Goal: Task Accomplishment & Management: Complete application form

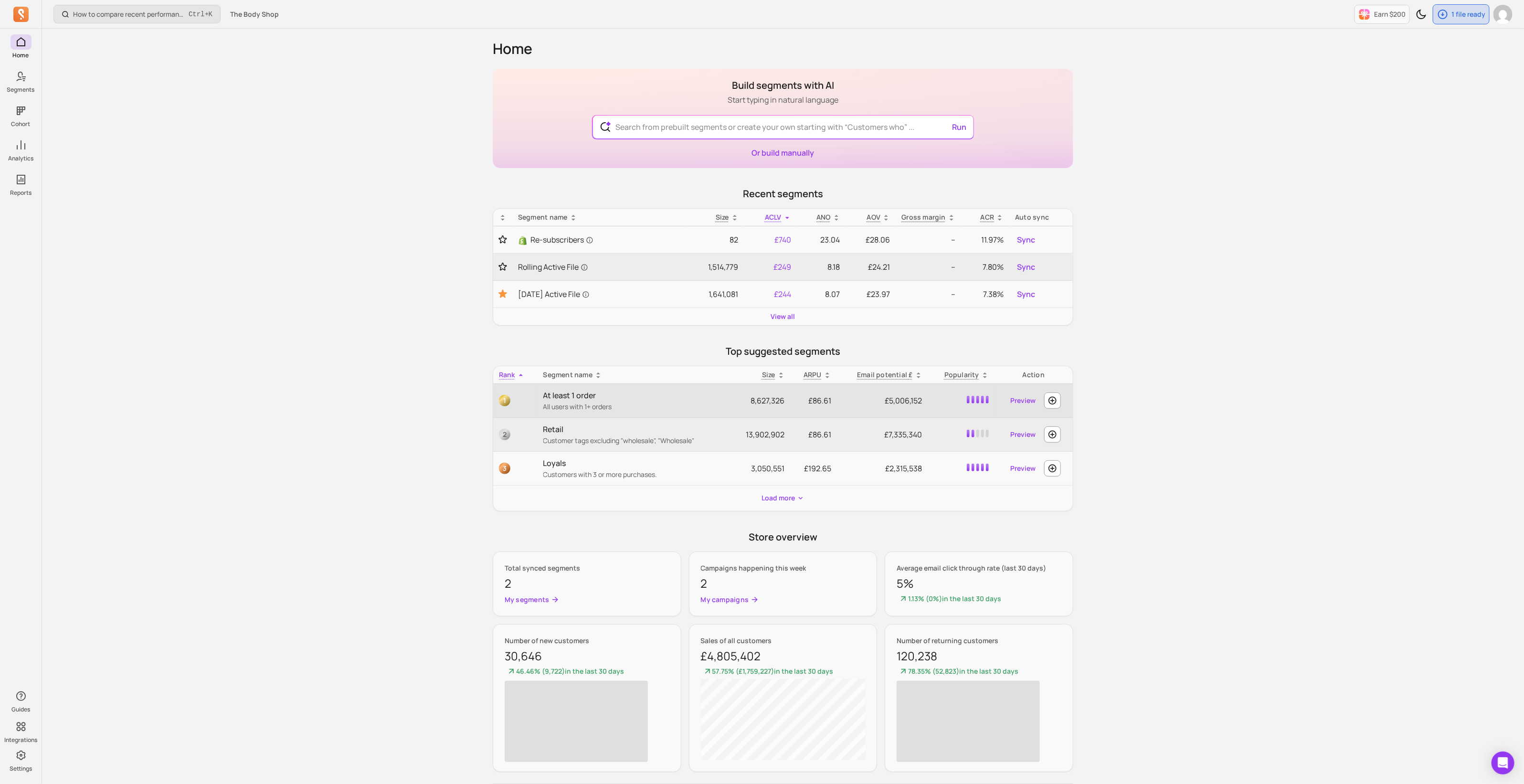
click at [578, 392] on p "At least 1 order" at bounding box center [634, 395] width 182 height 11
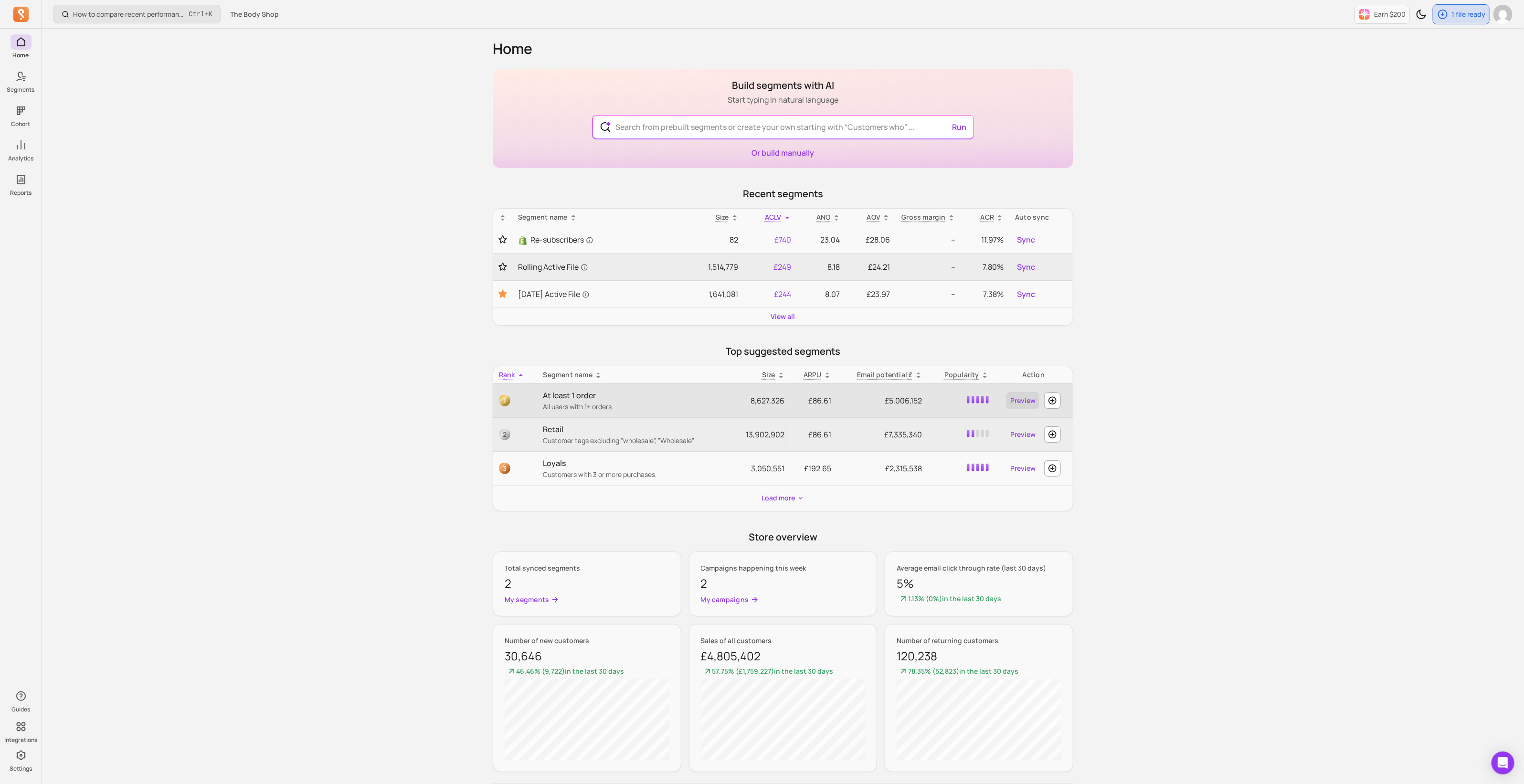
click at [1028, 401] on link "Preview" at bounding box center [1022, 401] width 33 height 17
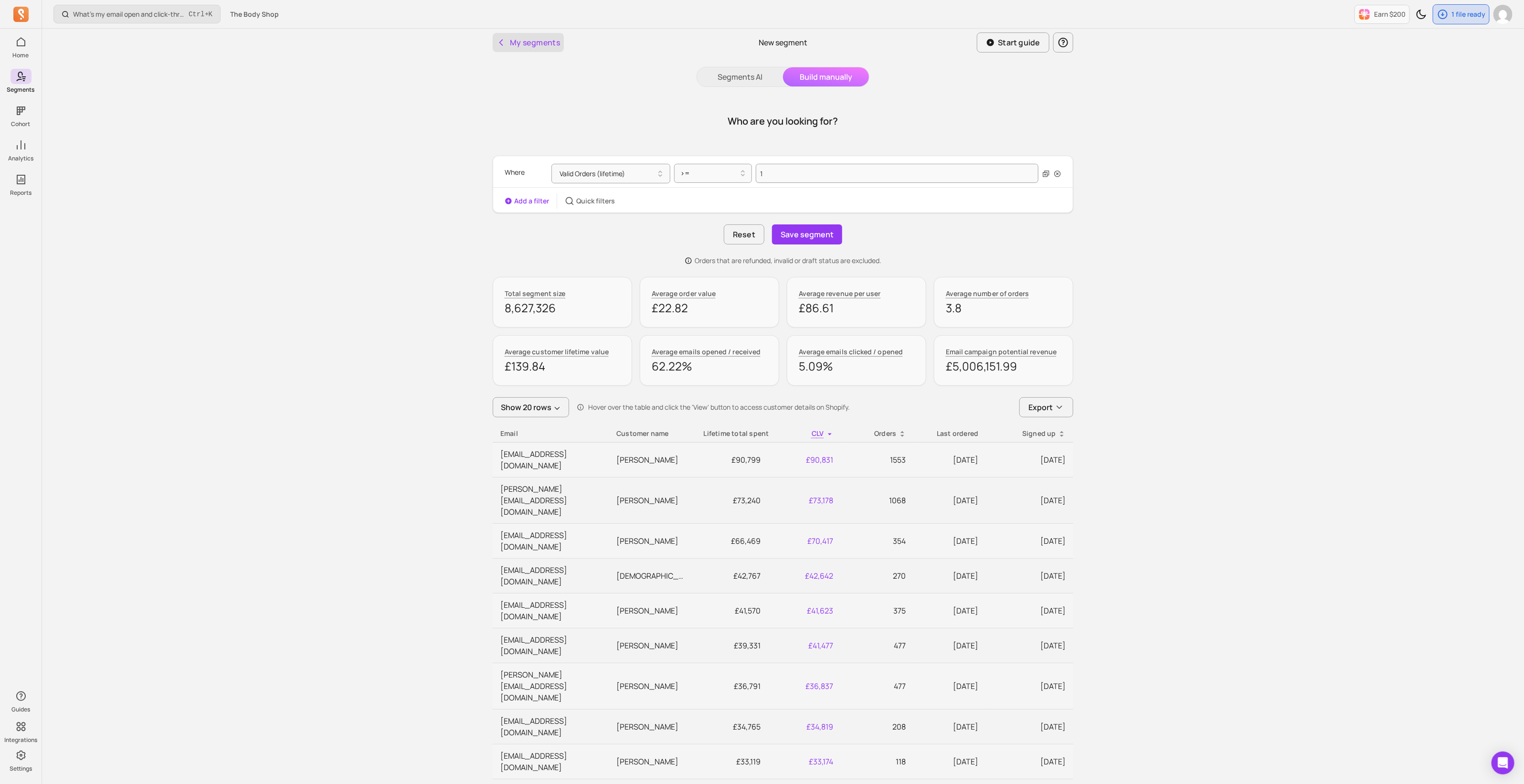
click at [499, 49] on button "My segments" at bounding box center [528, 42] width 71 height 19
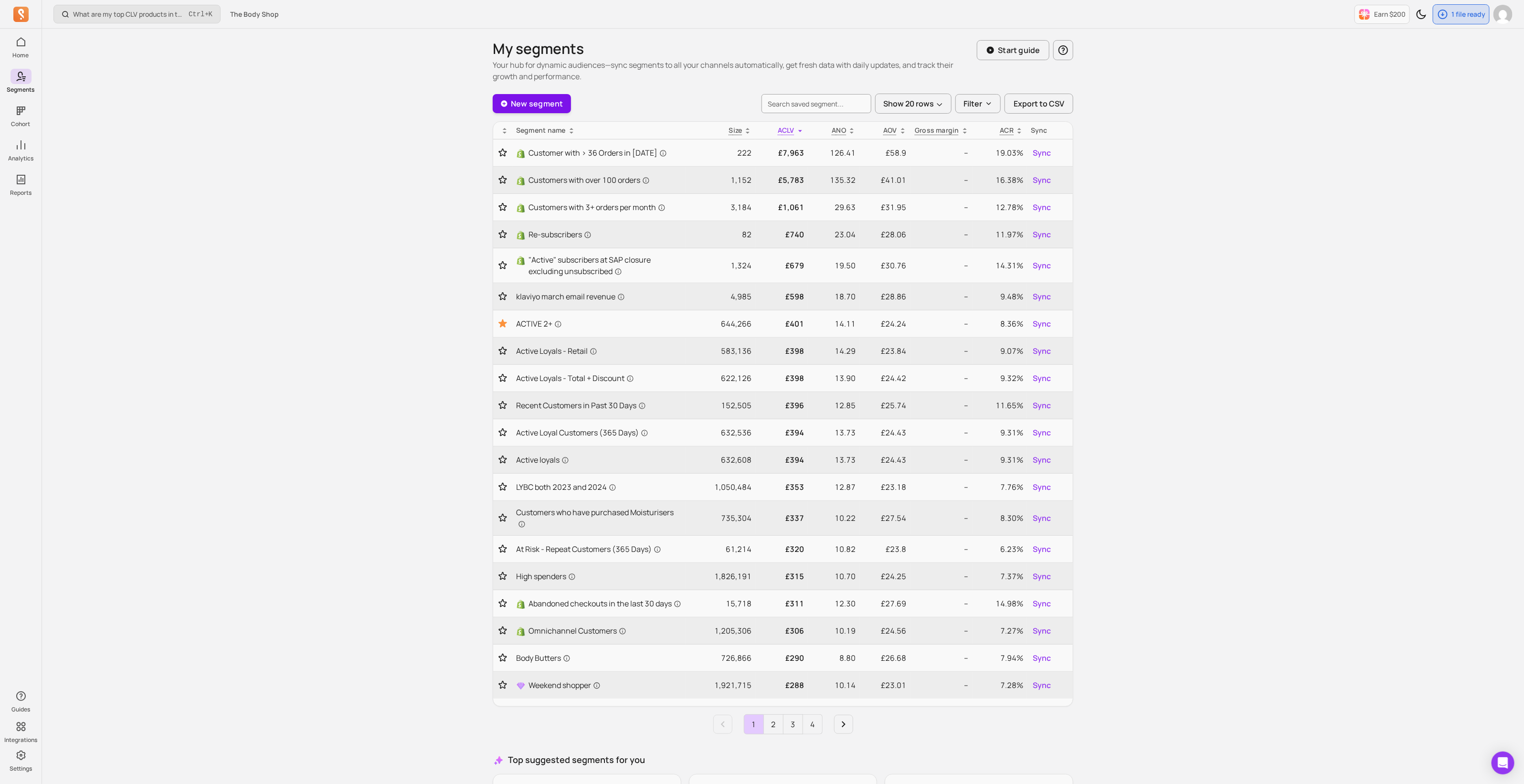
click at [535, 104] on link "New segment" at bounding box center [531, 103] width 78 height 19
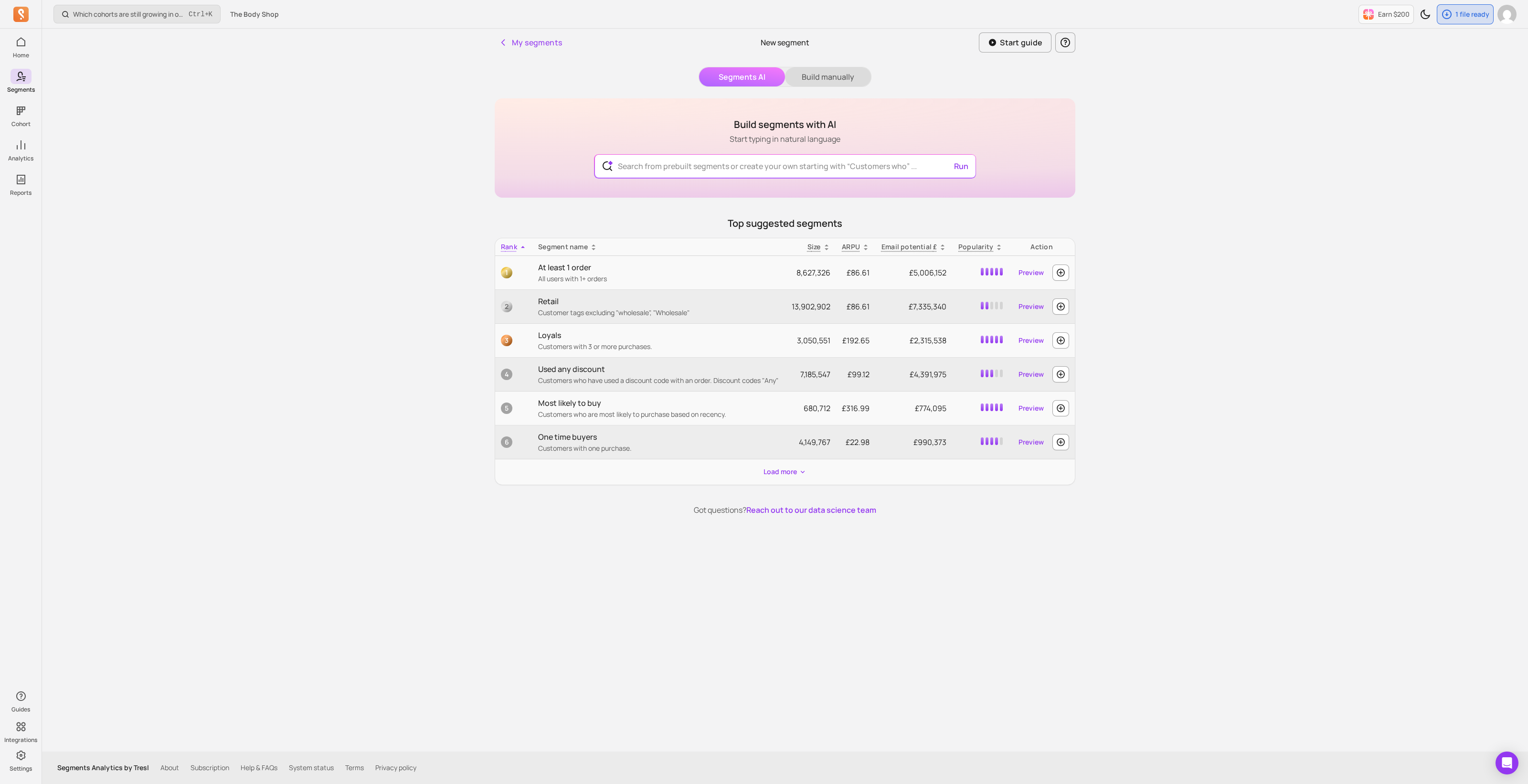
click at [833, 77] on button "Build manually" at bounding box center [827, 77] width 86 height 19
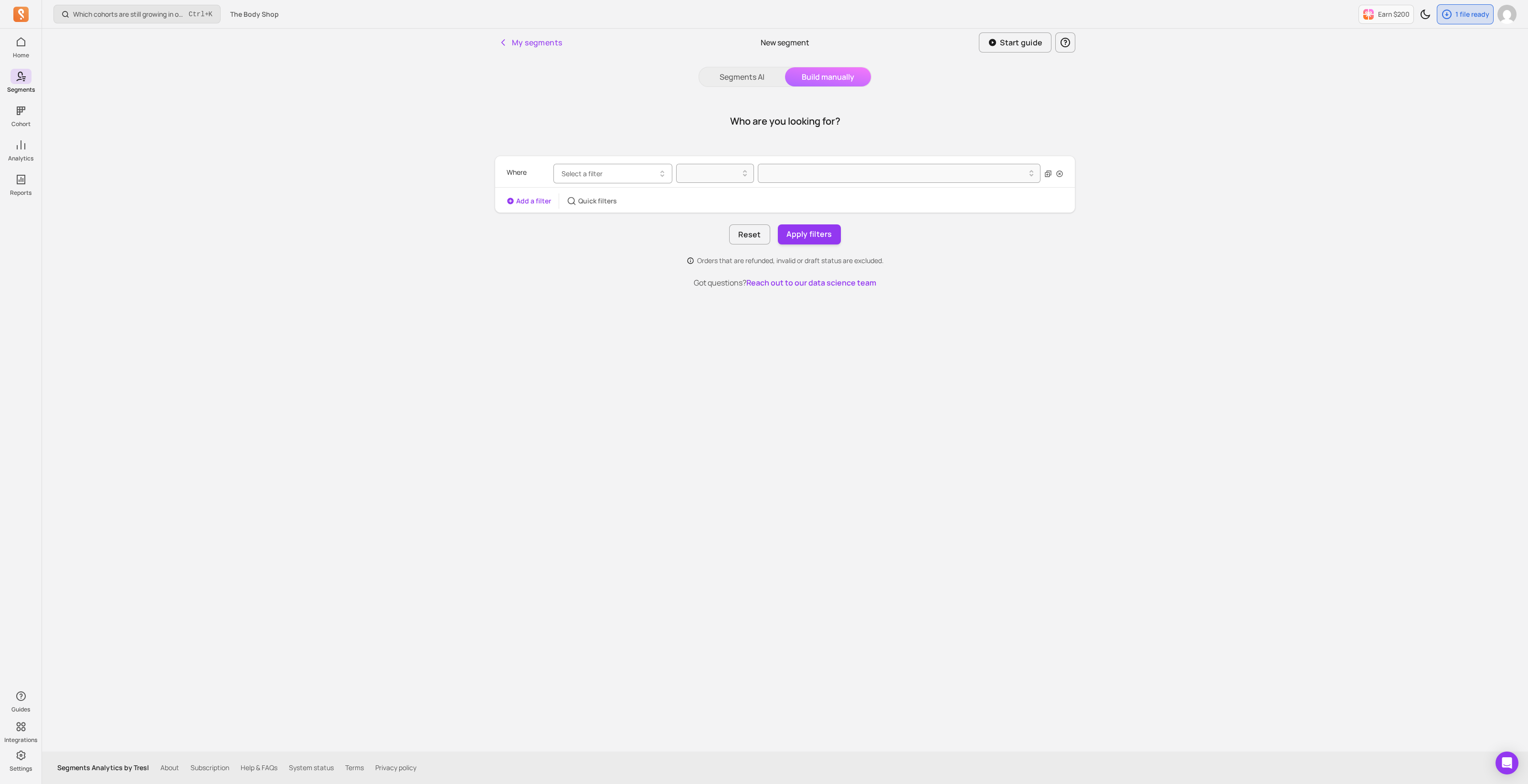
click at [618, 175] on button "Select a filter" at bounding box center [613, 174] width 119 height 20
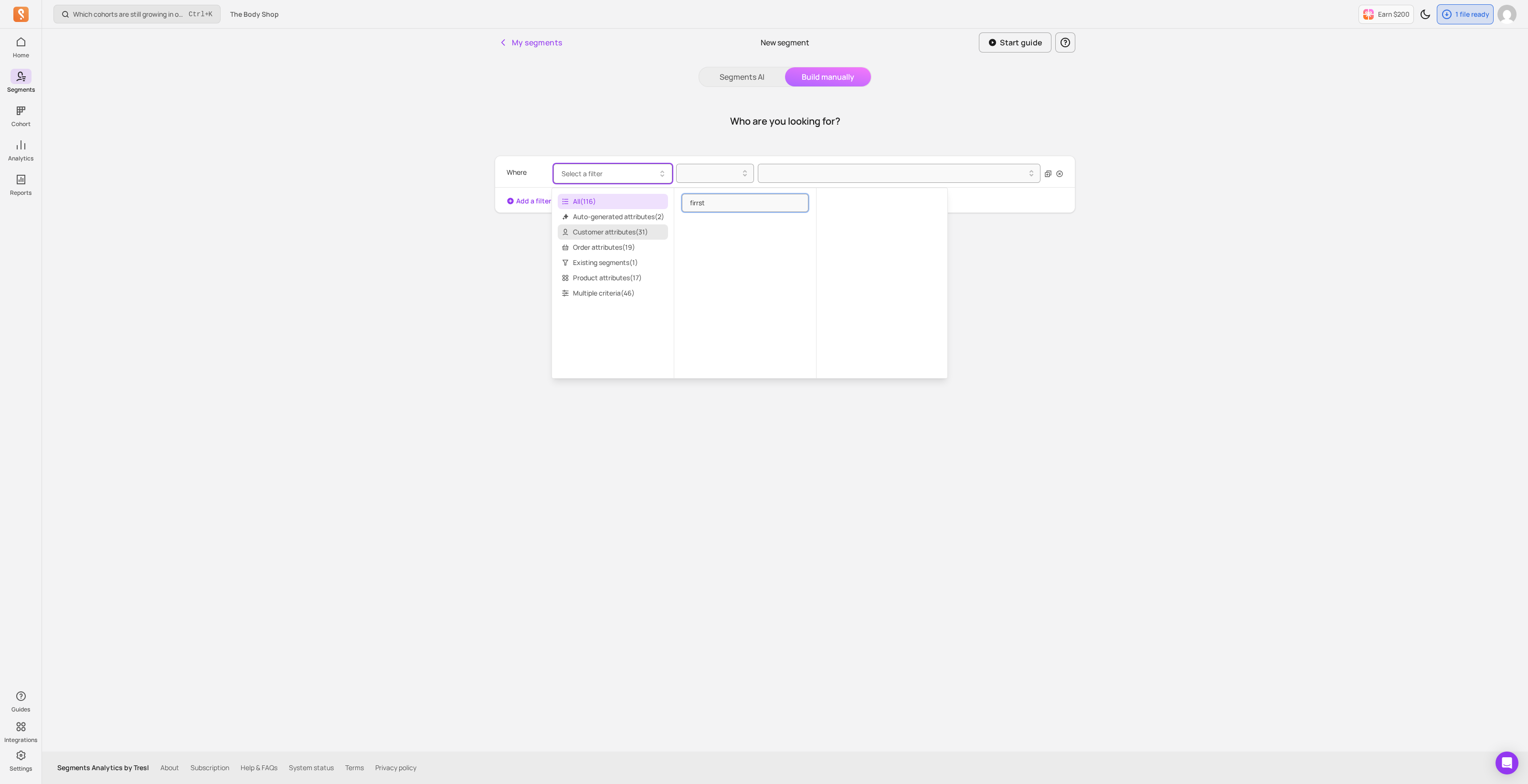
click at [629, 236] on span "Customer attributes ( 31 )" at bounding box center [613, 232] width 110 height 15
click at [698, 203] on input "firrst" at bounding box center [745, 203] width 127 height 18
click at [721, 201] on input "first" at bounding box center [745, 203] width 127 height 18
type input "first"
click at [616, 203] on span "All ( 116 )" at bounding box center [613, 201] width 110 height 15
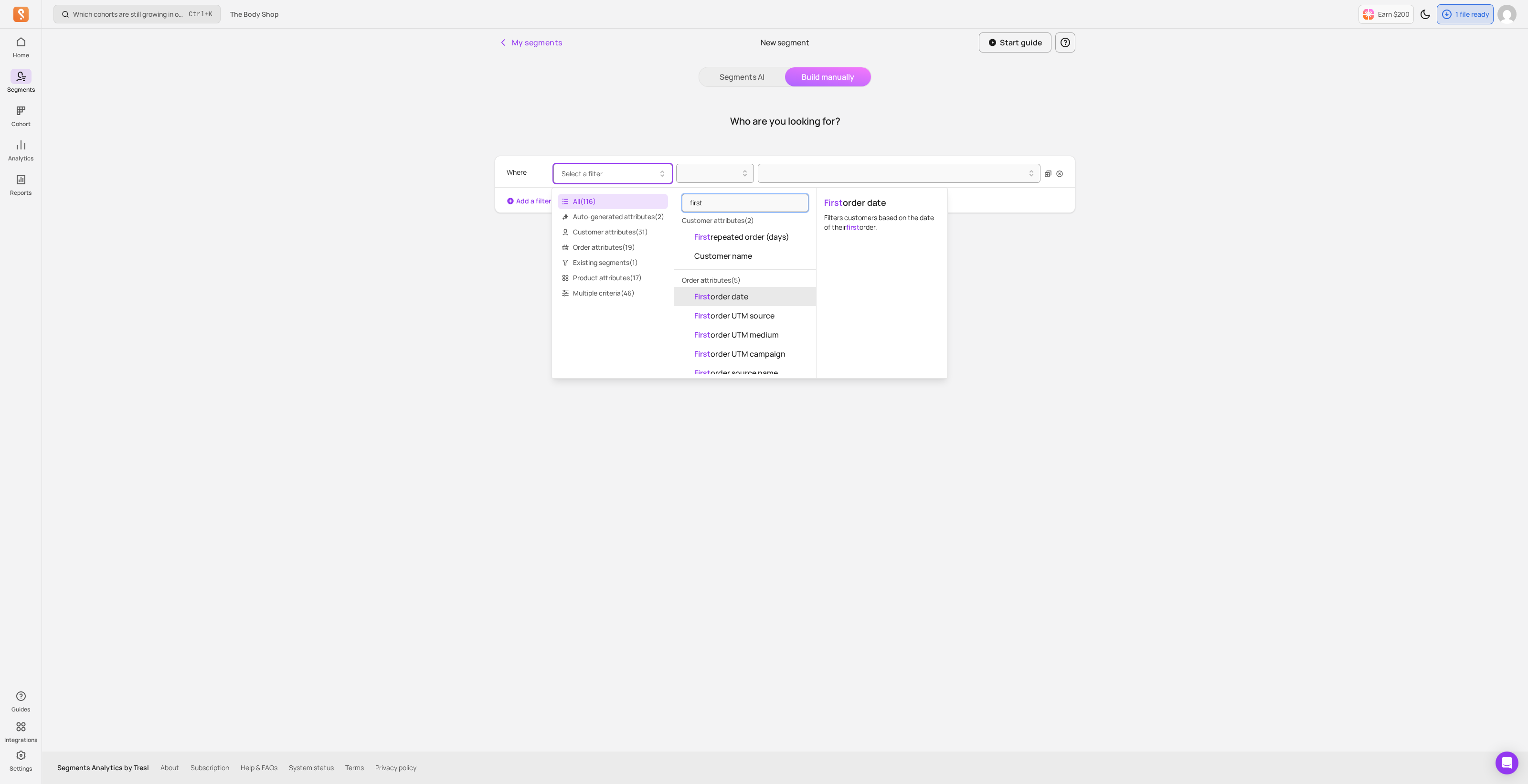
click at [779, 297] on button "First order date" at bounding box center [745, 296] width 142 height 19
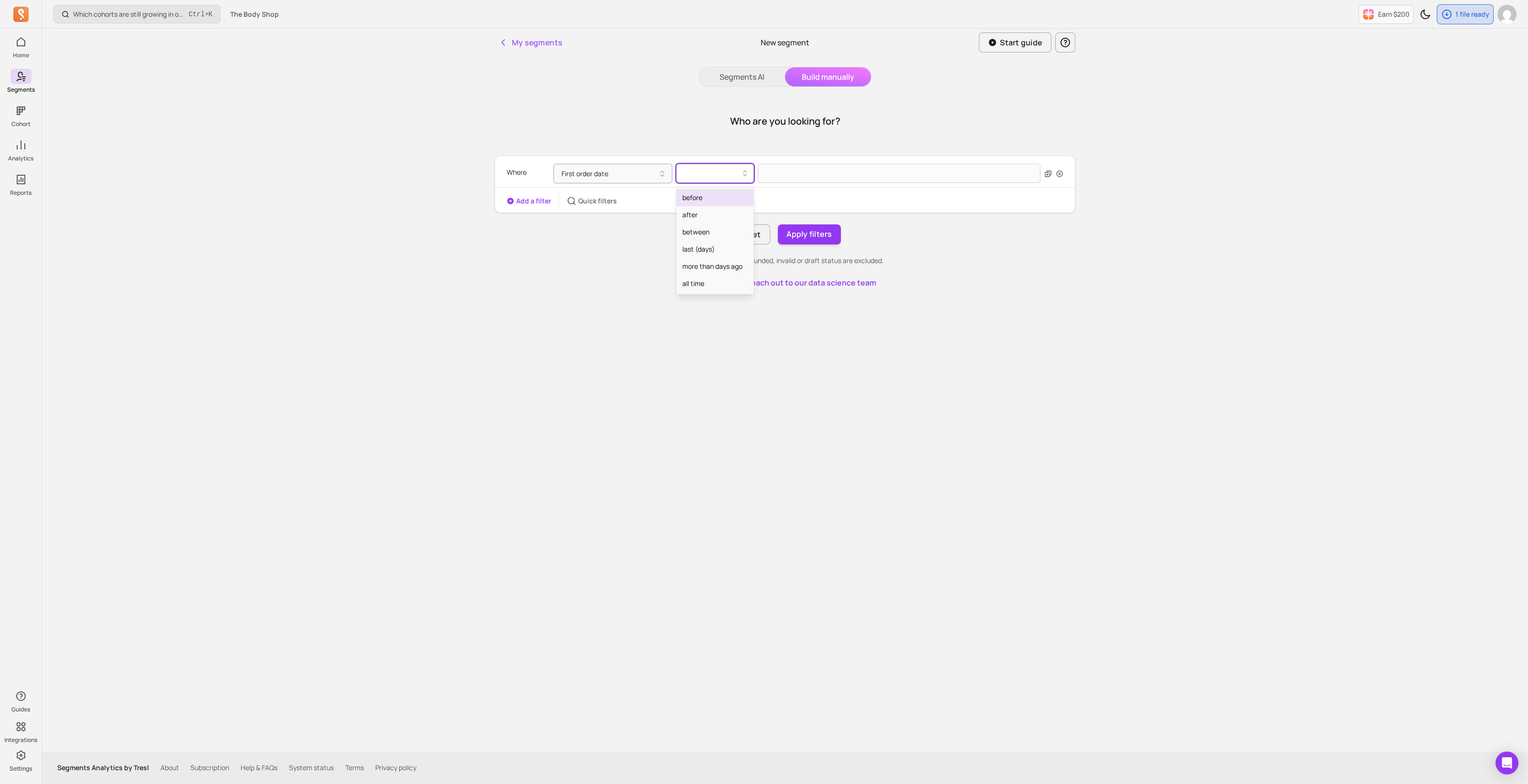
click at [714, 173] on div at bounding box center [711, 173] width 58 height 11
click at [709, 234] on div "between" at bounding box center [715, 231] width 77 height 17
click at [788, 178] on input "text" at bounding box center [828, 174] width 140 height 20
select select "2025"
select select "September"
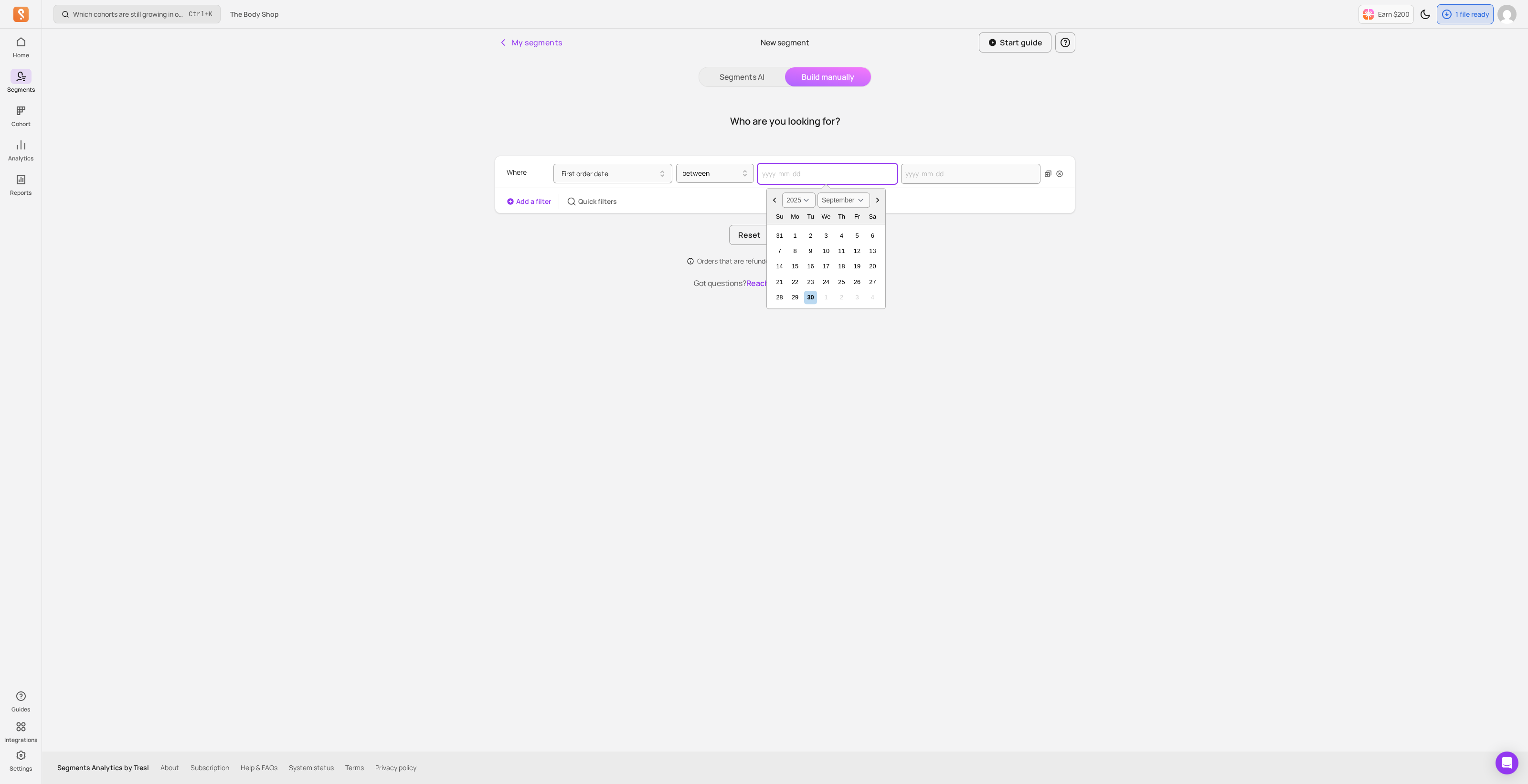
type input "0"
select select "2000"
select select "January"
type input "01"
select select "2001"
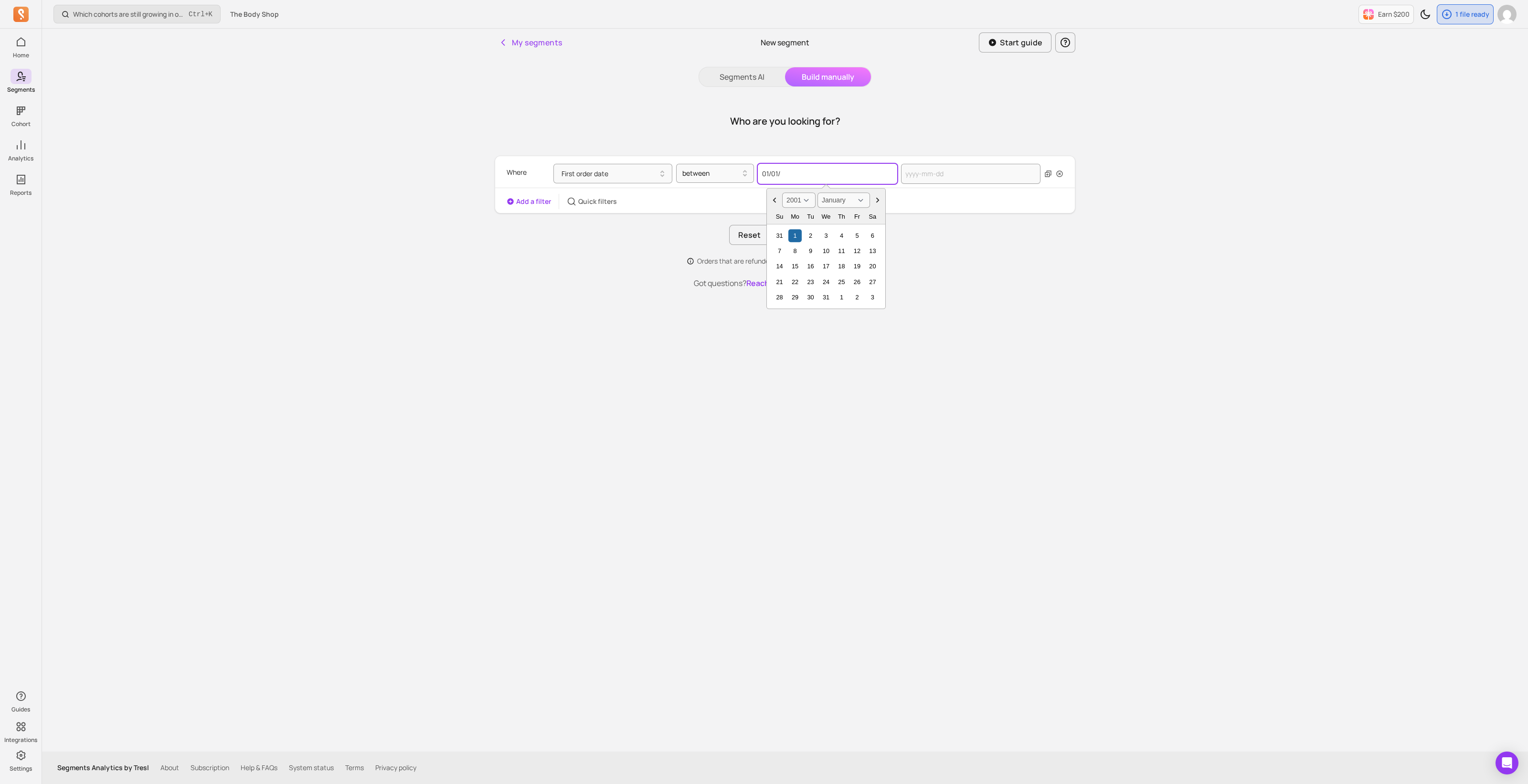
type input "01/01/2"
select select "2002"
type input "[DATE]"
select select "2020"
type input "[DATE]"
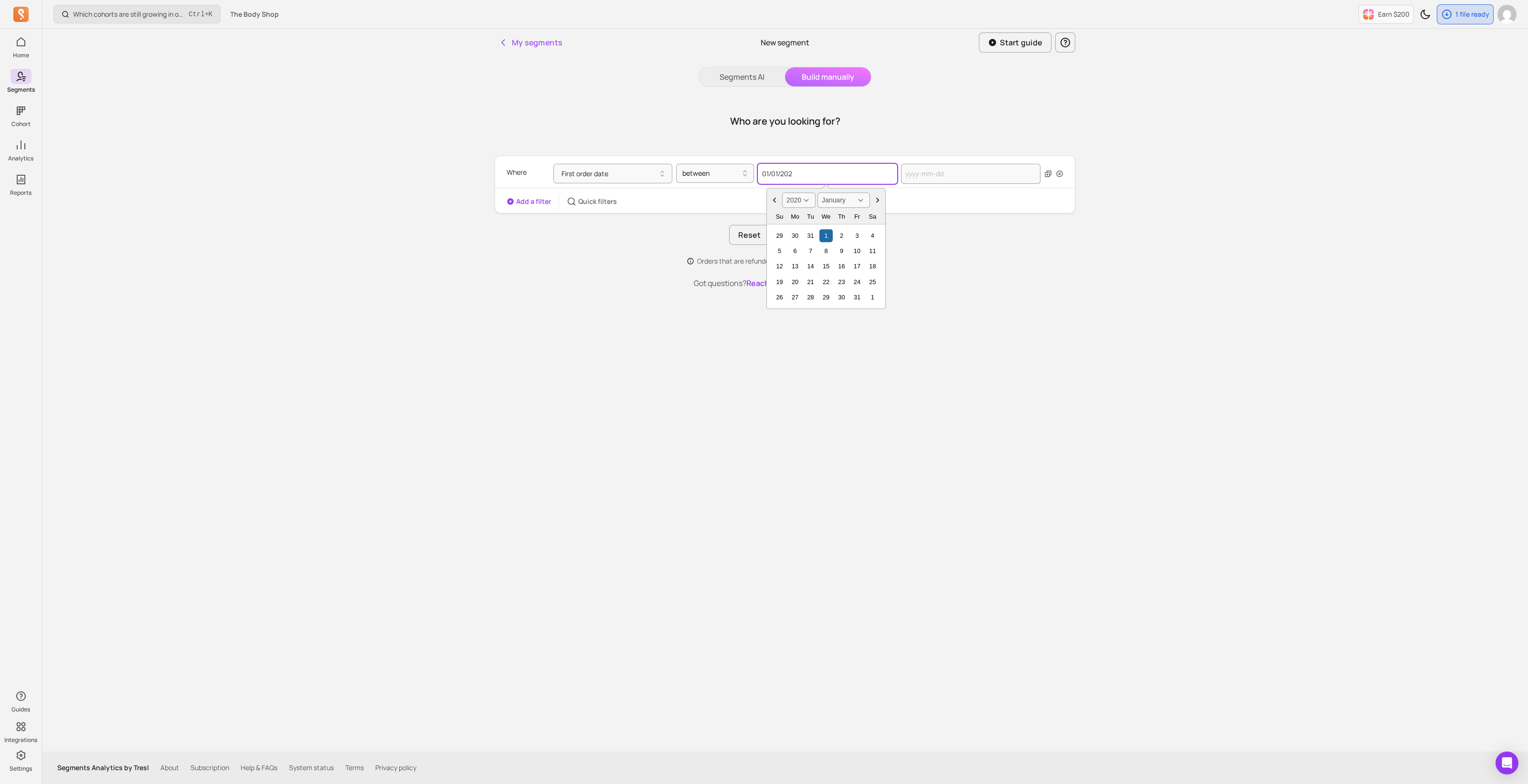
select select "2024"
type input "[DATE]"
select select "2025"
select select "September"
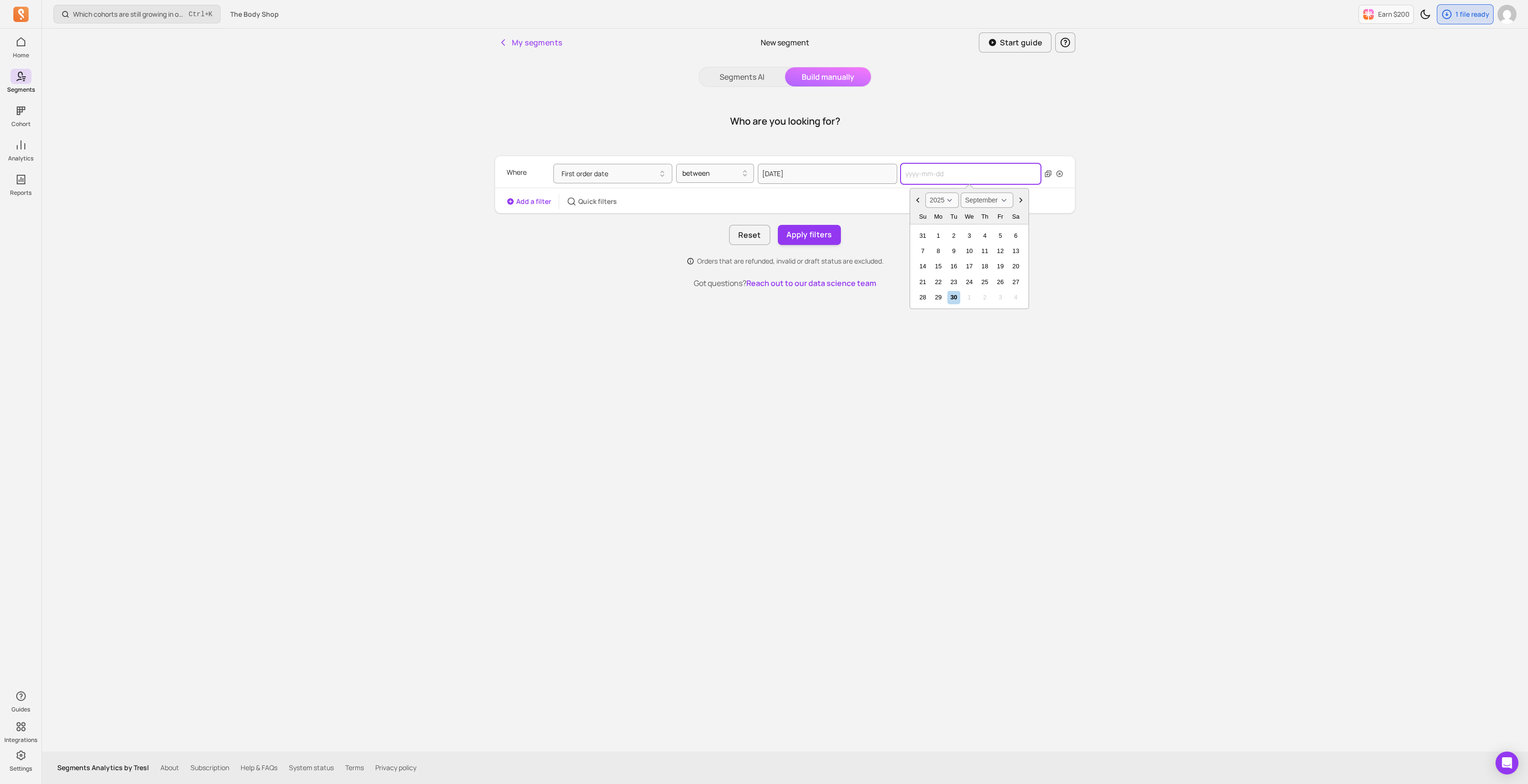
click at [935, 178] on input "text" at bounding box center [971, 174] width 140 height 20
type input "[DATE]"
click at [525, 198] on button "Add a filter" at bounding box center [529, 201] width 45 height 10
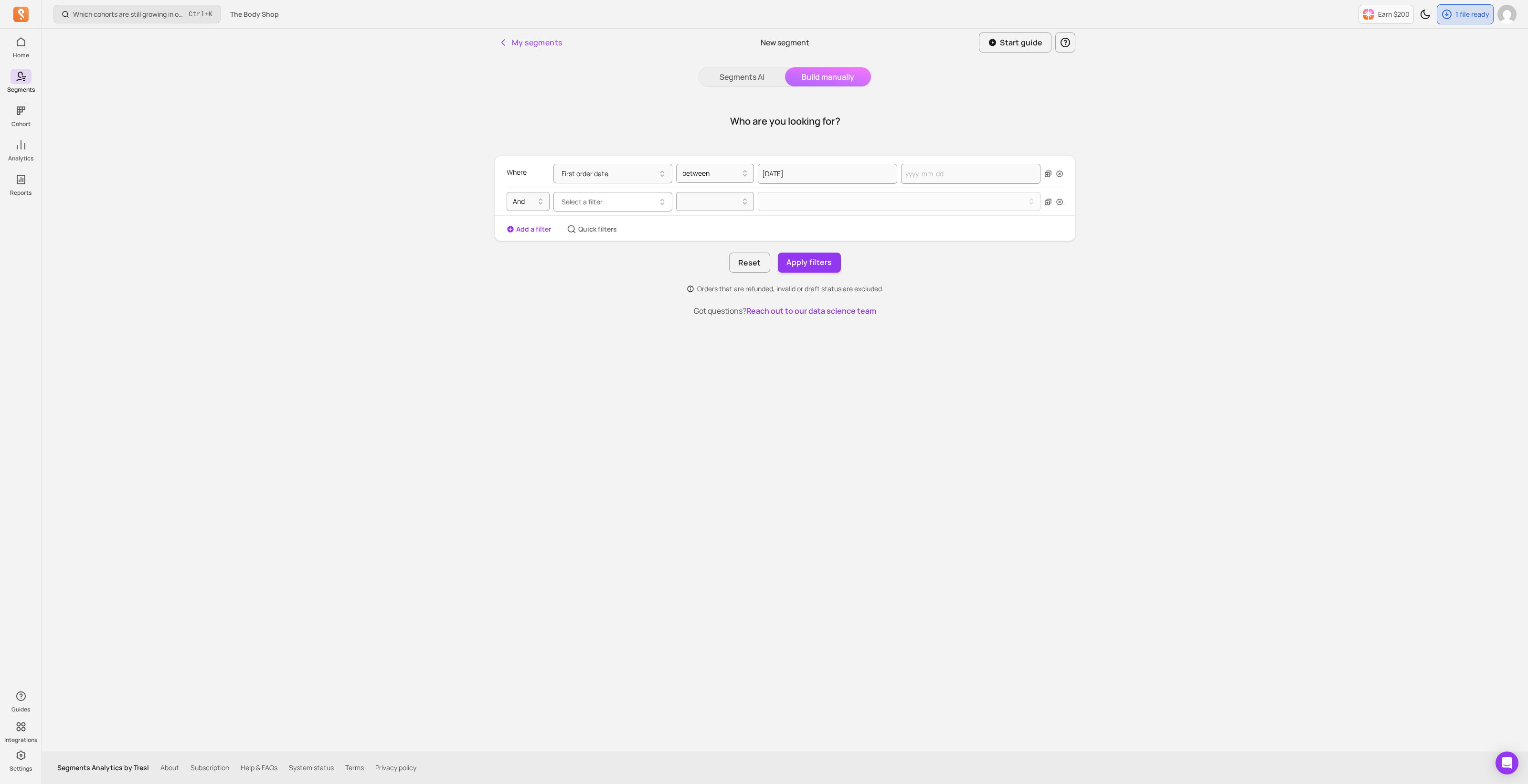
click at [637, 200] on button "Select a filter" at bounding box center [613, 202] width 119 height 20
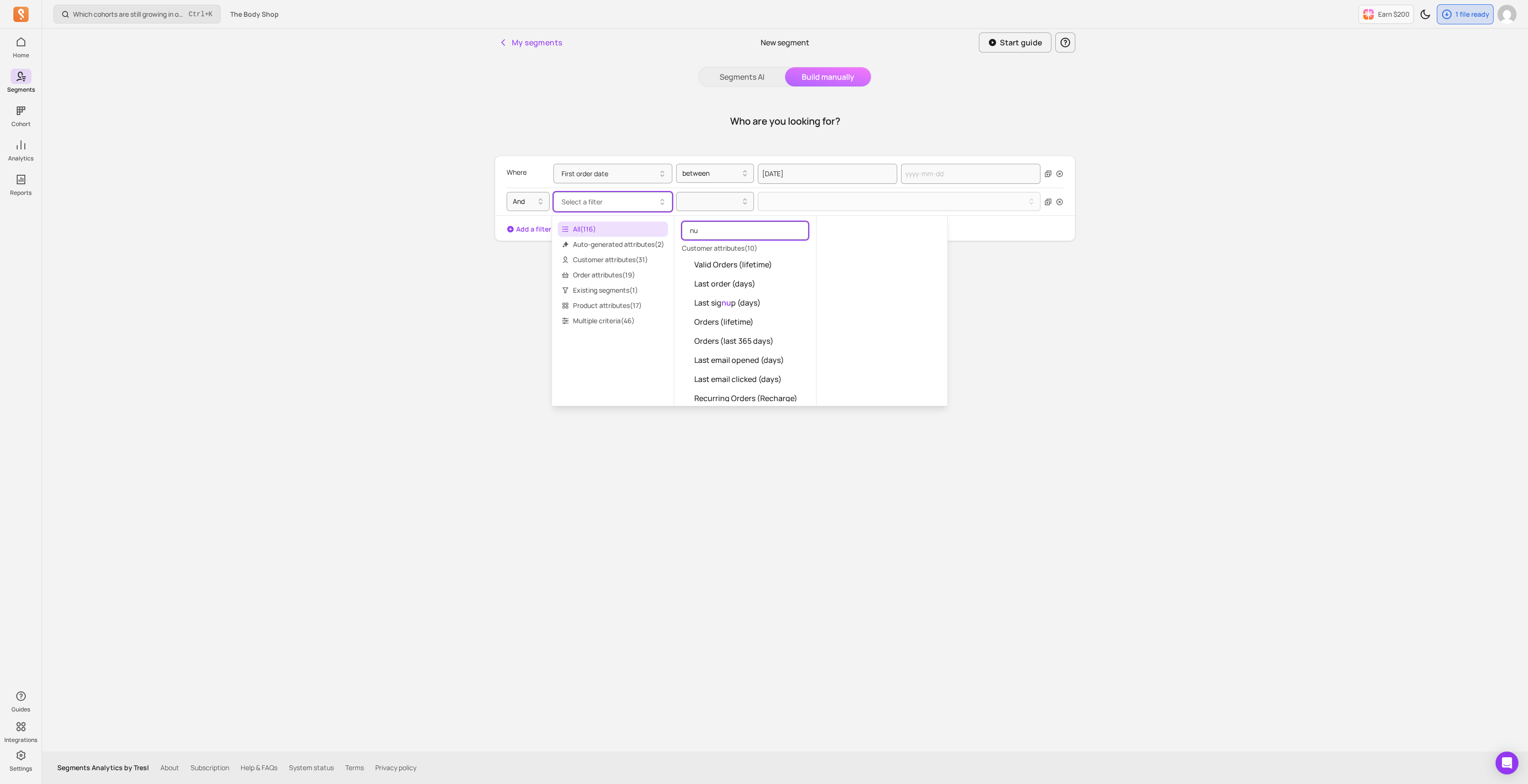
type input "n"
type input "t"
type input "order"
click at [747, 306] on span "Order s (lifetime)" at bounding box center [724, 302] width 60 height 11
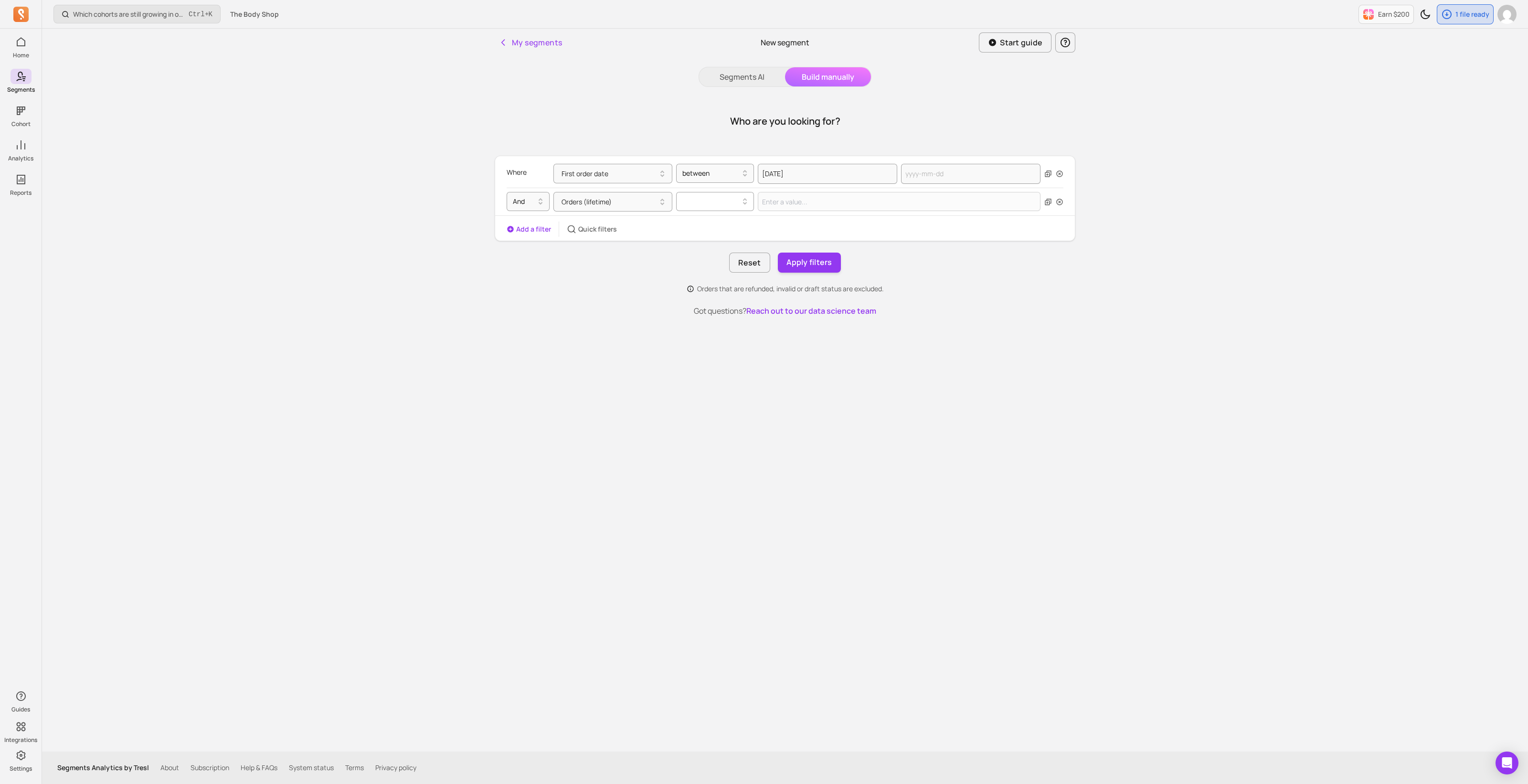
click at [710, 204] on div at bounding box center [711, 201] width 58 height 11
click at [709, 235] on div ">=" at bounding box center [715, 243] width 77 height 17
click at [798, 204] on input "Value for filter clause" at bounding box center [899, 201] width 282 height 19
type input "2"
click at [818, 260] on button "Apply filters" at bounding box center [809, 263] width 63 height 20
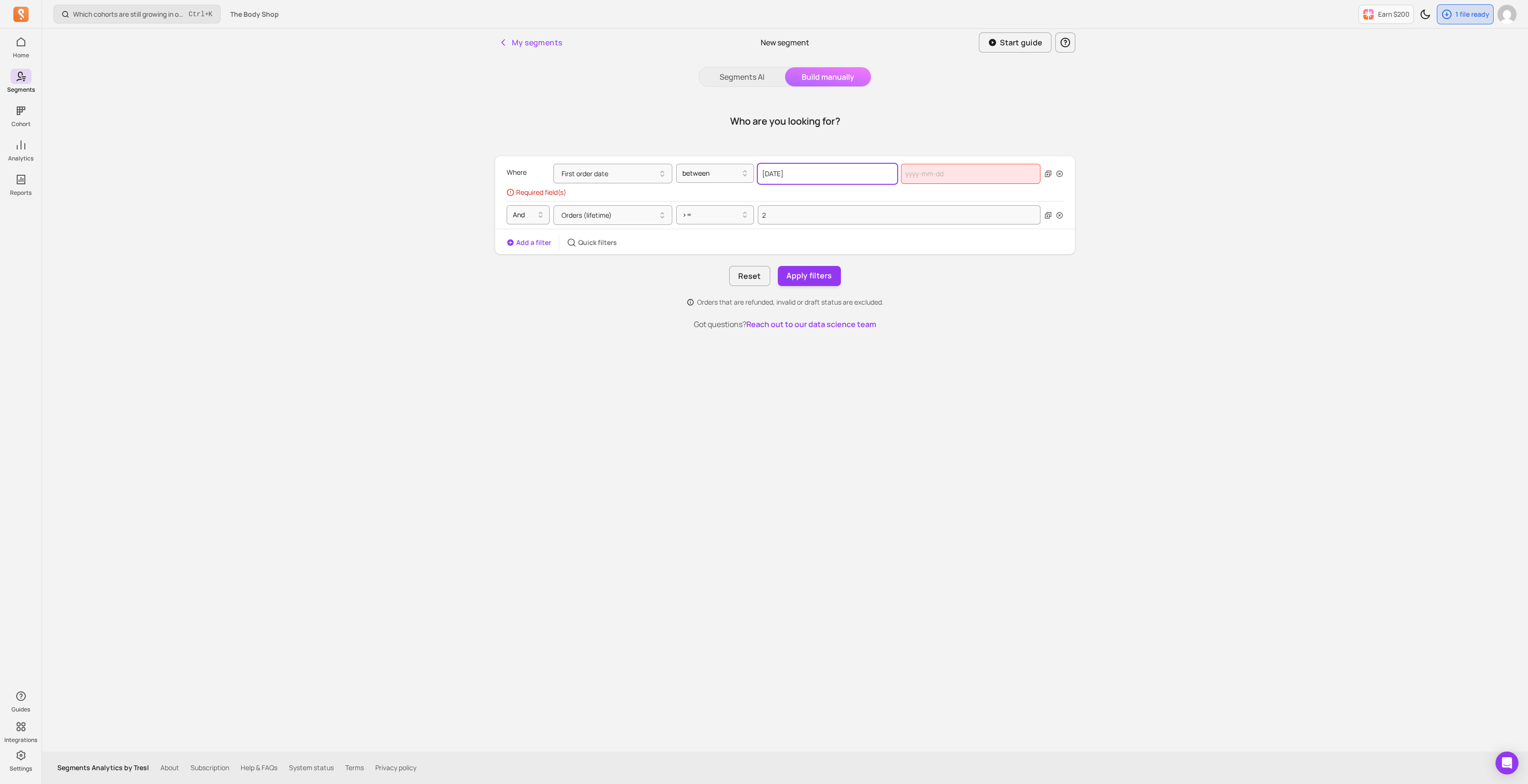
select select "2024"
click at [821, 172] on input "[DATE]" at bounding box center [828, 174] width 140 height 20
click at [792, 238] on div "1" at bounding box center [795, 235] width 13 height 13
select select "2025"
select select "September"
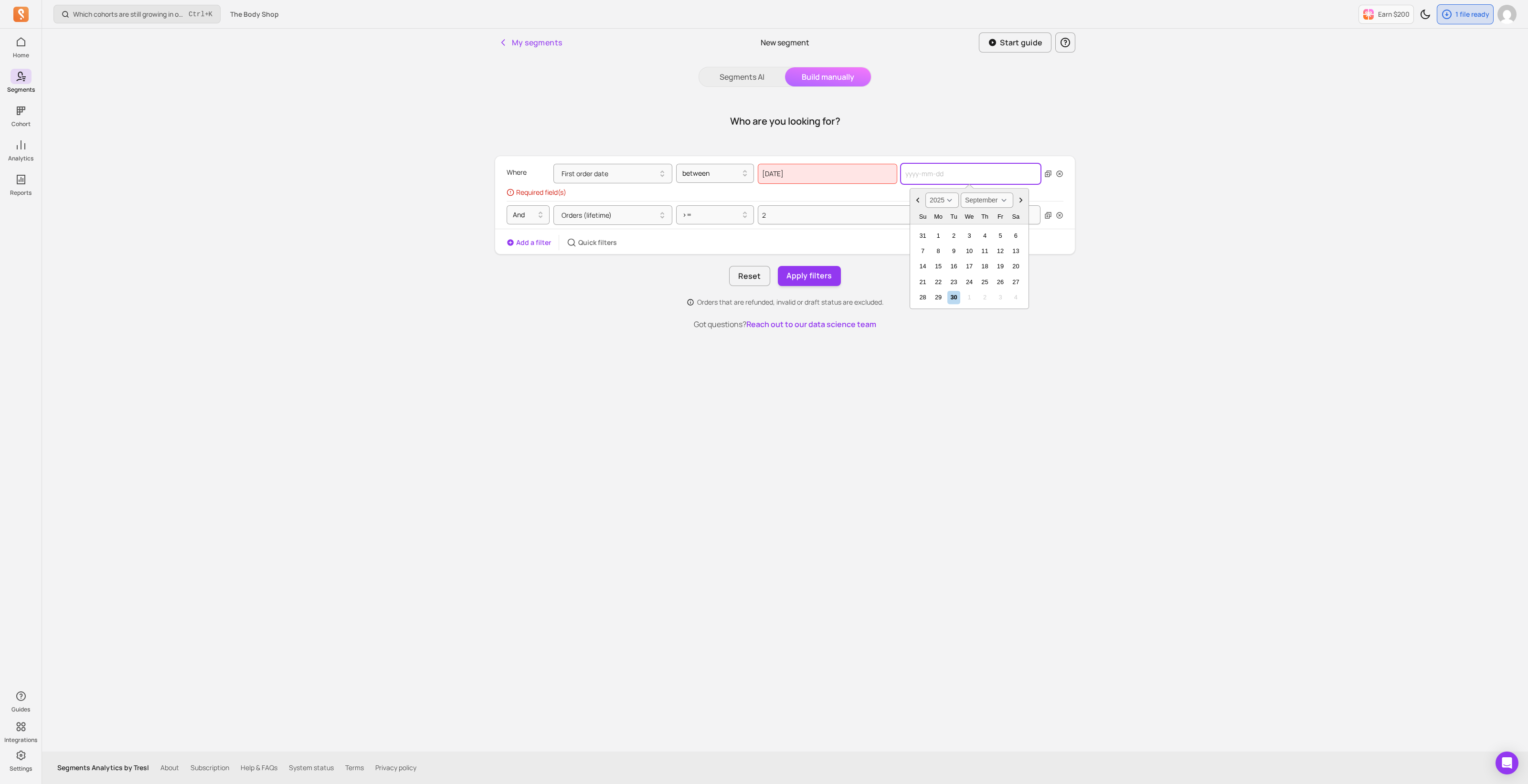
click at [936, 173] on input "text" at bounding box center [971, 174] width 140 height 20
click at [950, 199] on select "2000 2001 2002 2003 2004 2005 2006 2007 2008 2009 2010 2011 2012 2013 2014 2015…" at bounding box center [942, 200] width 33 height 15
select select "2024"
click at [925, 193] on select "2000 2001 2002 2003 2004 2005 2006 2007 2008 2009 2010 2011 2012 2013 2014 2015…" at bounding box center [942, 200] width 33 height 15
click at [1006, 197] on select "January February March April May June July August September October November De…" at bounding box center [987, 200] width 52 height 15
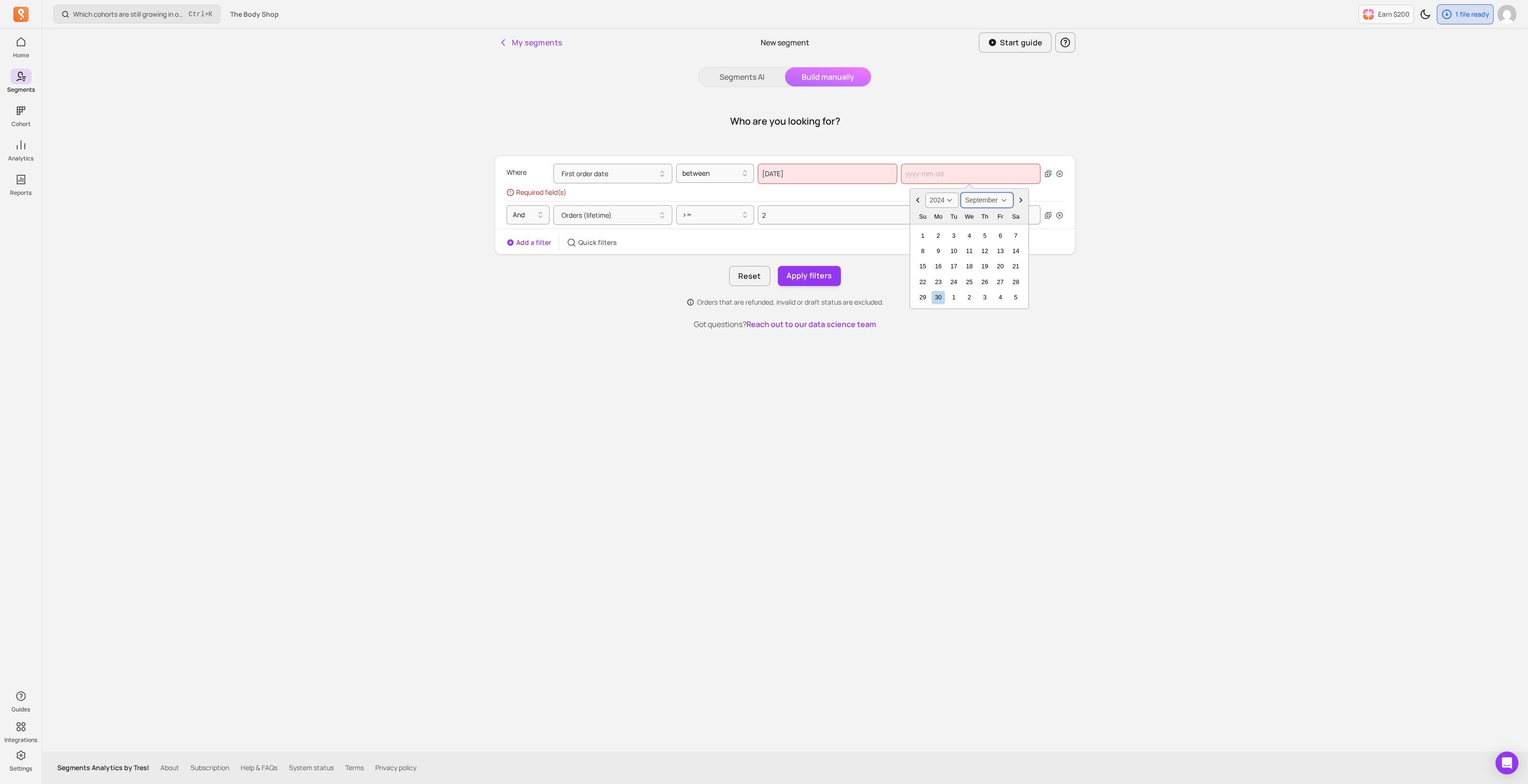
select select "December"
click at [961, 193] on select "January February March April May June July August September October November De…" at bounding box center [987, 200] width 52 height 15
click at [953, 299] on div "31" at bounding box center [953, 298] width 13 height 13
type input "[DATE]"
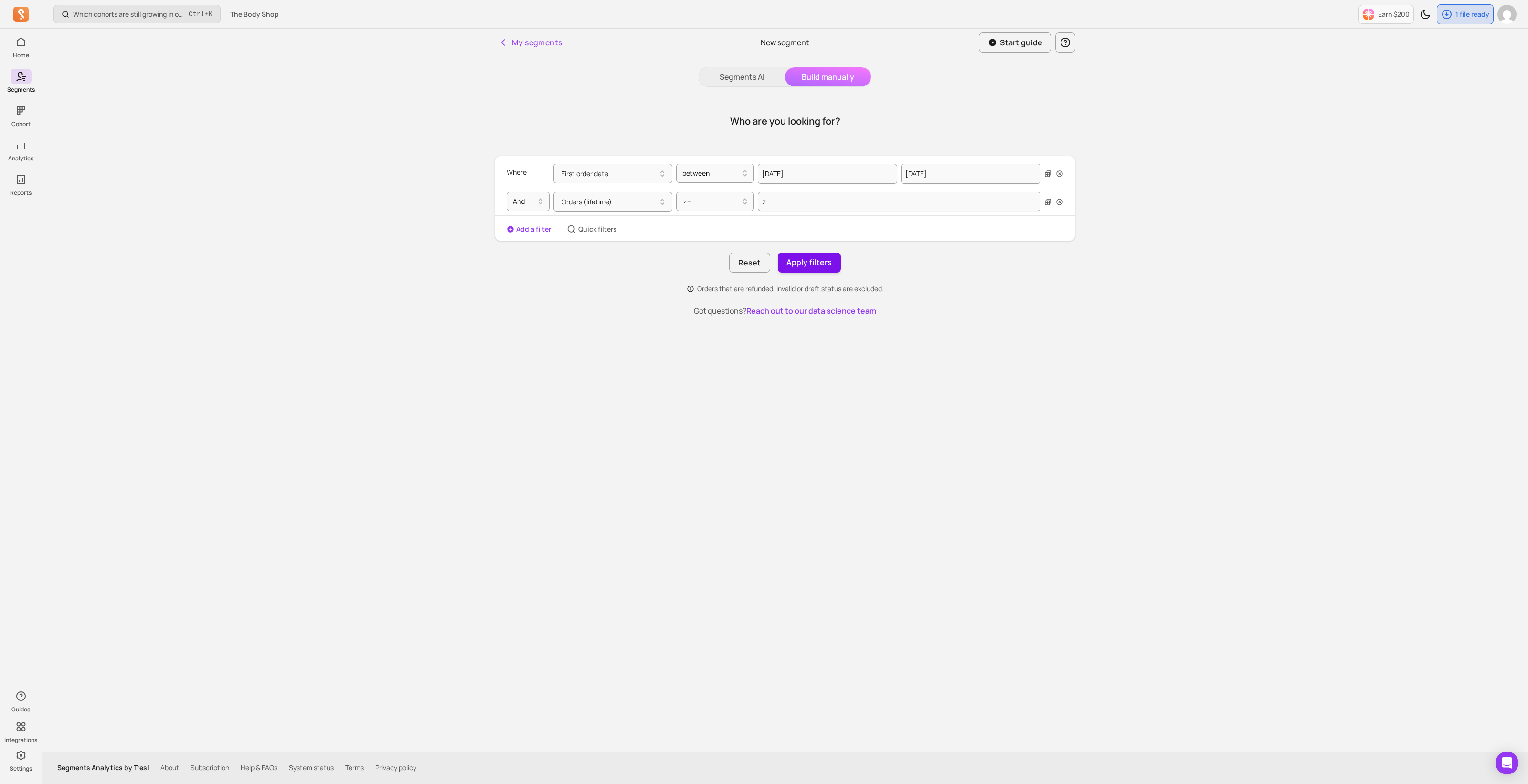
click at [811, 263] on button "Apply filters" at bounding box center [809, 263] width 63 height 20
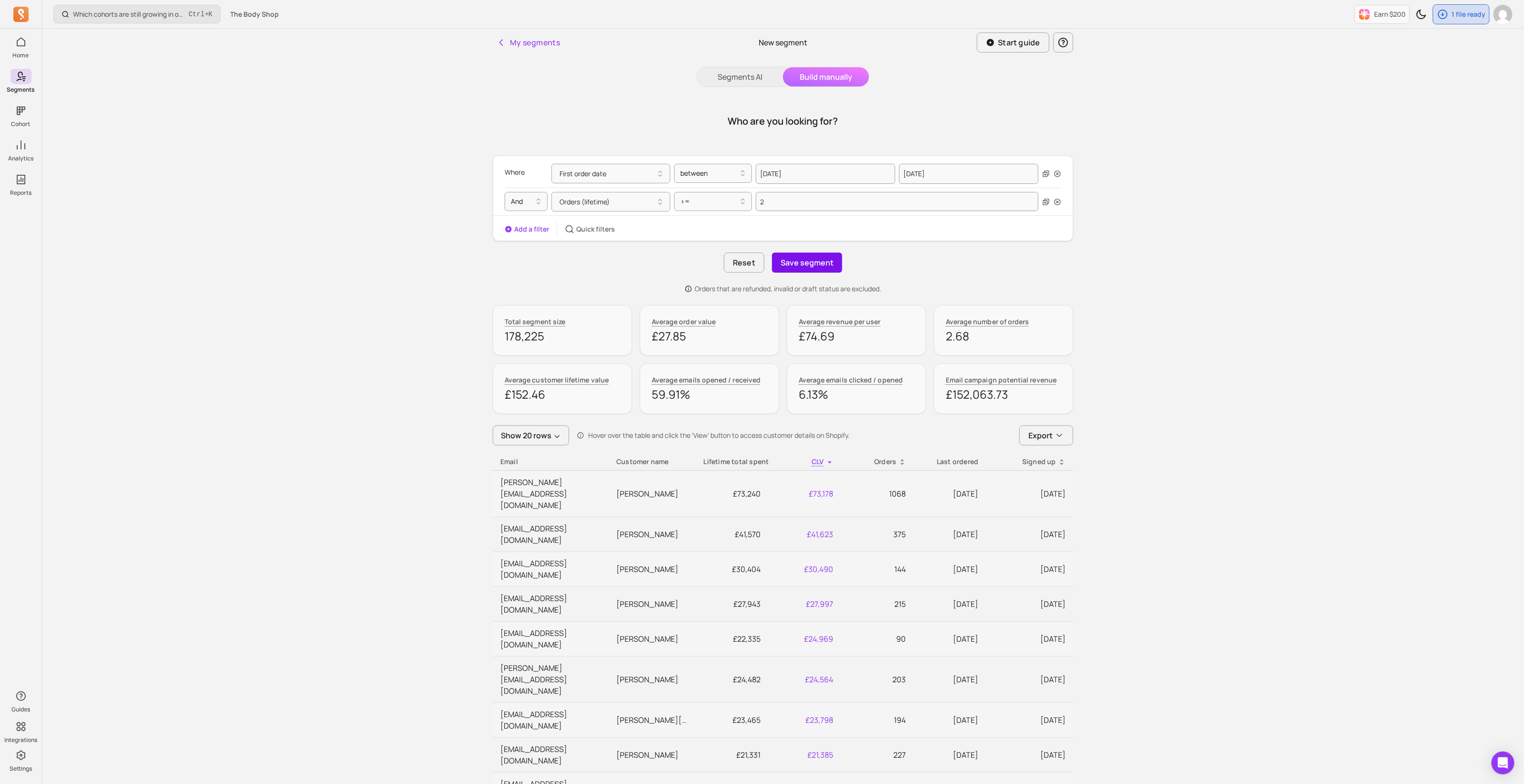
click at [817, 260] on button "Save segment" at bounding box center [807, 263] width 70 height 20
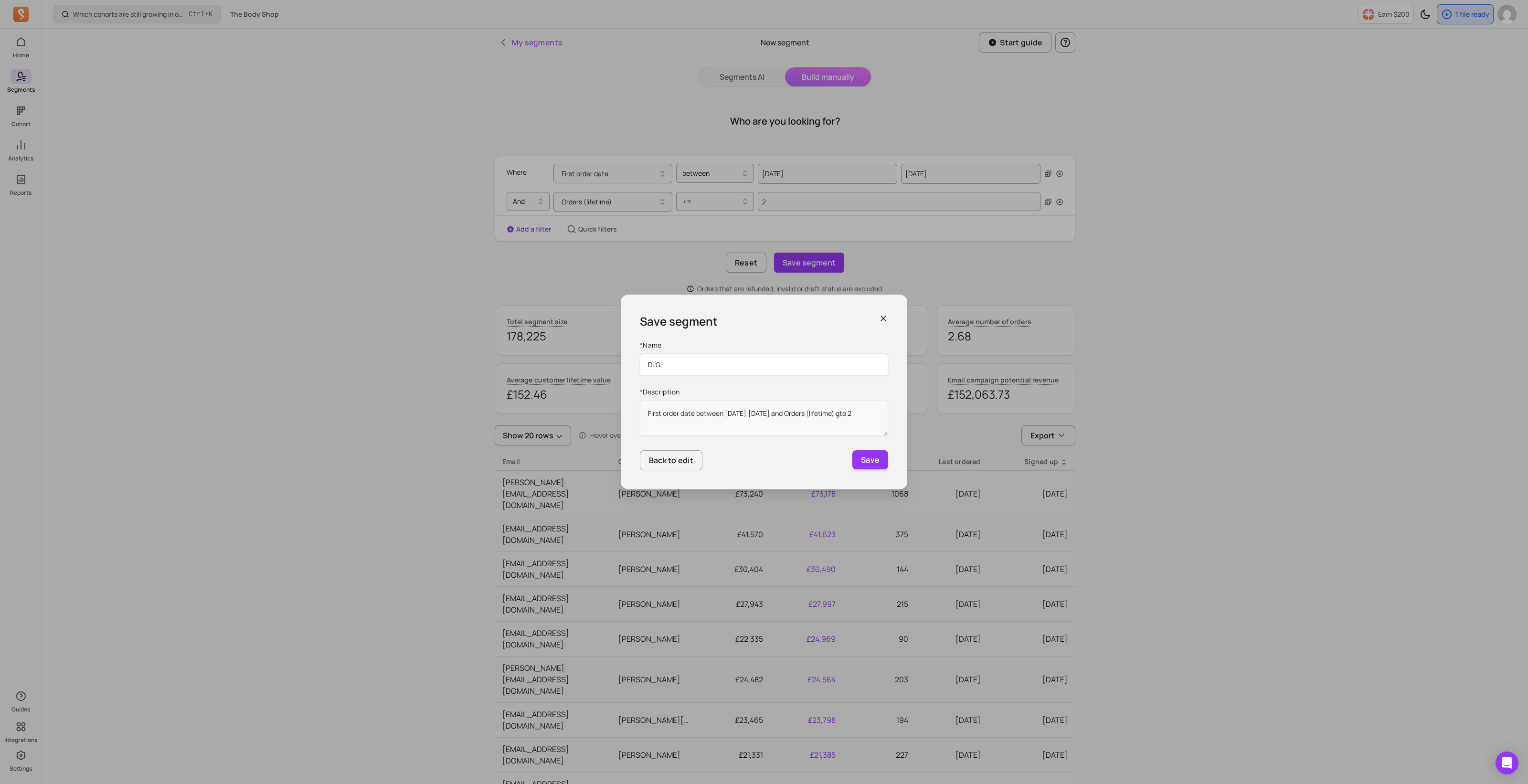
click at [692, 364] on input "DLG." at bounding box center [764, 364] width 248 height 22
paste input "RFM Segments"
click at [726, 364] on input "DLG. RFM Segments." at bounding box center [764, 364] width 248 height 22
paste input "Frequent New Customers"
type input "DLG. RFM Segments. Frequent New Customers"
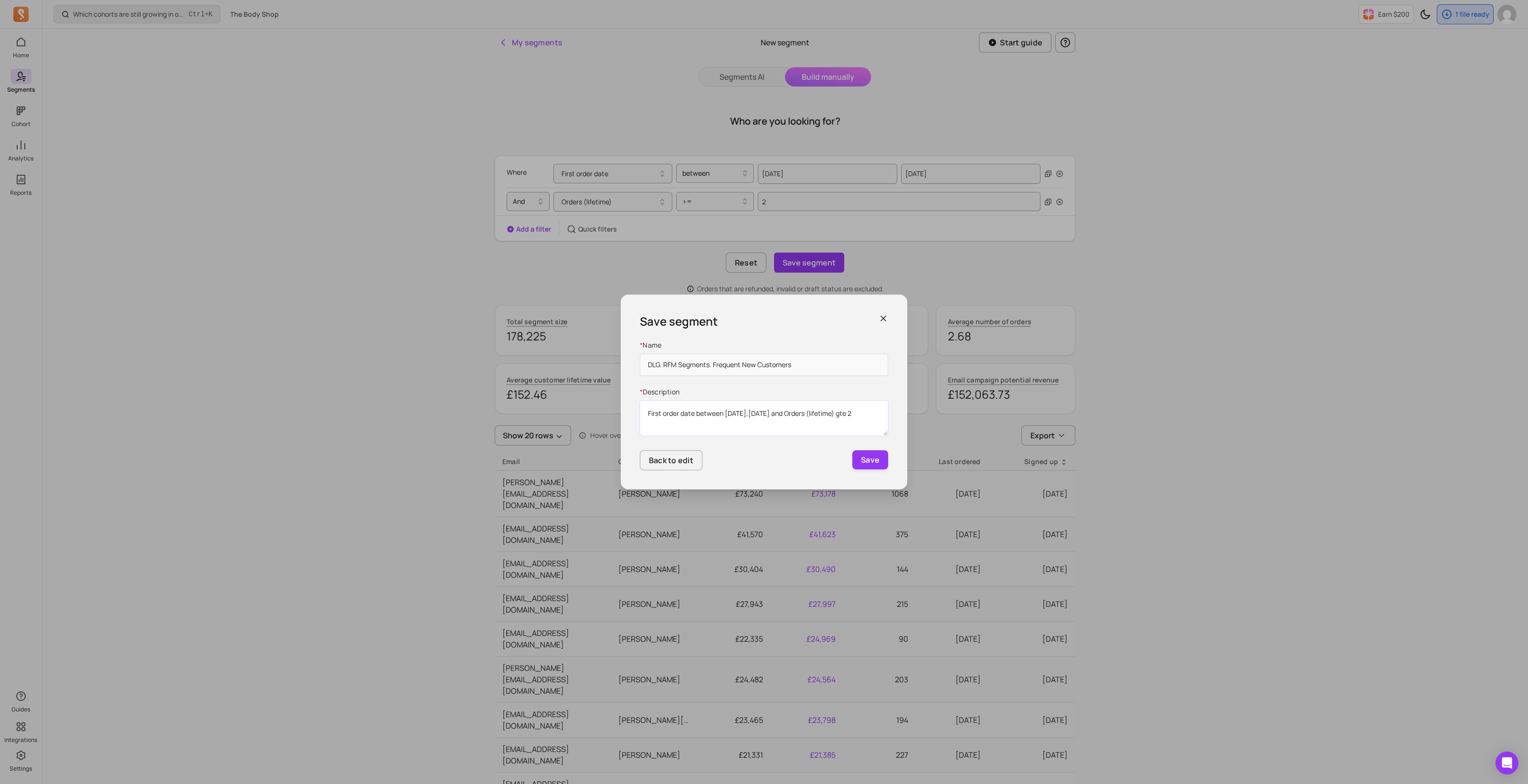
click at [877, 414] on textarea "First order date between [DATE],[DATE] and Orders (lifetime) gte 2" at bounding box center [764, 418] width 248 height 36
click at [647, 415] on textarea "First order date between [DATE],[DATE] and Orders (lifetime) gte 2" at bounding box center [764, 418] width 248 height 36
paste textarea "transaction made in last year, 2+ transactions"
type textarea "First transaction made in last year, 2+ transactions"
click at [873, 464] on button "Save" at bounding box center [870, 459] width 36 height 19
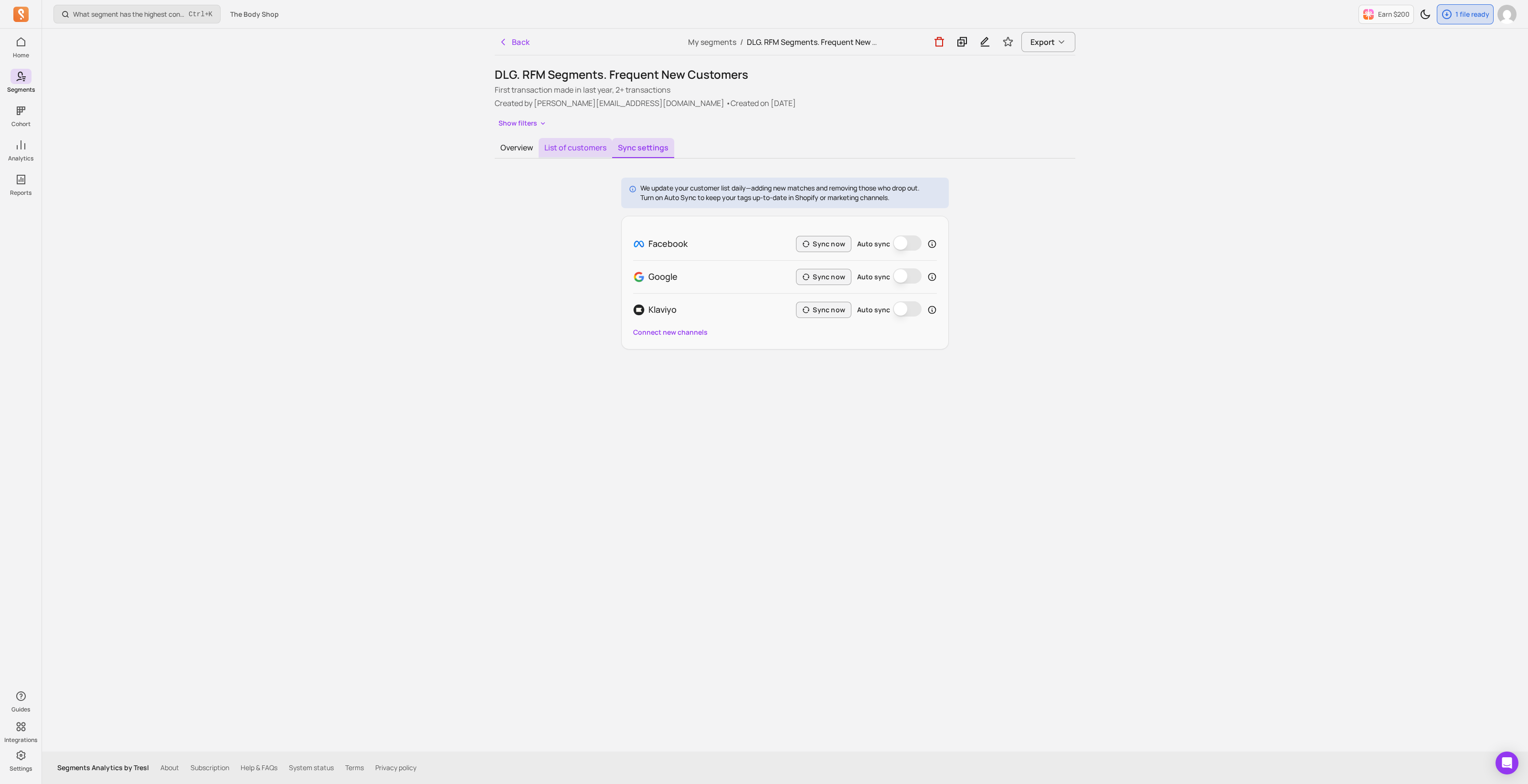
click at [575, 146] on button "List of customers" at bounding box center [575, 148] width 74 height 20
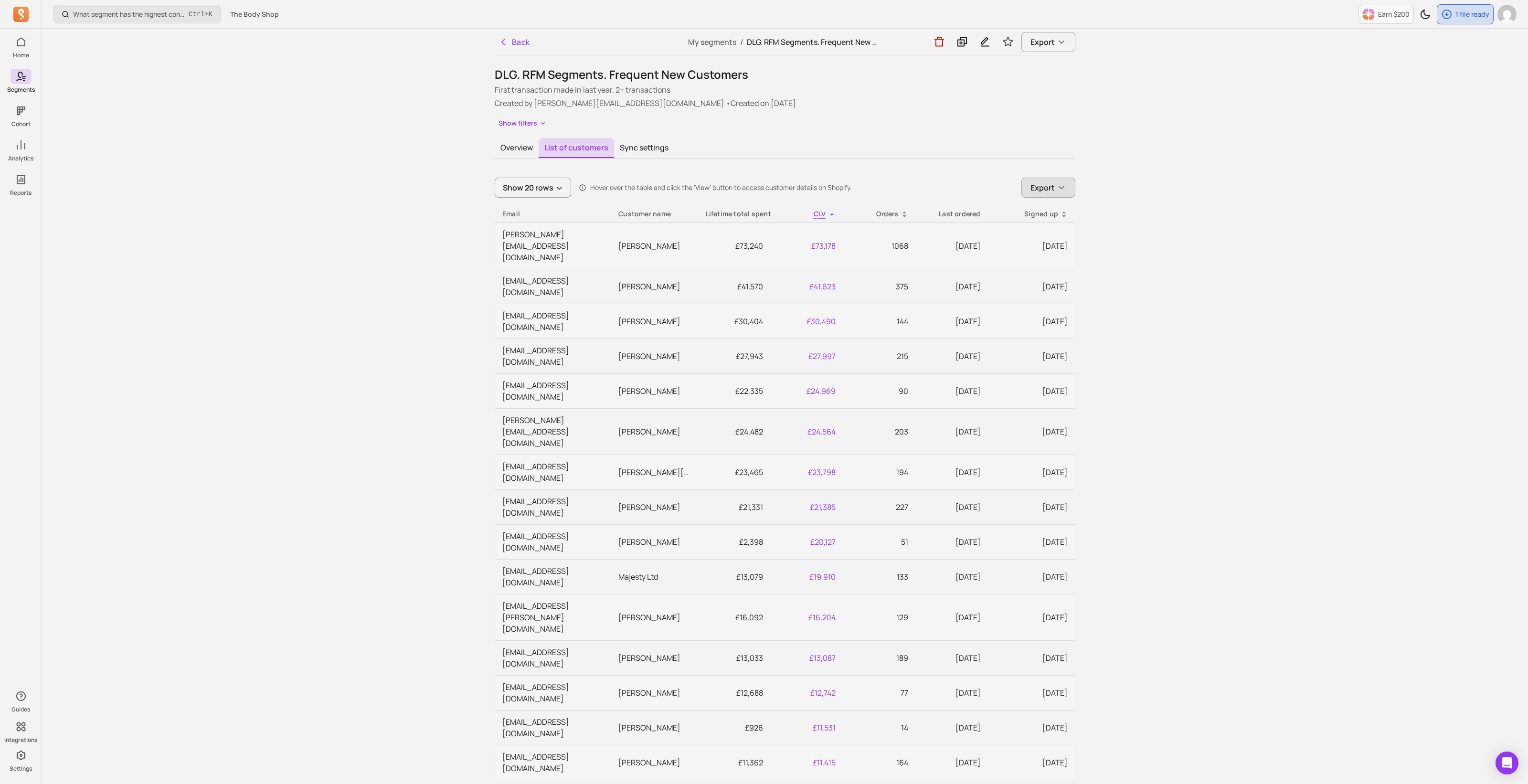
click at [1065, 187] on button "Export" at bounding box center [1048, 187] width 54 height 20
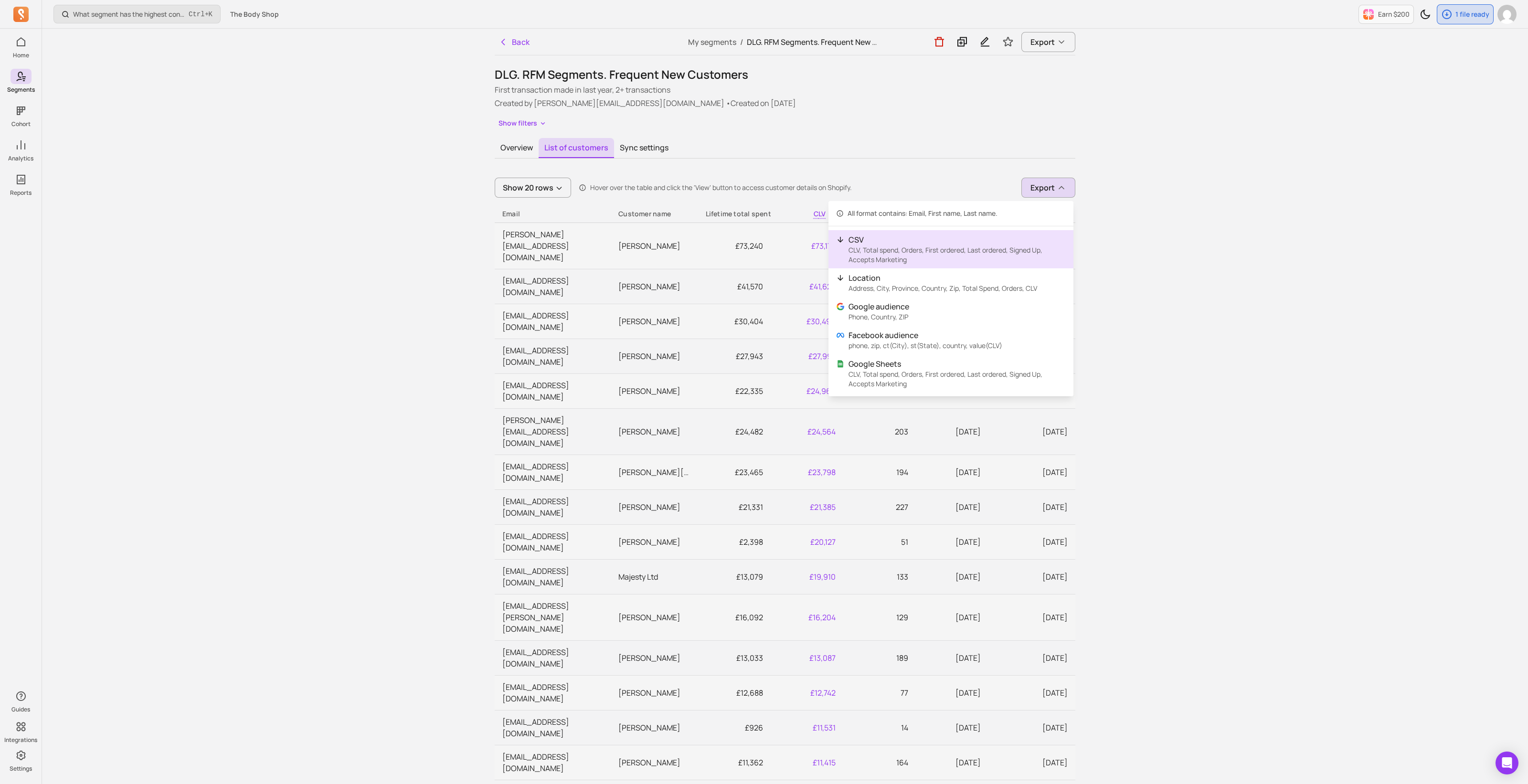
click at [942, 238] on p "CSV" at bounding box center [957, 239] width 217 height 11
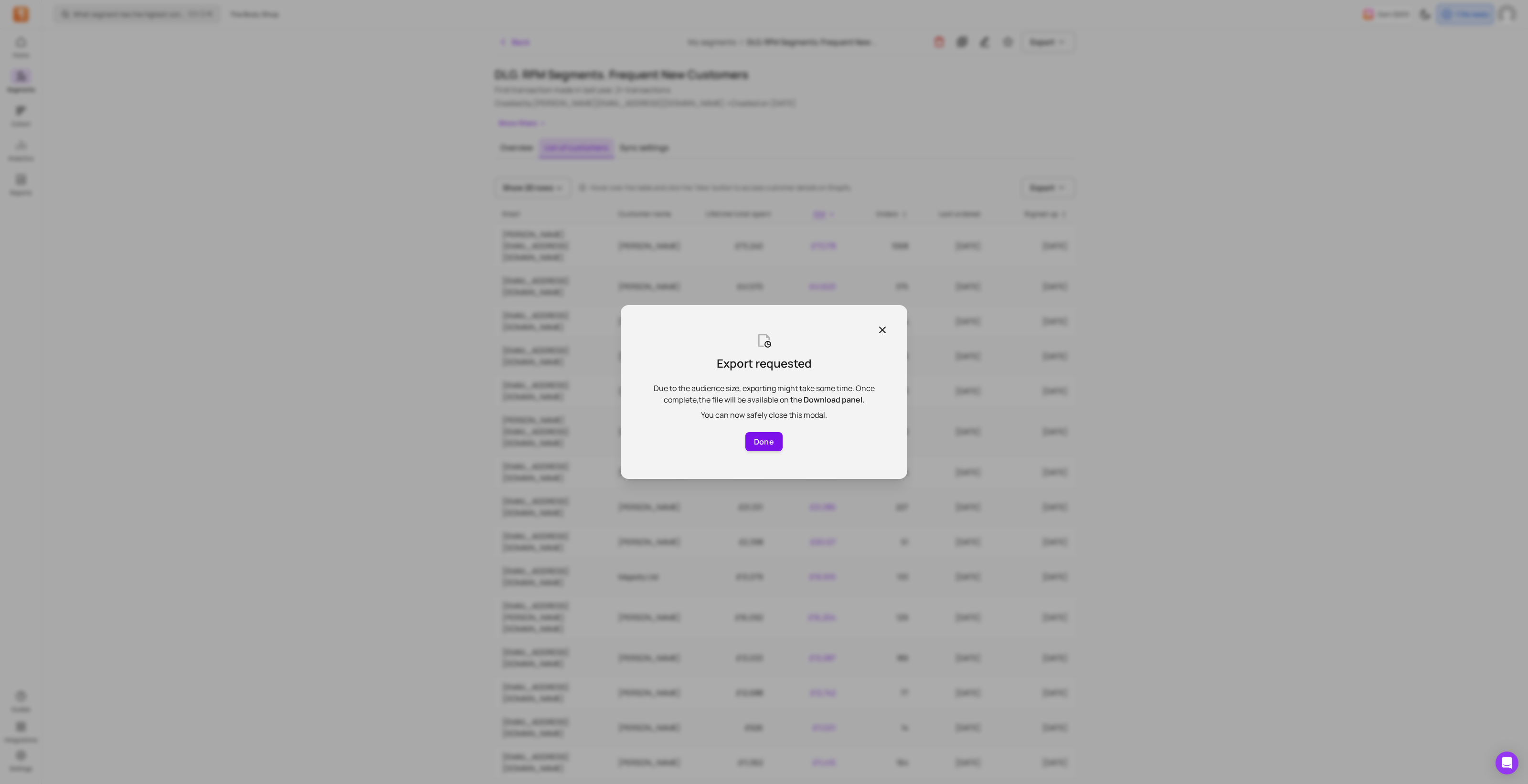
click at [751, 438] on button "Done" at bounding box center [764, 441] width 37 height 19
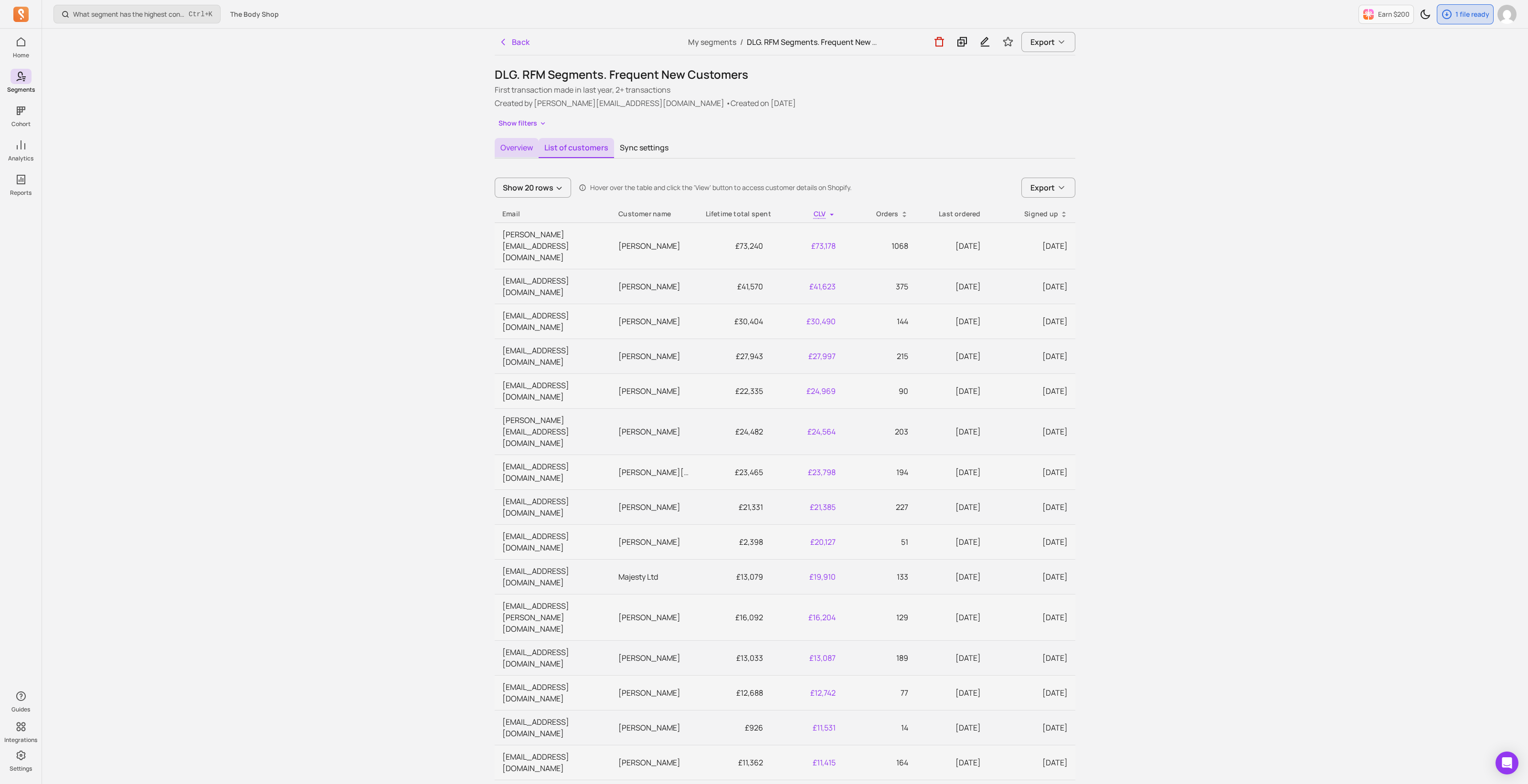
click at [509, 153] on button "Overview" at bounding box center [517, 148] width 44 height 20
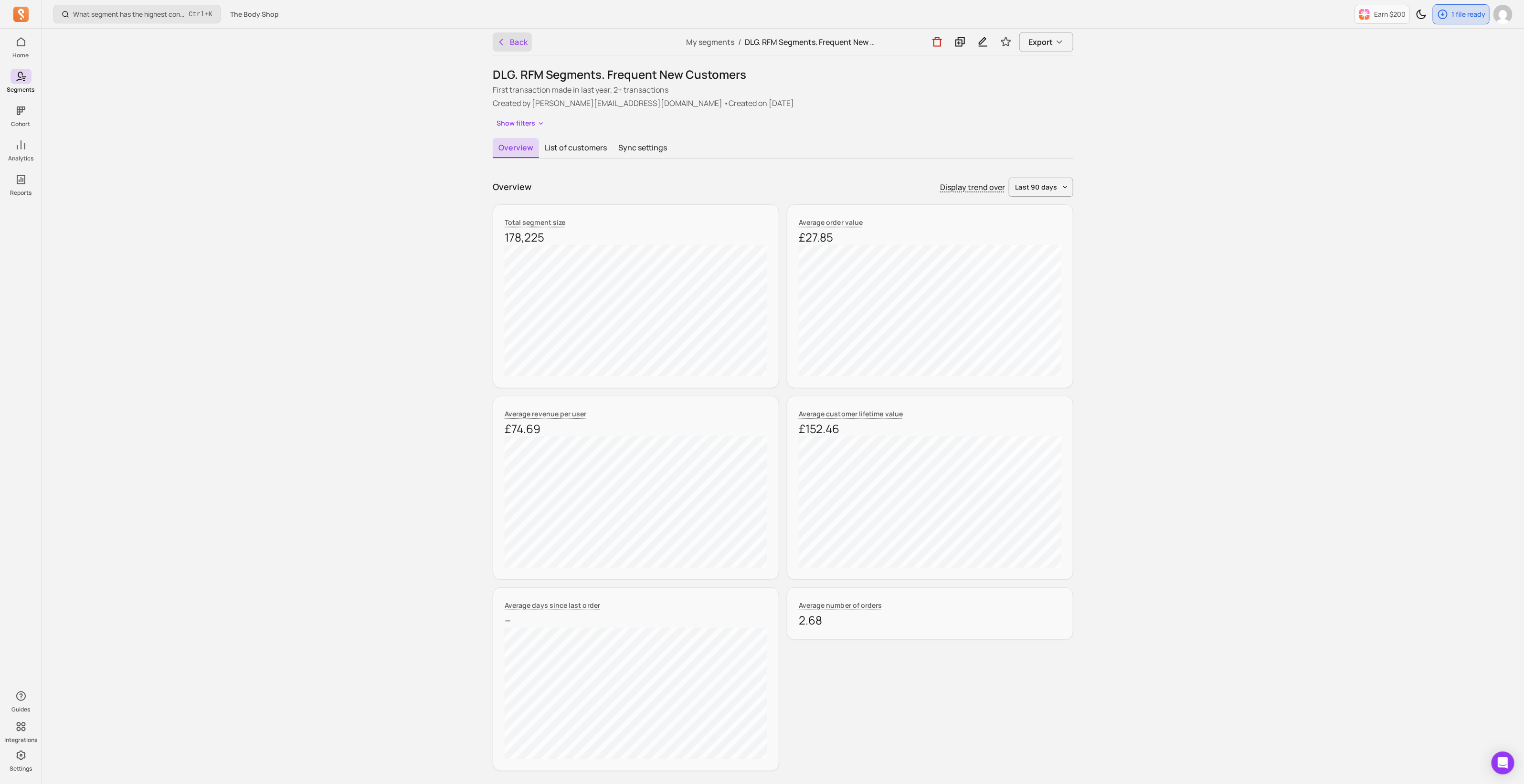
click at [511, 44] on button "Back" at bounding box center [512, 42] width 39 height 19
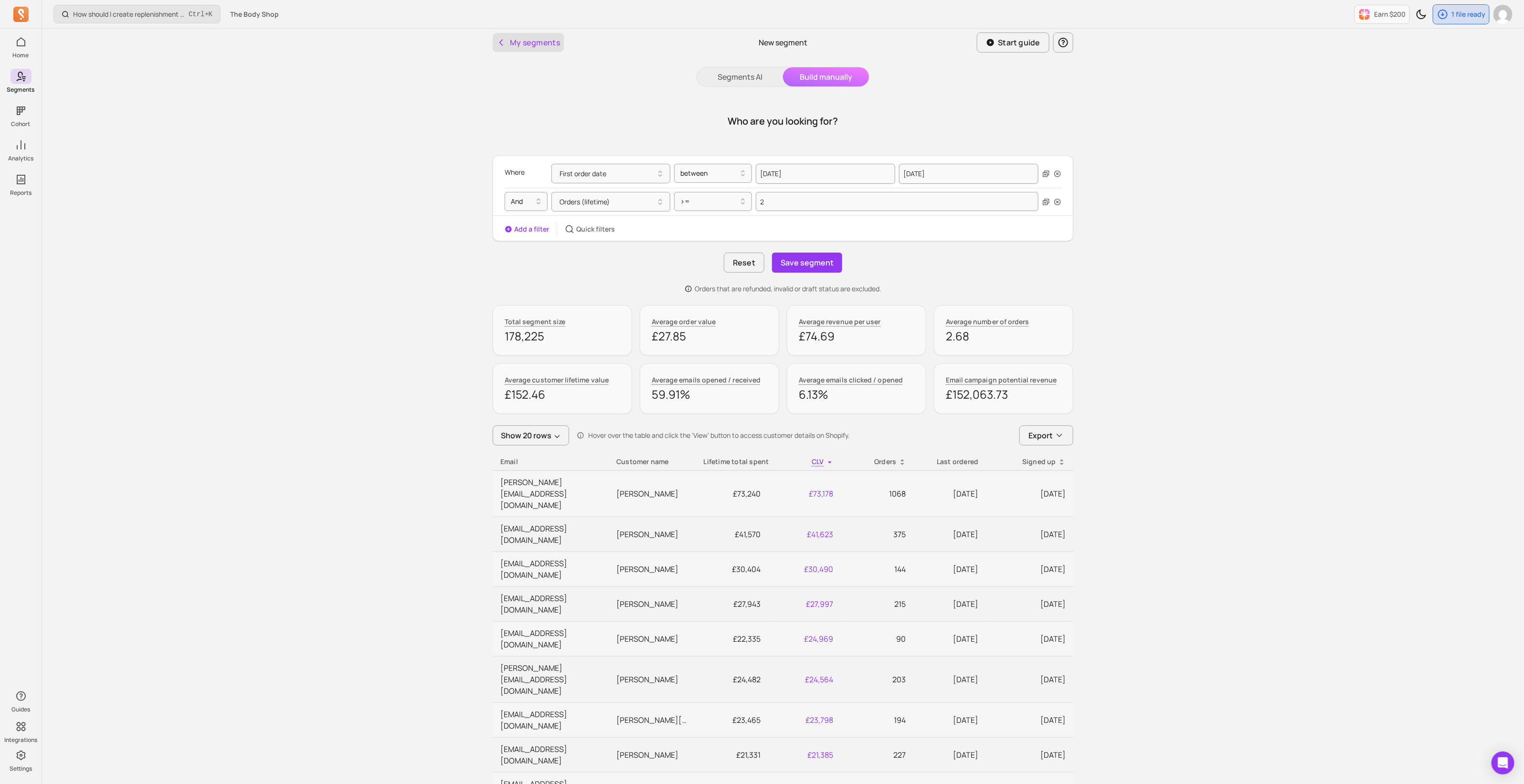
click at [512, 46] on button "My segments" at bounding box center [528, 42] width 71 height 19
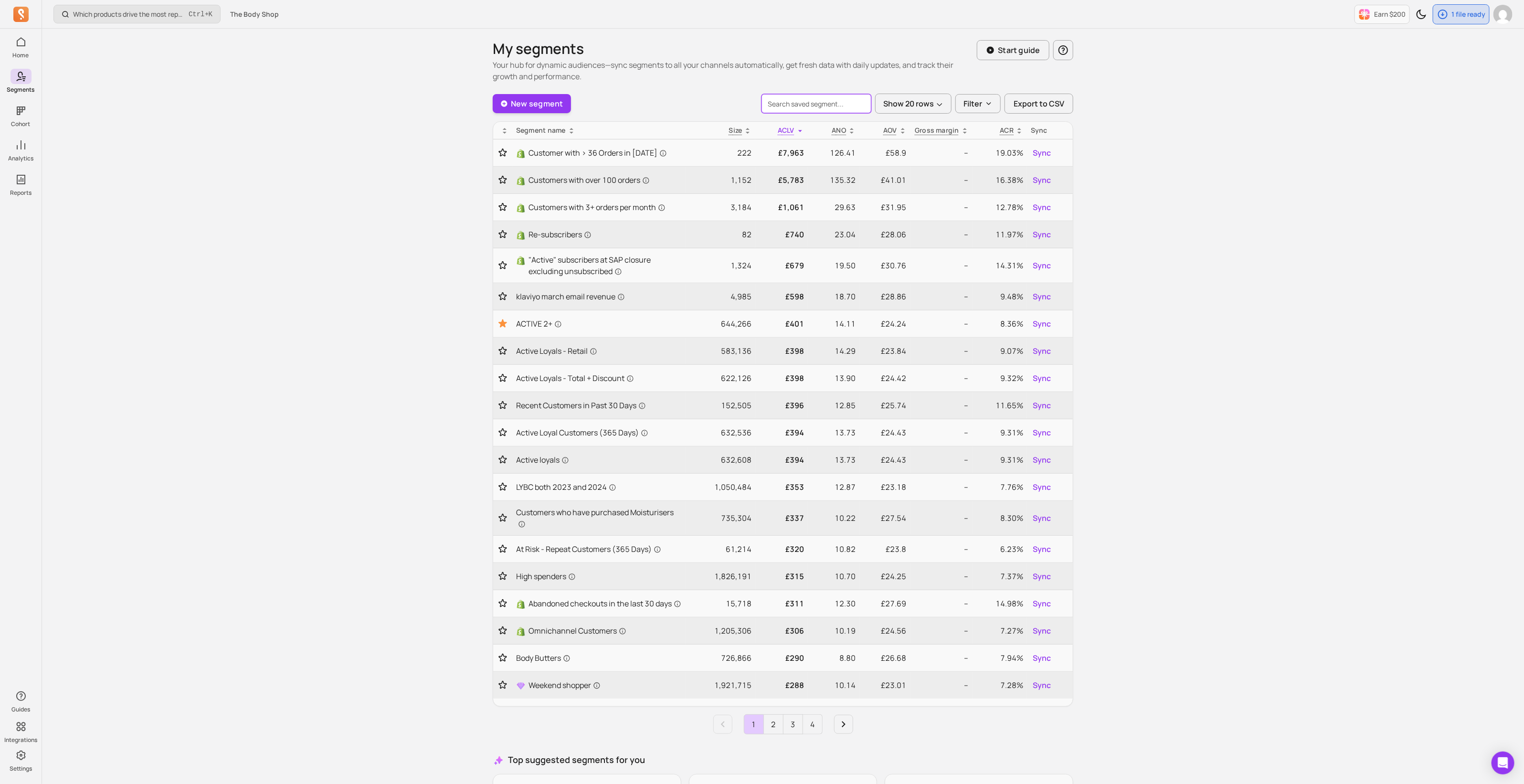
click at [786, 102] on input "search" at bounding box center [817, 103] width 110 height 19
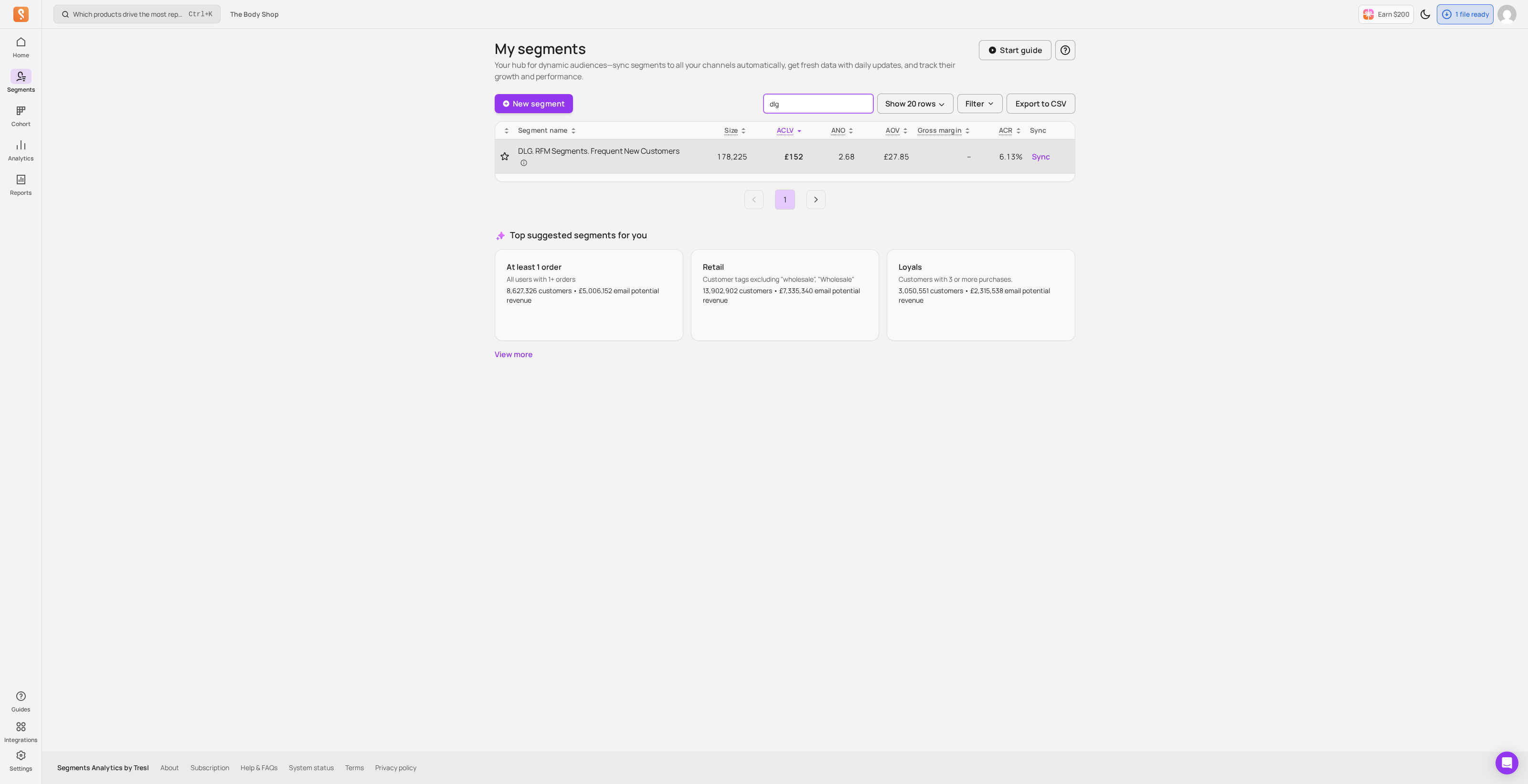
type input "dlg"
drag, startPoint x: 502, startPoint y: 154, endPoint x: 537, endPoint y: 150, distance: 35.2
click at [502, 155] on icon "Toggle favorite" at bounding box center [505, 156] width 10 height 10
click at [583, 148] on span "DLG. RFM Segments. Frequent New Customers" at bounding box center [601, 156] width 166 height 23
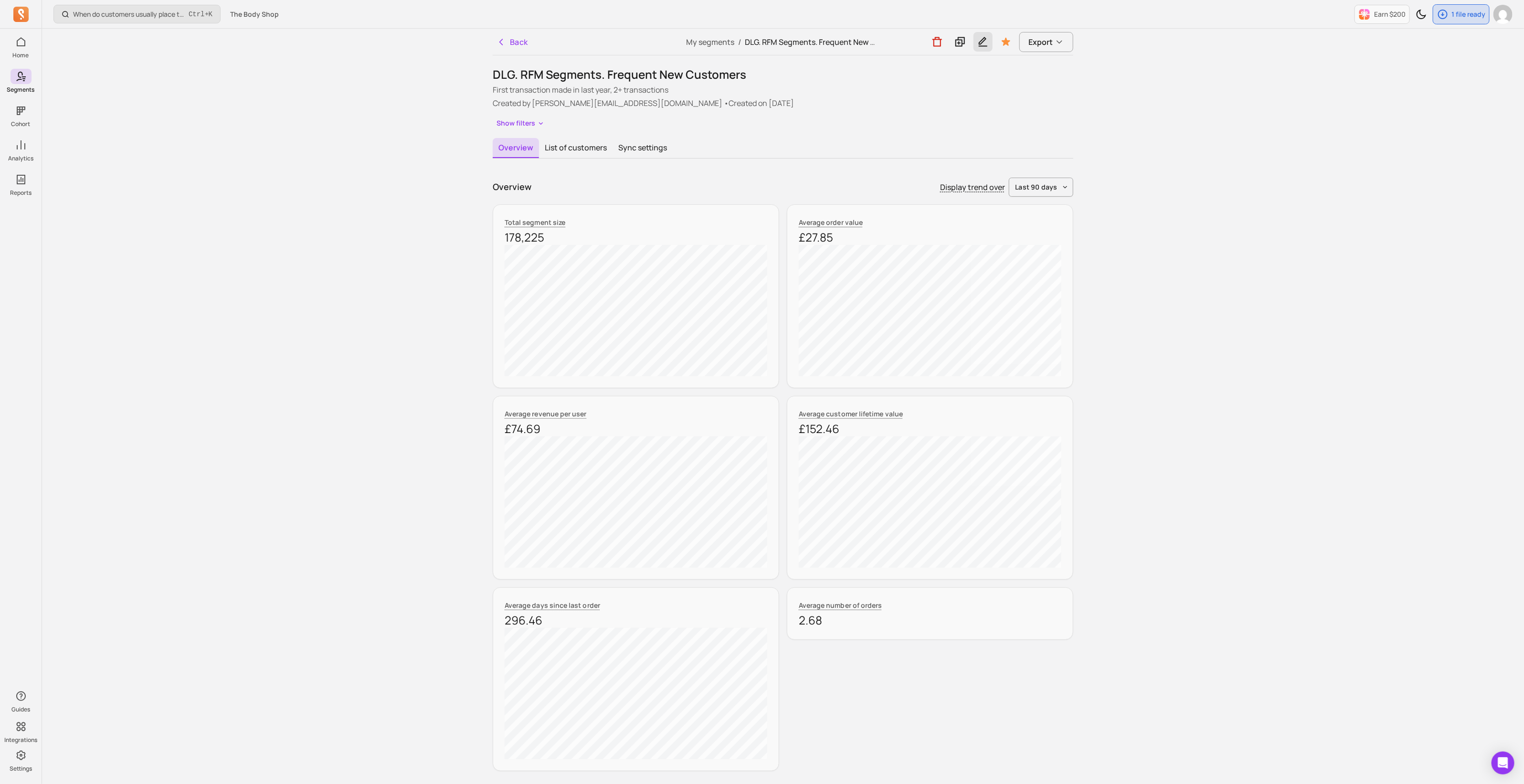
click at [981, 42] on icon "button" at bounding box center [983, 42] width 8 height 10
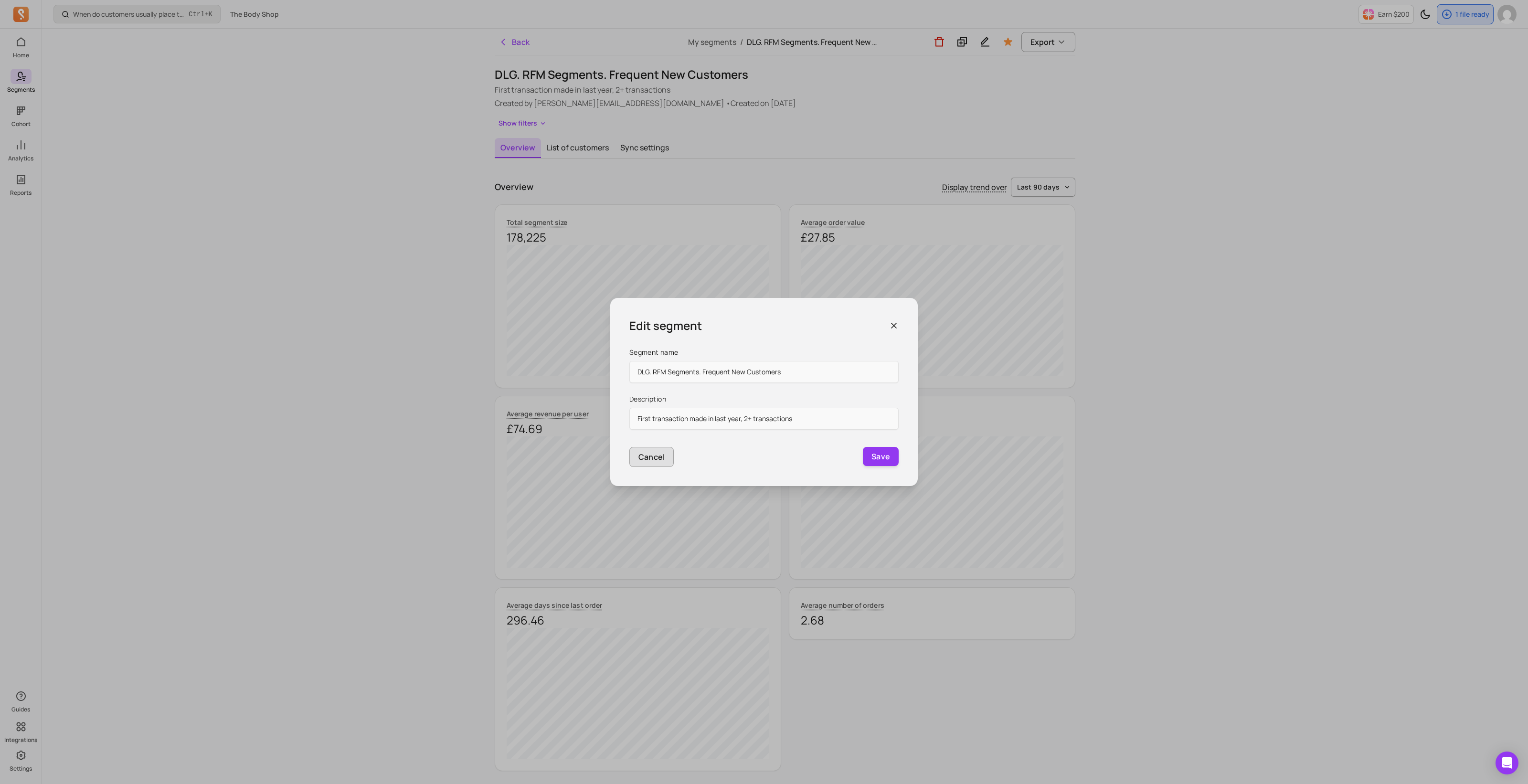
click at [658, 455] on p "Cancel" at bounding box center [651, 457] width 27 height 11
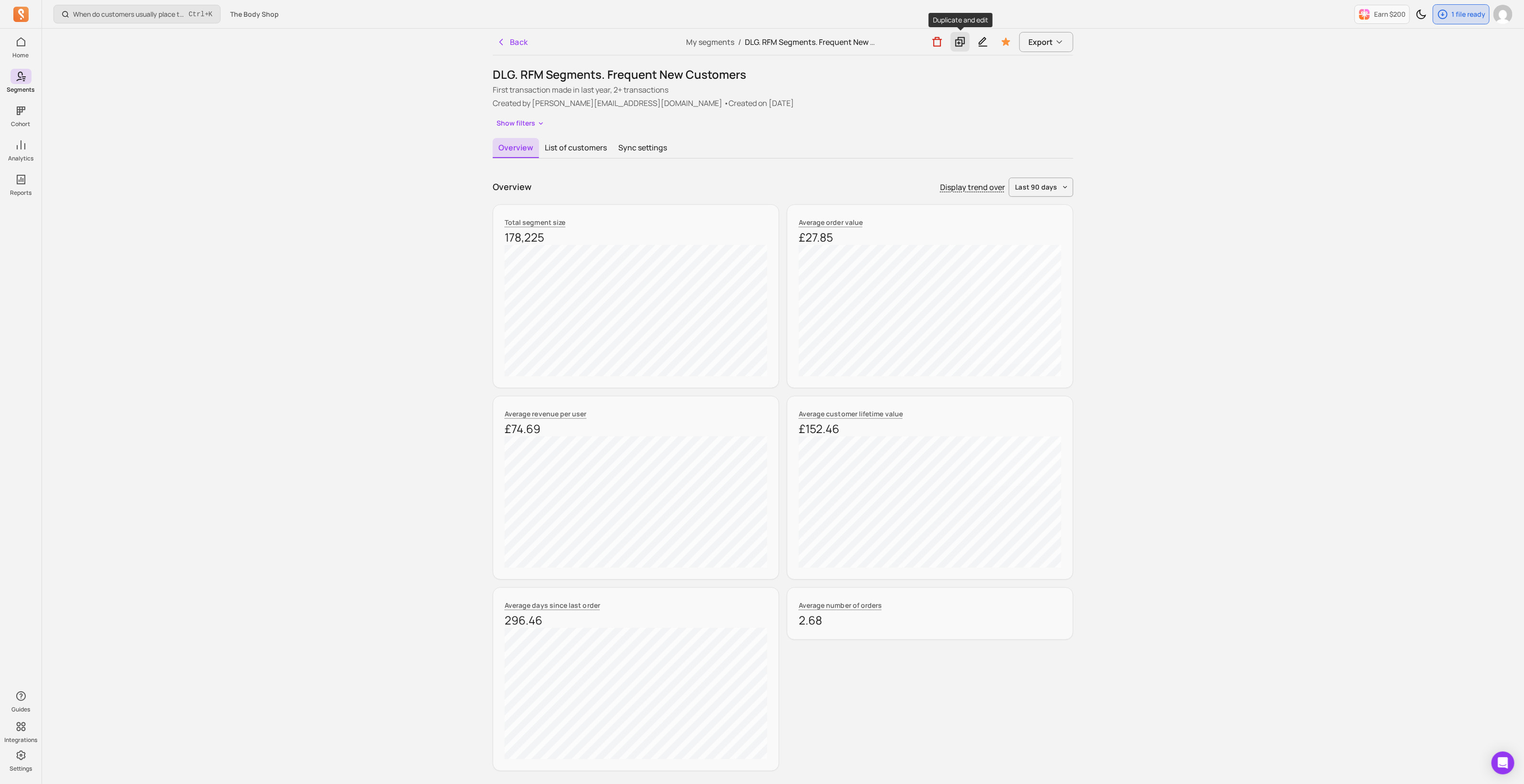
click at [964, 42] on icon at bounding box center [960, 42] width 11 height 12
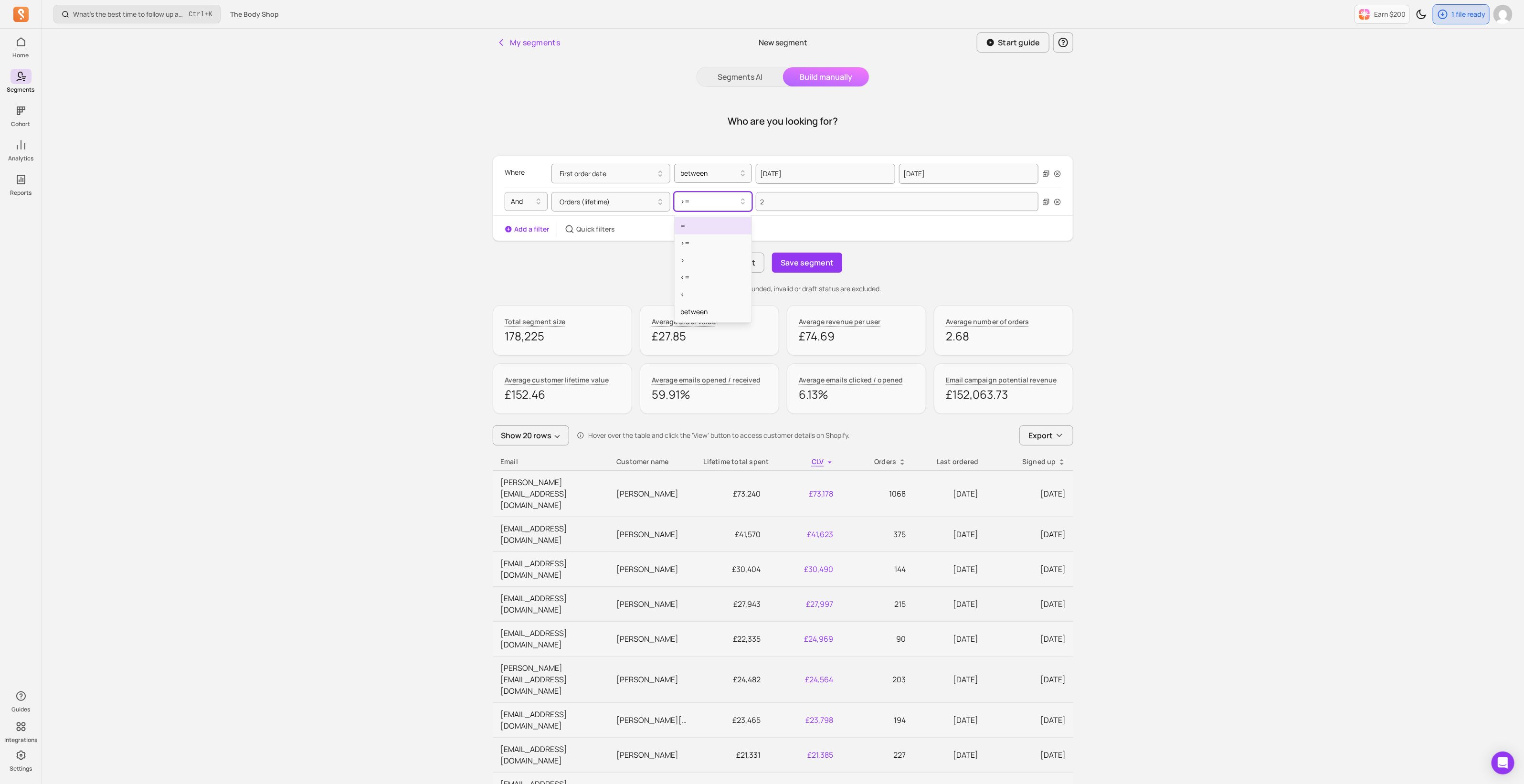
click at [738, 201] on icon at bounding box center [742, 201] width 11 height 11
click at [692, 232] on div "=" at bounding box center [713, 225] width 77 height 17
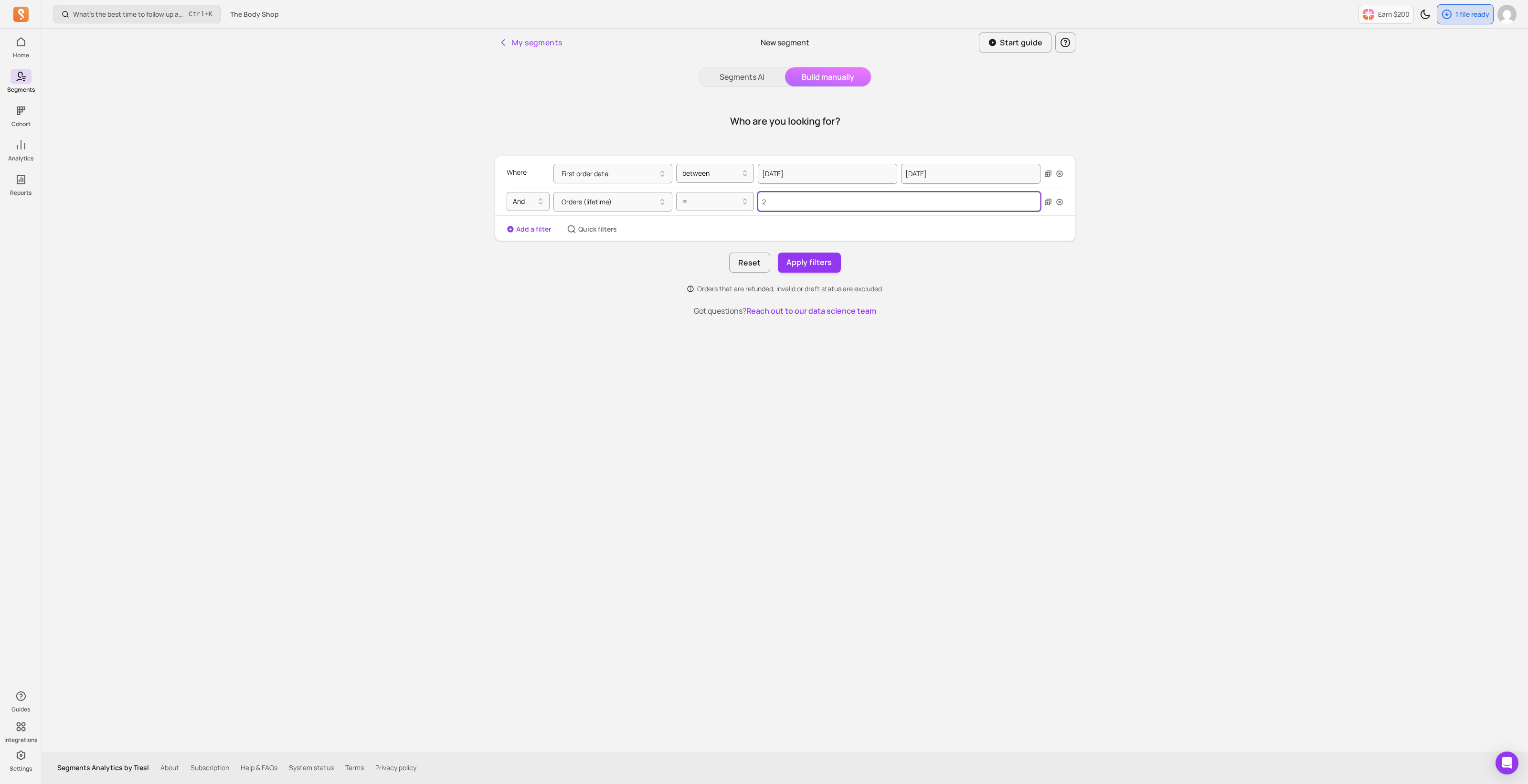
click at [777, 203] on input "2" at bounding box center [899, 201] width 282 height 19
type input "1"
click at [797, 259] on button "Apply filters" at bounding box center [809, 263] width 63 height 20
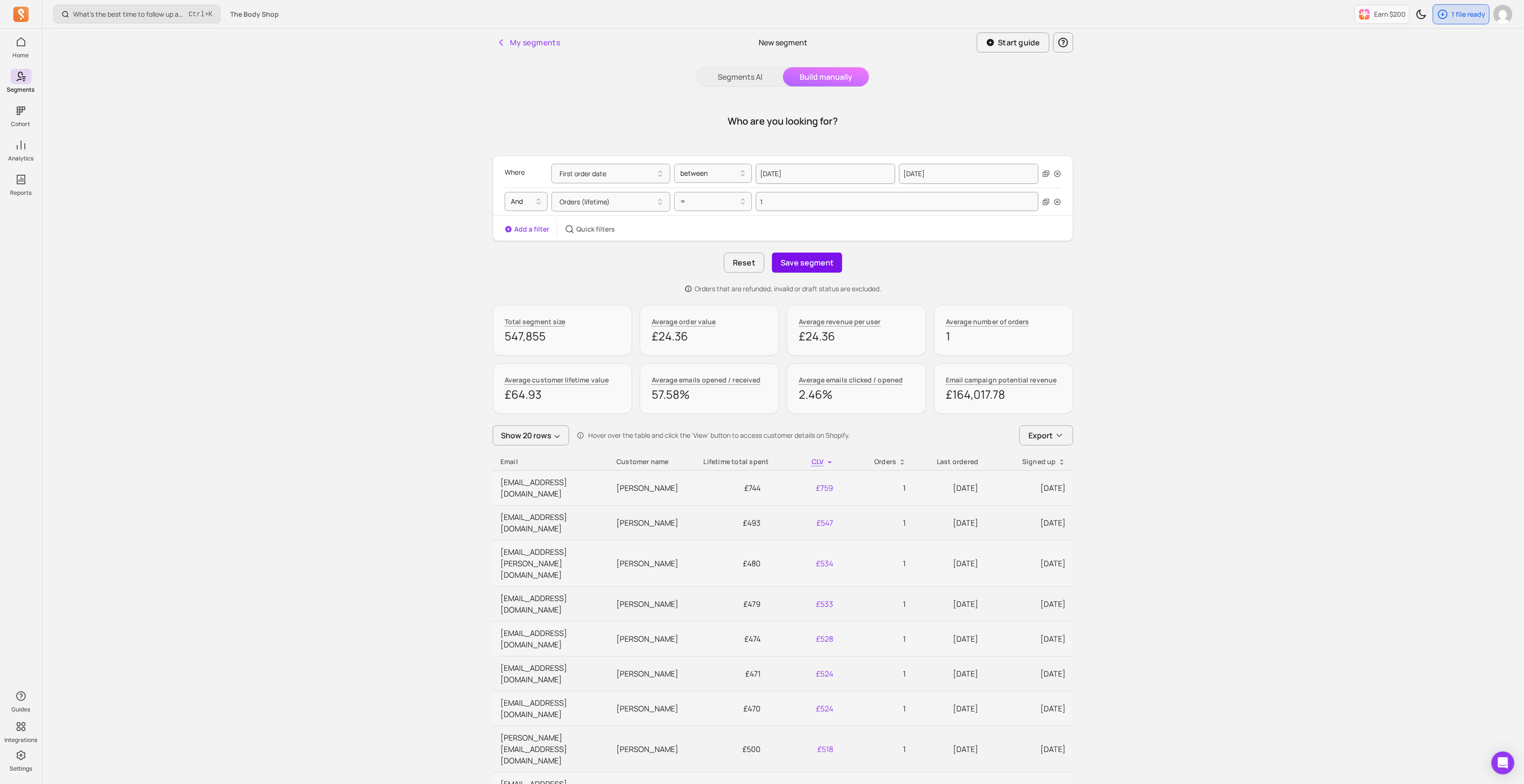
click at [805, 267] on button "Save segment" at bounding box center [807, 263] width 70 height 20
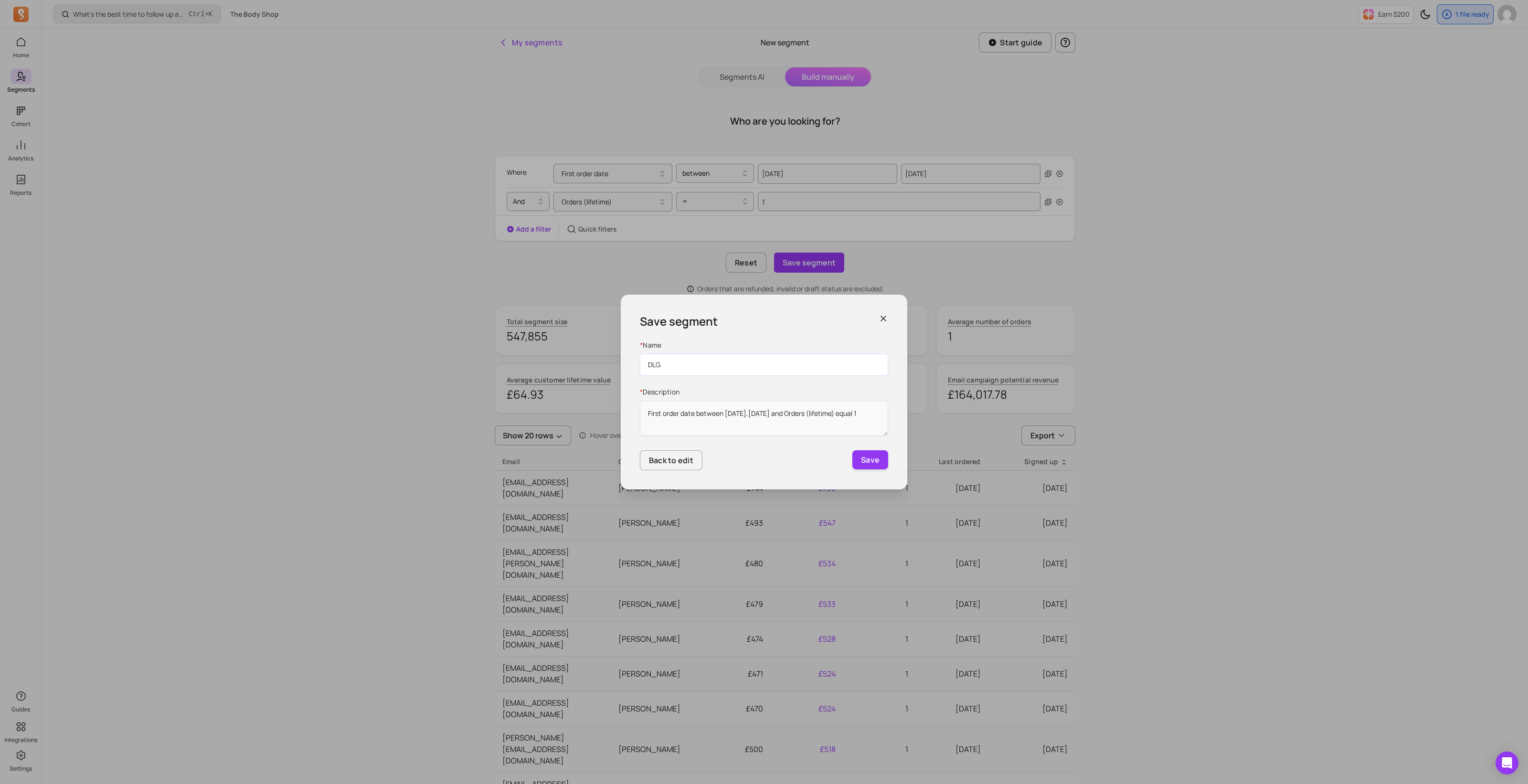
click at [685, 370] on input "DLG." at bounding box center [764, 364] width 248 height 22
paste input "RFM Segments"
click at [728, 366] on input "DLG. RFM Segments." at bounding box center [764, 364] width 248 height 22
paste input "Less Frequent New Customers"
type input "DLG. RFM Segments. Less Frequent New Customers"
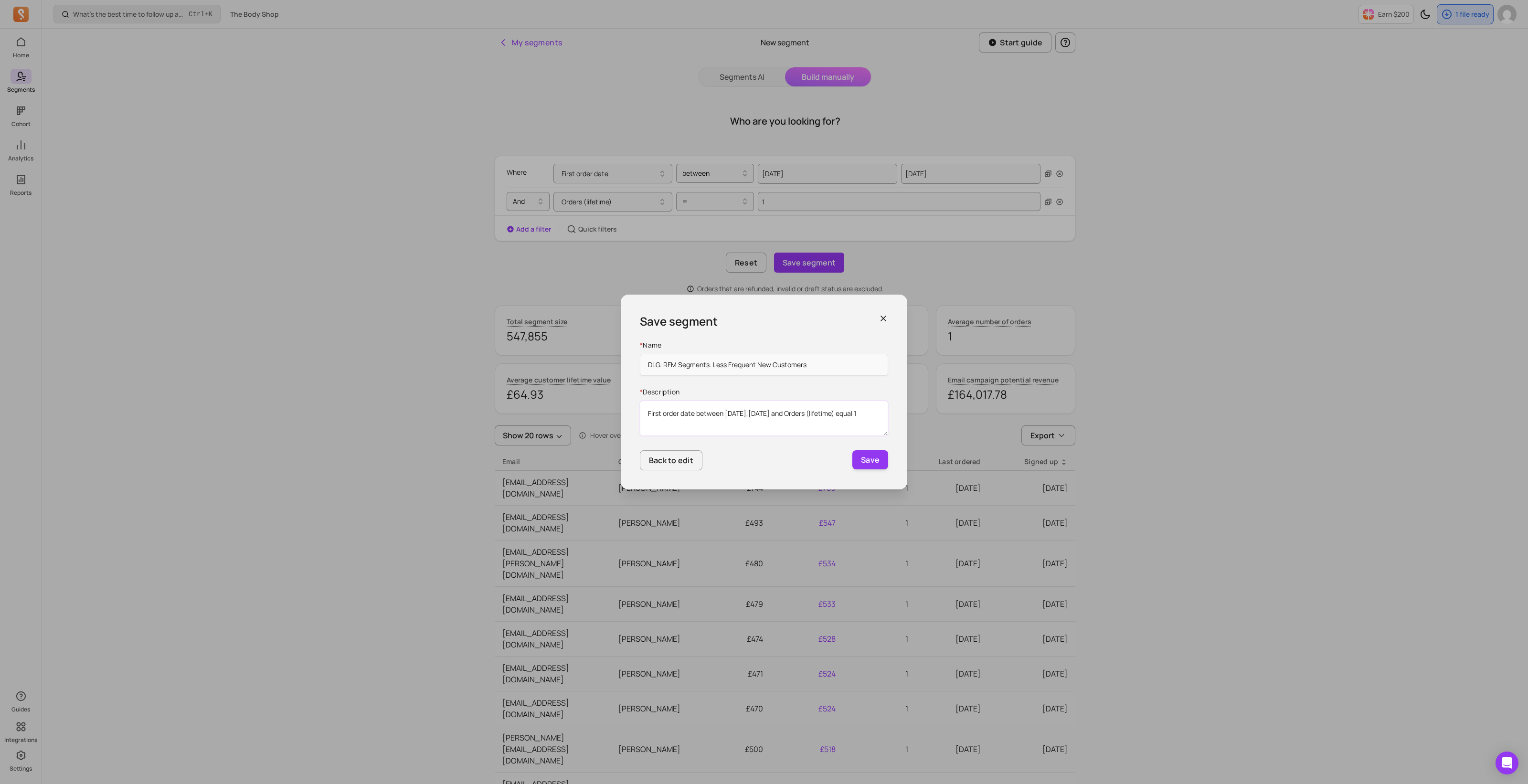
click at [758, 426] on textarea "First order date between [DATE],[DATE] and Orders (lifetime) equal 1" at bounding box center [764, 418] width 248 height 36
paste textarea "transaction made in last year, 1 transaction"
type textarea "First transaction made in last year, 1 transaction"
click at [865, 462] on button "Save" at bounding box center [870, 459] width 36 height 19
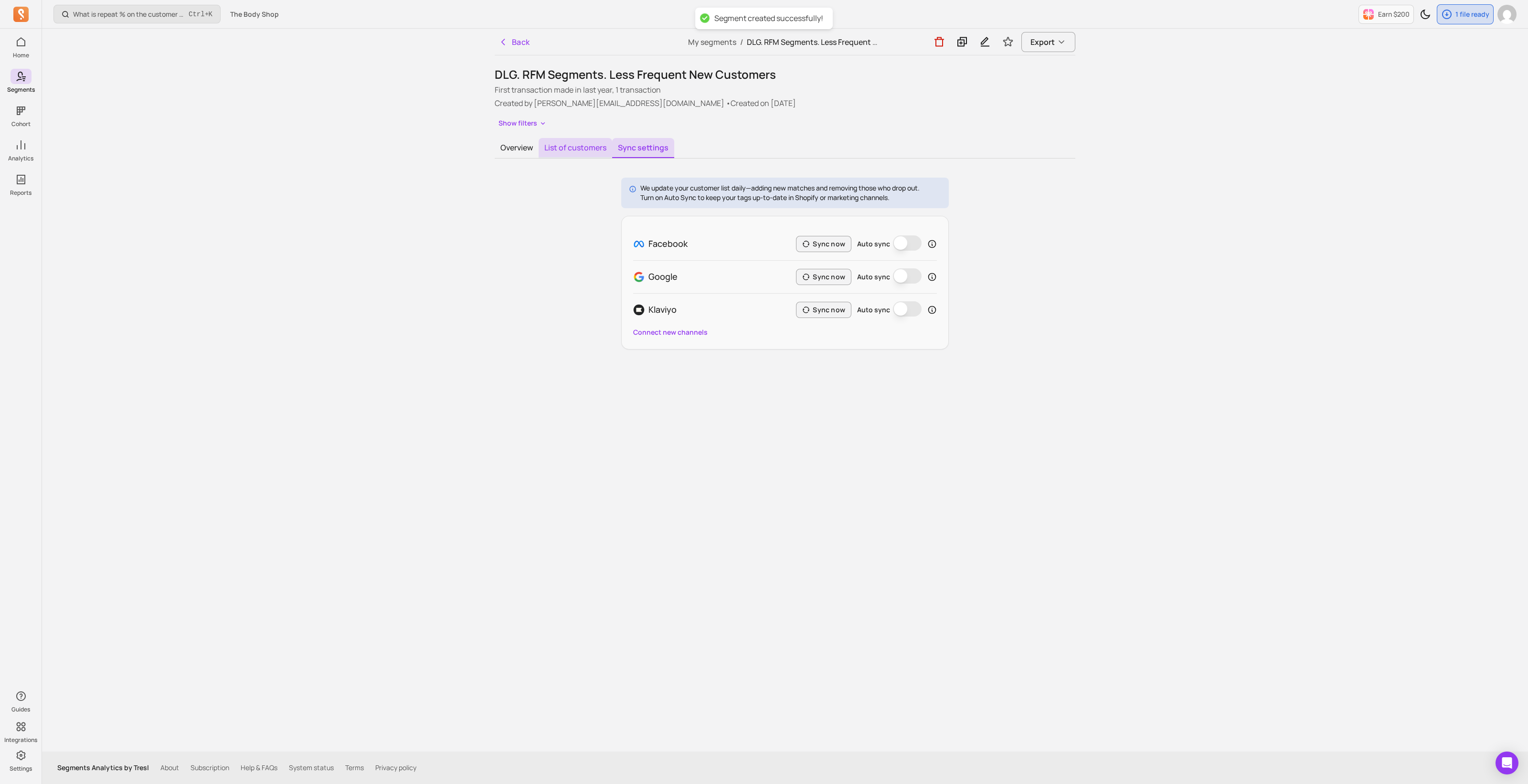
click at [569, 144] on button "List of customers" at bounding box center [575, 148] width 74 height 20
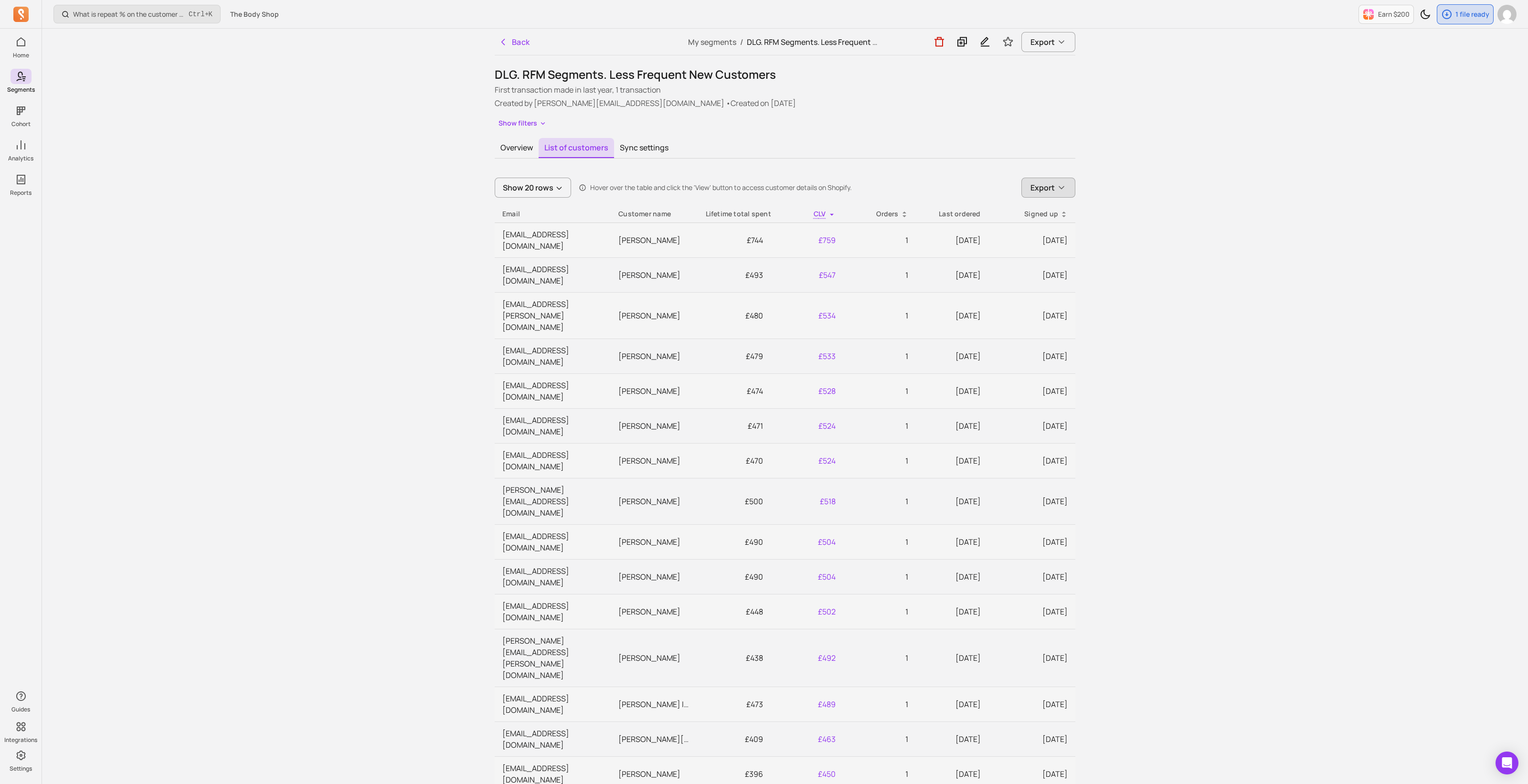
click at [1050, 191] on span "Export" at bounding box center [1043, 187] width 24 height 11
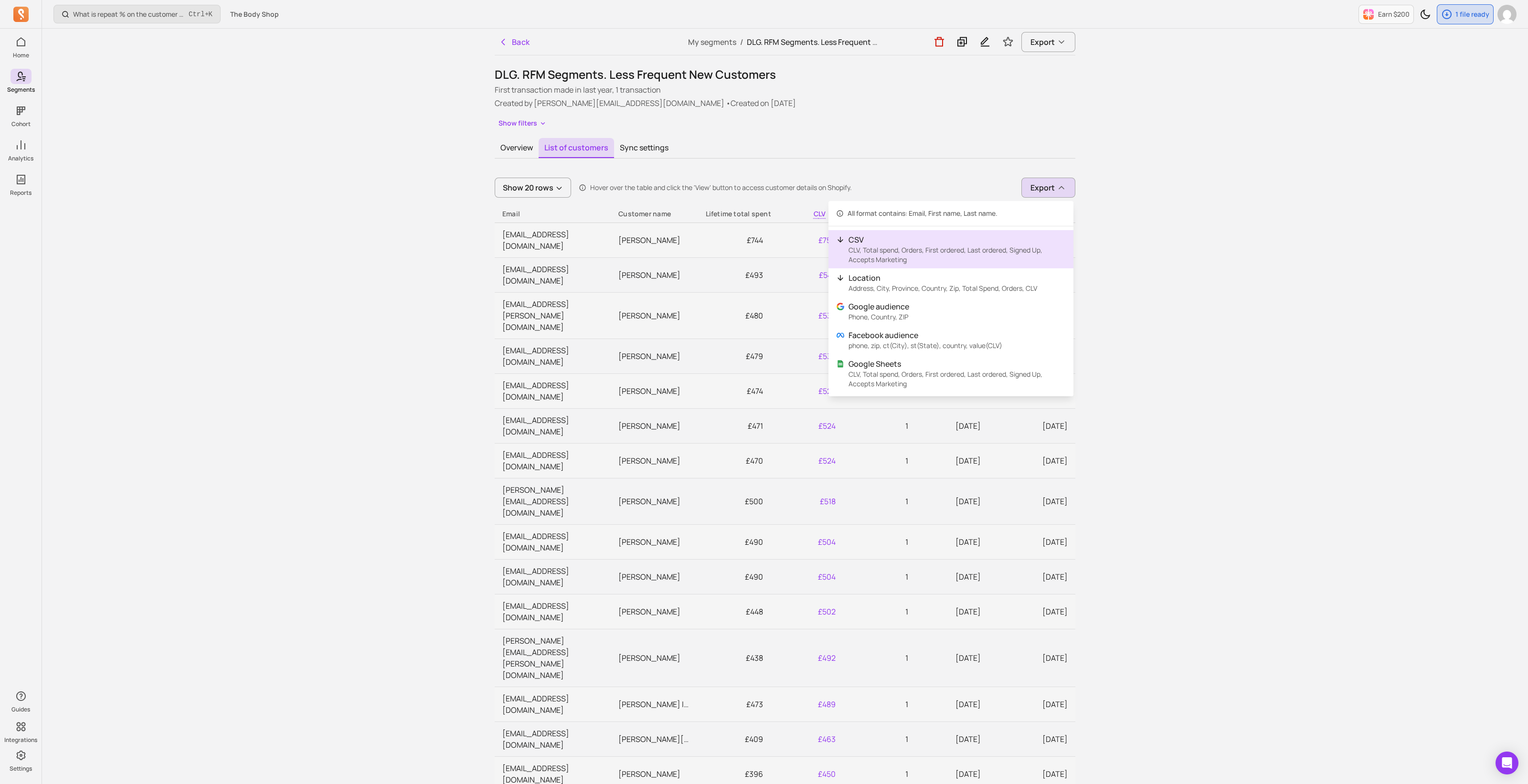
click at [981, 246] on p "CLV, Total spend, Orders, First ordered, Last ordered, Signed Up, Accepts Marke…" at bounding box center [957, 254] width 217 height 19
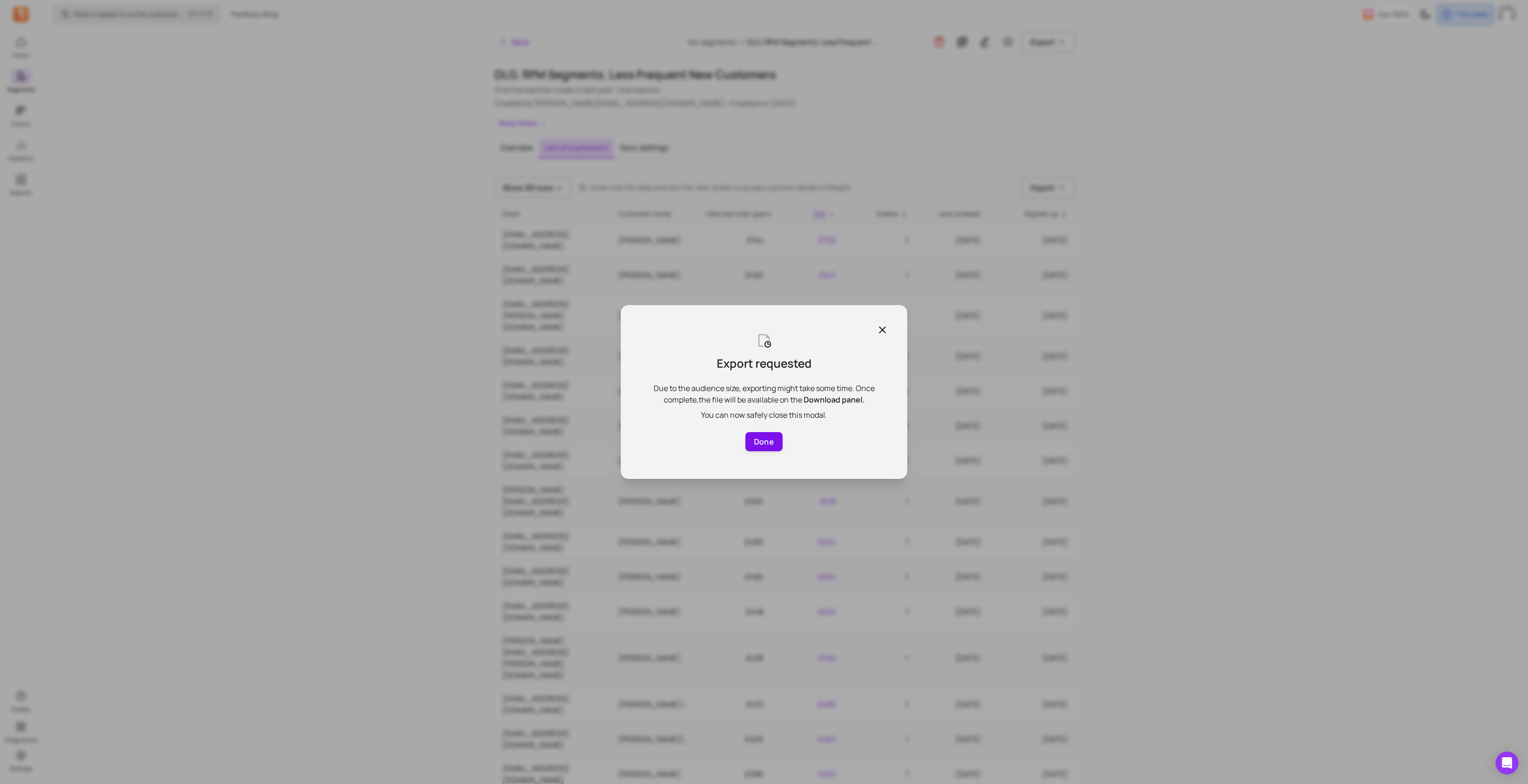
click at [755, 442] on button "Done" at bounding box center [764, 441] width 37 height 19
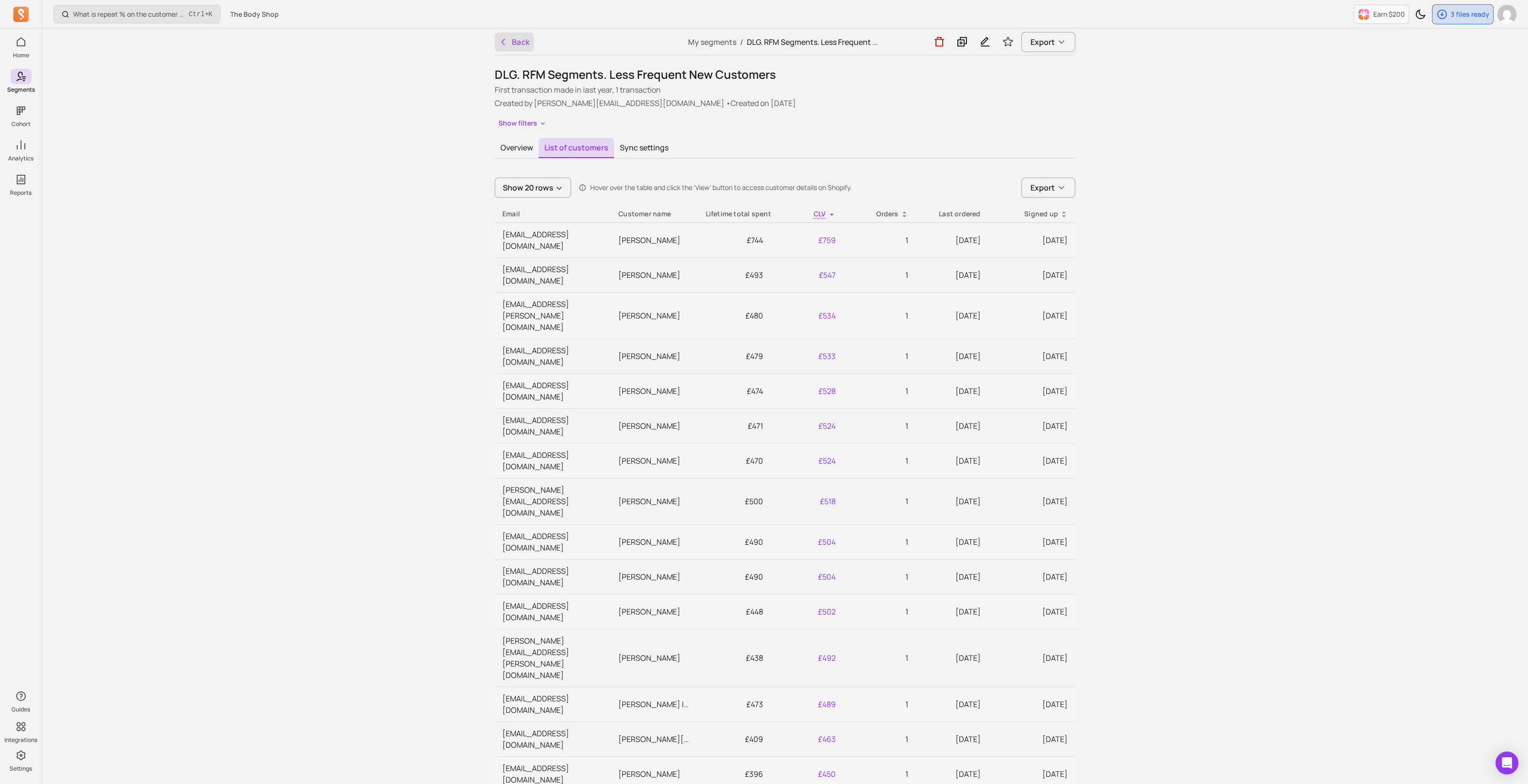
click at [515, 42] on button "Back" at bounding box center [515, 42] width 39 height 19
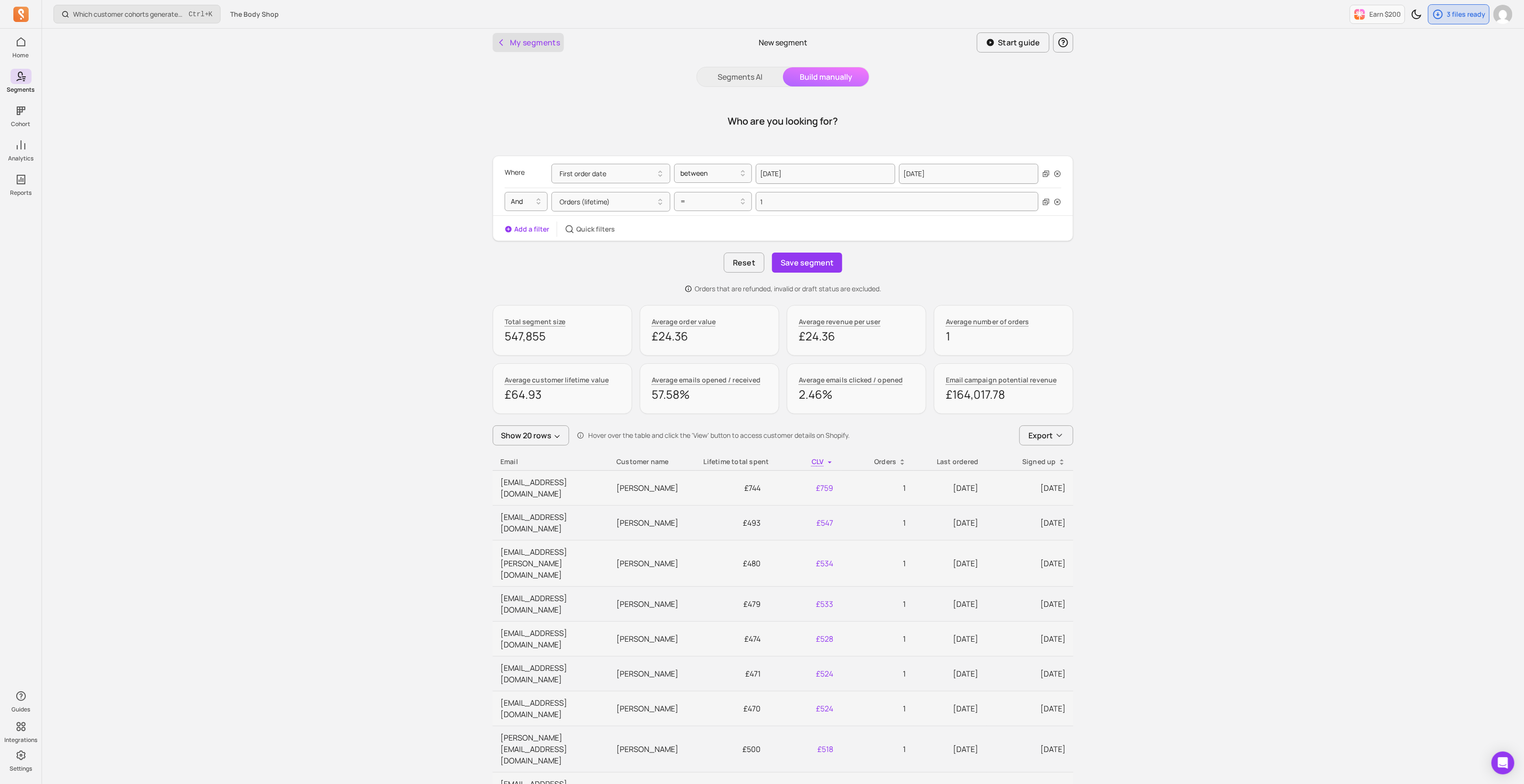
click at [535, 42] on button "My segments" at bounding box center [528, 42] width 71 height 19
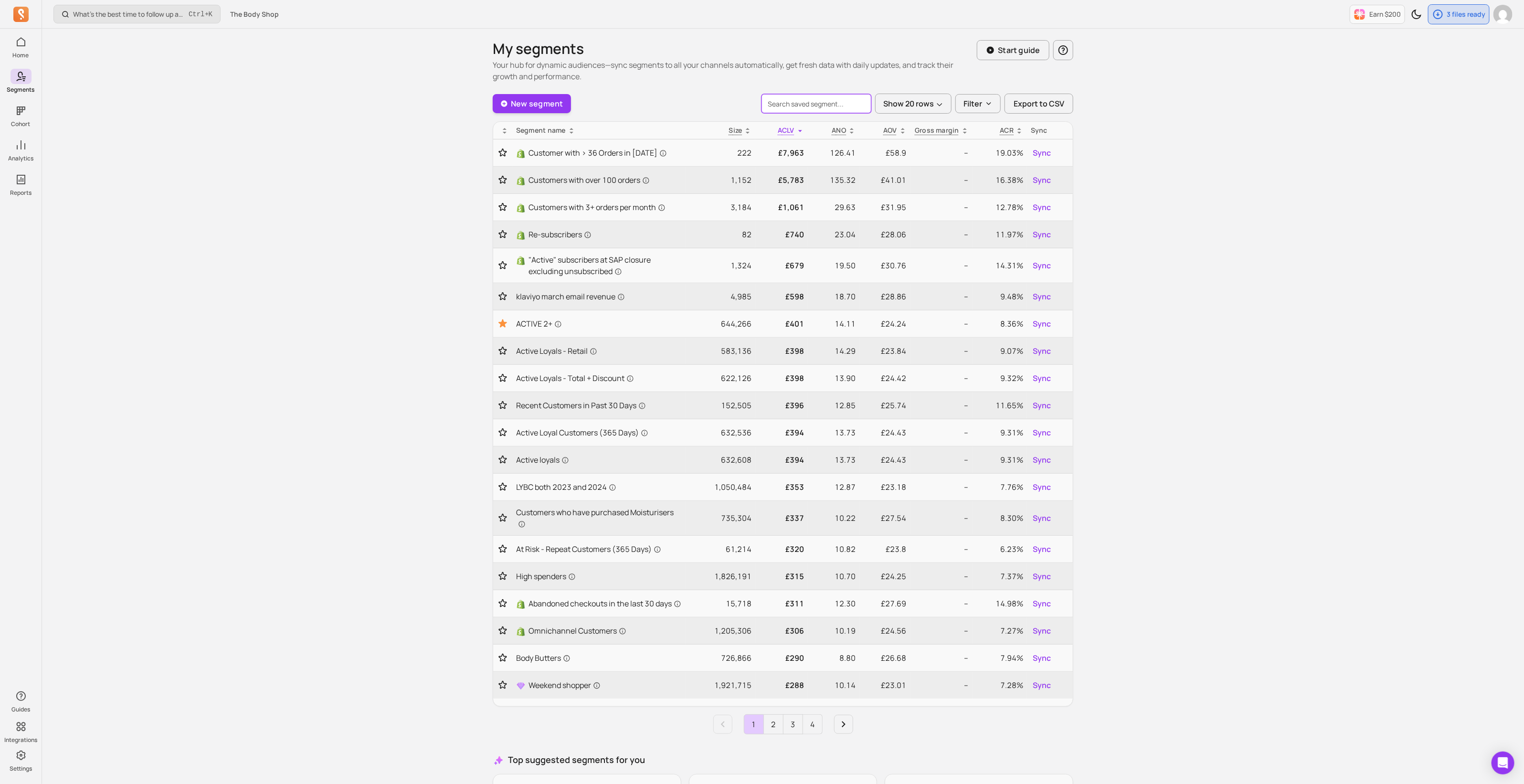
click at [811, 105] on input "search" at bounding box center [817, 103] width 110 height 19
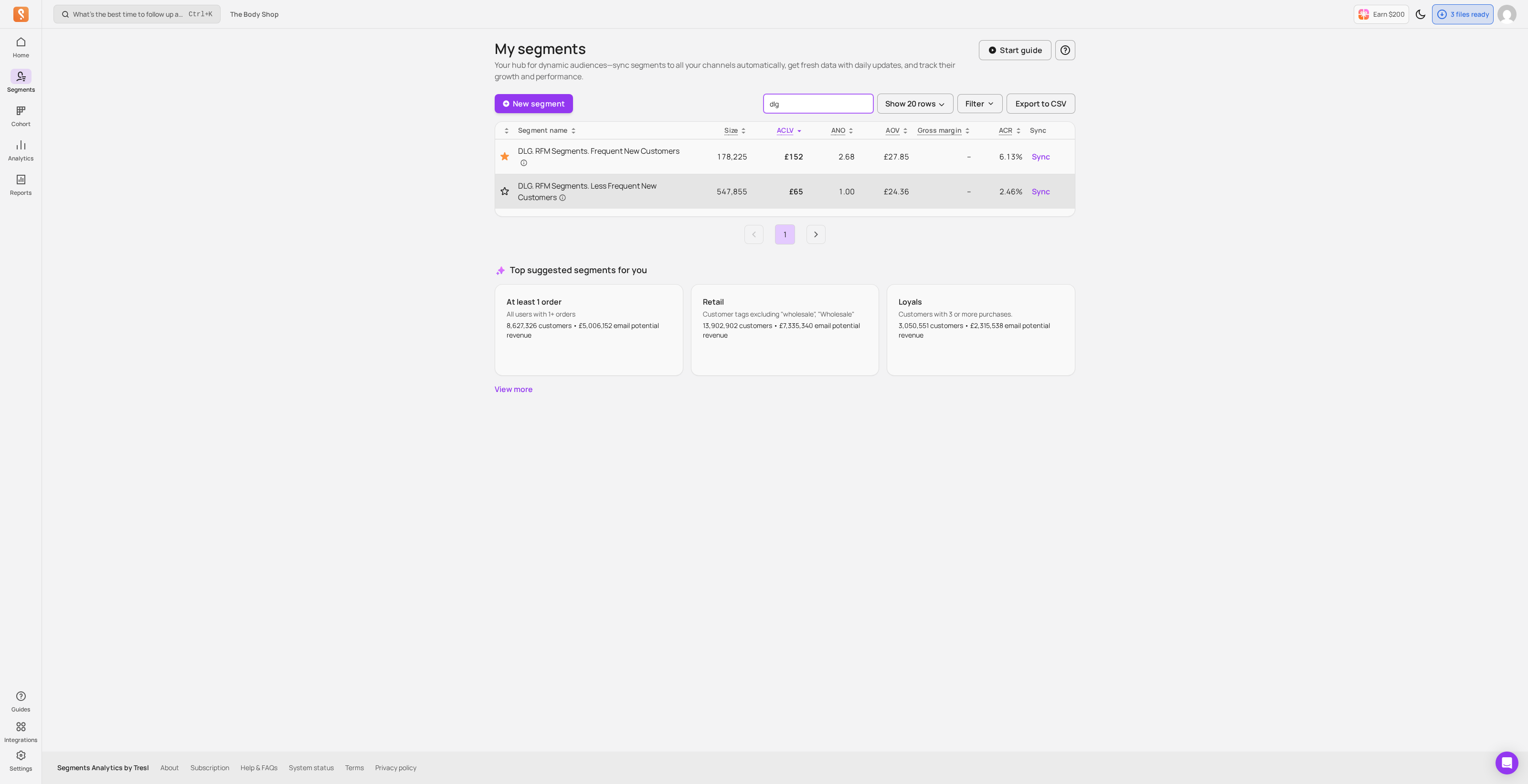
type input "dlg"
drag, startPoint x: 502, startPoint y: 190, endPoint x: 580, endPoint y: 216, distance: 82.2
click at [502, 190] on icon "Toggle favorite" at bounding box center [505, 191] width 10 height 10
click at [644, 200] on span "DLG. RFM Segments. Less Frequent New Customers" at bounding box center [601, 191] width 166 height 23
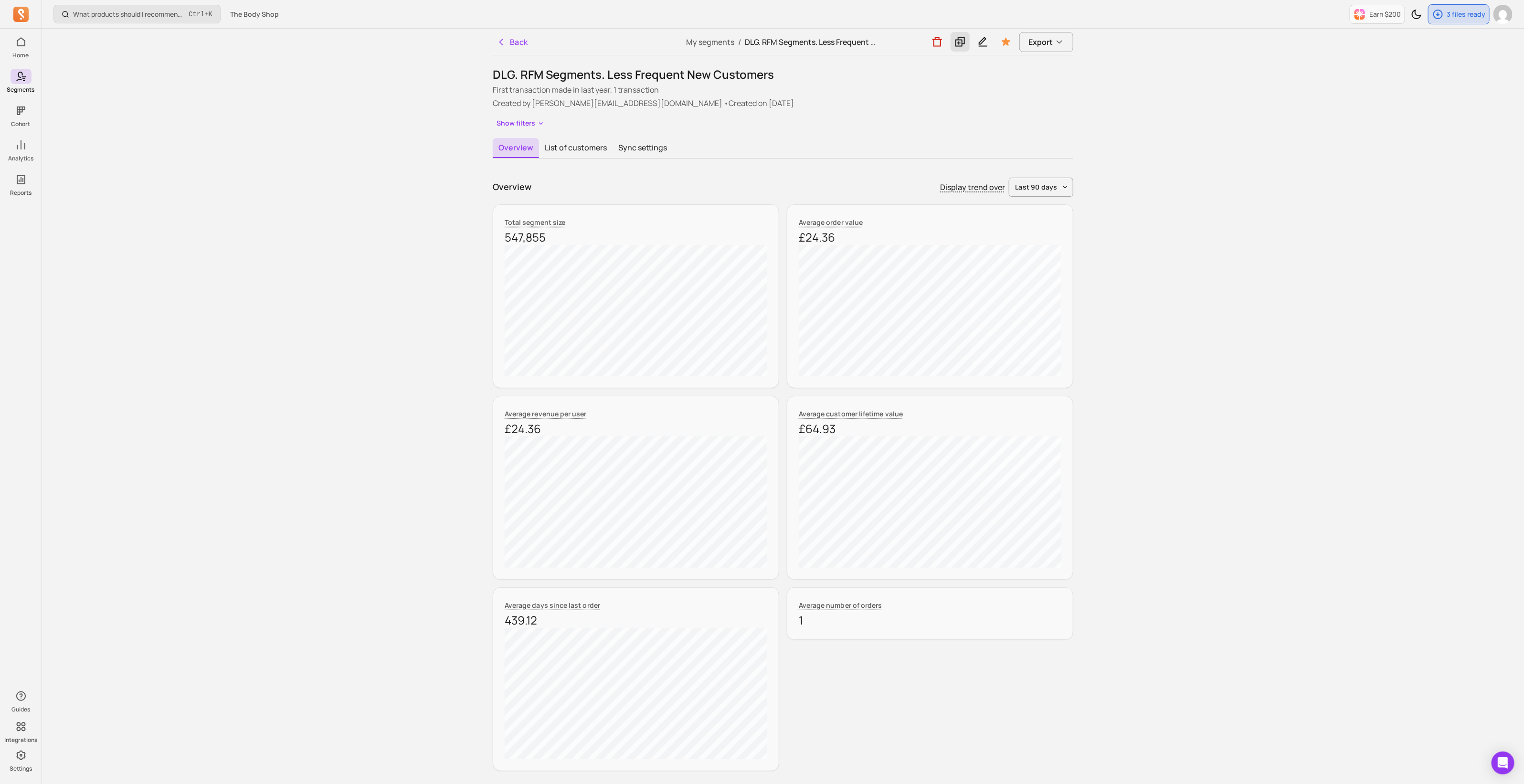
click at [963, 43] on icon at bounding box center [960, 42] width 11 height 12
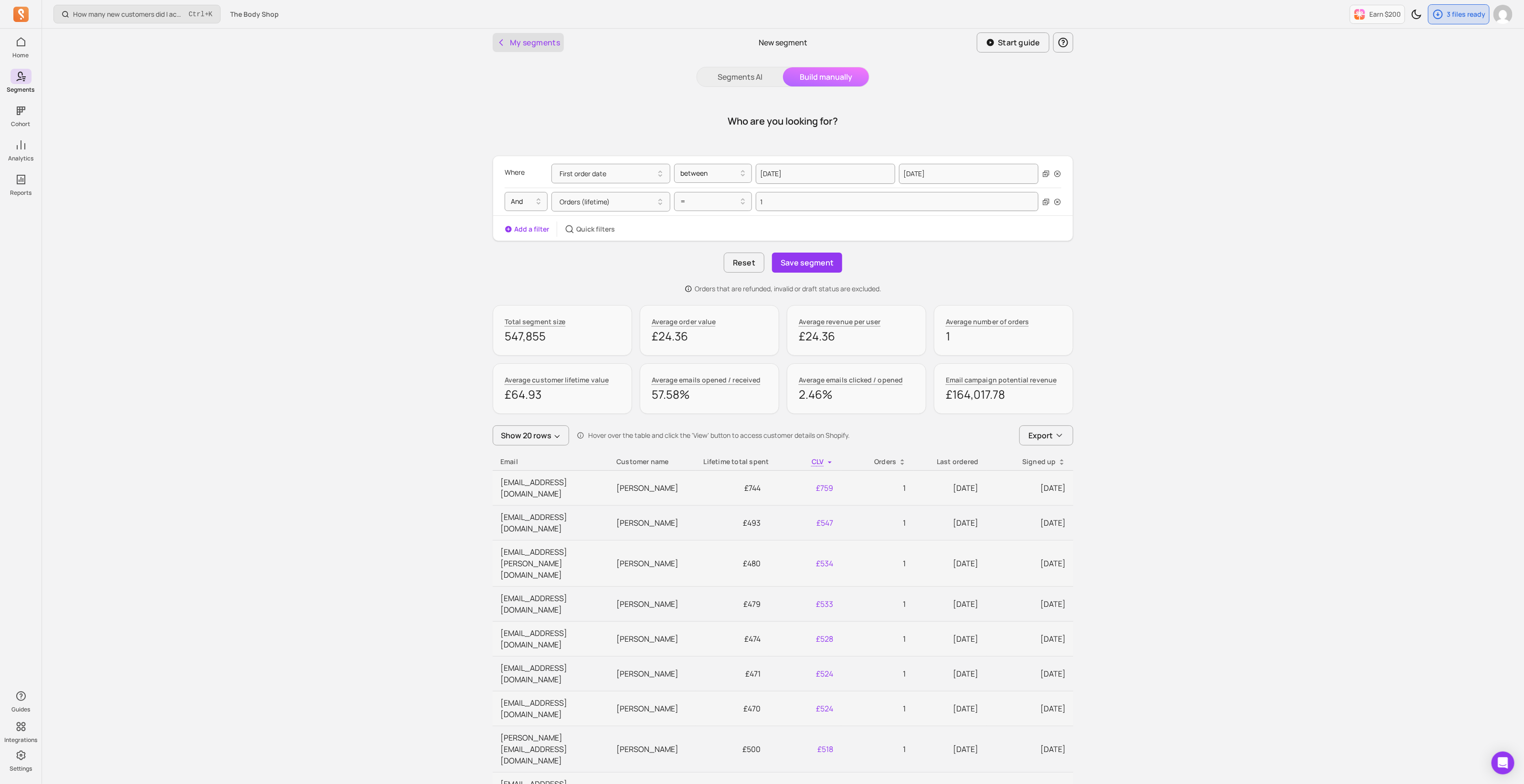
click at [511, 40] on button "My segments" at bounding box center [528, 42] width 71 height 19
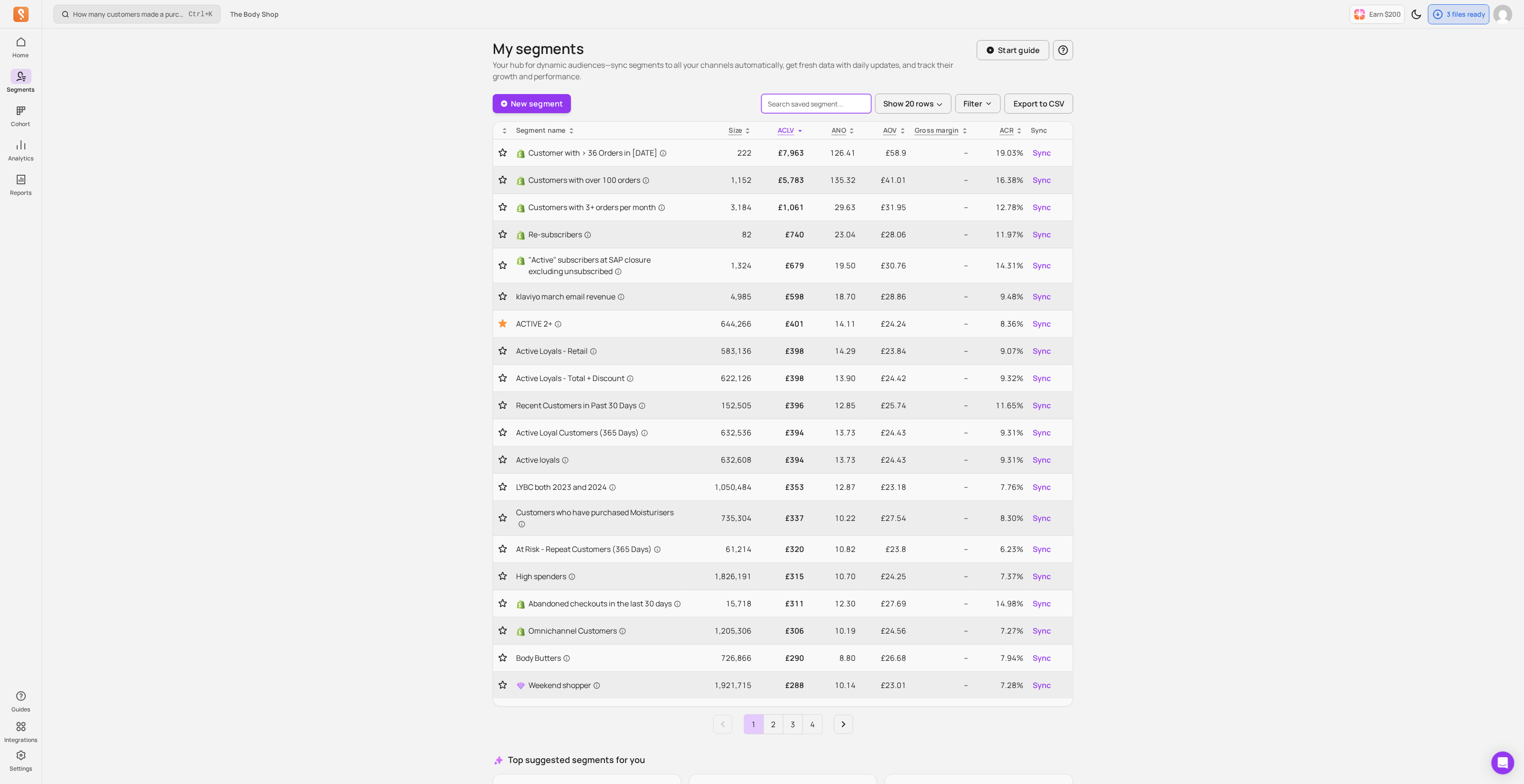
drag, startPoint x: 792, startPoint y: 99, endPoint x: 809, endPoint y: 111, distance: 20.8
click at [792, 99] on input "search" at bounding box center [817, 103] width 110 height 19
type input "dlg"
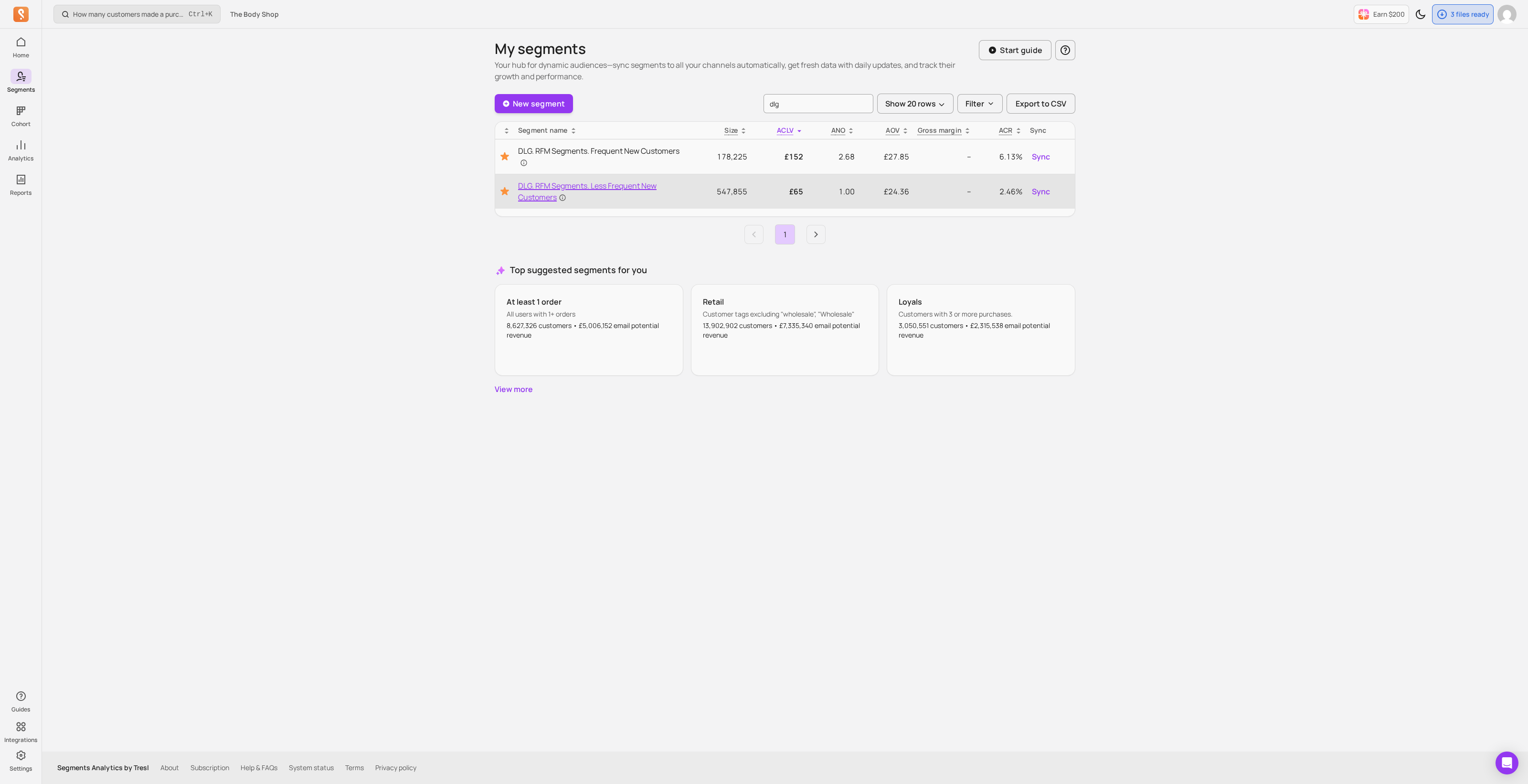
click at [634, 200] on span "DLG. RFM Segments. Less Frequent New Customers" at bounding box center [601, 191] width 166 height 23
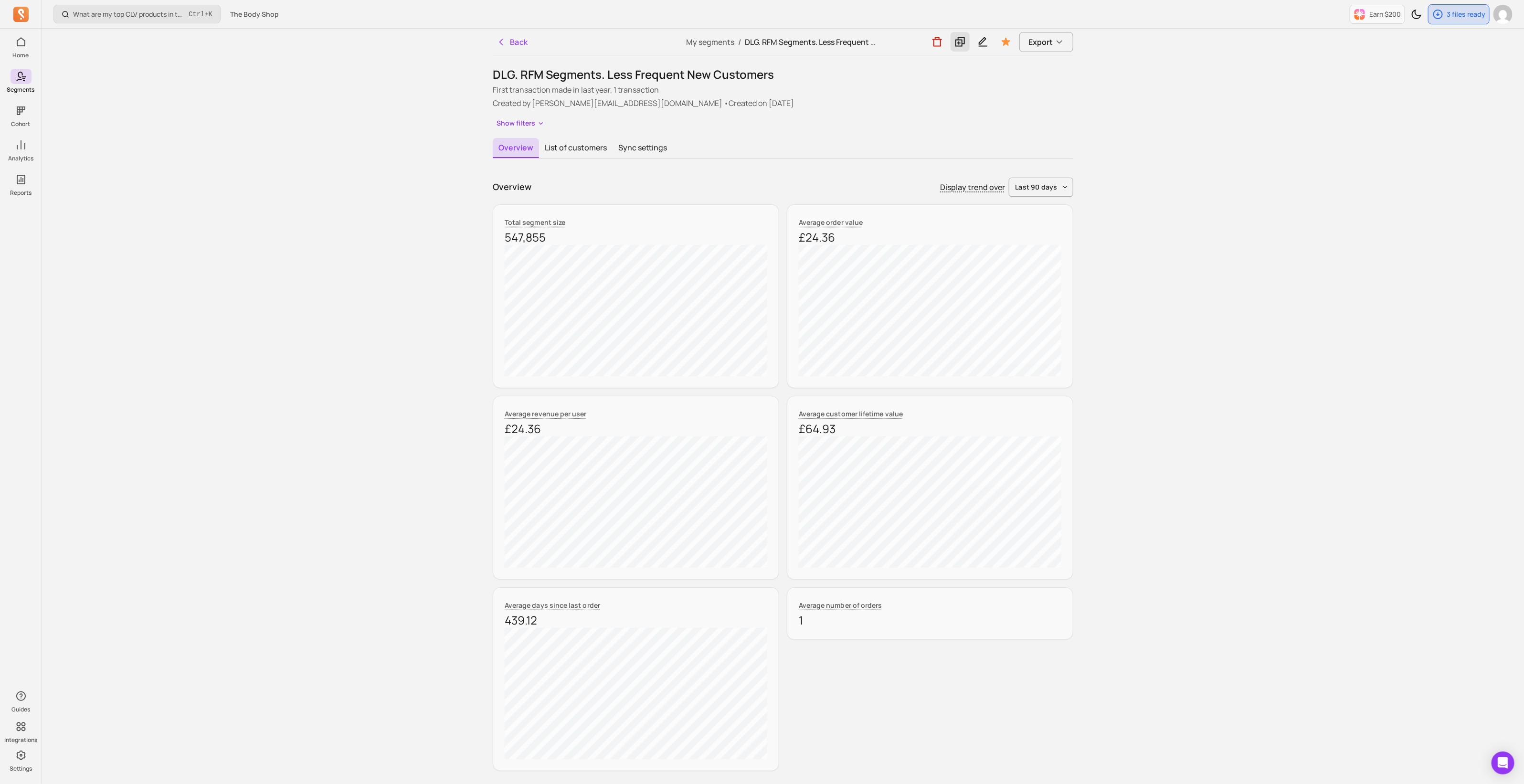
click at [958, 39] on icon at bounding box center [960, 42] width 10 height 10
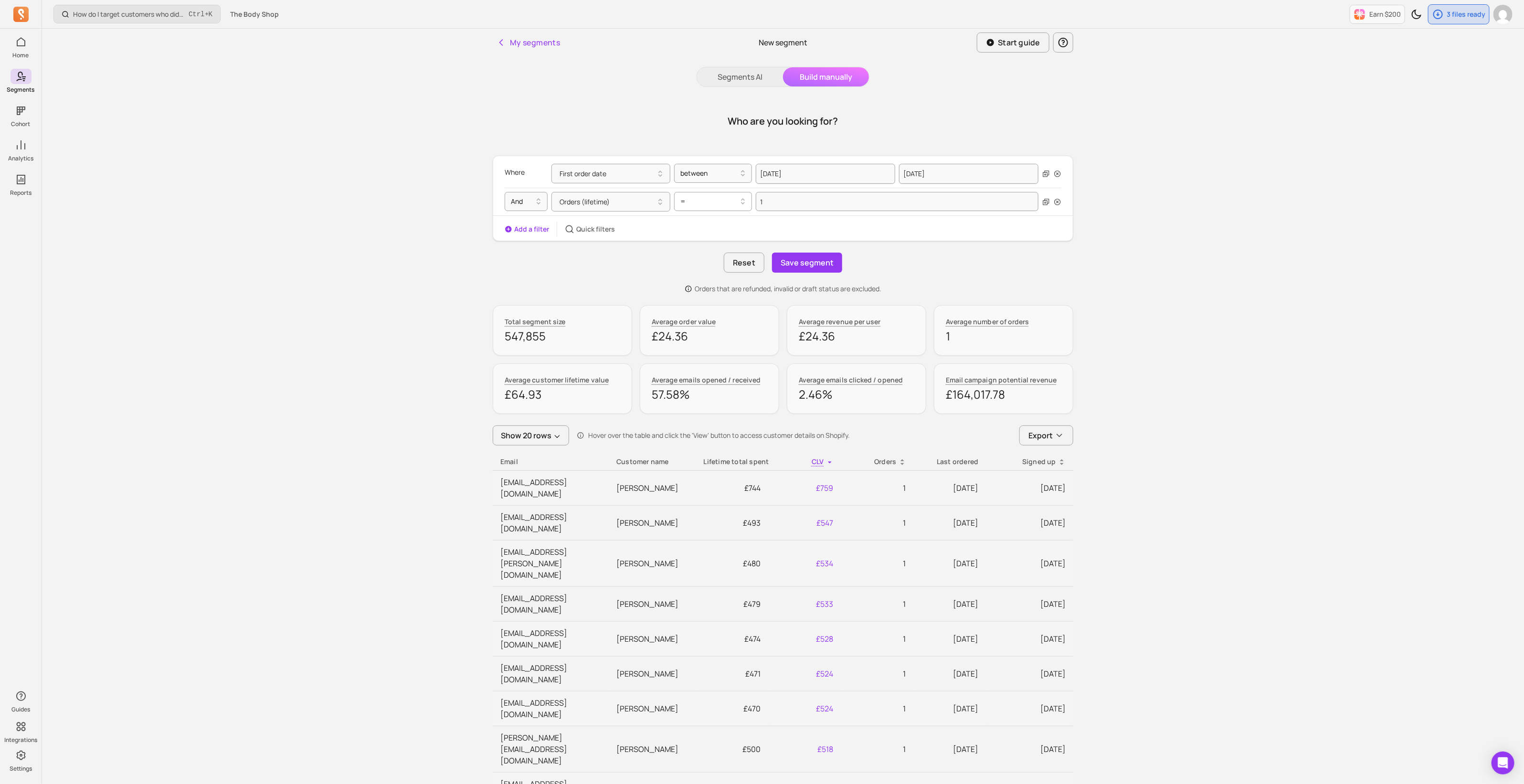
click at [713, 202] on div at bounding box center [710, 201] width 58 height 11
drag, startPoint x: 704, startPoint y: 235, endPoint x: 792, endPoint y: 209, distance: 91.8
click at [704, 235] on div ">=" at bounding box center [713, 243] width 77 height 17
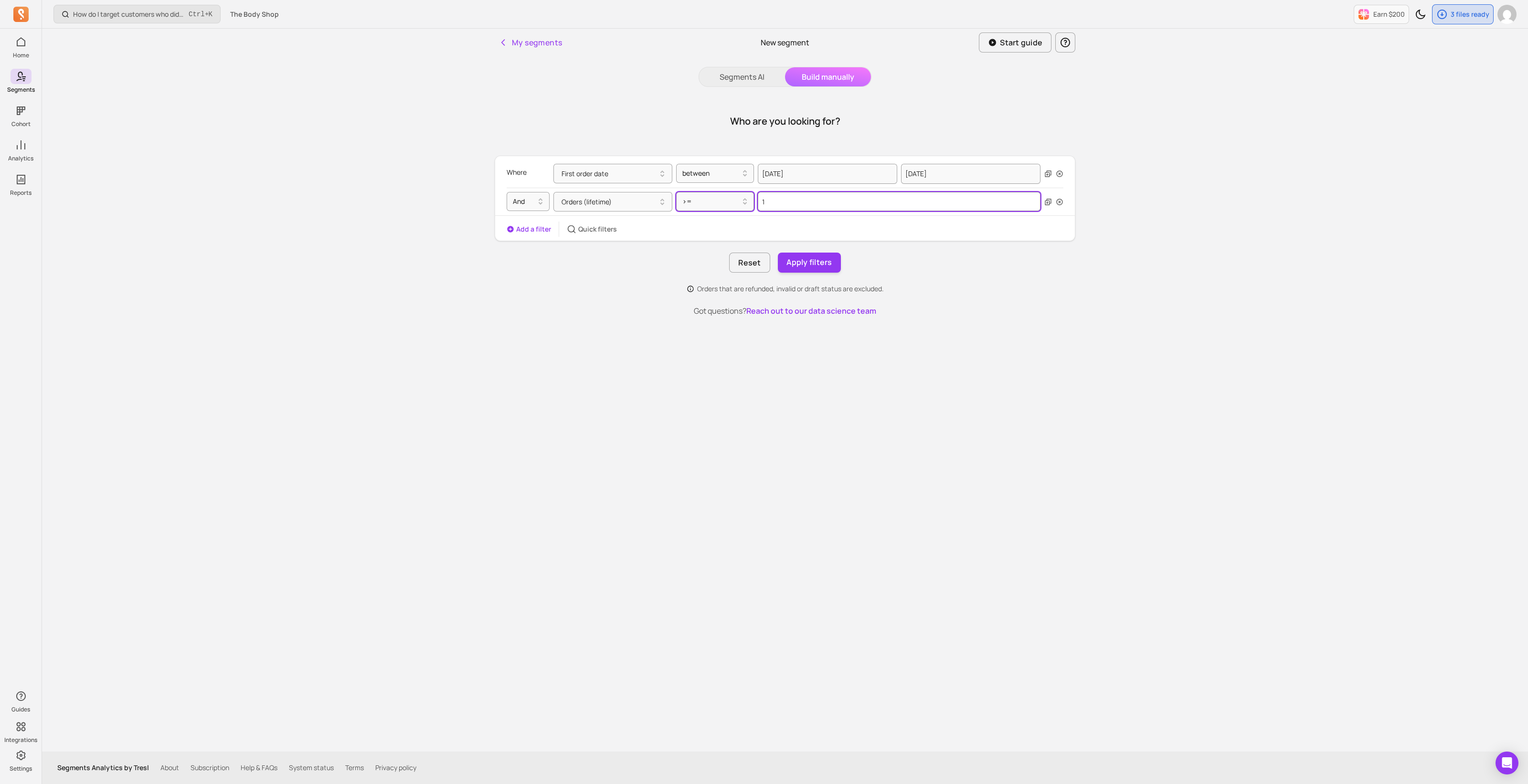
click at [789, 203] on input "1" at bounding box center [899, 201] width 282 height 19
drag, startPoint x: 772, startPoint y: 203, endPoint x: 745, endPoint y: 203, distance: 27.0
click at [745, 203] on div "Orders (lifetime) >= 1" at bounding box center [797, 202] width 487 height 20
click at [592, 204] on button "Orders (lifetime)" at bounding box center [613, 202] width 119 height 20
type input "2"
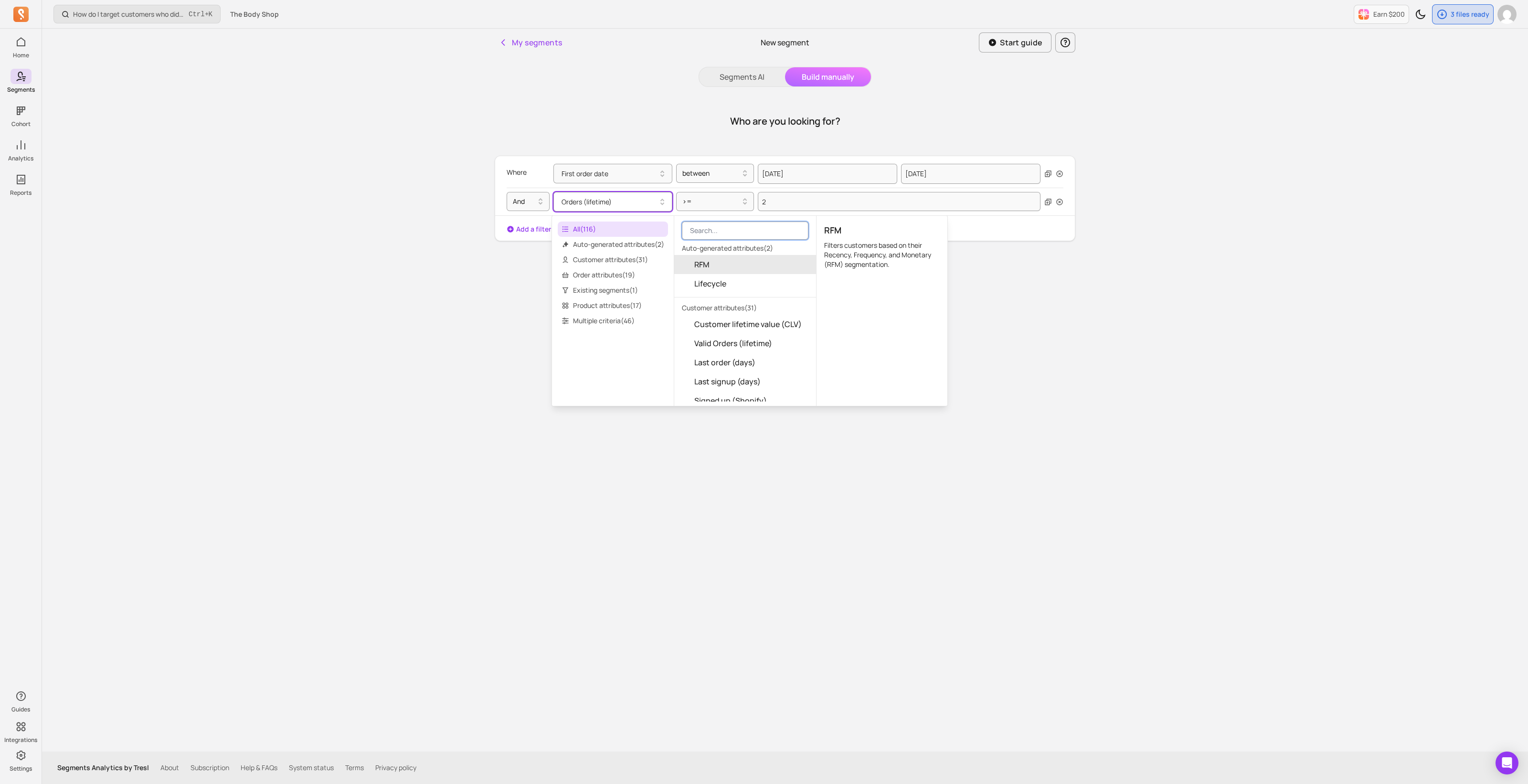
click at [740, 234] on input "search" at bounding box center [745, 231] width 127 height 18
type input "order"
click at [755, 320] on span "Order s (last 365 days)" at bounding box center [734, 322] width 80 height 11
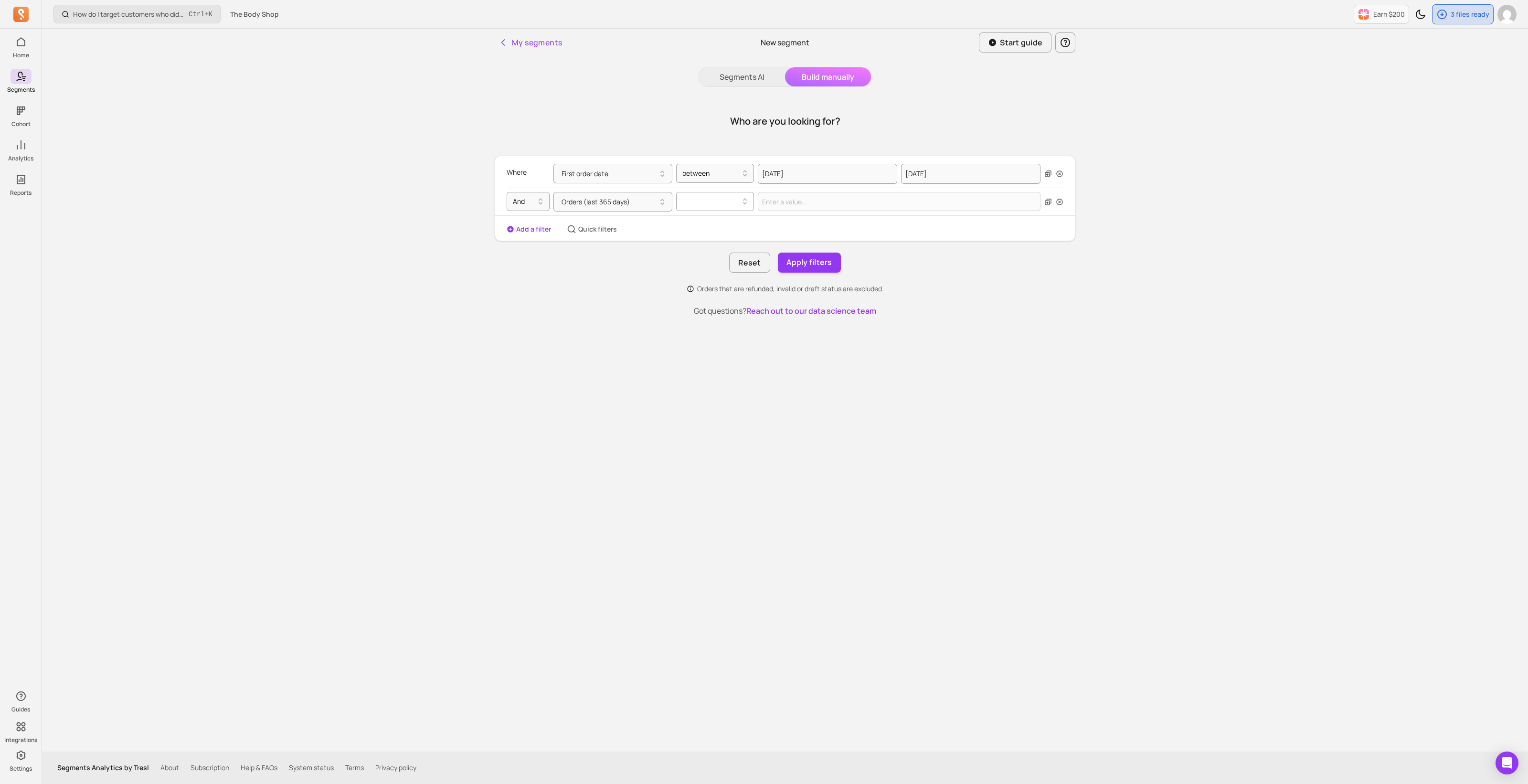
click at [726, 203] on div at bounding box center [711, 201] width 58 height 11
click at [710, 240] on div ">=" at bounding box center [715, 243] width 77 height 17
click at [801, 200] on input "Value for filter clause" at bounding box center [899, 201] width 282 height 19
type input "2"
click at [1060, 173] on icon "button" at bounding box center [1060, 174] width 8 height 8
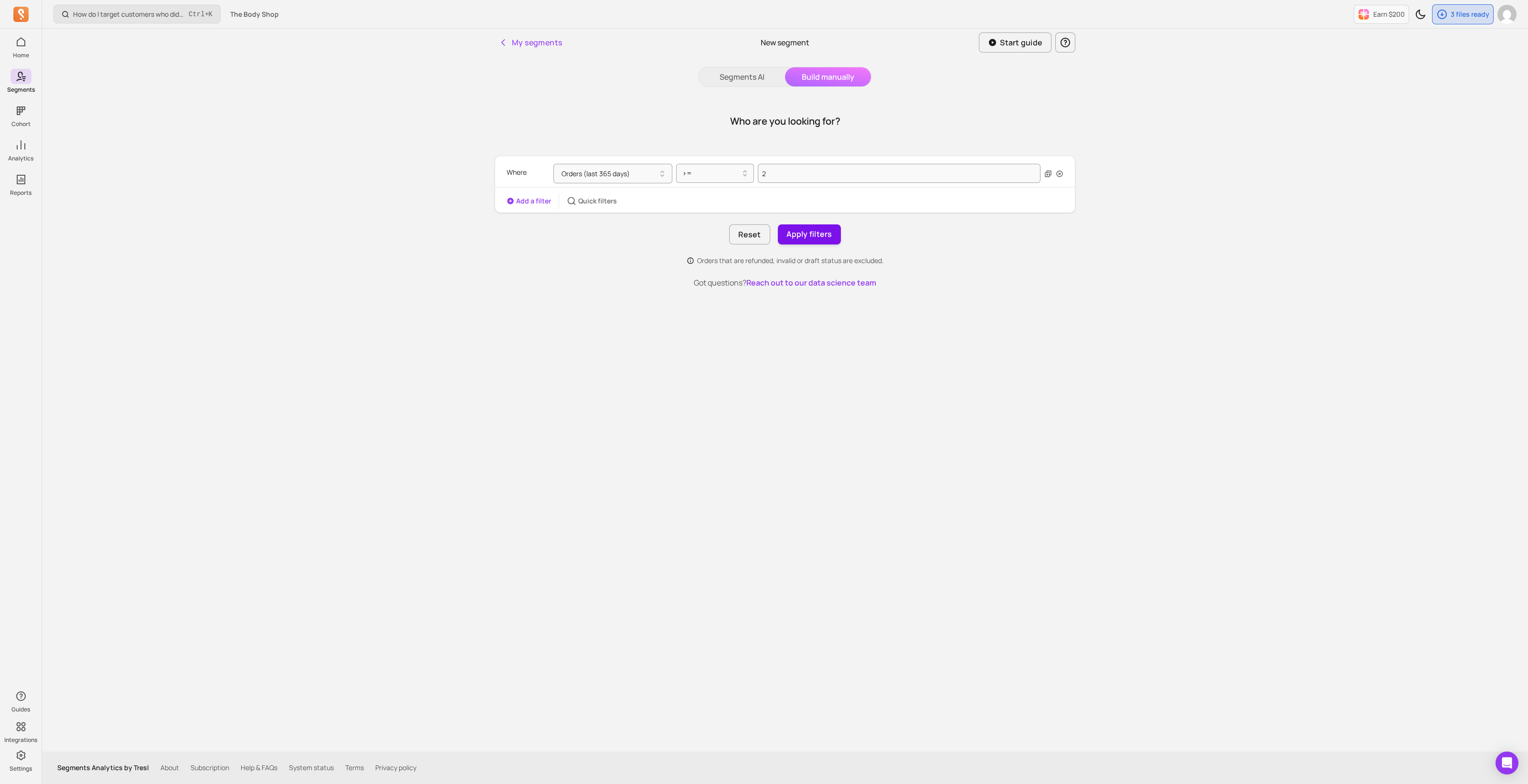
click at [805, 237] on button "Apply filters" at bounding box center [809, 235] width 63 height 20
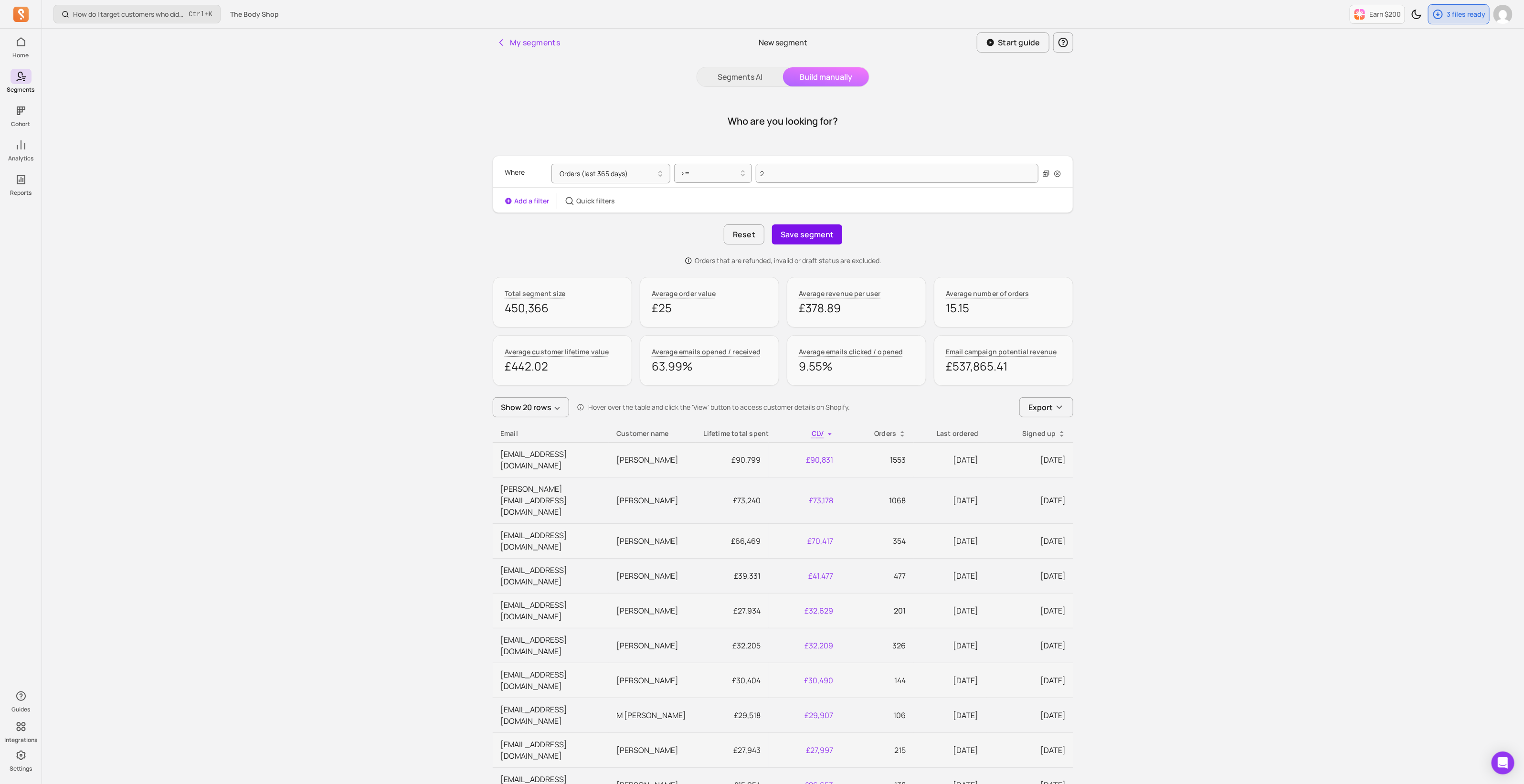
click at [808, 232] on button "Save segment" at bounding box center [807, 235] width 70 height 20
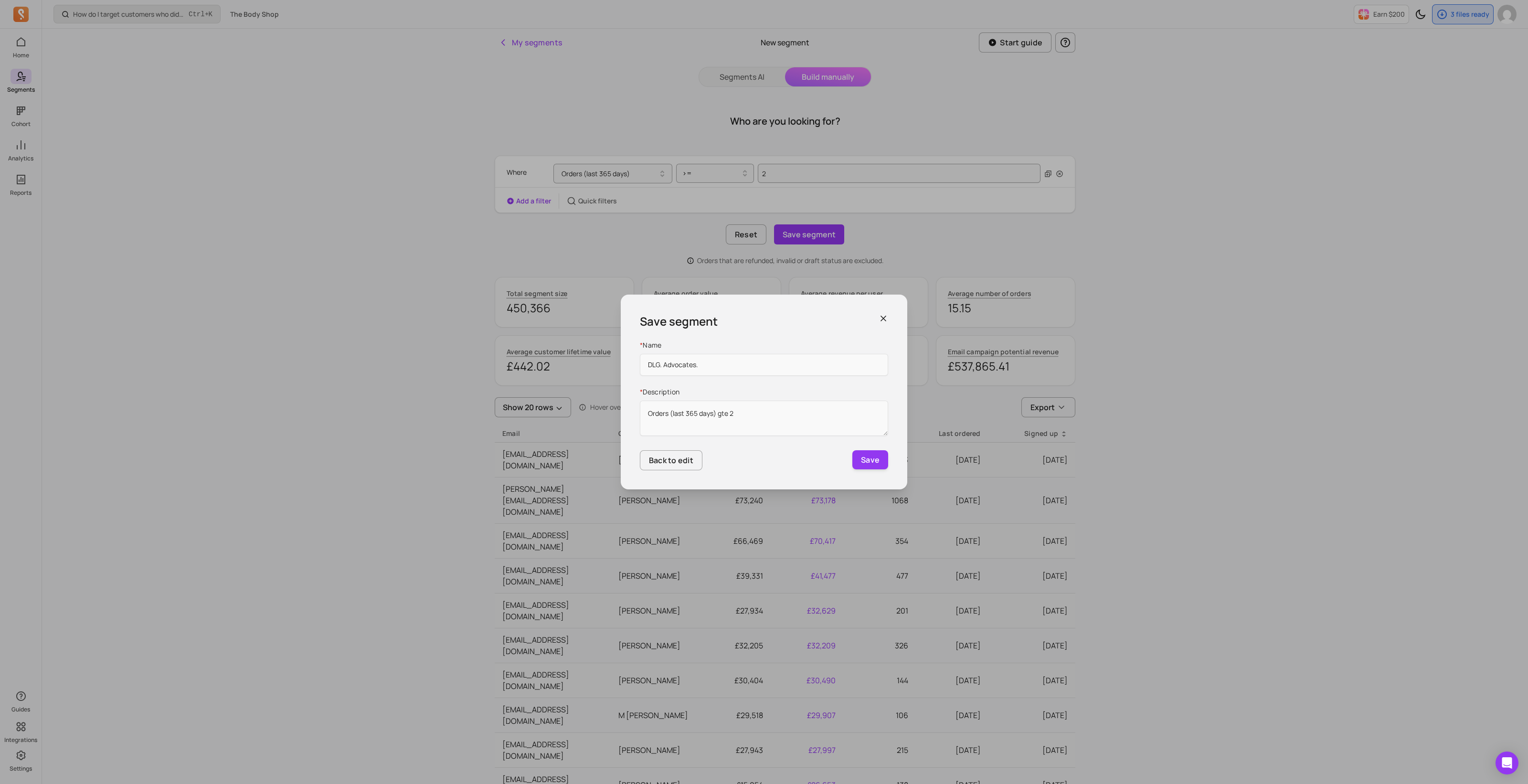
type input "DLG. Advocates."
drag, startPoint x: 695, startPoint y: 421, endPoint x: 750, endPoint y: 421, distance: 55.0
click at [696, 421] on textarea "Orders (last 365 days) gte 2" at bounding box center [764, 418] width 248 height 36
click at [757, 416] on textarea "Orders (last 365 days) gte 2" at bounding box center [764, 418] width 248 height 36
paste textarea "Actives, made 2+ transactions in last year, high value*"
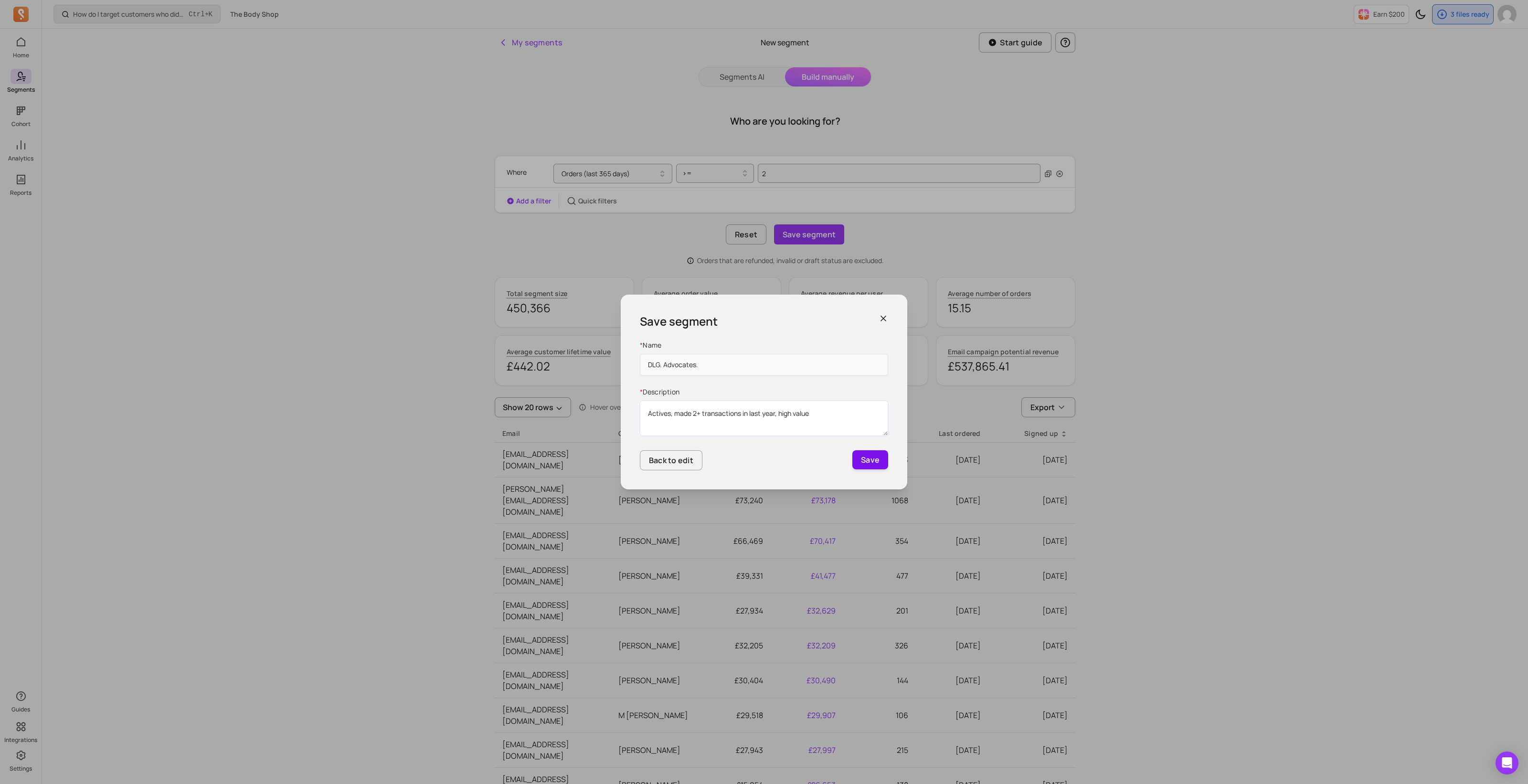
type textarea "Actives, made 2+ transactions in last year, high value"
click at [871, 461] on button "Save" at bounding box center [870, 459] width 36 height 19
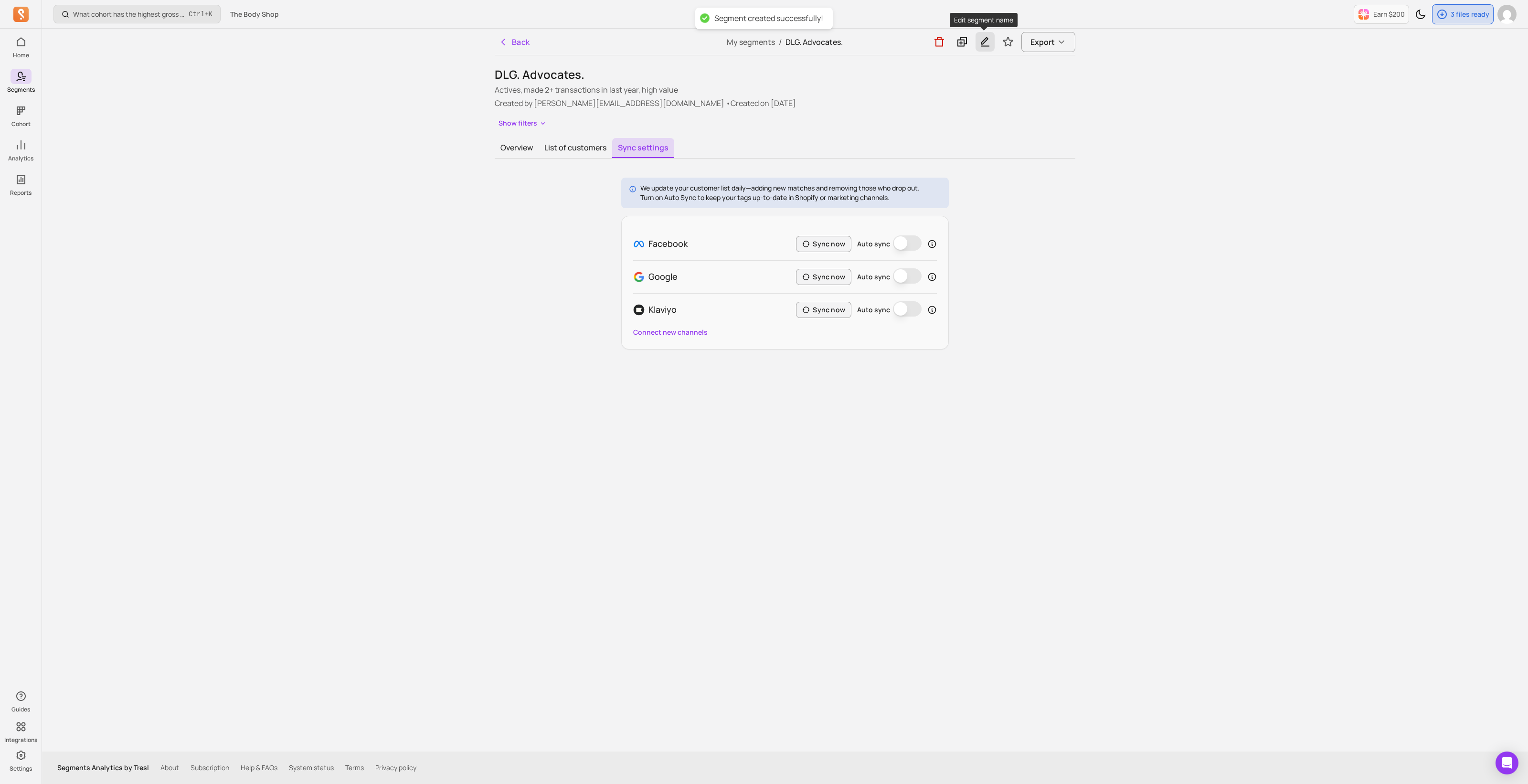
click at [983, 45] on icon "button" at bounding box center [985, 42] width 11 height 12
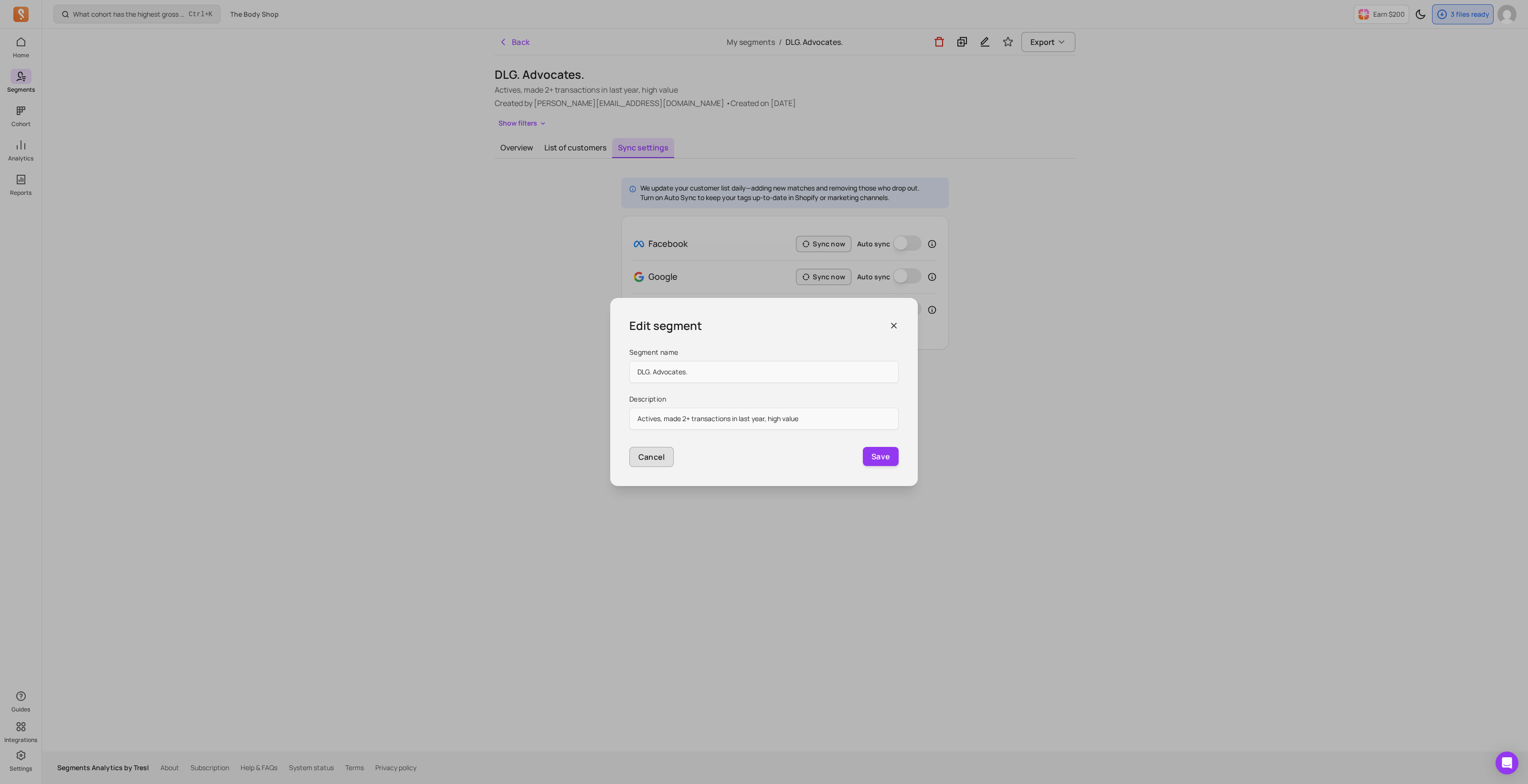
click at [659, 461] on p "Cancel" at bounding box center [651, 457] width 27 height 11
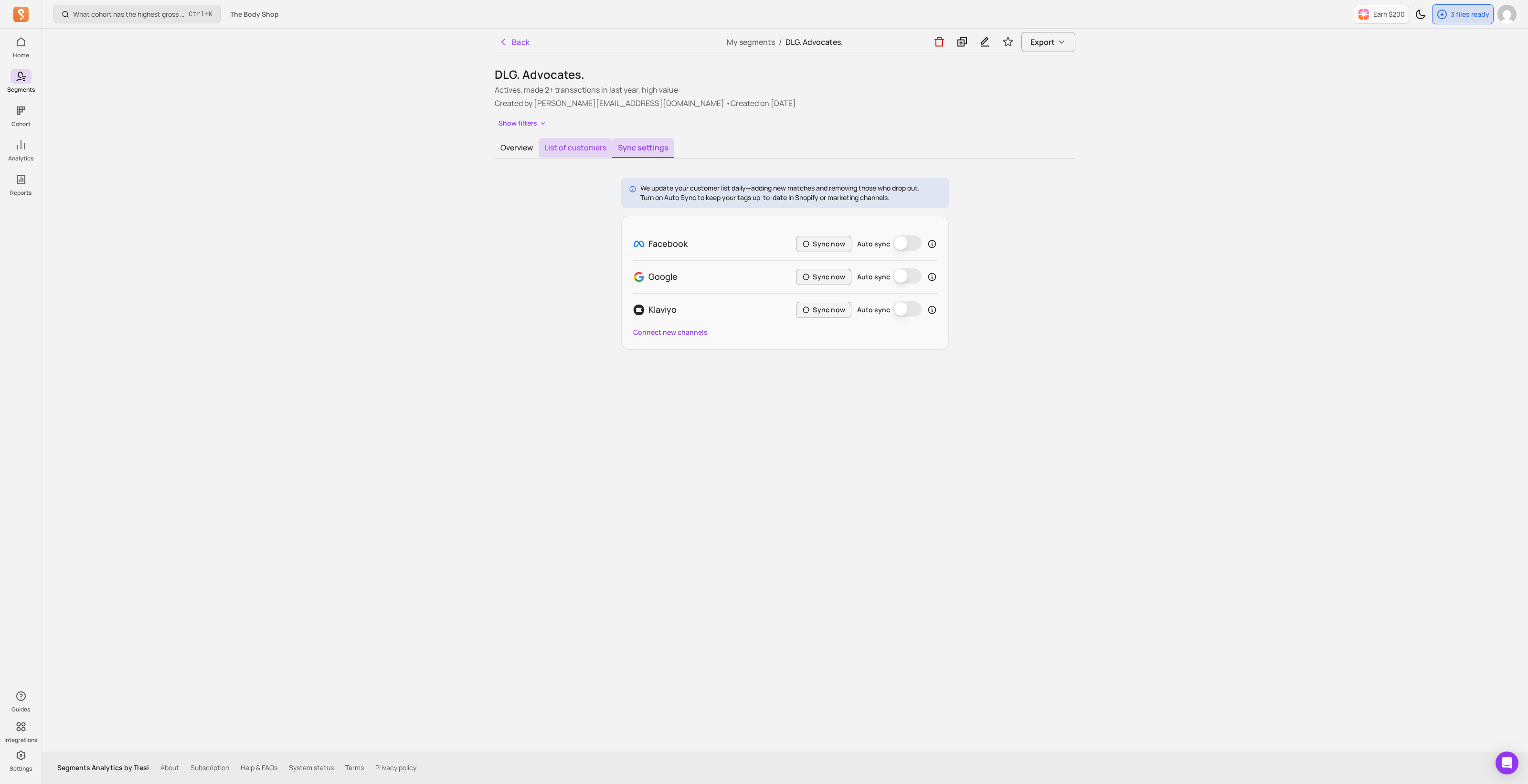
click at [569, 149] on button "List of customers" at bounding box center [575, 148] width 74 height 20
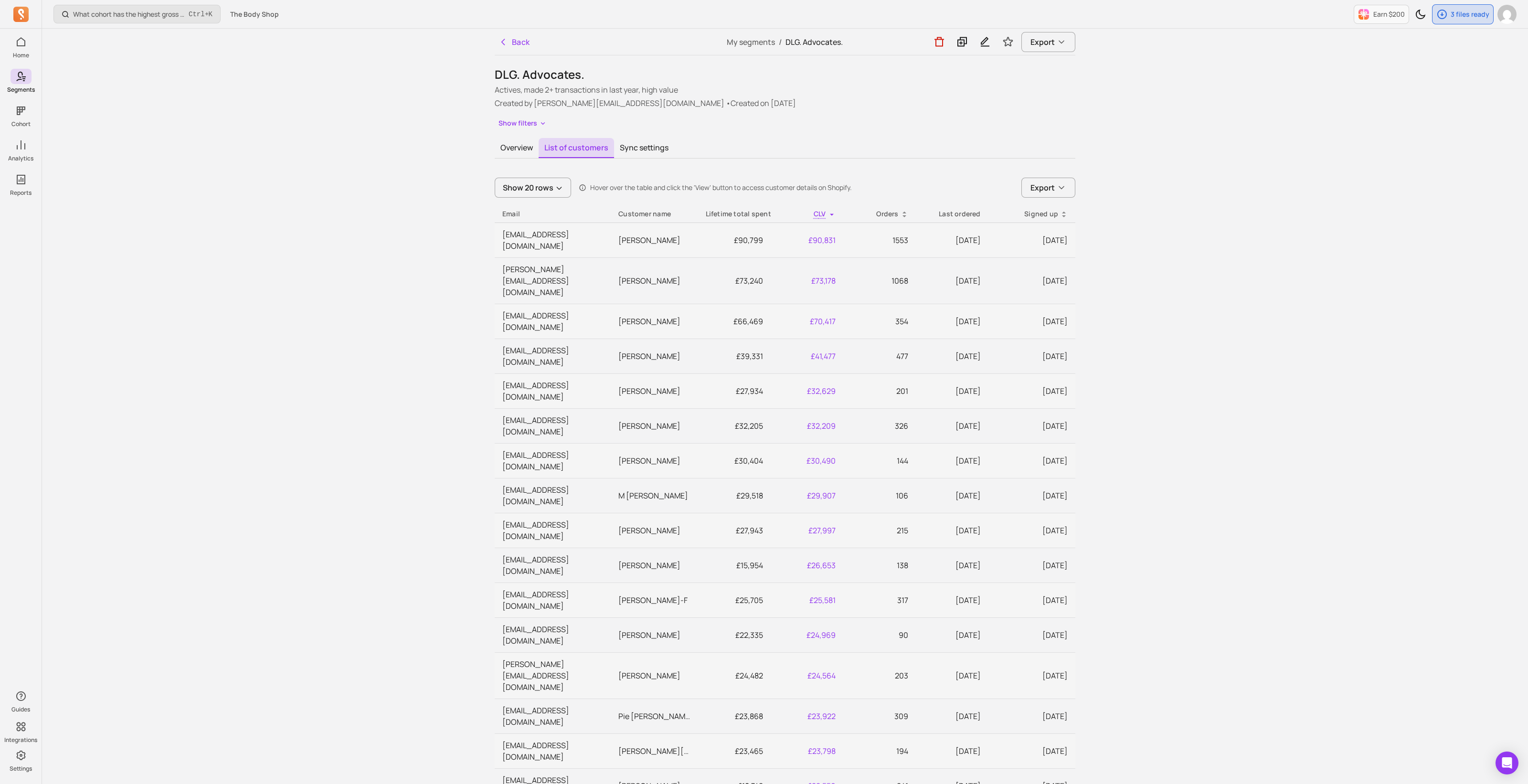
drag, startPoint x: 520, startPoint y: 124, endPoint x: 700, endPoint y: 182, distance: 189.1
click at [520, 123] on button "Show filters" at bounding box center [523, 124] width 56 height 14
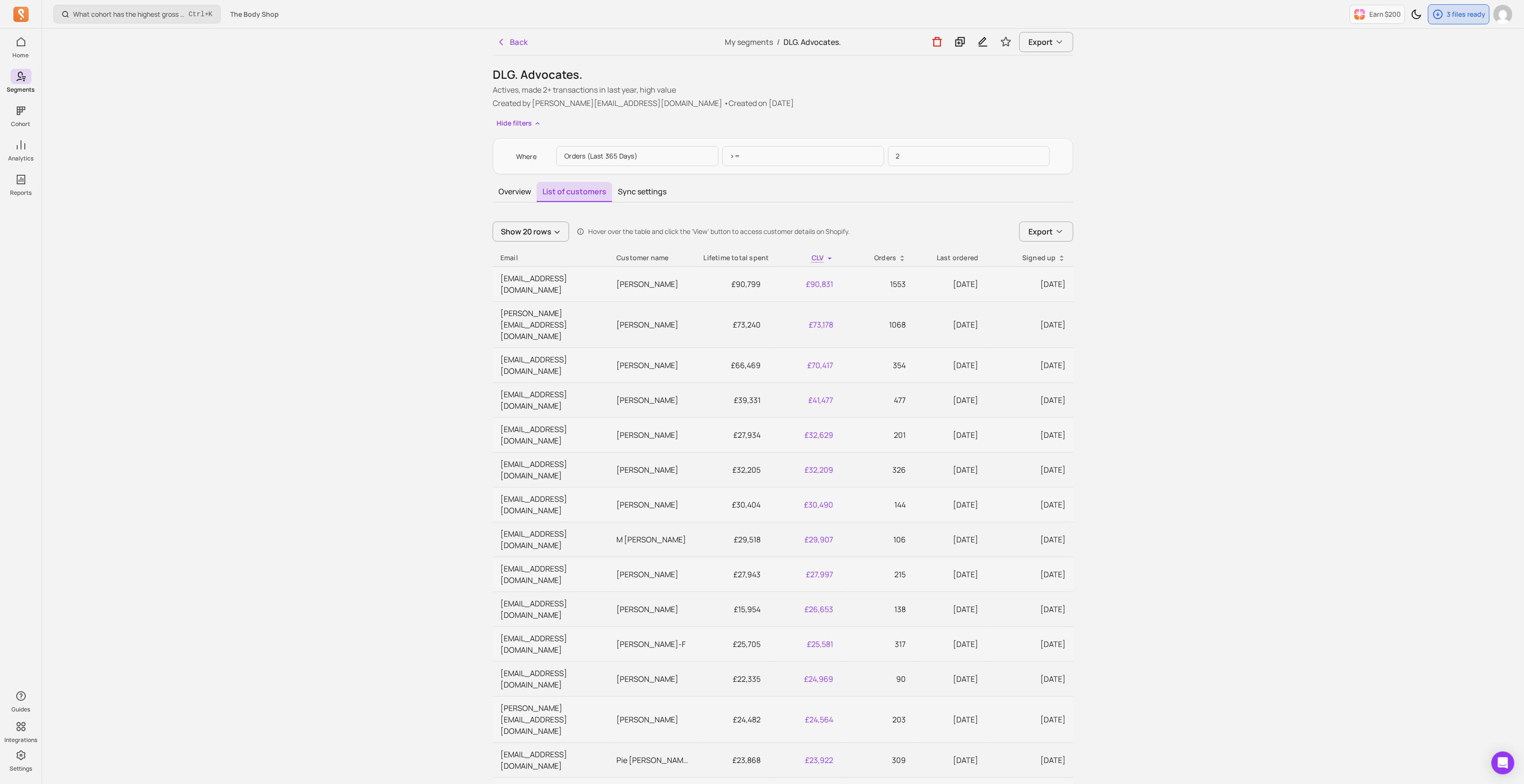
click at [1067, 160] on div "Where Orders (last 365 days) >= 2" at bounding box center [782, 156] width 581 height 36
click at [981, 43] on icon "button" at bounding box center [983, 42] width 11 height 12
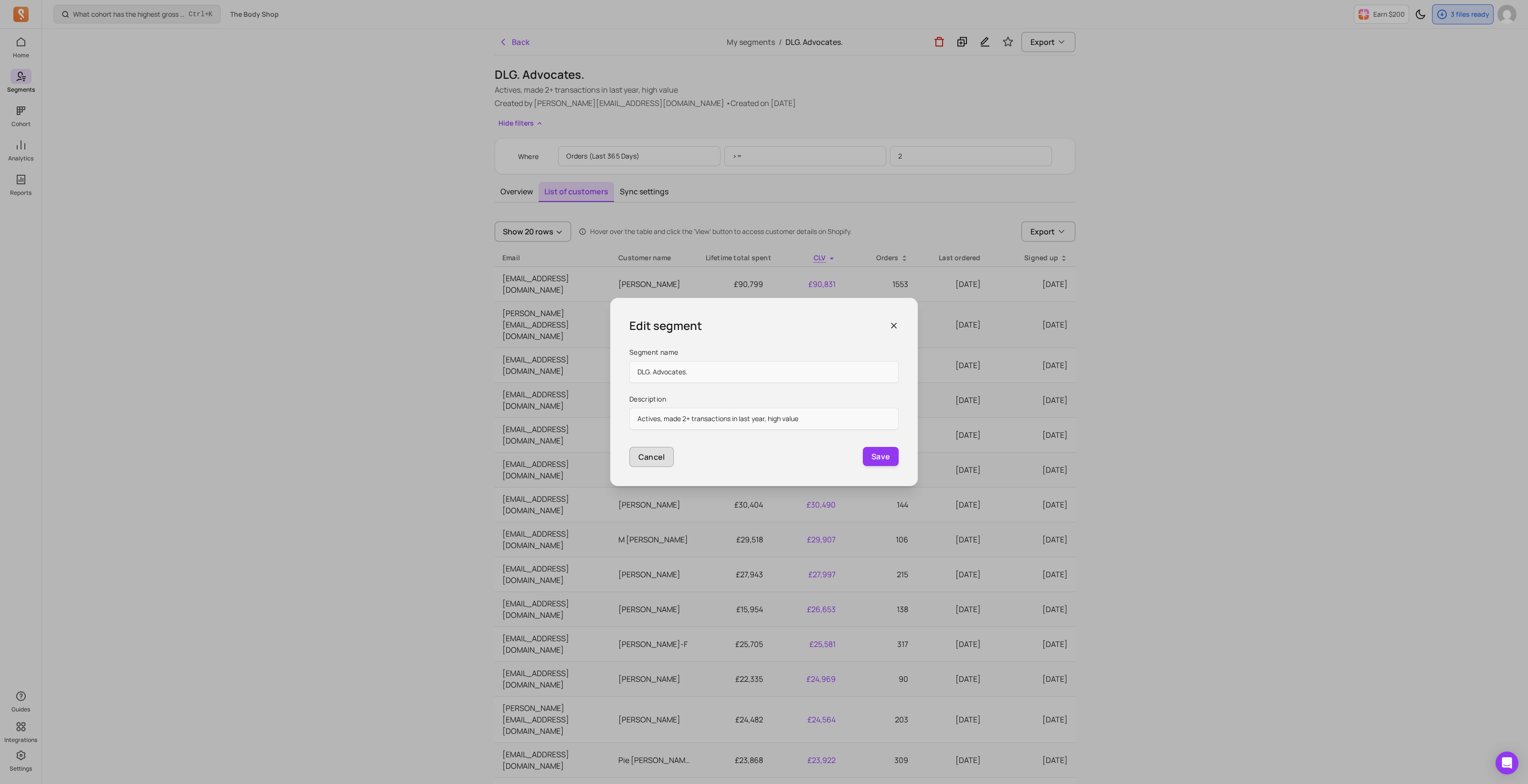
click at [654, 456] on p "Cancel" at bounding box center [651, 457] width 27 height 11
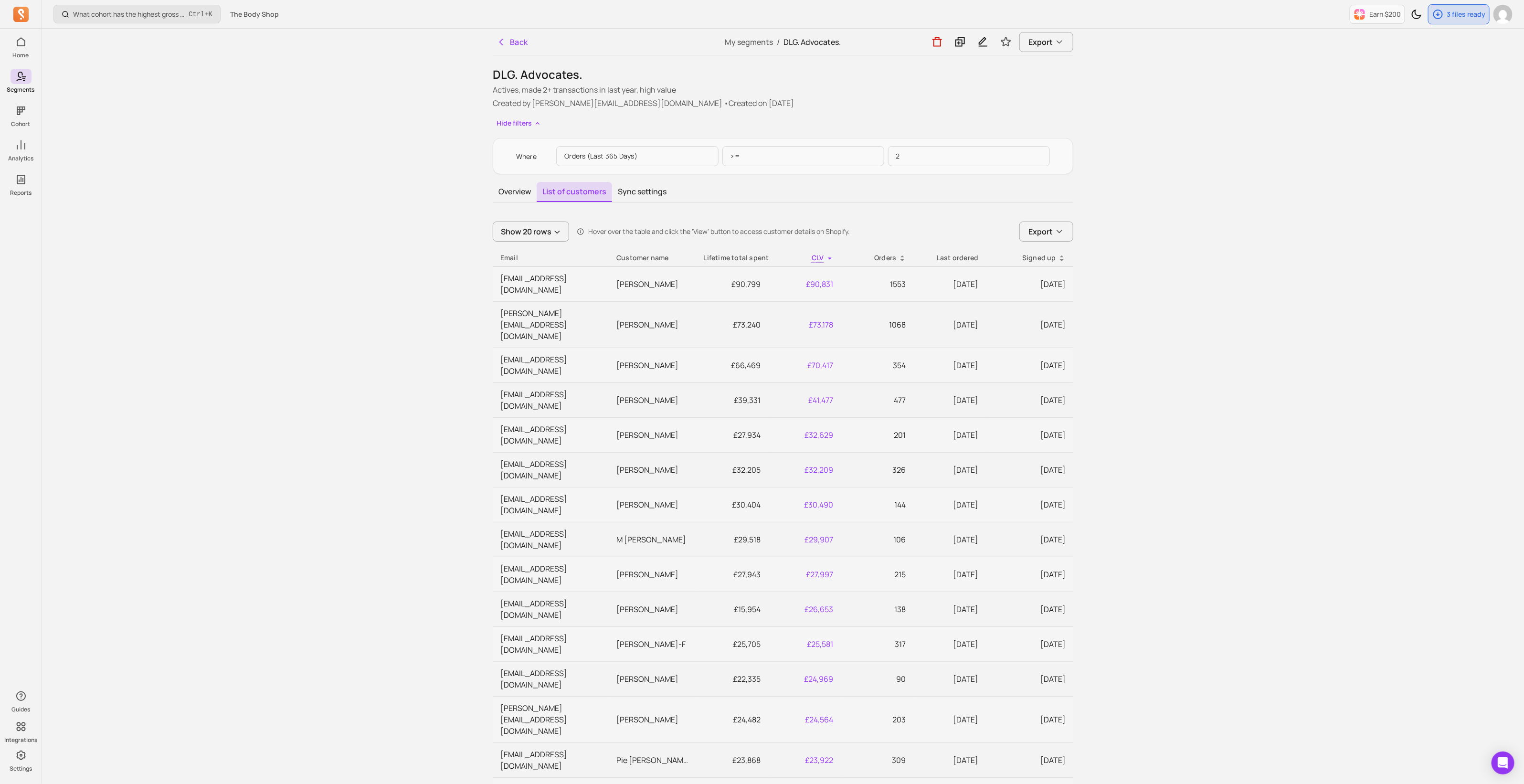
click at [526, 159] on p "Where" at bounding box center [527, 156] width 21 height 10
click at [511, 186] on button "Overview" at bounding box center [515, 192] width 44 height 20
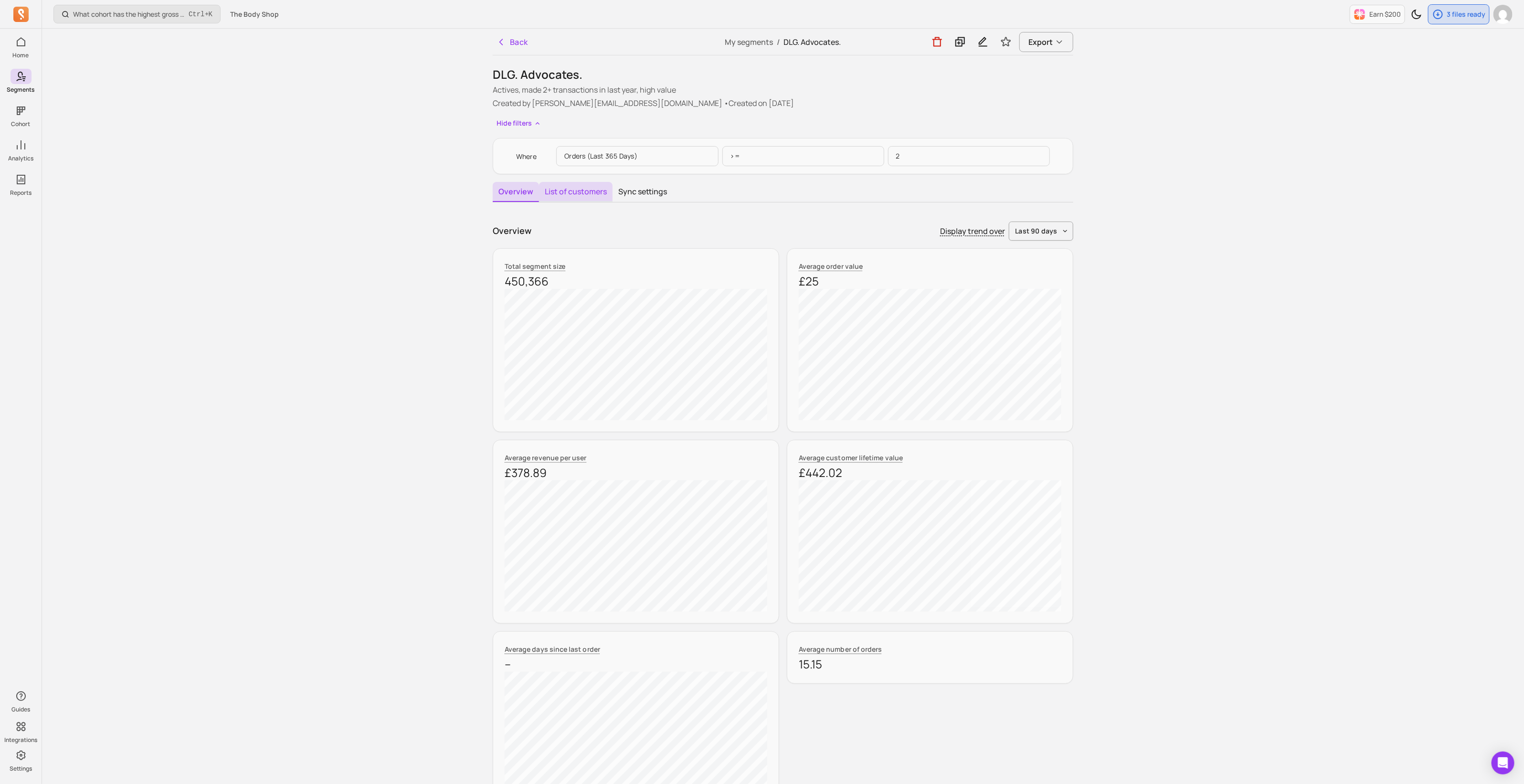
click at [580, 187] on button "List of customers" at bounding box center [575, 192] width 74 height 20
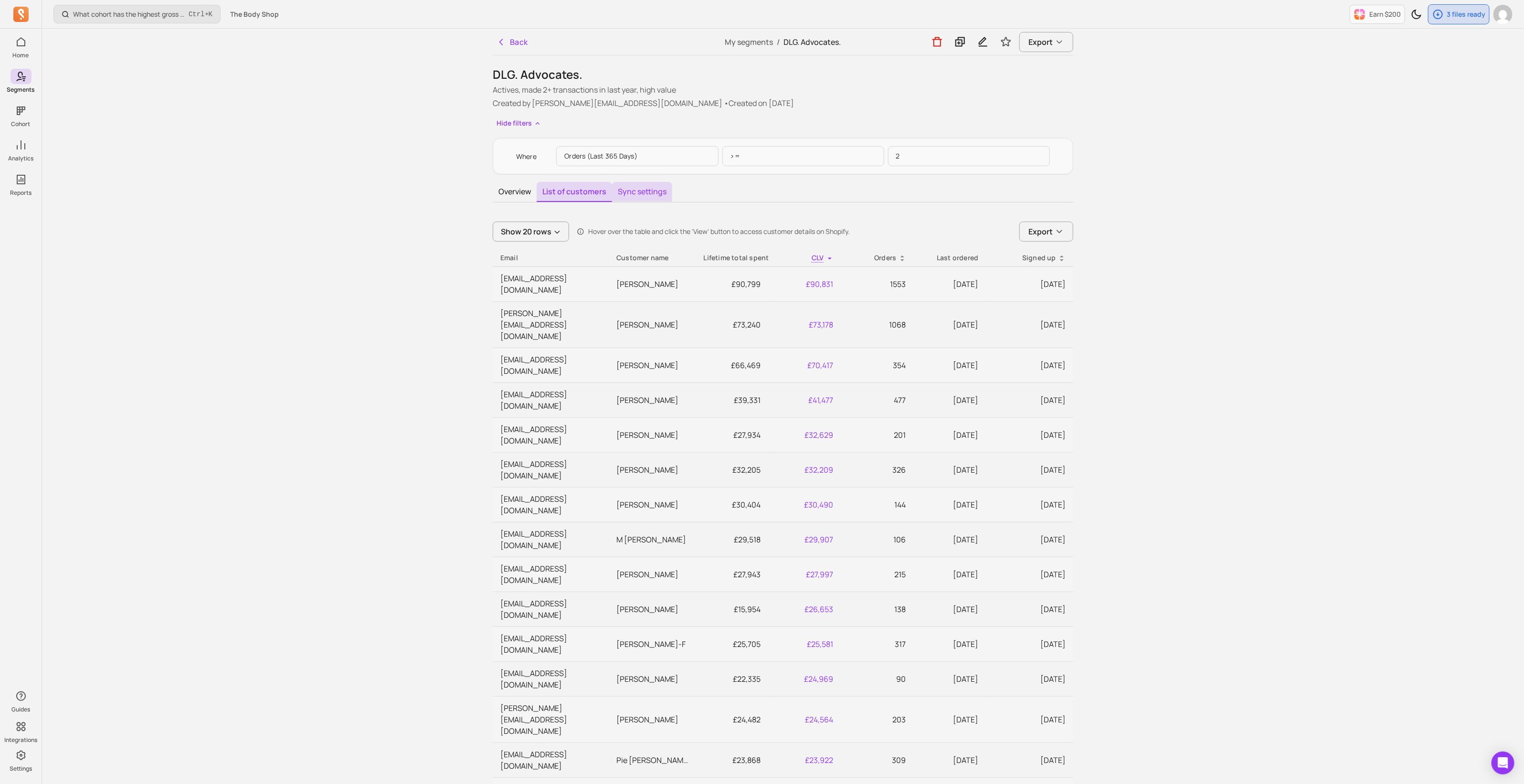
click at [642, 190] on button "Sync settings" at bounding box center [642, 192] width 60 height 20
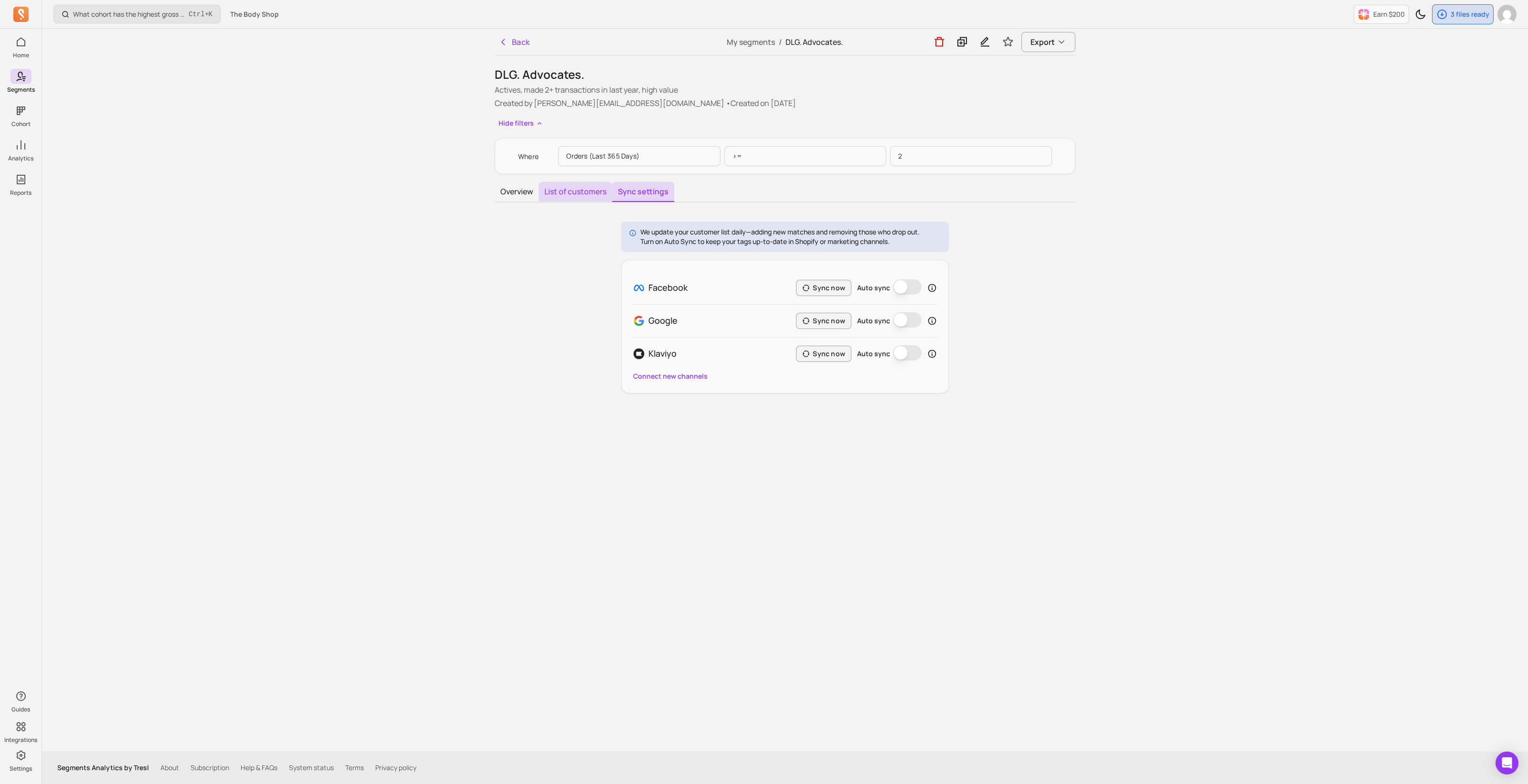
click at [585, 191] on button "List of customers" at bounding box center [575, 192] width 74 height 20
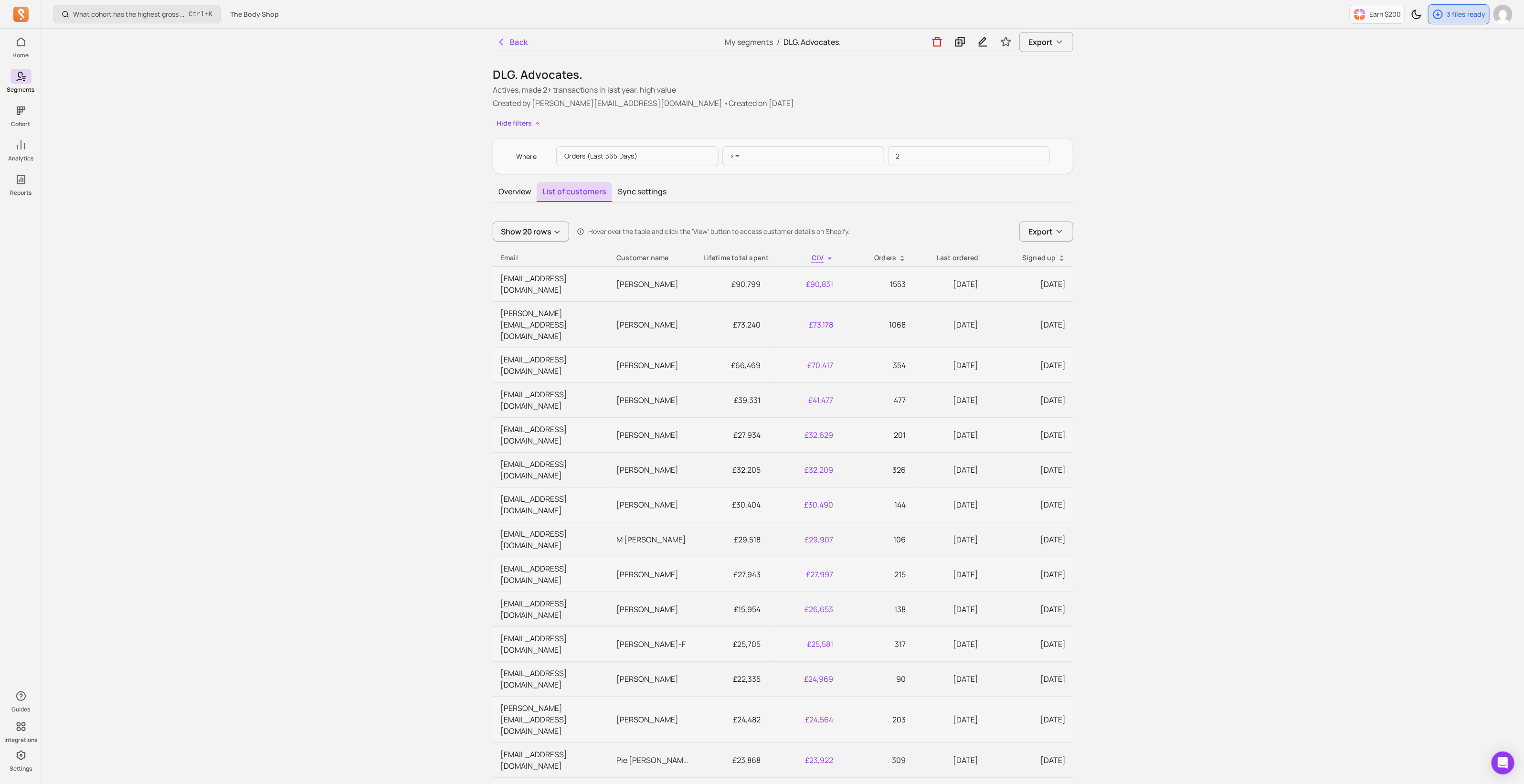
click at [583, 156] on p "Orders (last 365 days)" at bounding box center [637, 156] width 162 height 20
click at [622, 156] on p "Orders (last 365 days)" at bounding box center [637, 156] width 162 height 20
click at [792, 158] on p ">=" at bounding box center [803, 156] width 162 height 20
click at [965, 152] on p "2" at bounding box center [968, 156] width 162 height 20
click at [1041, 49] on button "Export" at bounding box center [1046, 42] width 54 height 20
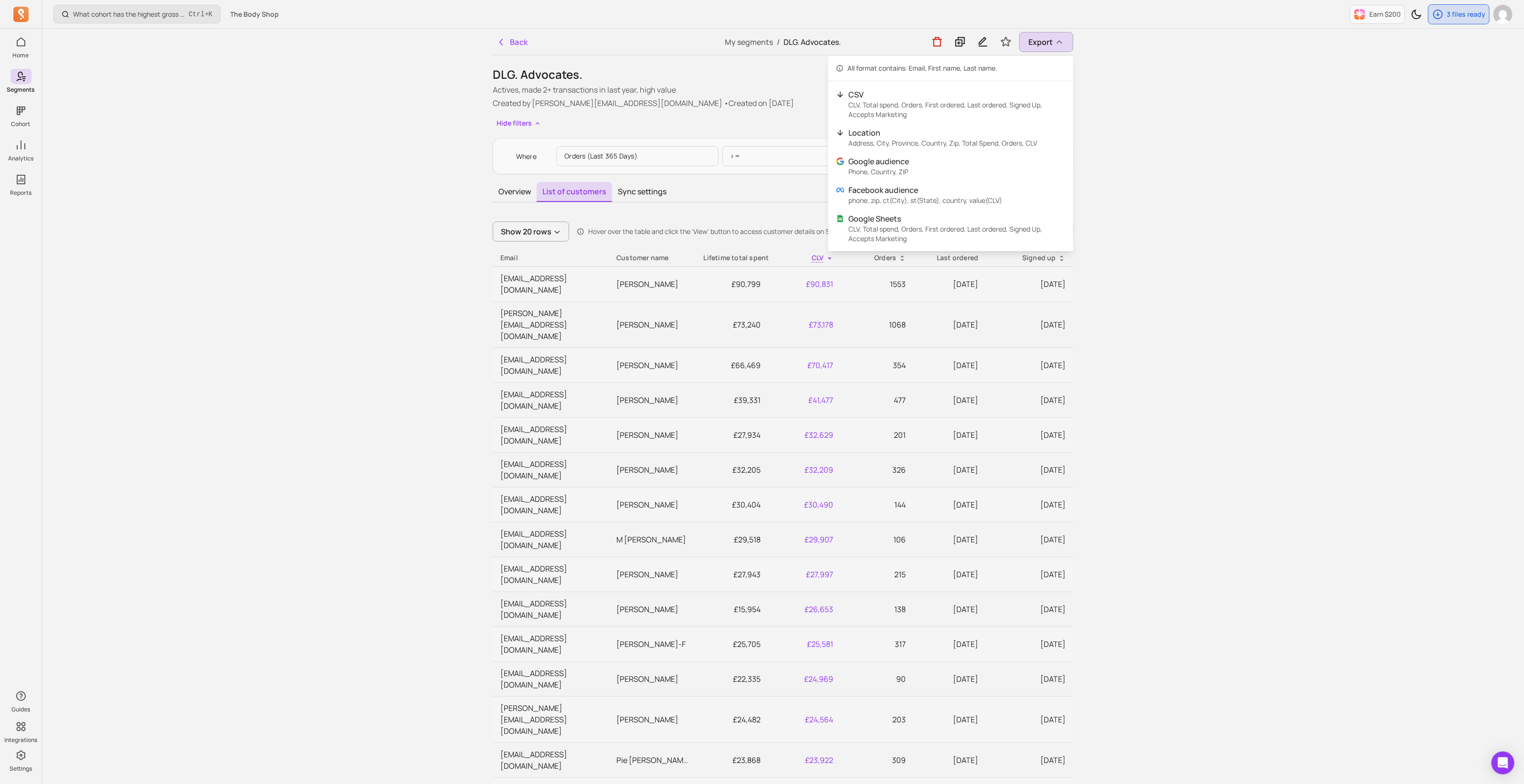
click at [1322, 210] on div "What cohort has the highest gross revenue over time? Ctrl + K The Body Shop Ear…" at bounding box center [782, 537] width 1482 height 1075
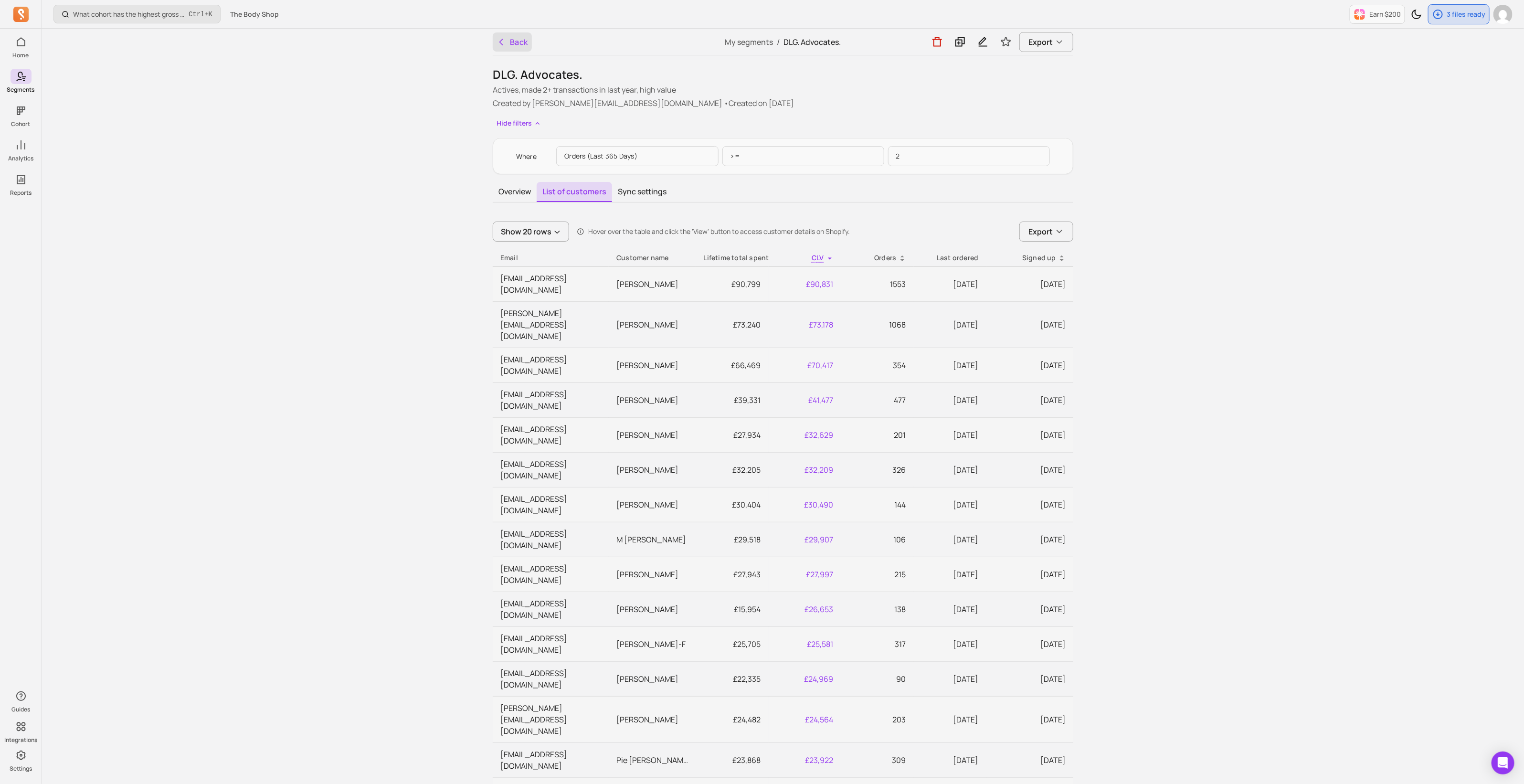
click at [507, 38] on button "Back" at bounding box center [512, 42] width 39 height 19
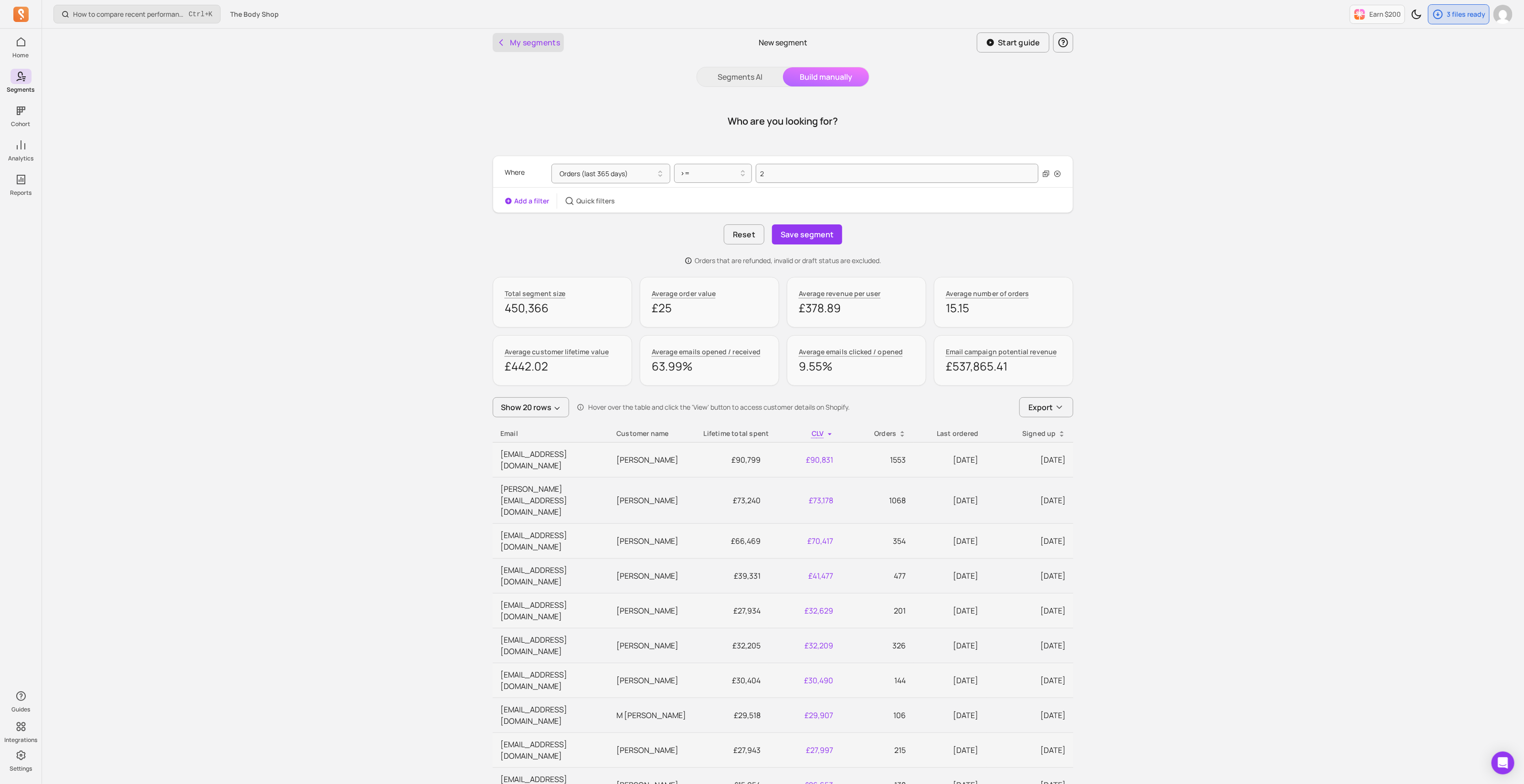
click at [515, 36] on button "My segments" at bounding box center [528, 42] width 71 height 19
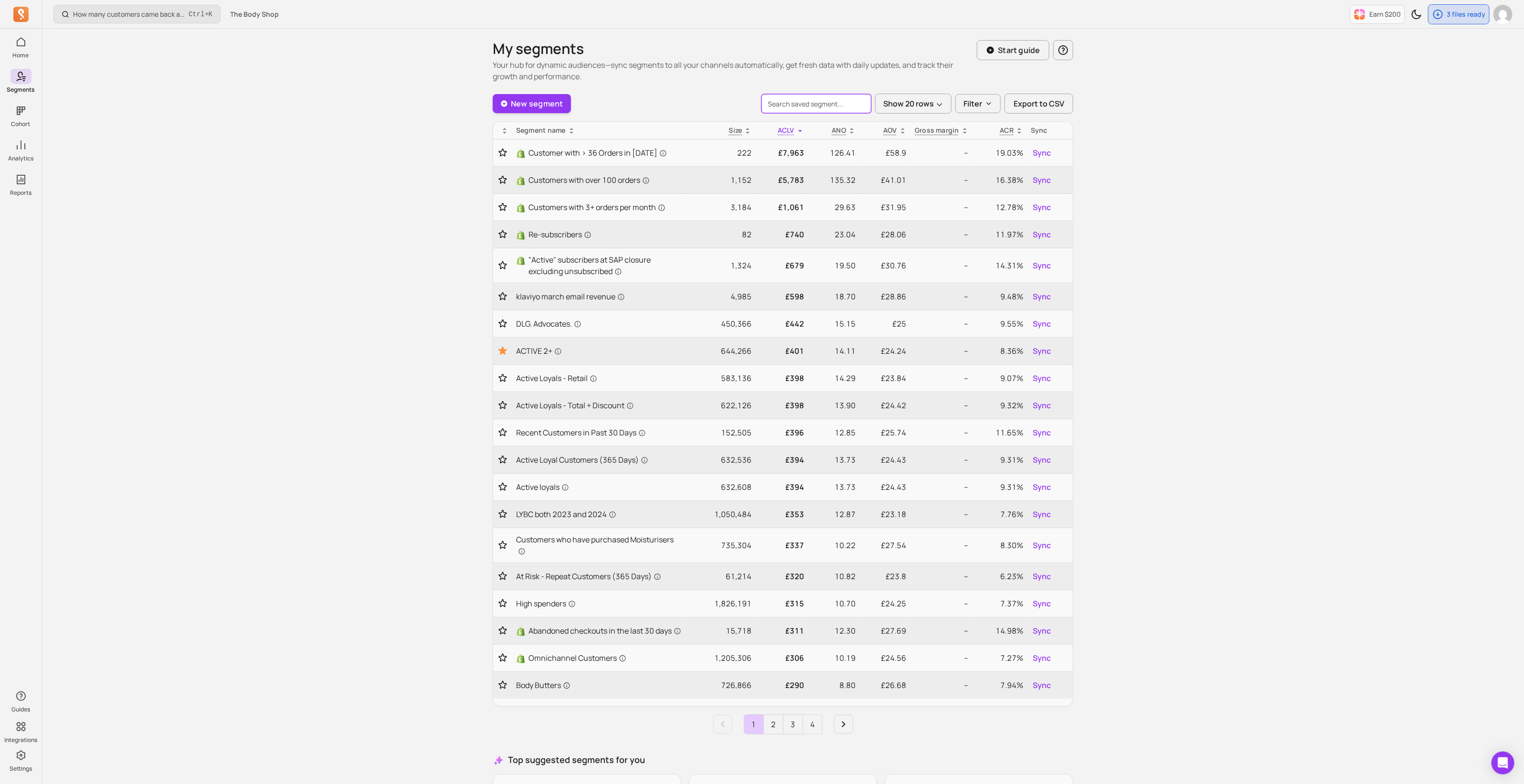
click at [802, 104] on input "search" at bounding box center [817, 103] width 110 height 19
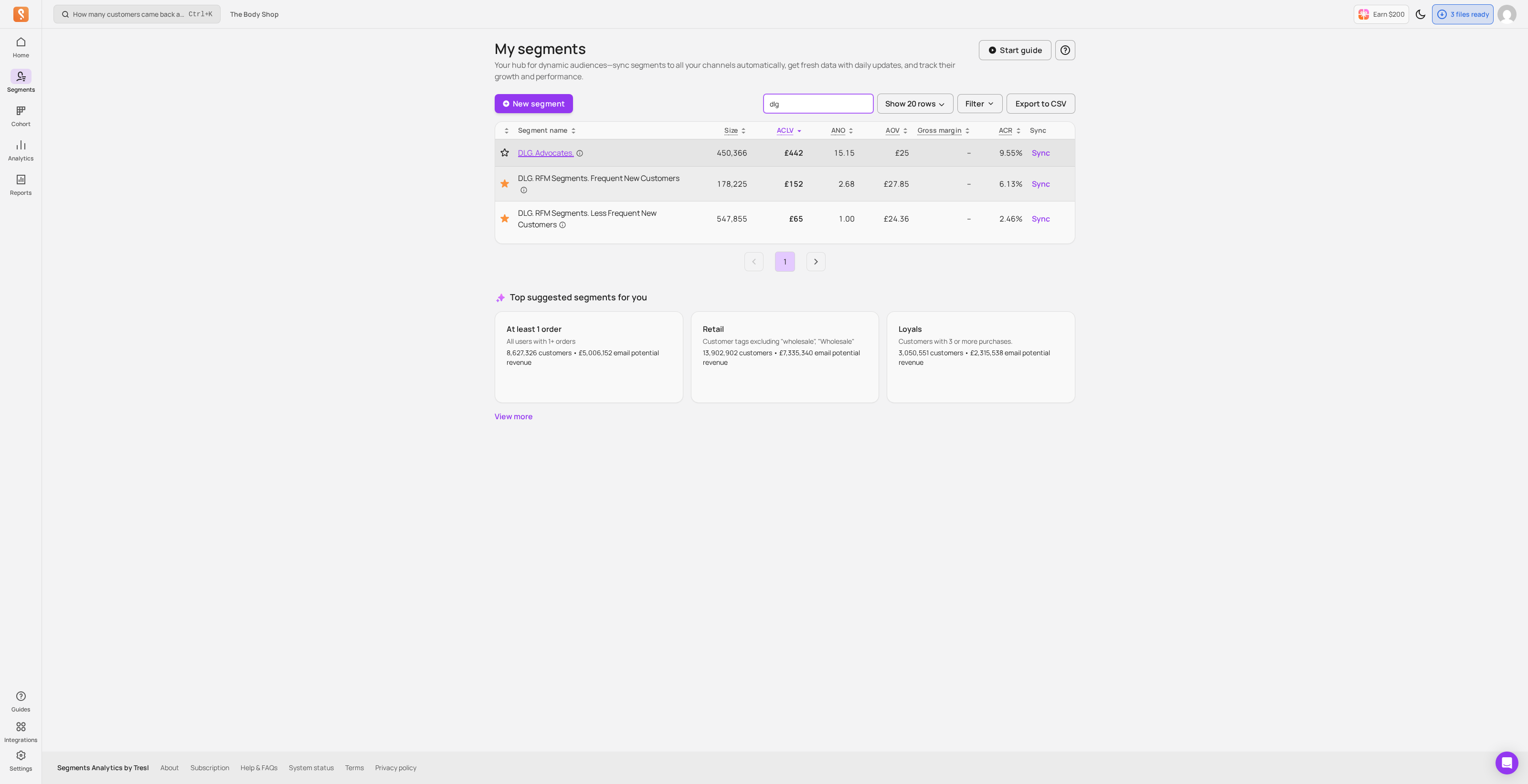
type input "dlg"
click at [541, 148] on span "DLG. Advocates." at bounding box center [551, 153] width 65 height 11
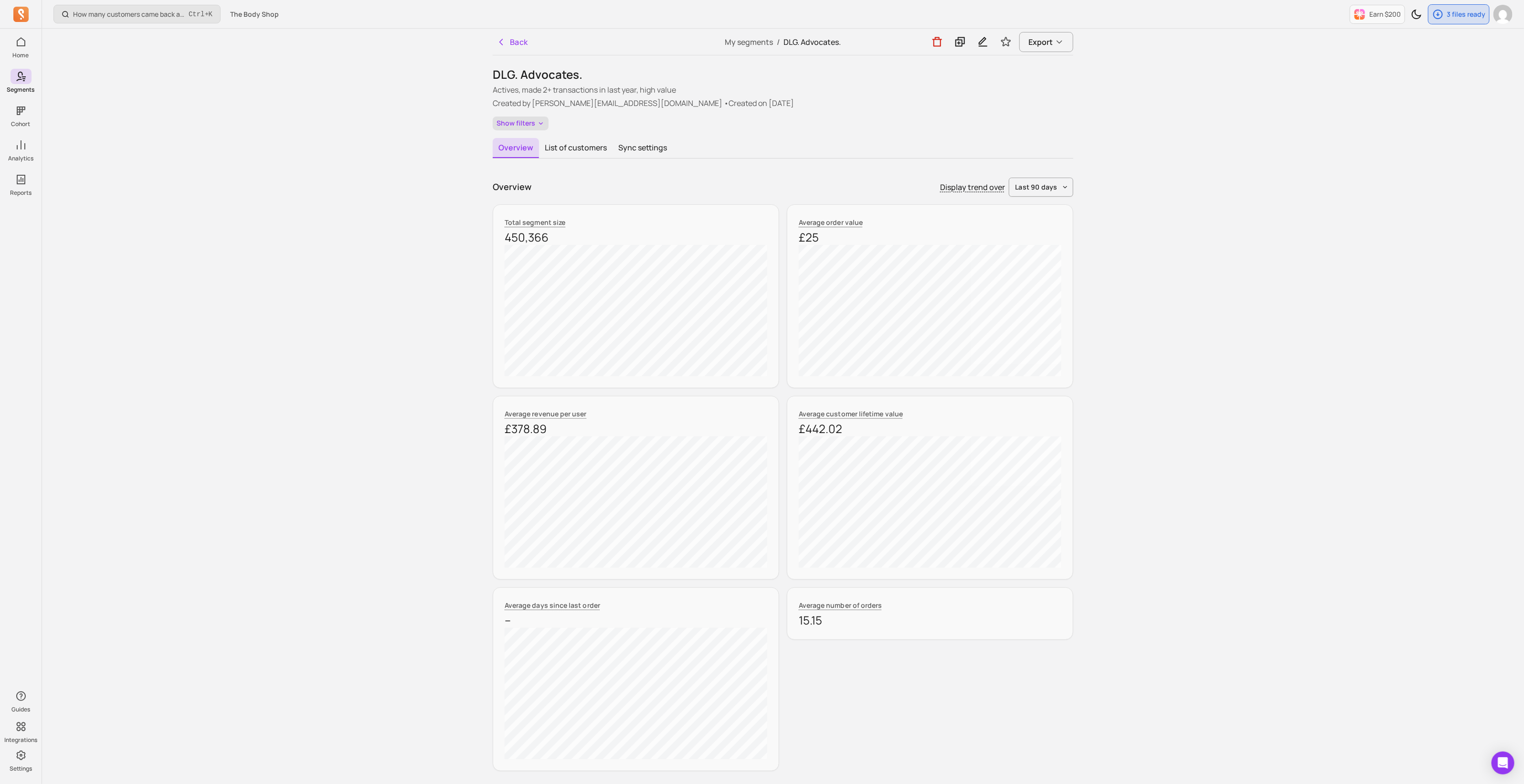
click at [533, 119] on button "Show filters" at bounding box center [521, 124] width 56 height 14
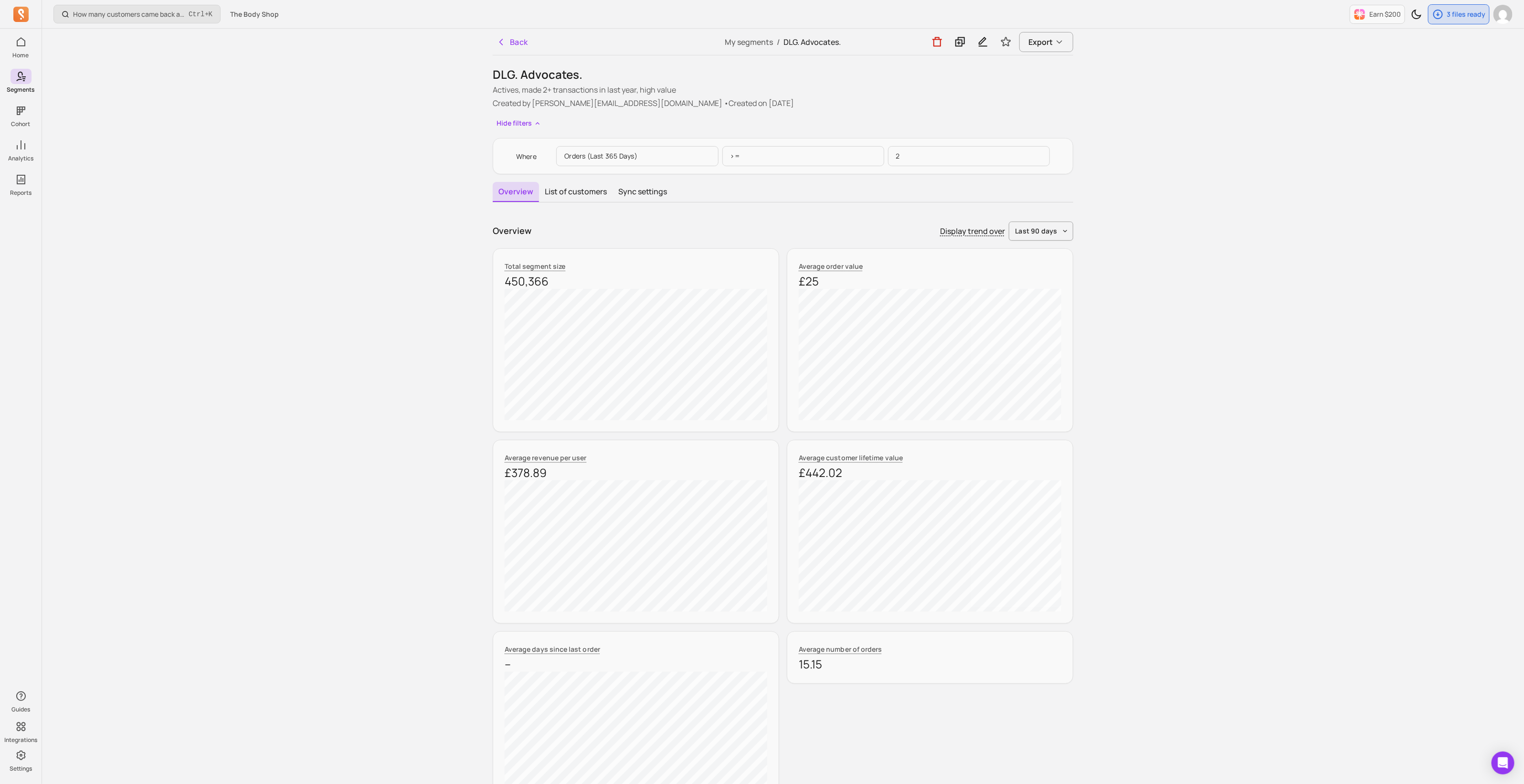
click at [590, 154] on p "Orders (last 365 days)" at bounding box center [637, 156] width 162 height 20
drag, startPoint x: 776, startPoint y: 162, endPoint x: 905, endPoint y: 162, distance: 129.0
click at [777, 162] on p ">=" at bounding box center [803, 156] width 162 height 20
click at [948, 158] on p "2" at bounding box center [968, 156] width 162 height 20
click at [955, 45] on icon at bounding box center [960, 42] width 11 height 12
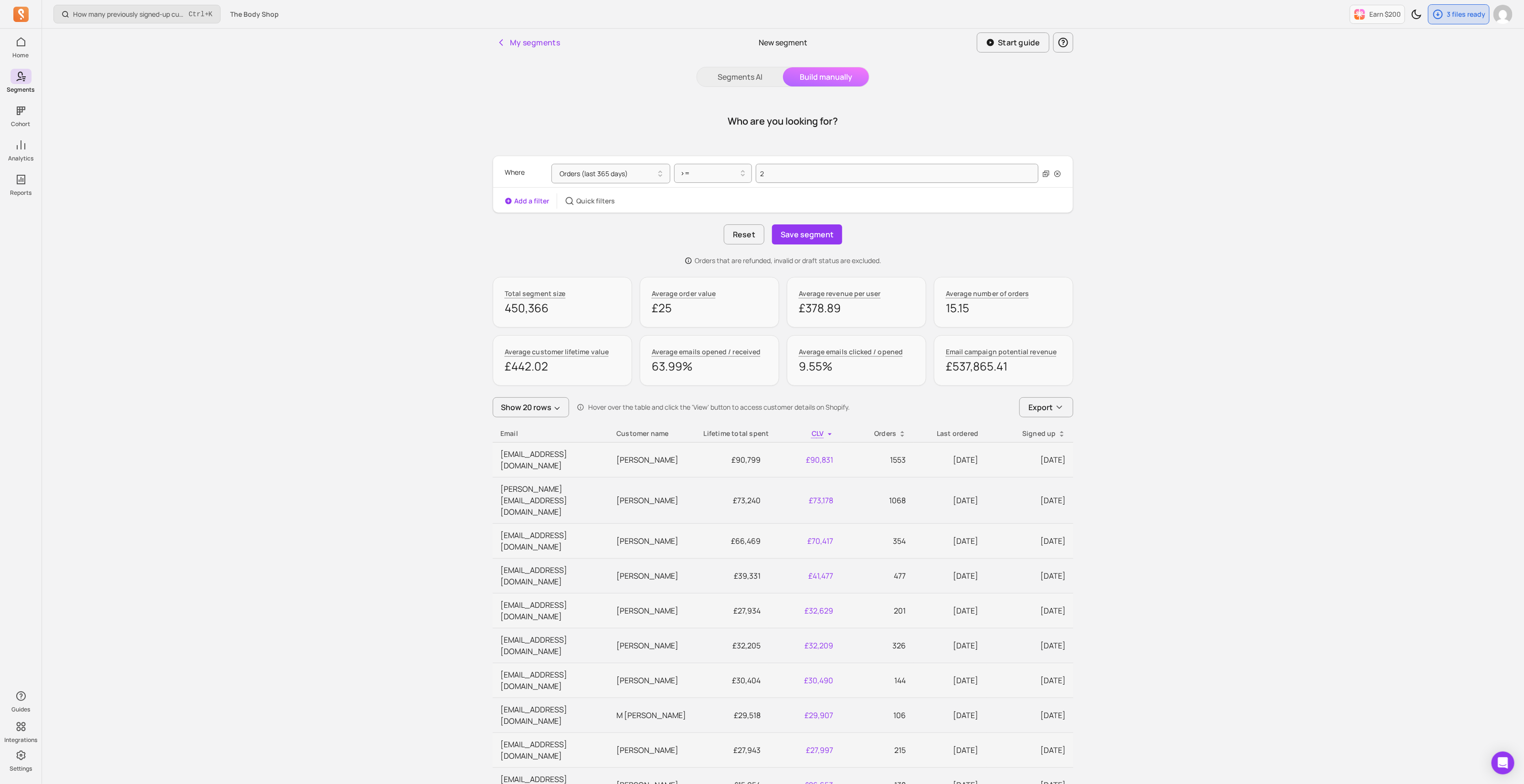
click at [525, 199] on button "Add a filter" at bounding box center [527, 201] width 45 height 10
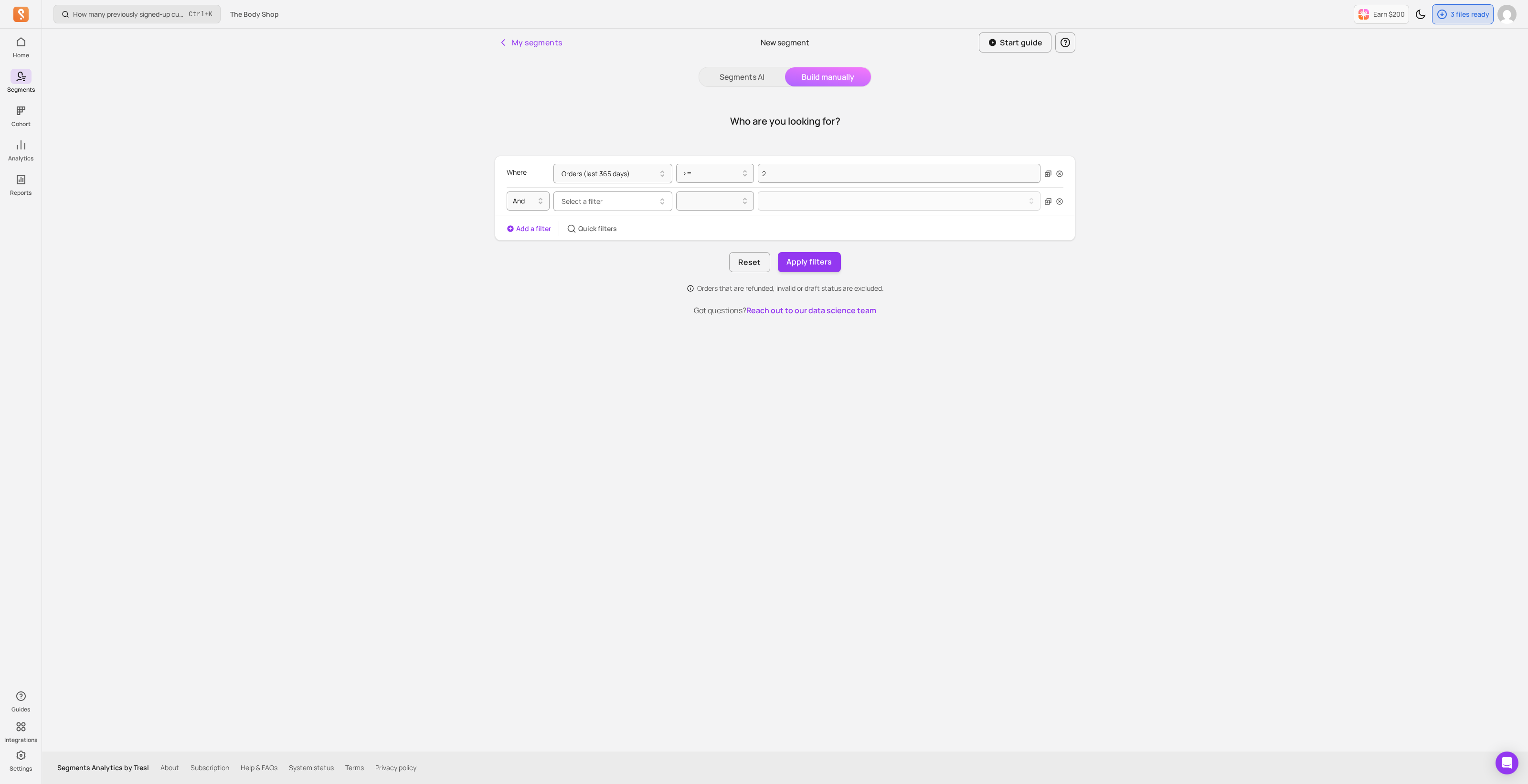
click at [597, 206] on button "Select a filter" at bounding box center [613, 201] width 119 height 20
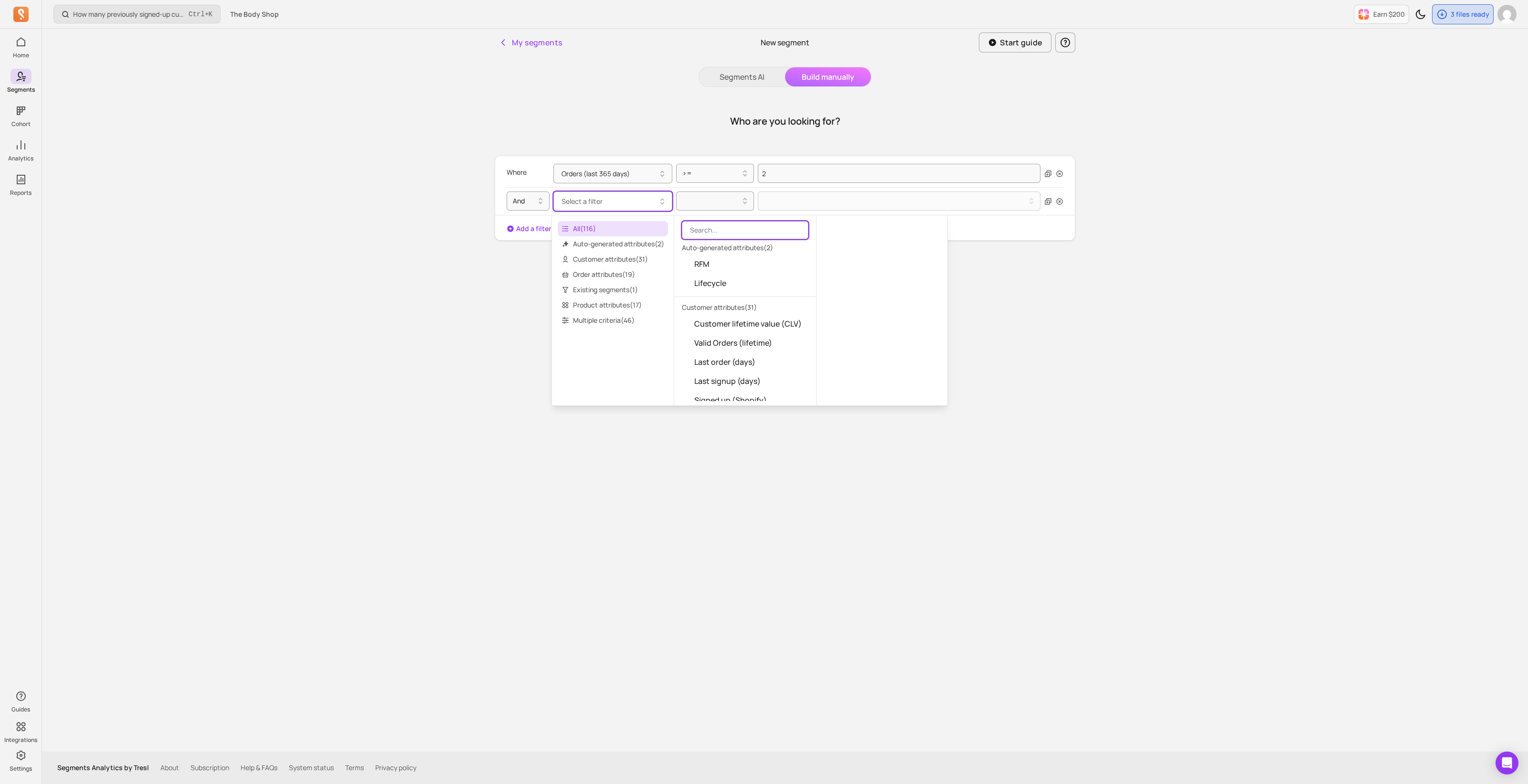
click at [709, 236] on input "search" at bounding box center [745, 230] width 127 height 18
type input "aov"
click at [726, 345] on span "AOV (date range)" at bounding box center [725, 342] width 61 height 11
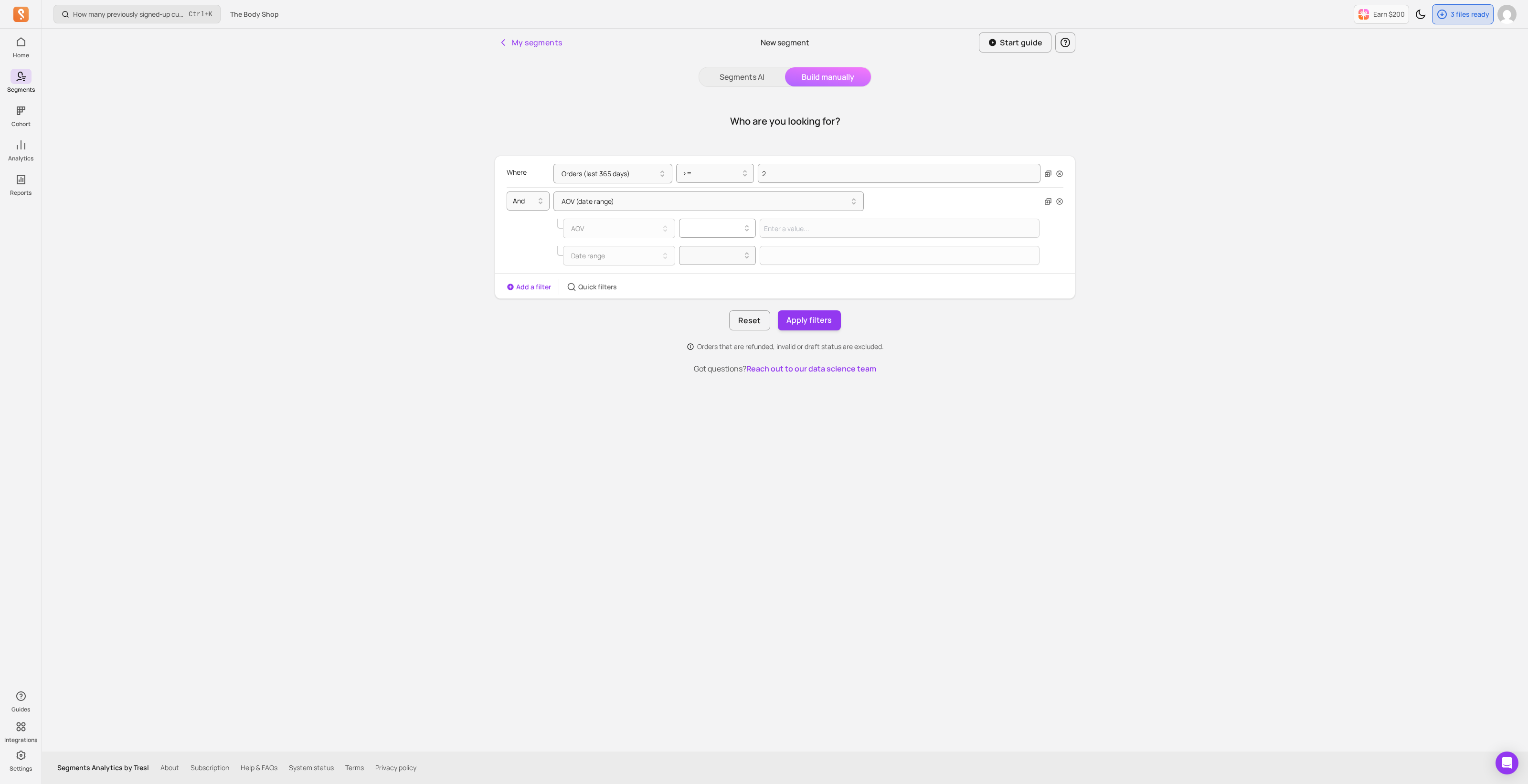
click at [713, 229] on div at bounding box center [714, 228] width 58 height 11
click at [698, 267] on div ">=" at bounding box center [717, 269] width 77 height 17
click at [810, 231] on input "Value for filter clause" at bounding box center [899, 228] width 280 height 19
click at [700, 258] on div at bounding box center [714, 255] width 58 height 11
click at [707, 325] on div "last (days)" at bounding box center [717, 331] width 77 height 17
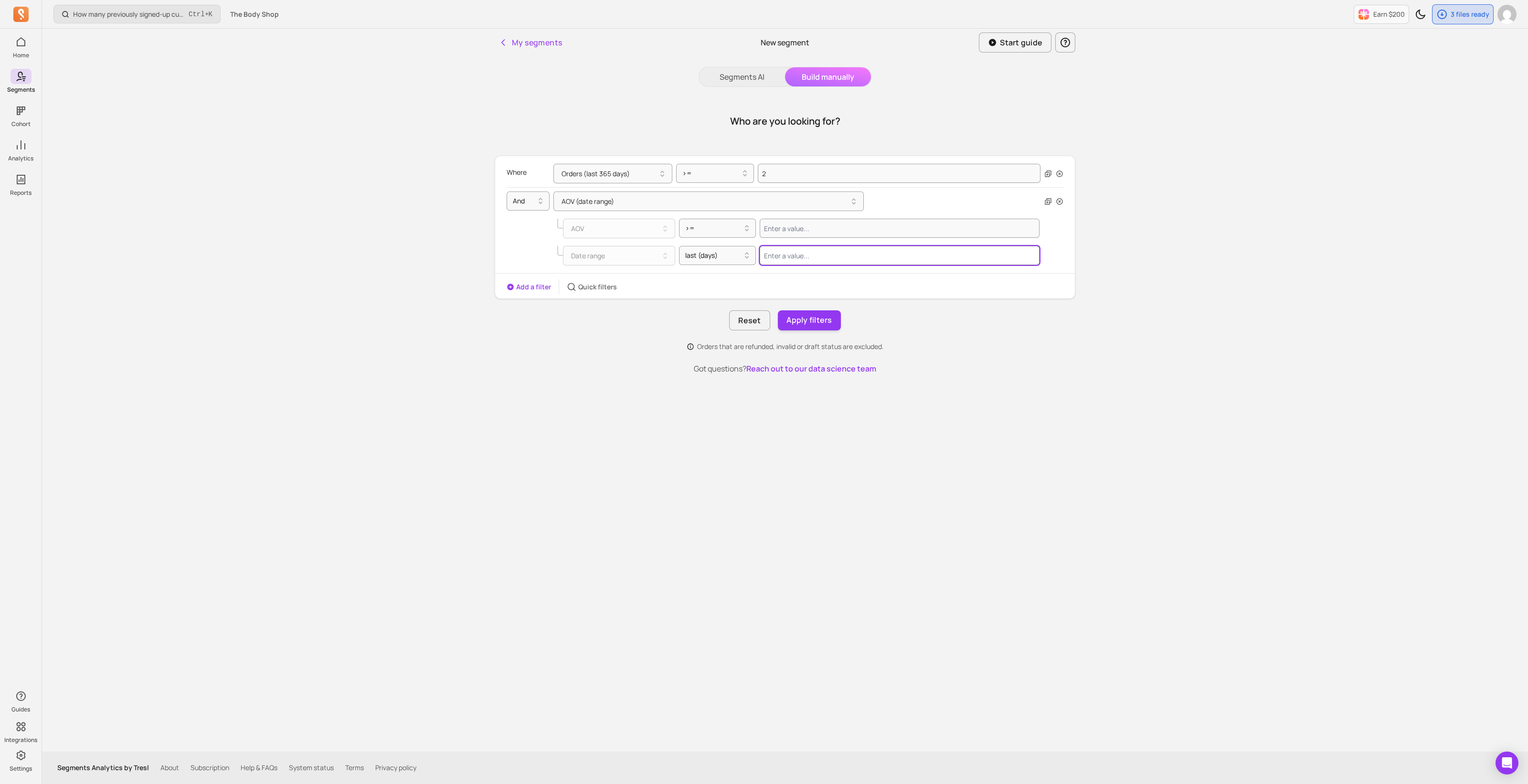
click at [769, 256] on input "Value for filter clause" at bounding box center [899, 255] width 280 height 19
type input "365"
click at [796, 228] on input "Value for filter clause" at bounding box center [899, 228] width 280 height 19
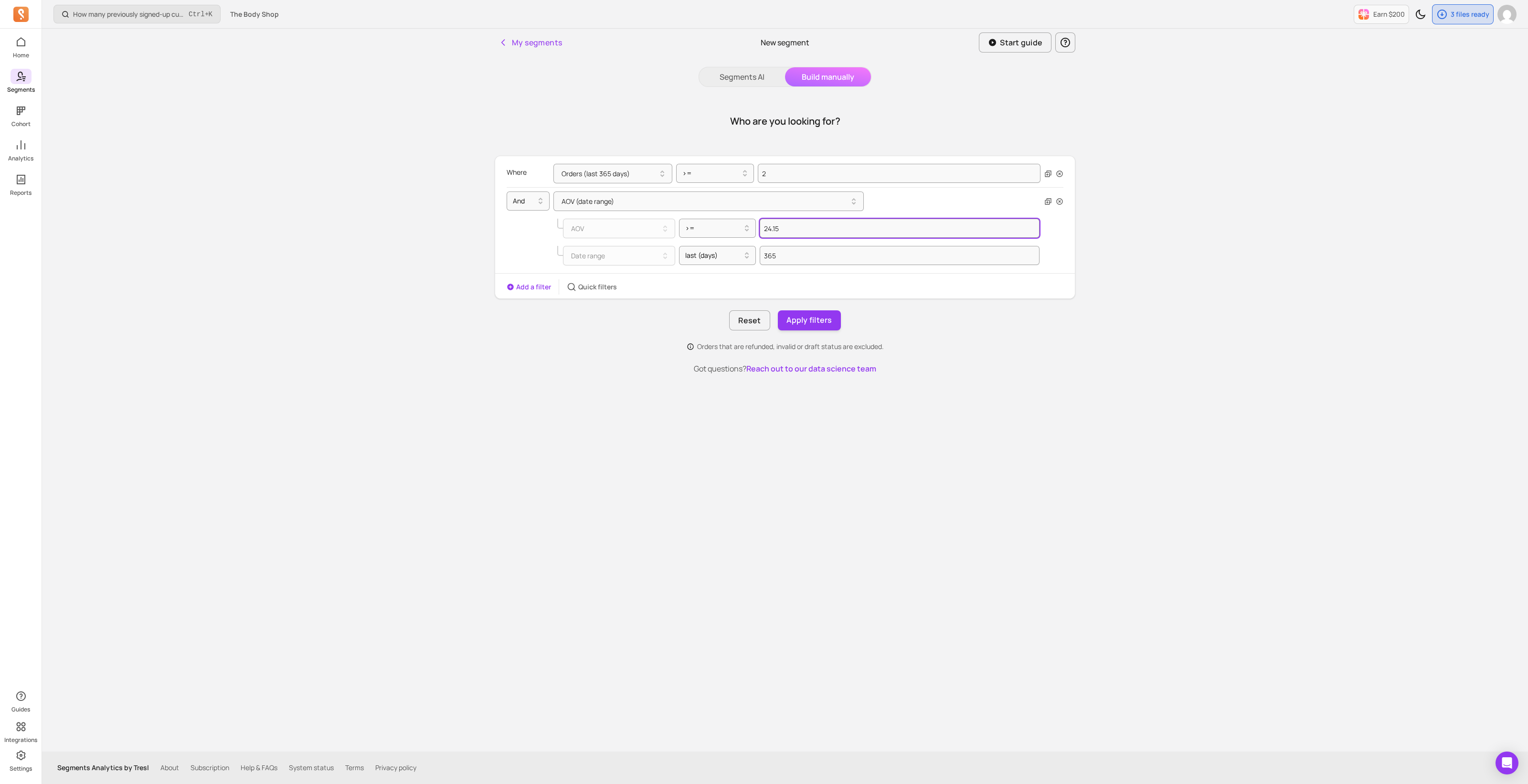
type input "24.15"
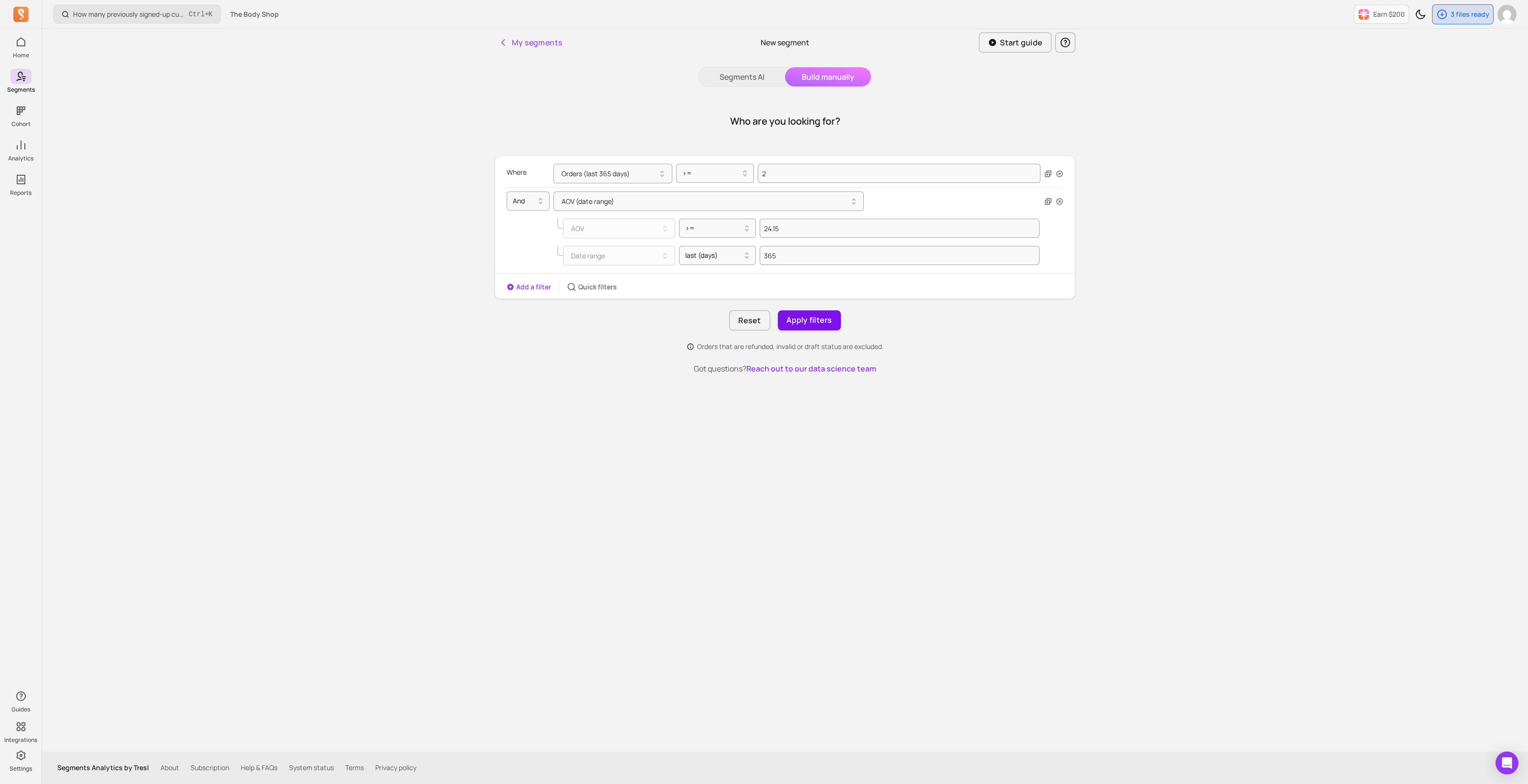
click at [796, 321] on button "Apply filters" at bounding box center [809, 320] width 63 height 20
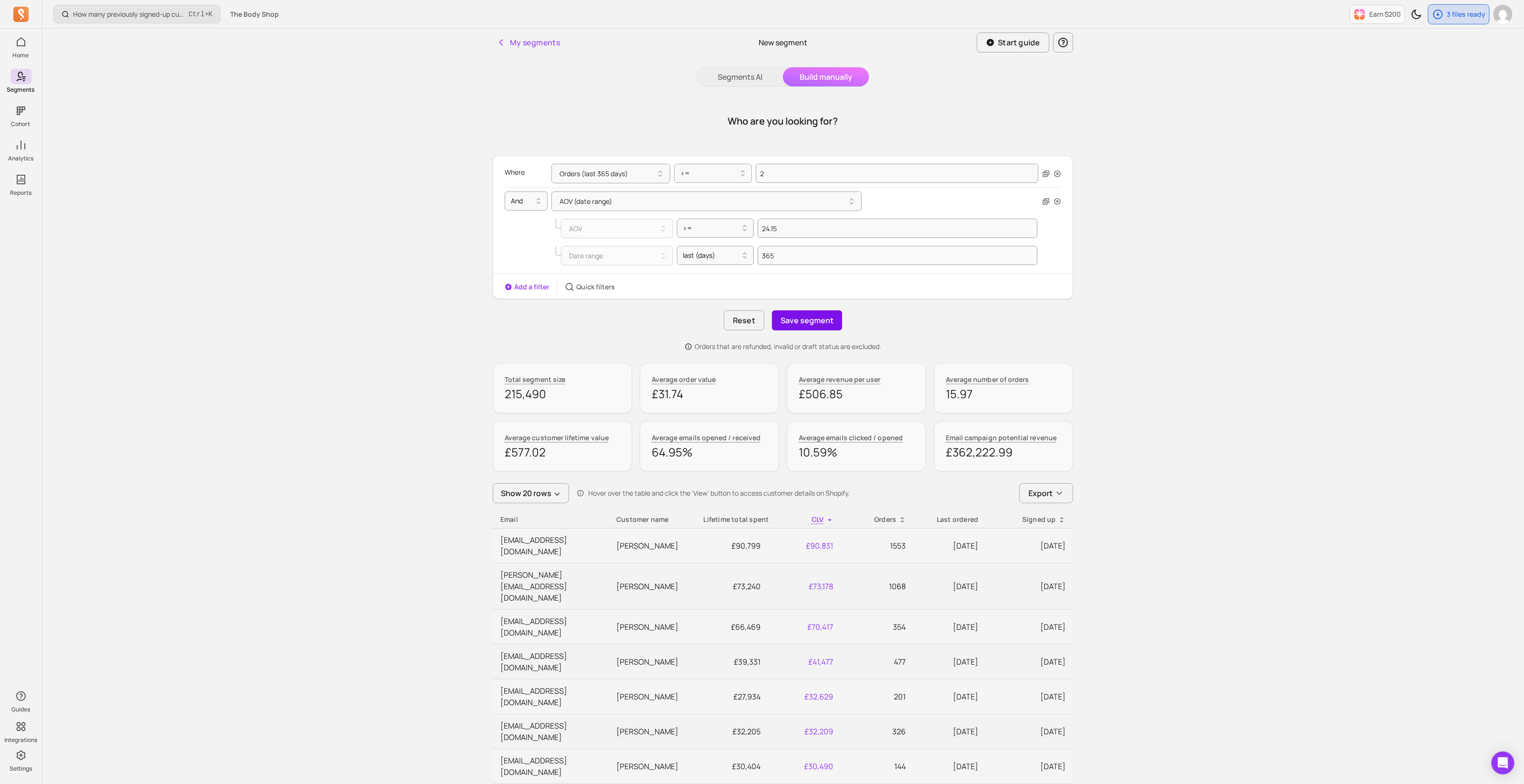
click at [819, 319] on button "Save segment" at bounding box center [807, 320] width 70 height 20
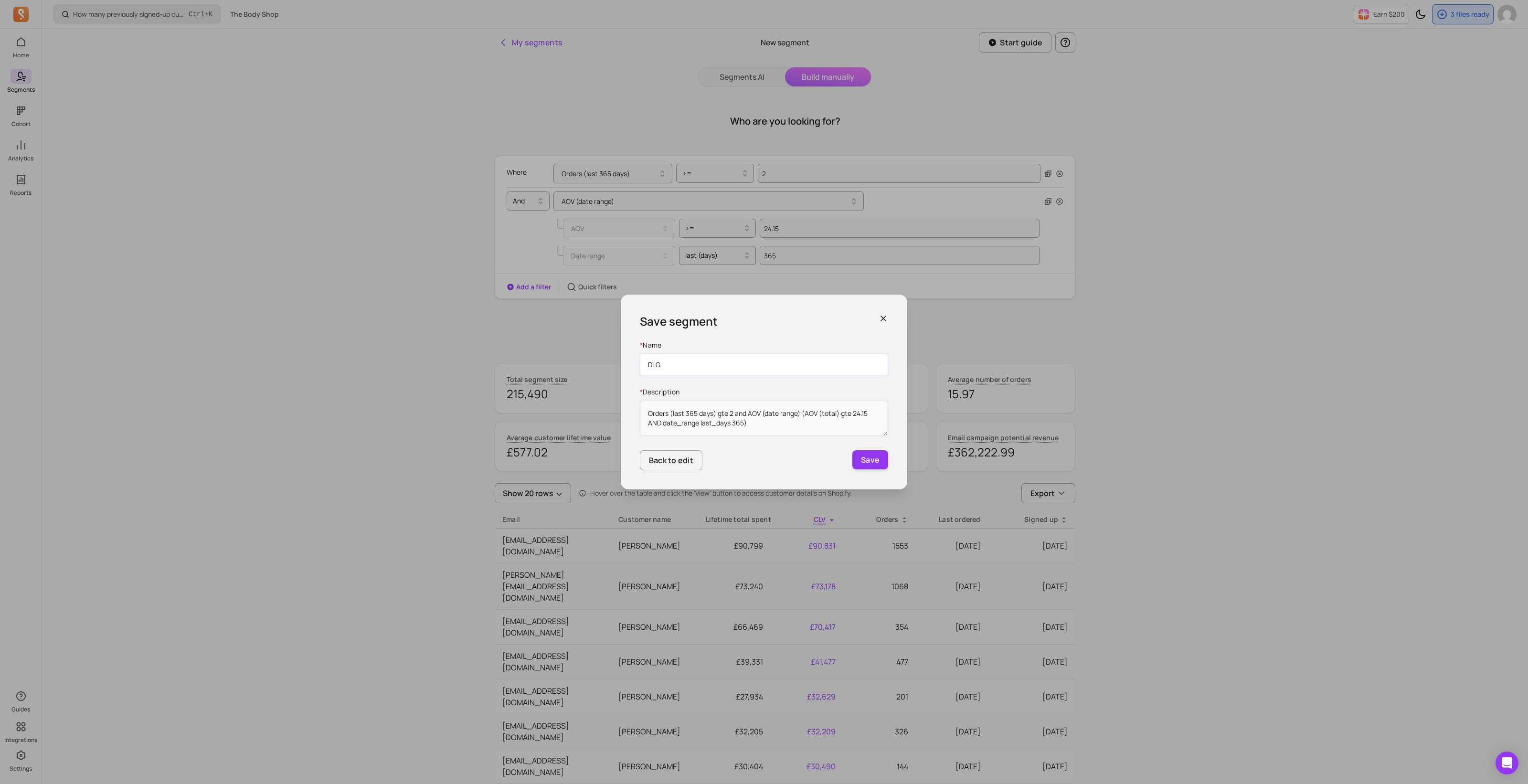
click at [708, 370] on input "DLG." at bounding box center [764, 364] width 248 height 22
paste input "Advocates"
type input "DLG. Advocates"
click at [772, 426] on textarea "Orders (last 365 days) gte 2 and AOV (date range) (AOV (total) gte 24.15 AND da…" at bounding box center [764, 418] width 248 height 36
drag, startPoint x: 741, startPoint y: 430, endPoint x: 751, endPoint y: 427, distance: 10.4
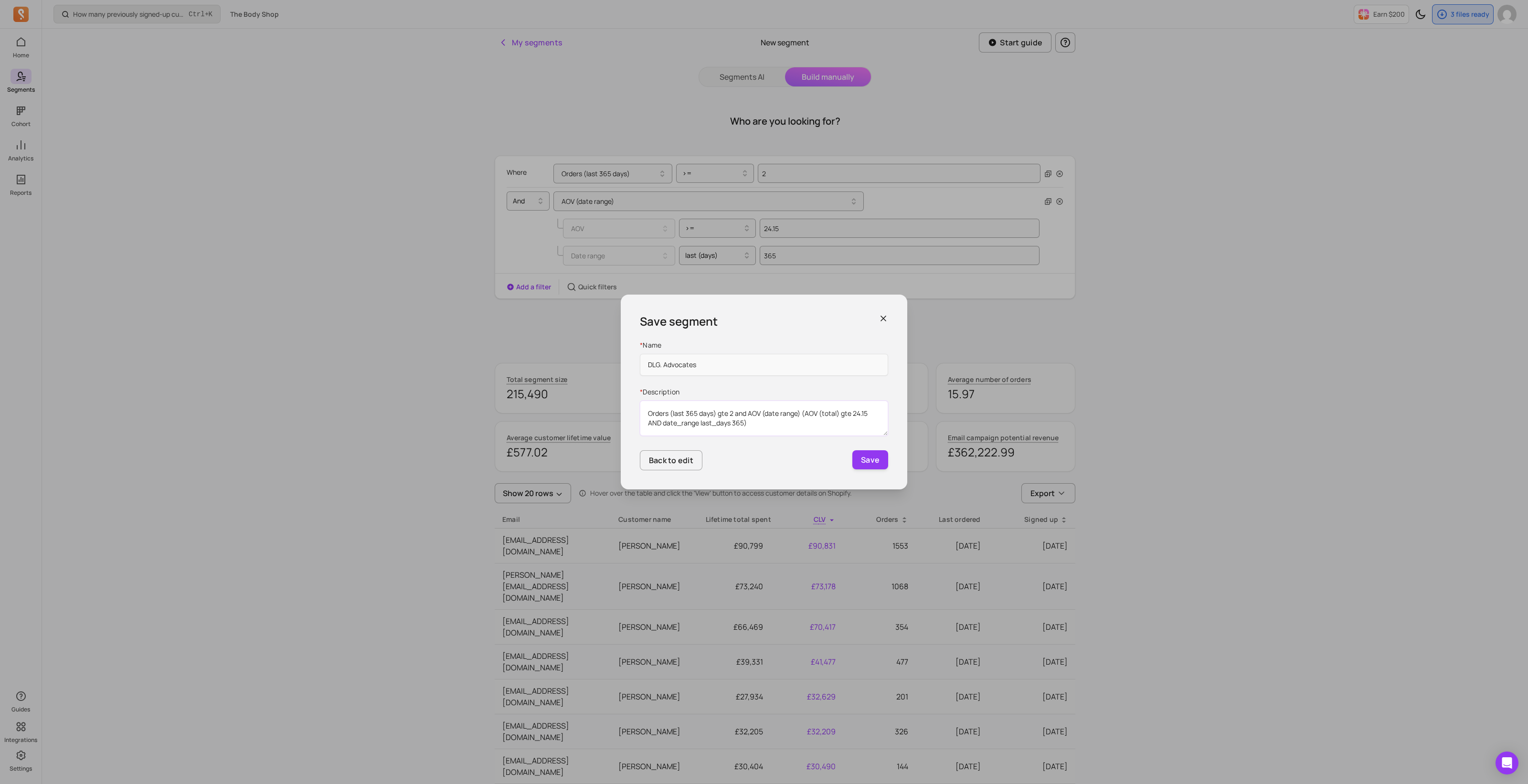
click at [742, 430] on textarea "Orders (last 365 days) gte 2 and AOV (date range) (AOV (total) gte 24.15 AND da…" at bounding box center [764, 418] width 248 height 36
drag, startPoint x: 754, startPoint y: 426, endPoint x: 641, endPoint y: 410, distance: 114.1
click at [641, 410] on textarea "Orders (last 365 days) gte 2 and AOV (date range) (AOV (total) gte 24.15 AND da…" at bounding box center [764, 418] width 248 height 36
paste textarea "Actives, made 2+ transactions in last year, high value*"
click at [812, 418] on textarea "Actives, made 2+ transactions in last year, high value*" at bounding box center [764, 418] width 248 height 36
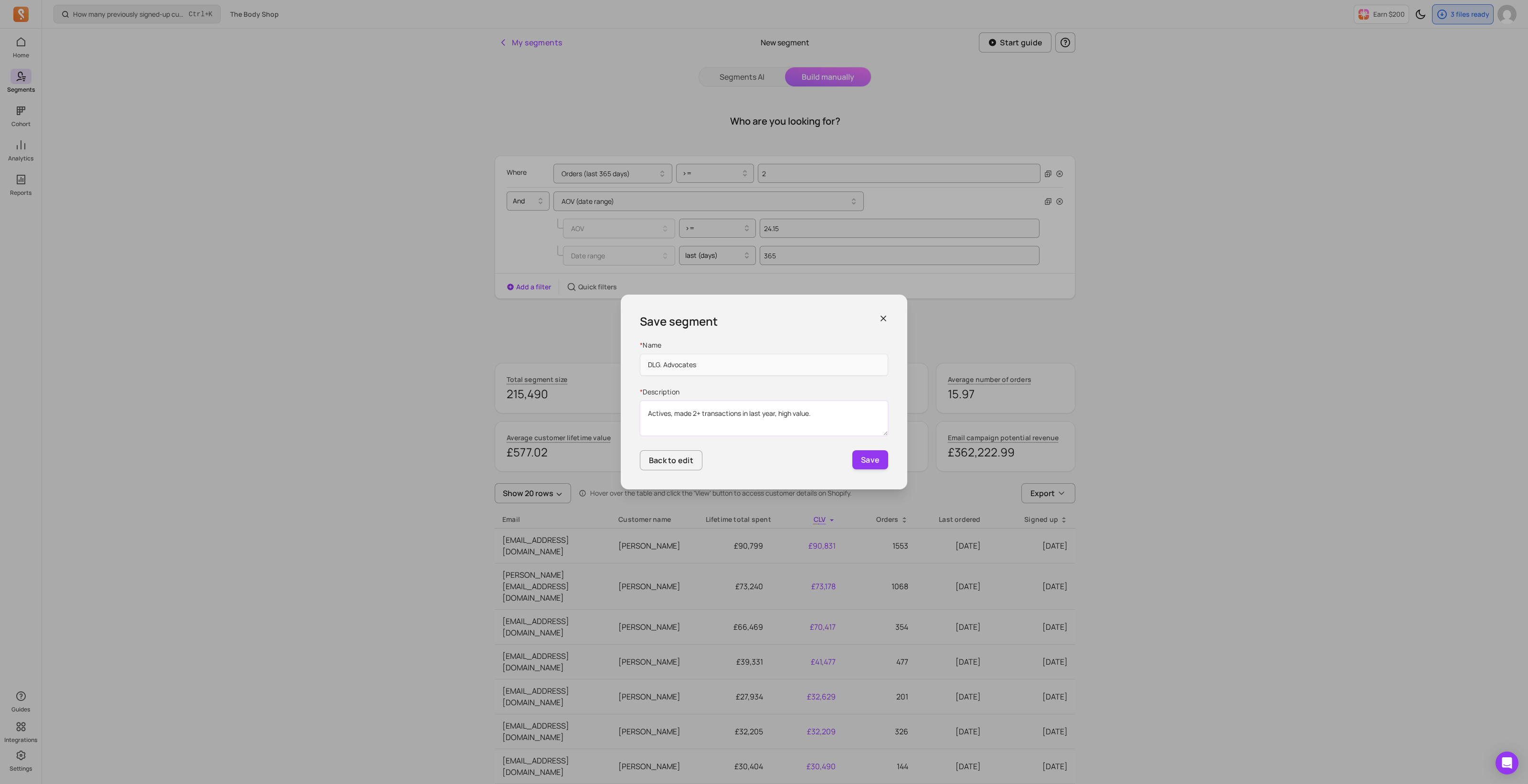
paste textarea "High Value: 12m ATV >= average for the market"
type textarea "Actives, made 2+ transactions in last year, high value. High Value: 12m ATV >= …"
click at [866, 458] on button "Save" at bounding box center [870, 459] width 36 height 19
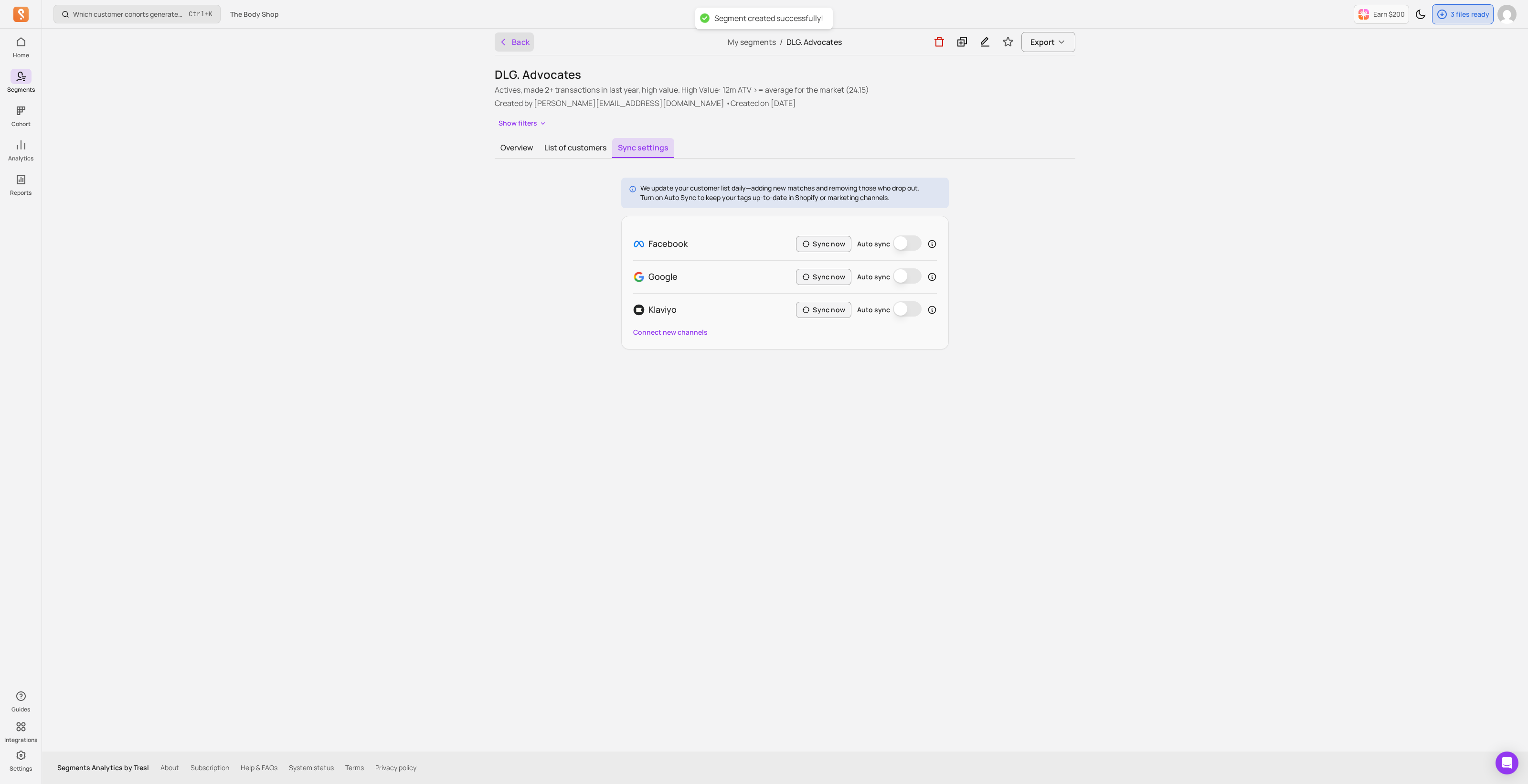
click at [506, 47] on button "Back" at bounding box center [515, 42] width 39 height 19
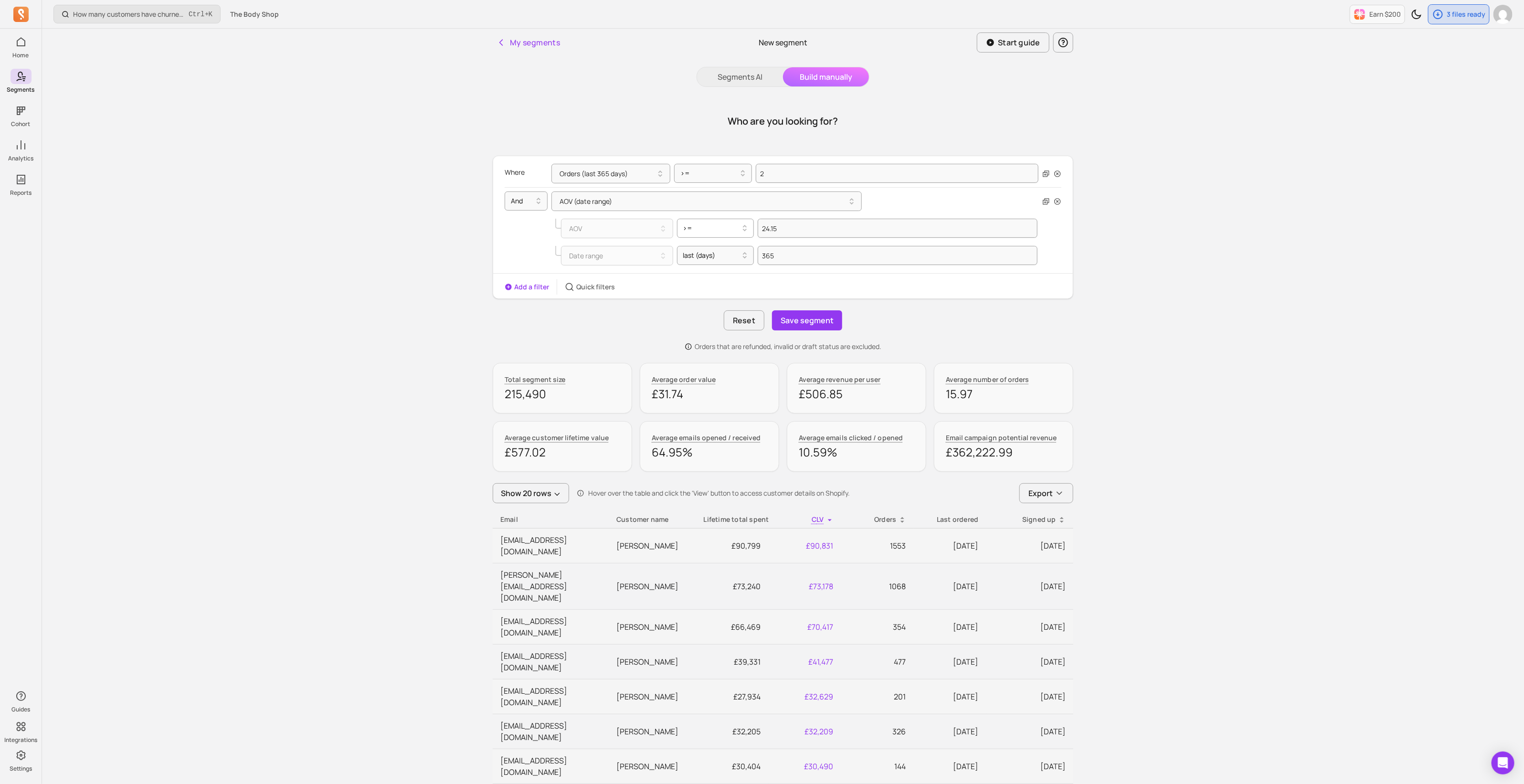
click at [704, 231] on div at bounding box center [712, 228] width 58 height 11
click at [701, 319] on div "<" at bounding box center [716, 321] width 77 height 17
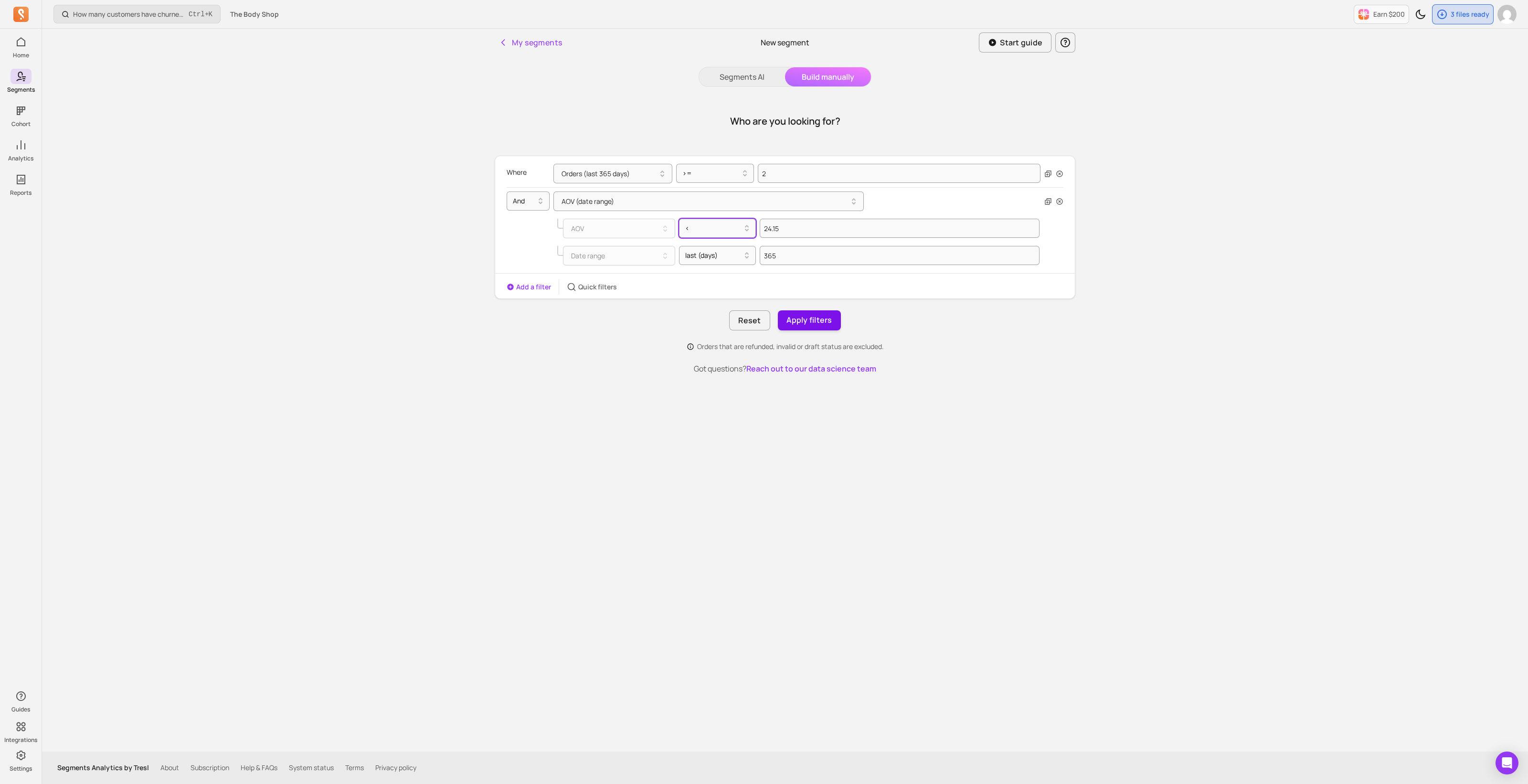
click at [818, 324] on button "Apply filters" at bounding box center [809, 320] width 63 height 20
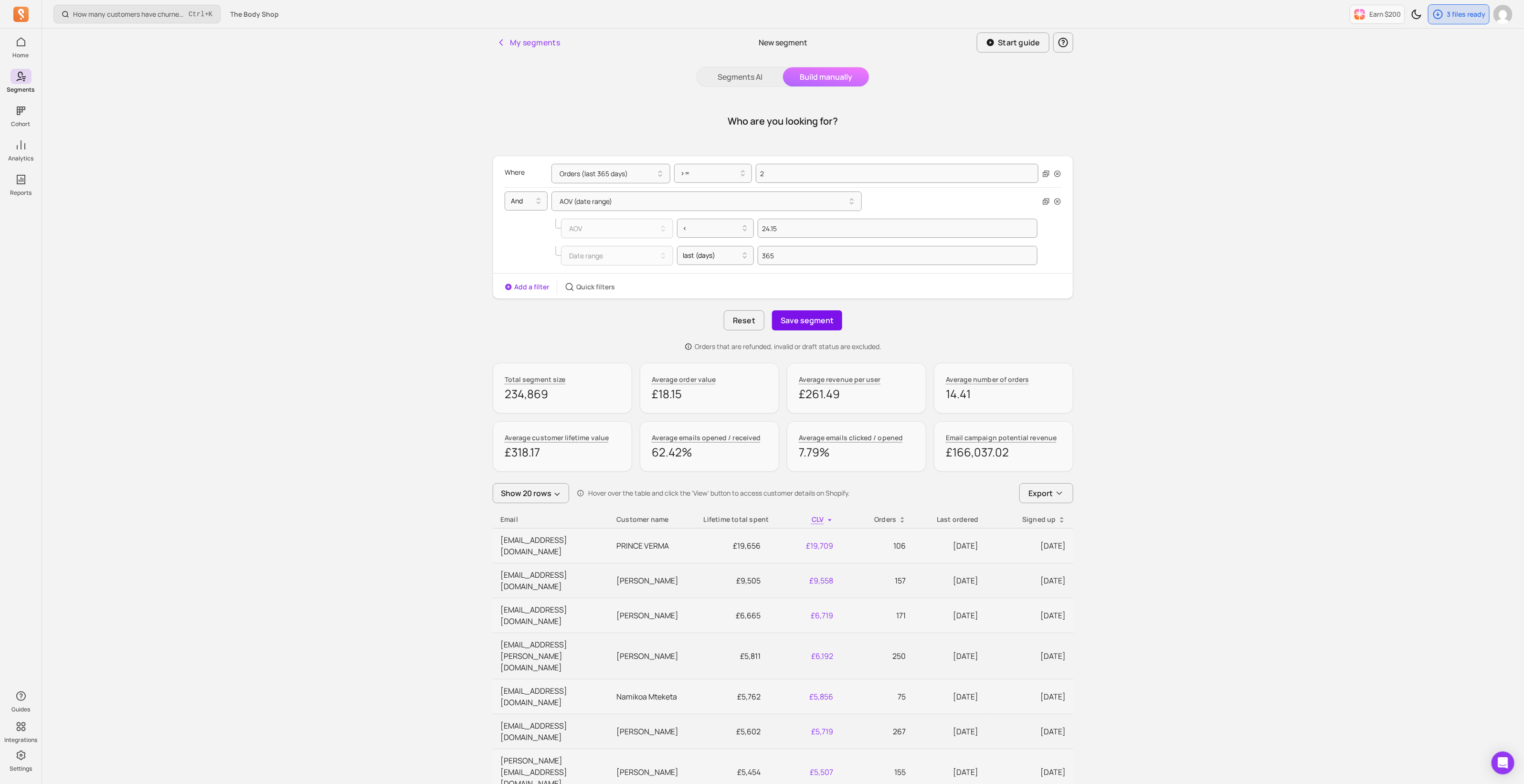
click at [810, 323] on button "Save segment" at bounding box center [807, 320] width 70 height 20
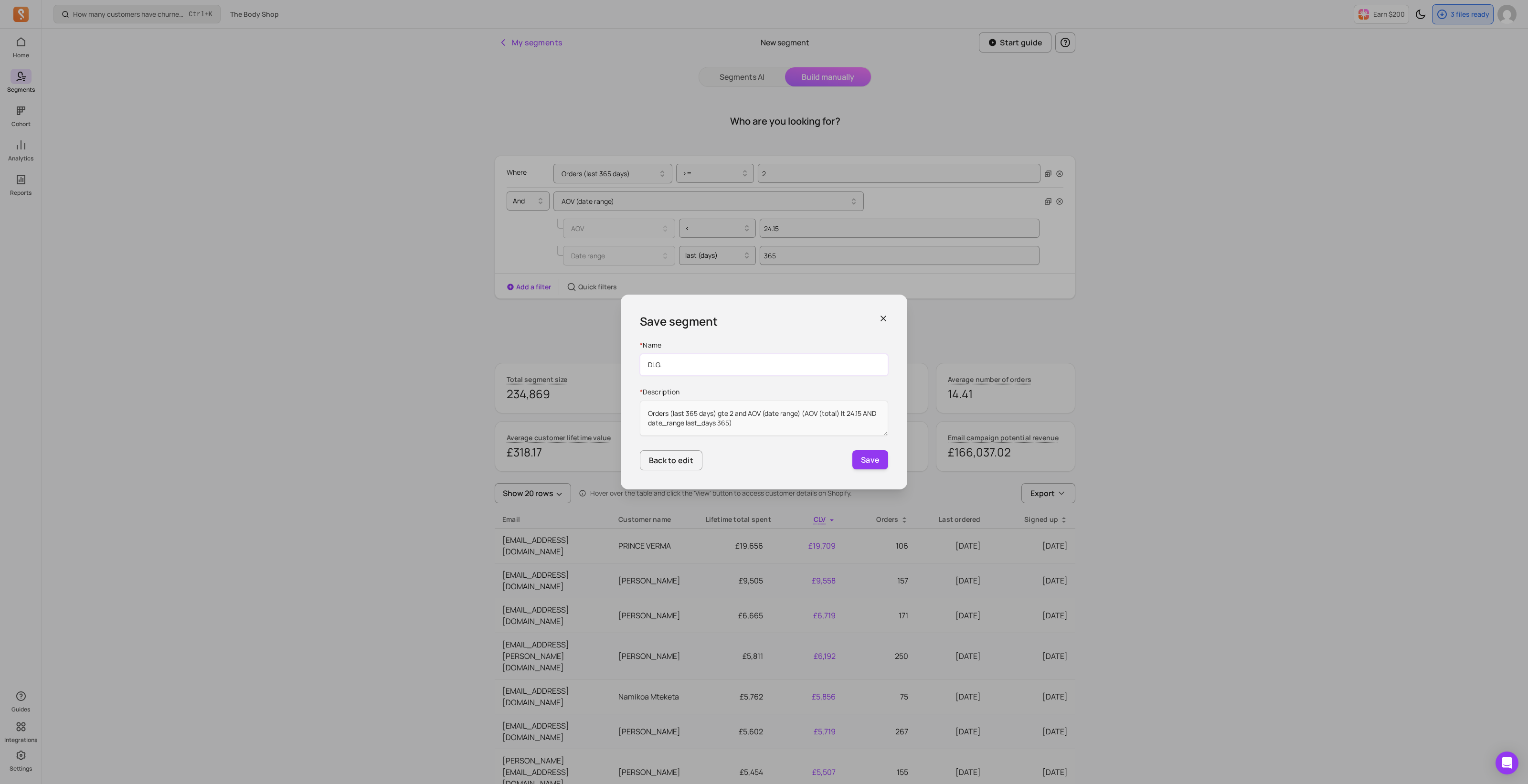
click at [694, 371] on input "DLG." at bounding box center [764, 364] width 248 height 22
paste input "Low Value Advocates"
type input "DLG. Low Value Advocates"
drag, startPoint x: 736, startPoint y: 423, endPoint x: 761, endPoint y: 427, distance: 25.3
click at [736, 423] on textarea "Orders (last 365 days) gte 2 and AOV (date range) (AOV (total) lt 24.15 AND dat…" at bounding box center [764, 418] width 248 height 36
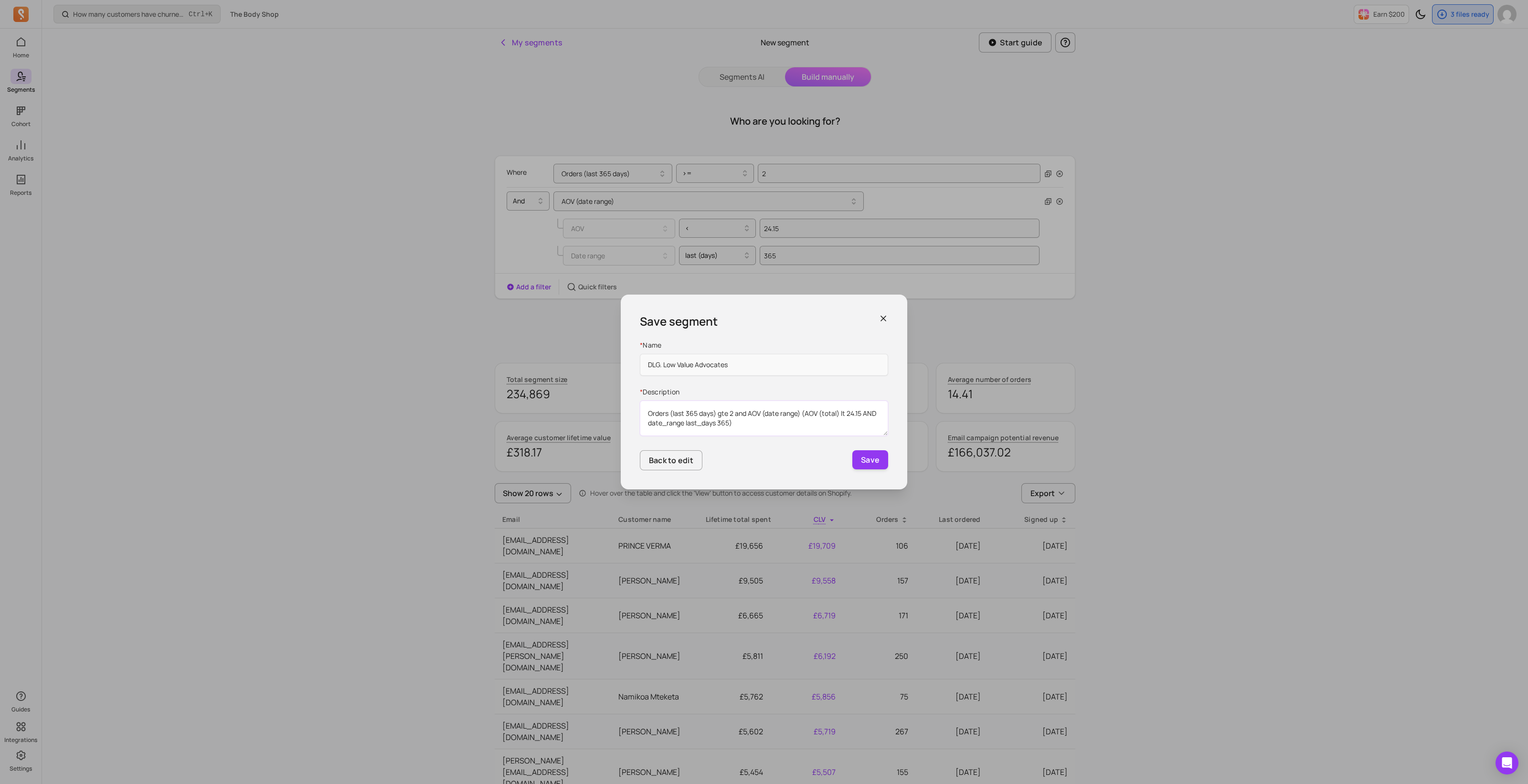
paste textarea "Actives, made 2+ transactions in last year, low value*"
type textarea "Actives, made 2+ transactions in last year, low value*"
click at [871, 461] on button "Save" at bounding box center [870, 459] width 36 height 19
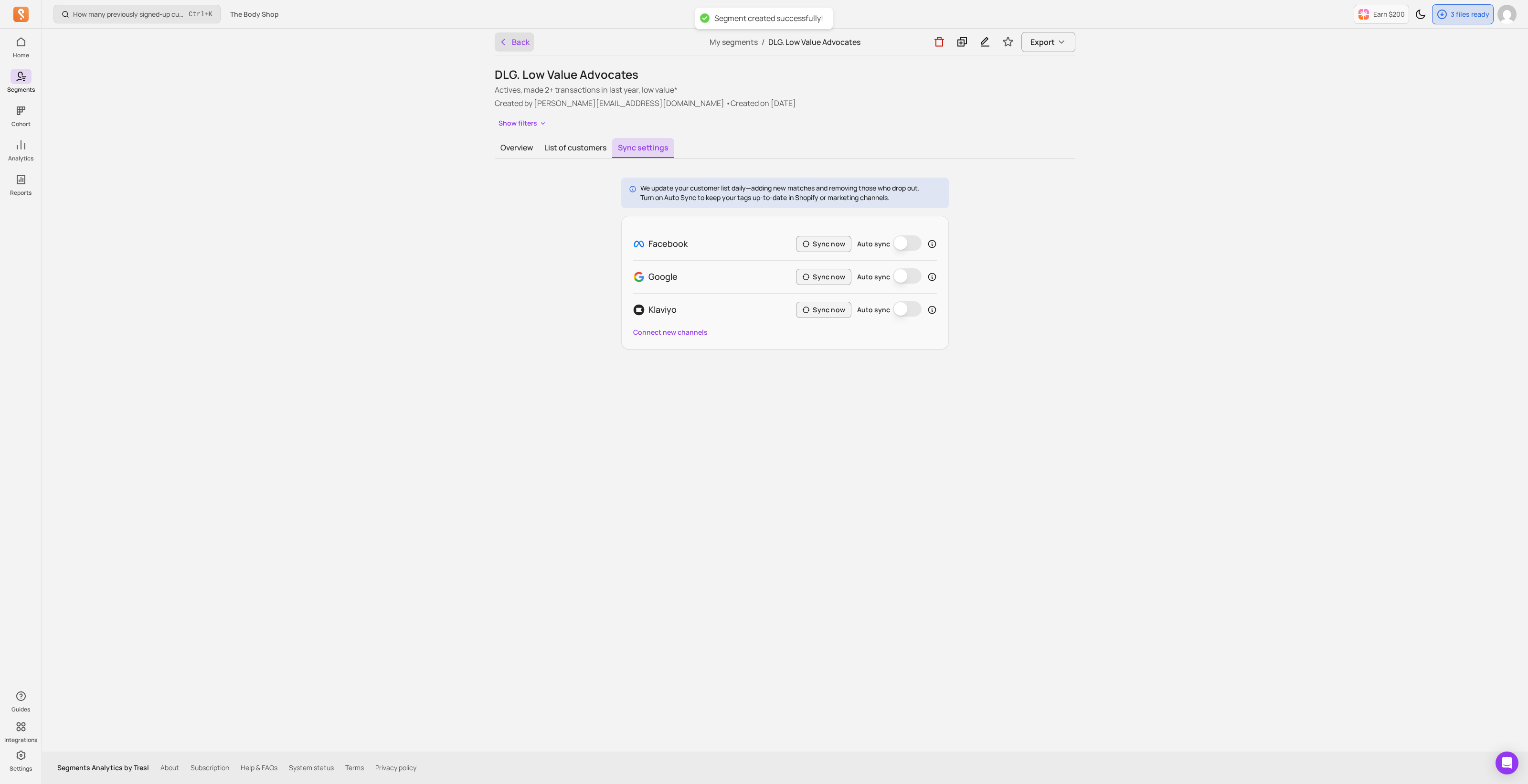
click at [520, 46] on button "Back" at bounding box center [515, 42] width 39 height 19
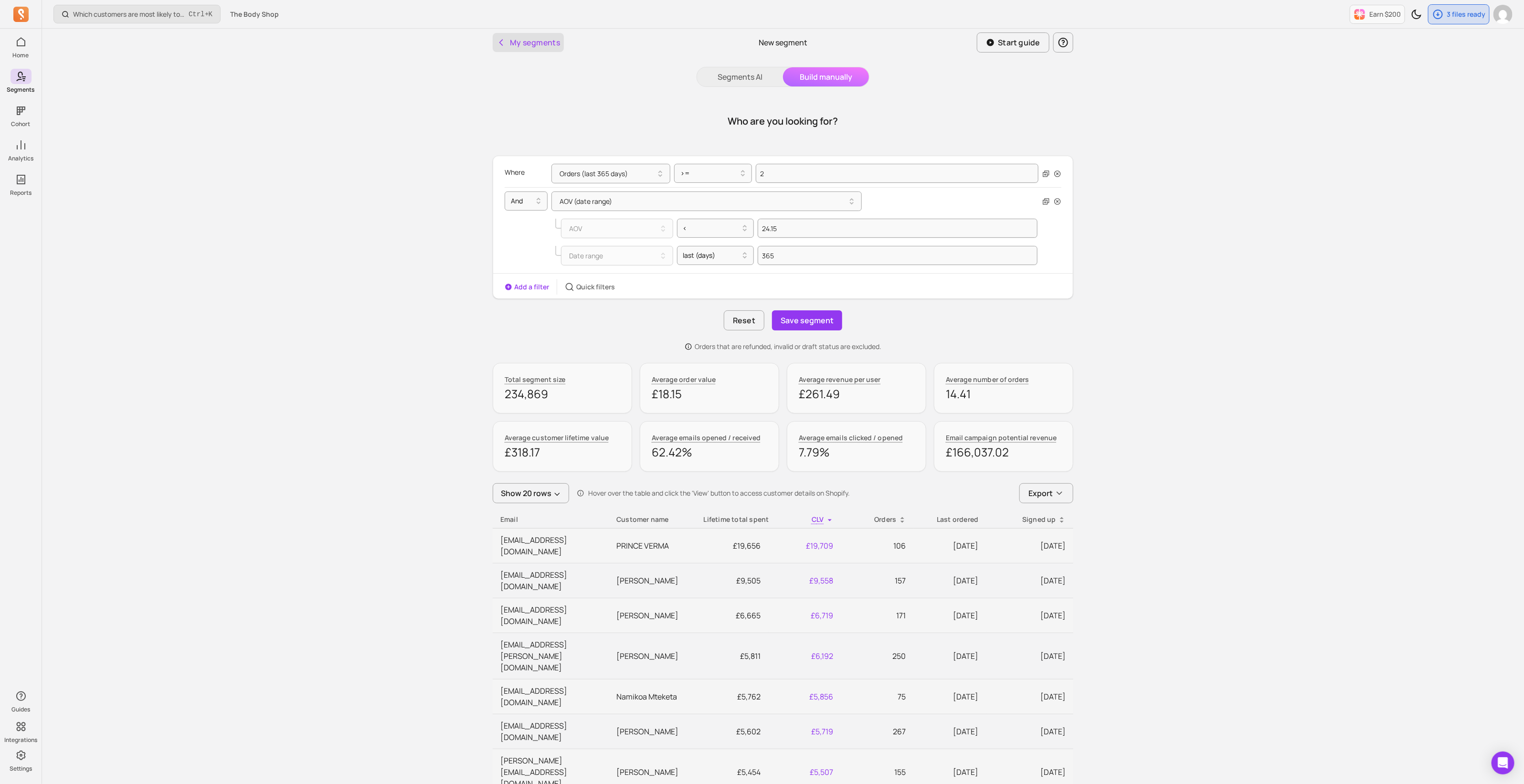
click at [523, 44] on button "My segments" at bounding box center [528, 42] width 71 height 19
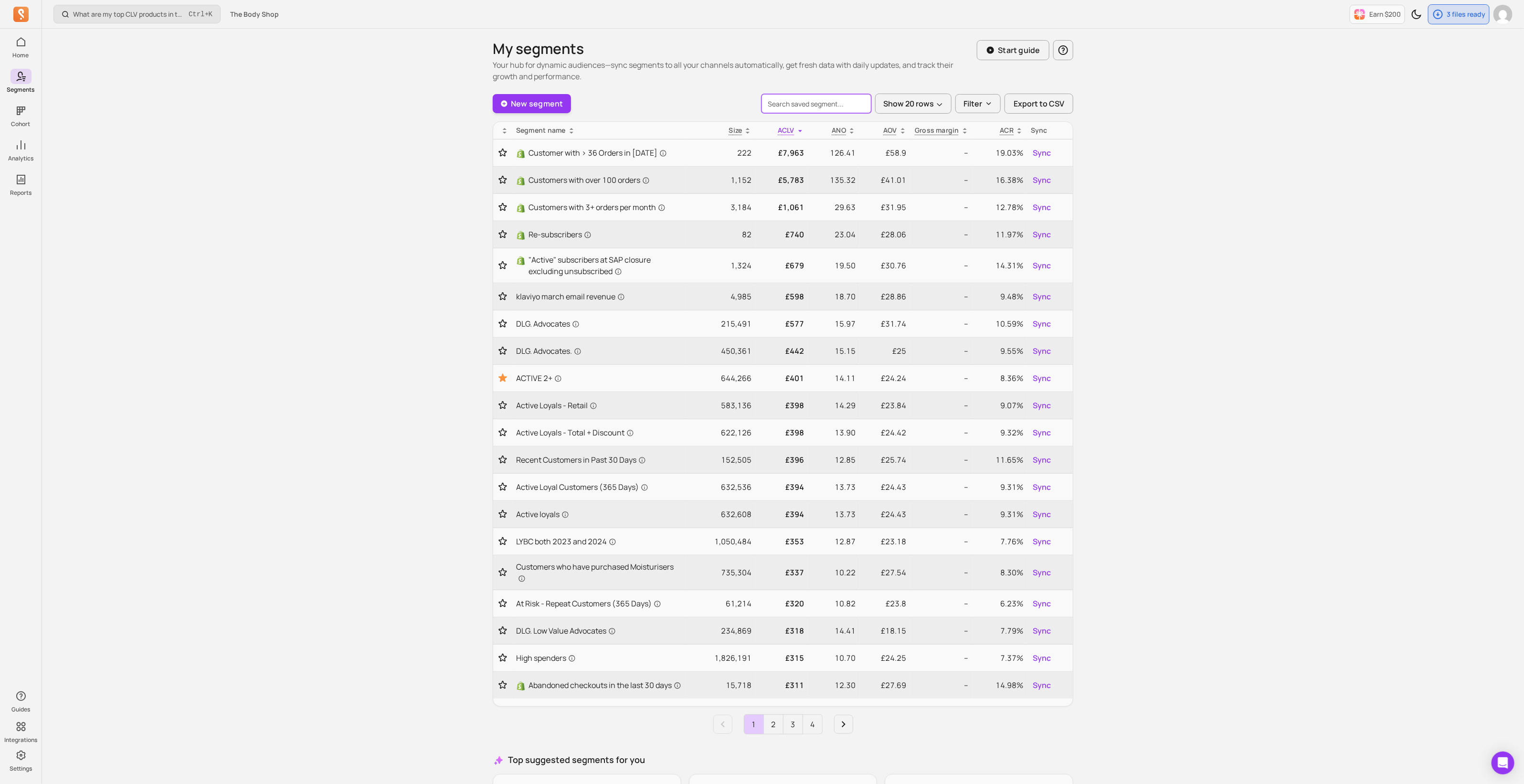
click at [823, 106] on input "search" at bounding box center [817, 103] width 110 height 19
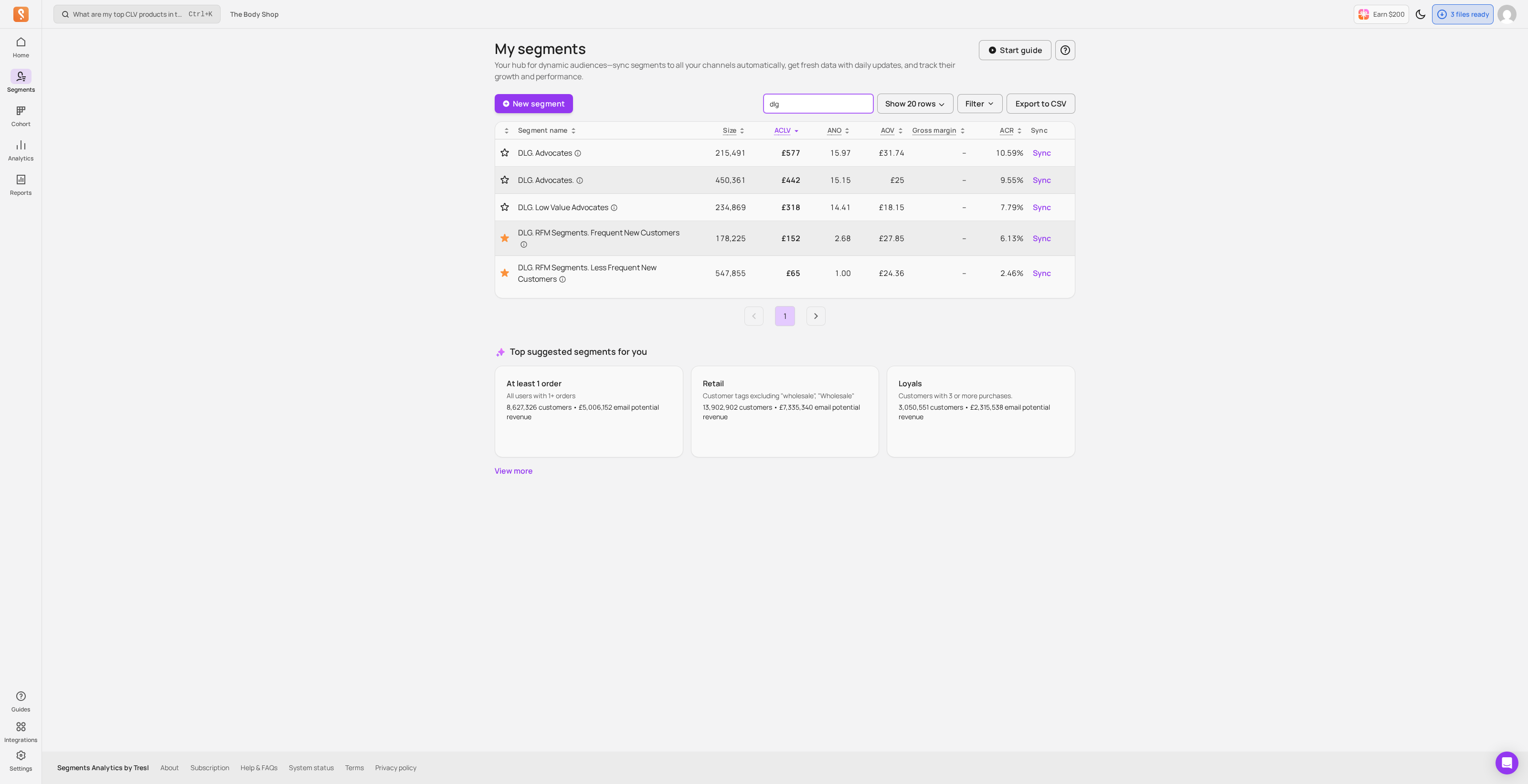
type input "dlg"
click at [553, 180] on span "DLG. Advocates." at bounding box center [551, 180] width 65 height 11
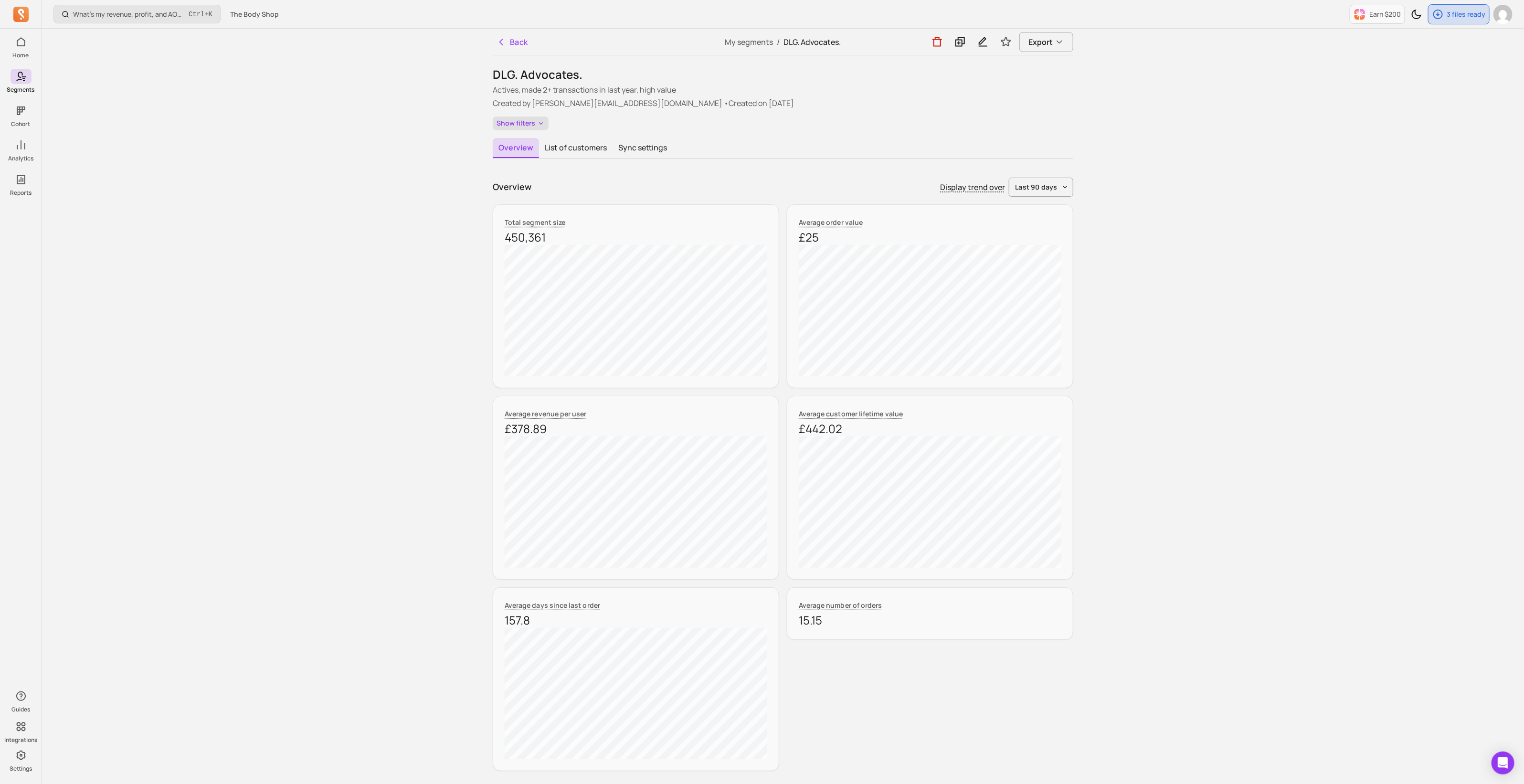
click at [530, 123] on button "Show filters" at bounding box center [521, 124] width 56 height 14
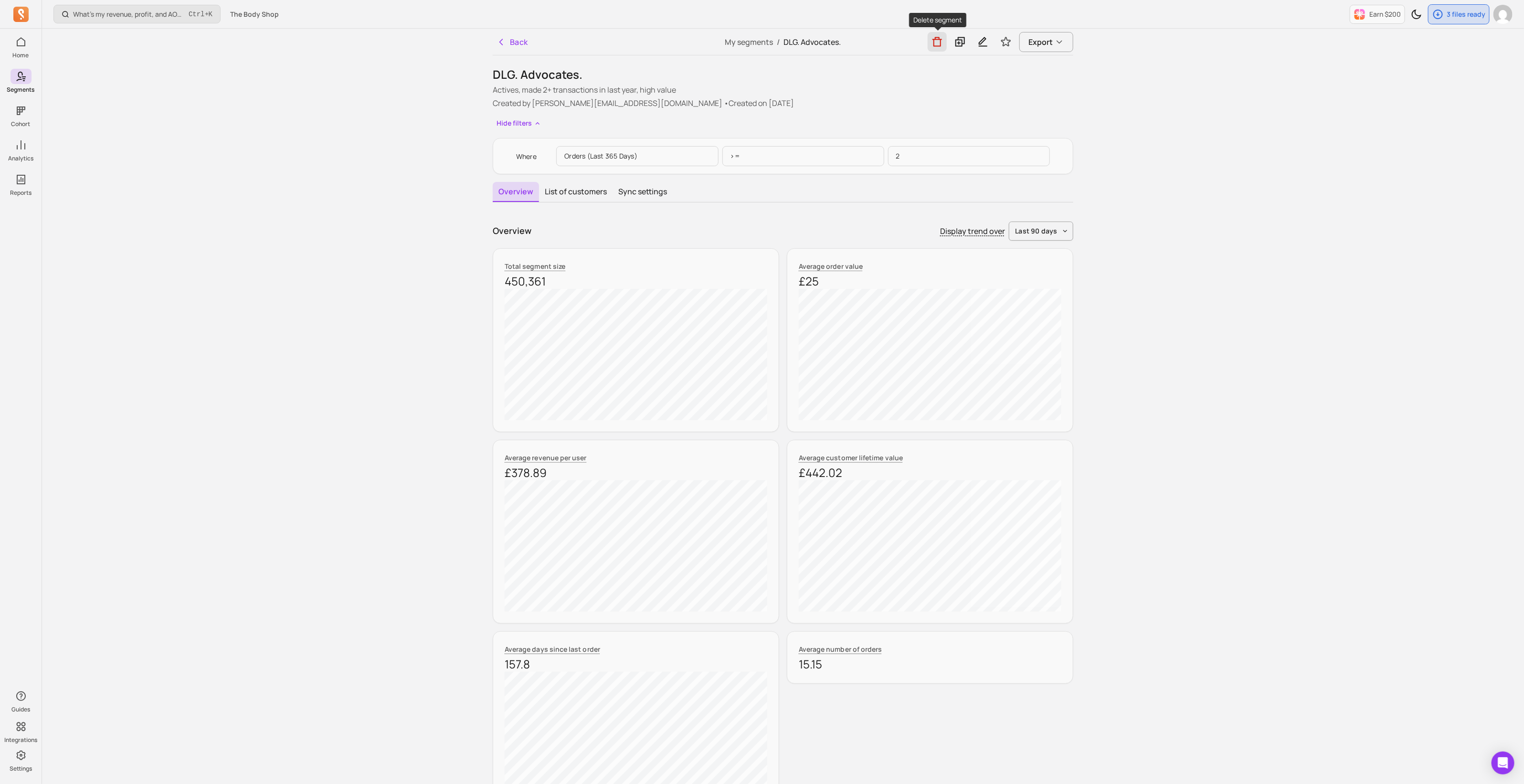
click at [938, 43] on icon "button" at bounding box center [937, 42] width 11 height 12
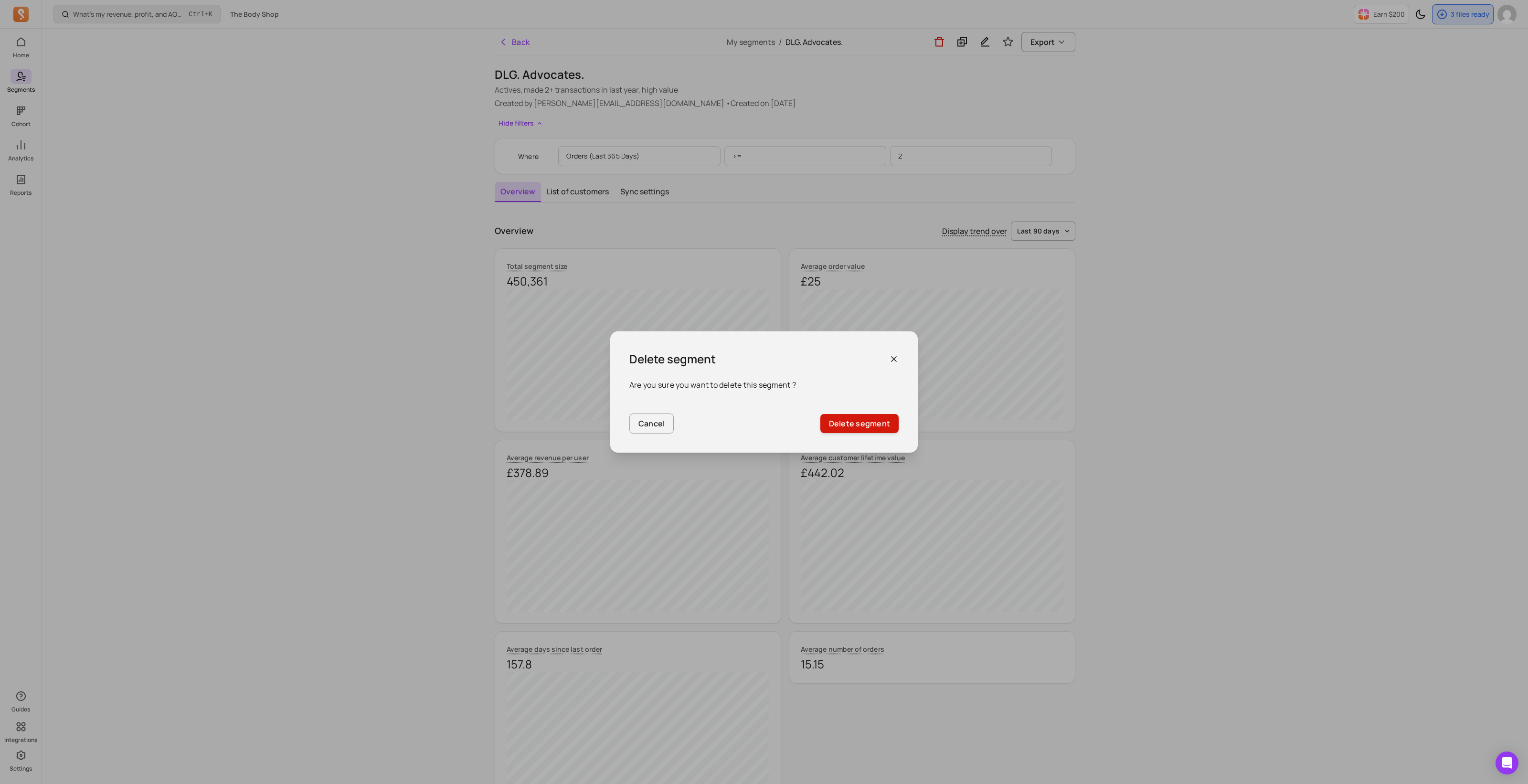
click at [869, 423] on button "Delete segment" at bounding box center [859, 423] width 78 height 19
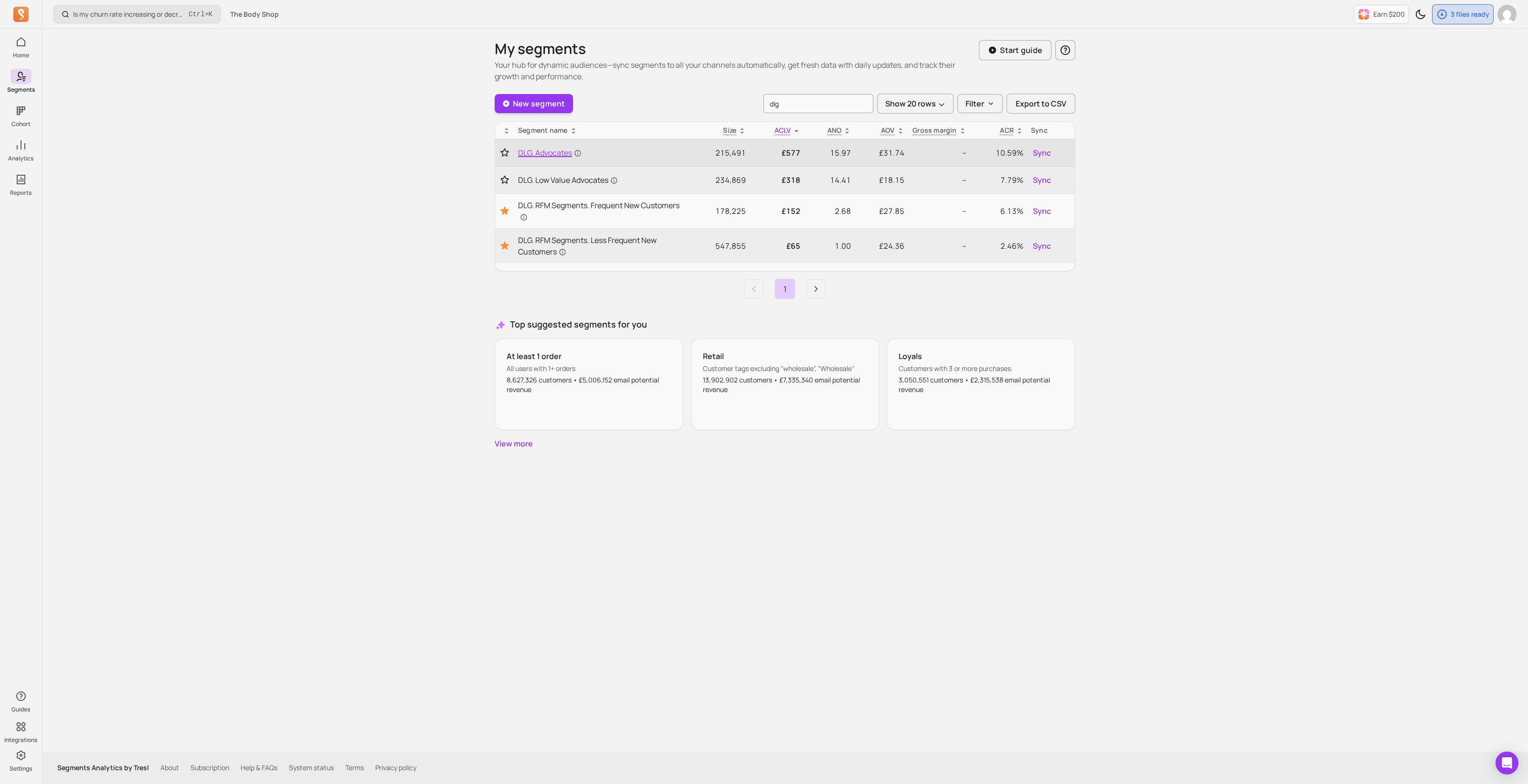
click at [548, 149] on span "DLG. Advocates" at bounding box center [550, 153] width 64 height 11
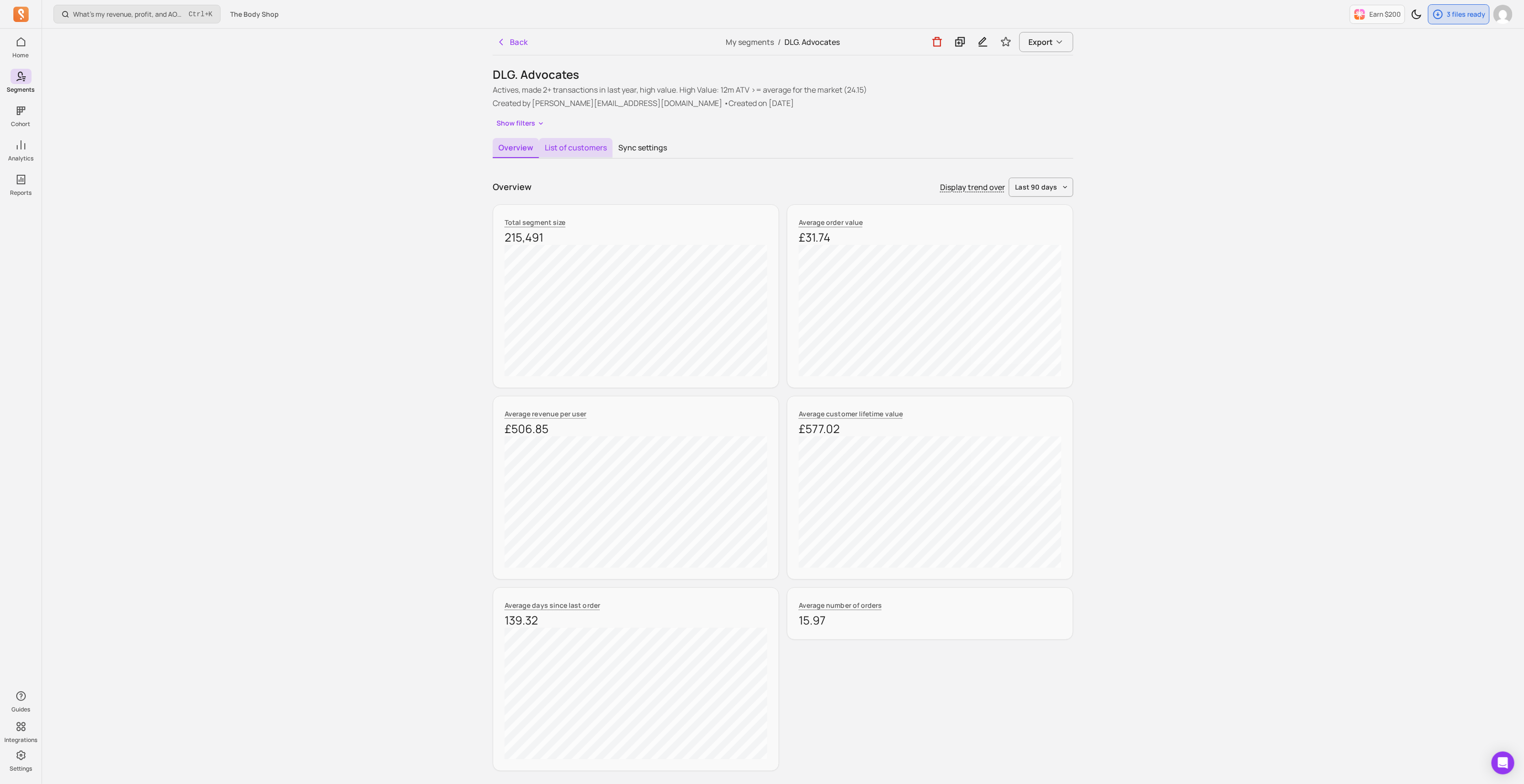
click at [563, 150] on button "List of customers" at bounding box center [575, 148] width 74 height 20
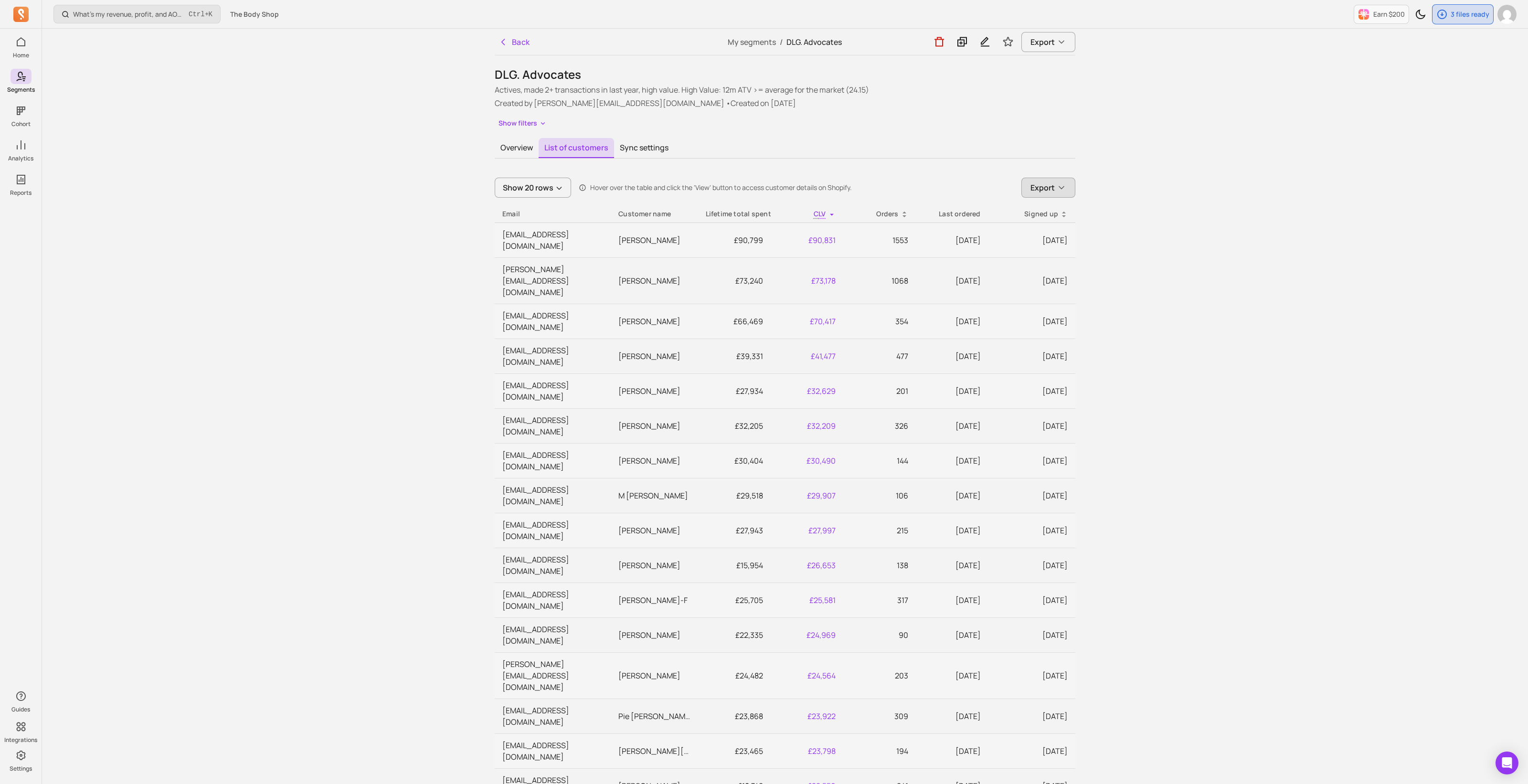
click at [1066, 182] on button "Export" at bounding box center [1048, 187] width 54 height 20
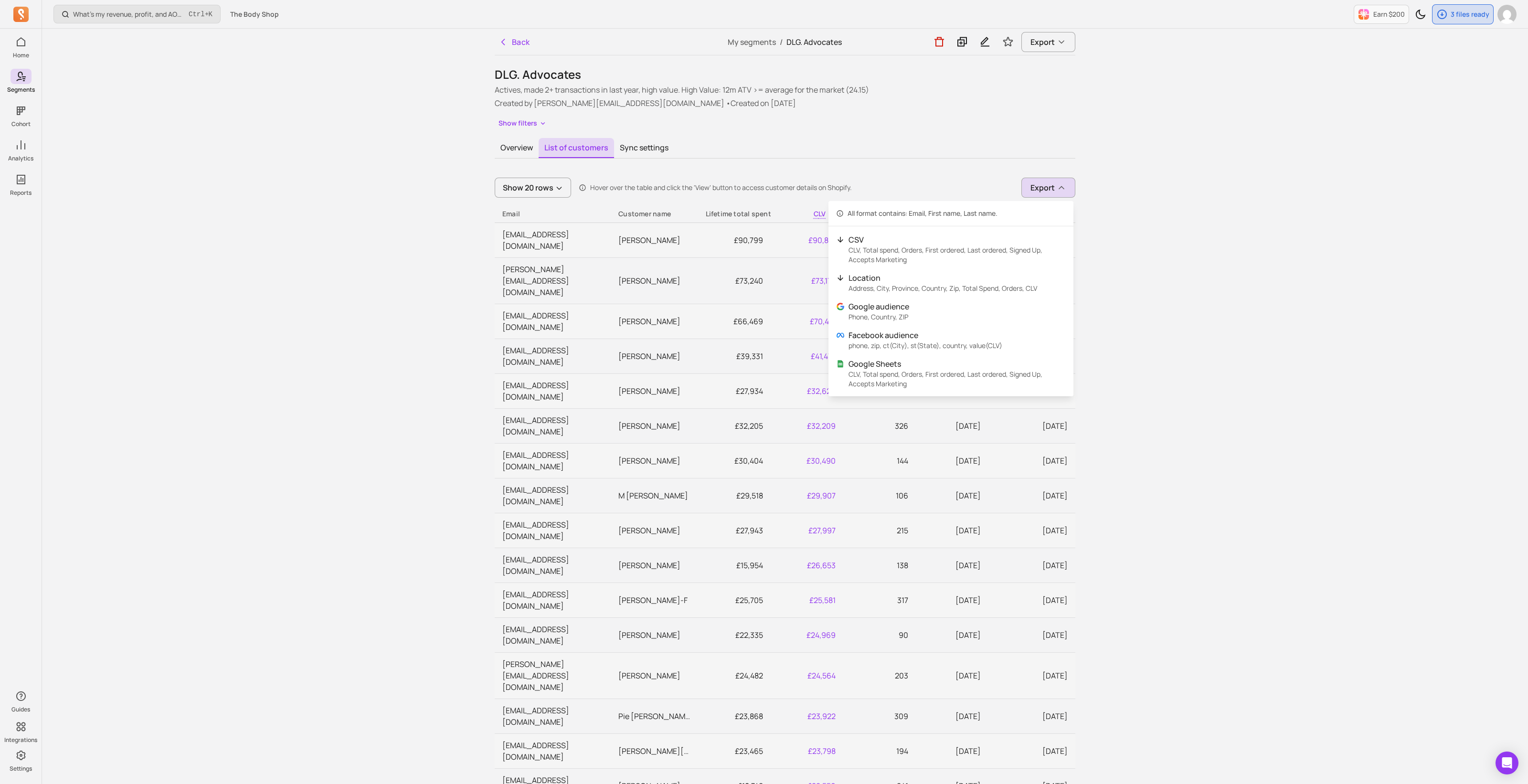
click at [552, 147] on button "List of customers" at bounding box center [576, 148] width 75 height 20
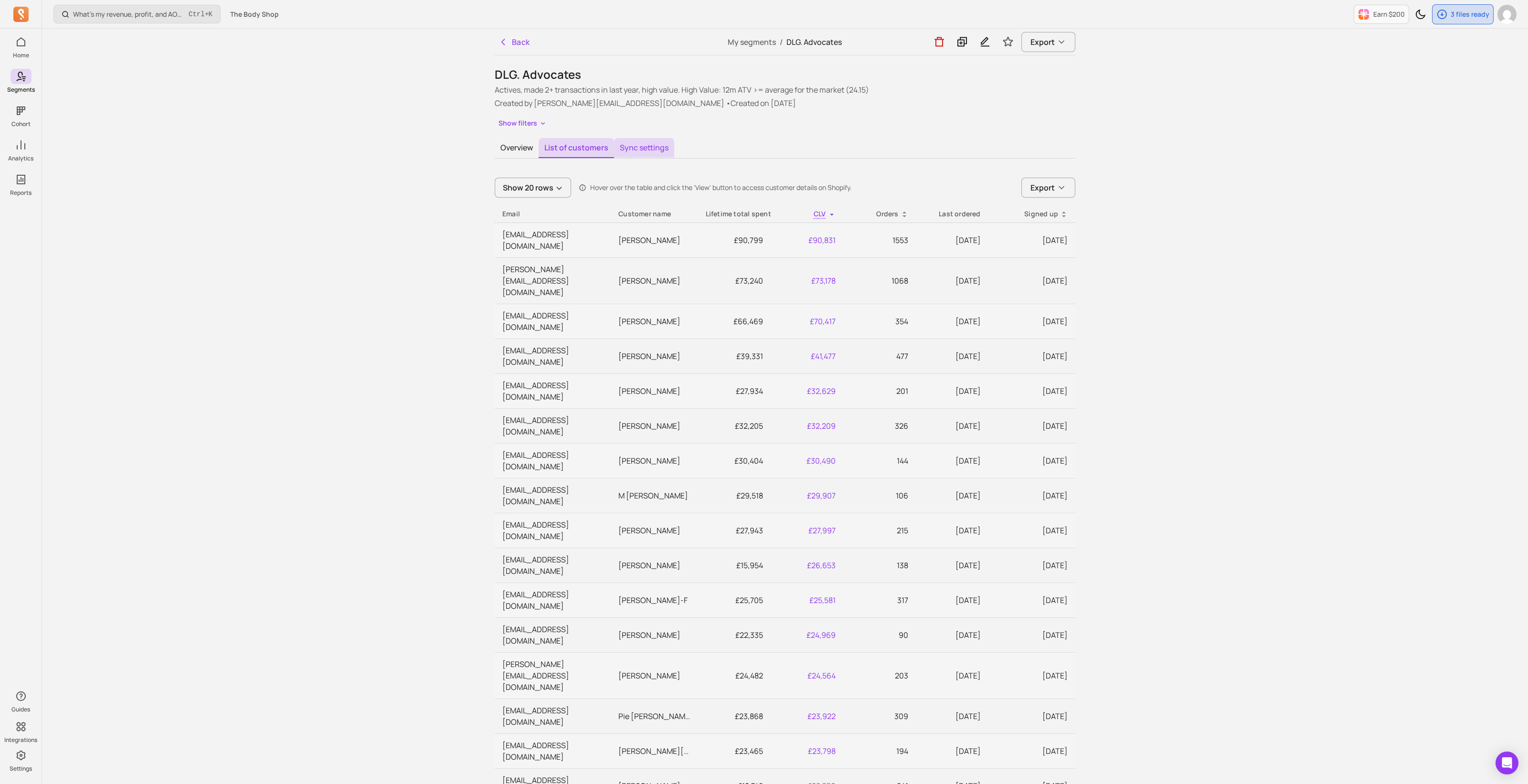
click at [648, 147] on button "Sync settings" at bounding box center [644, 148] width 60 height 20
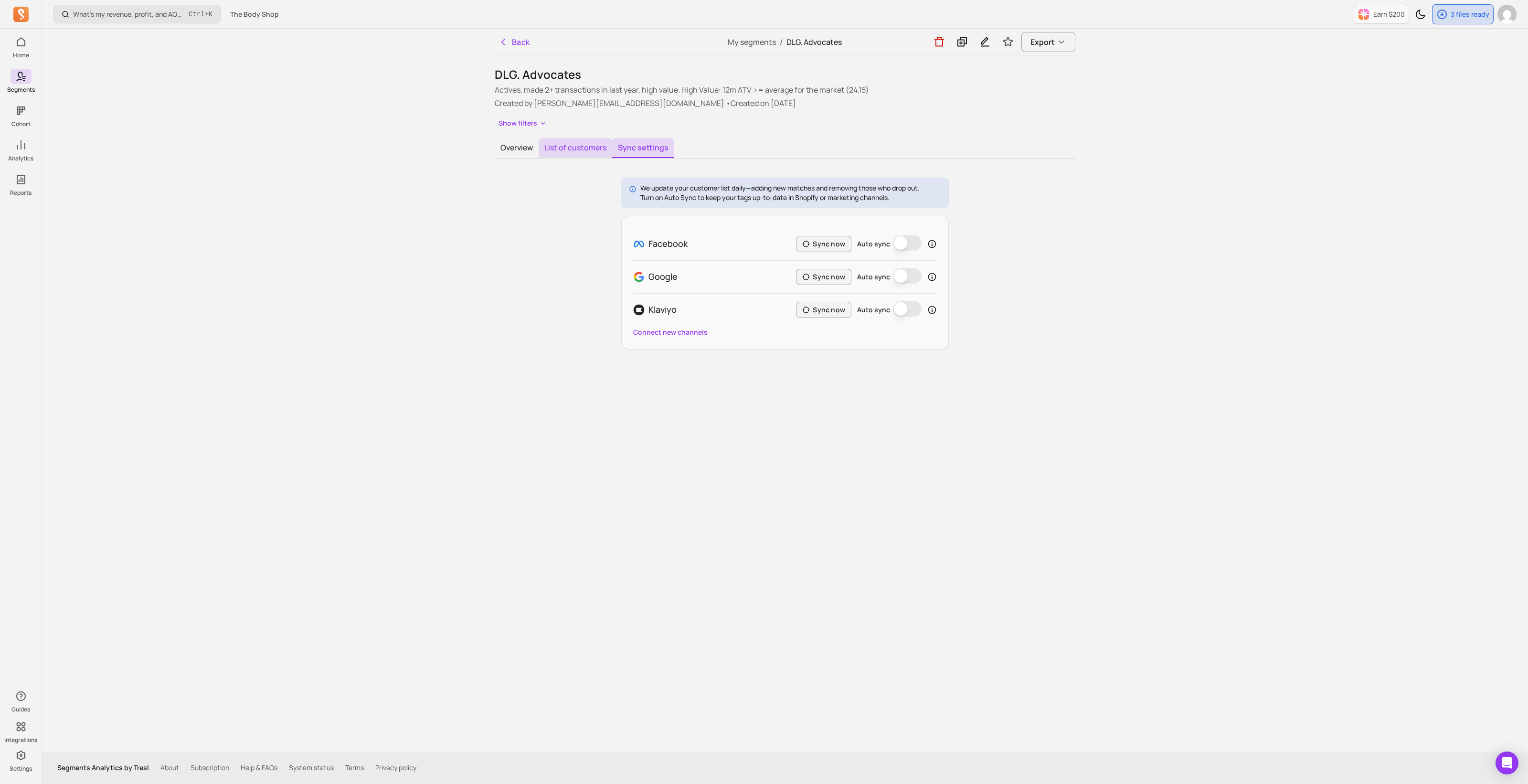
click at [597, 147] on button "List of customers" at bounding box center [575, 148] width 74 height 20
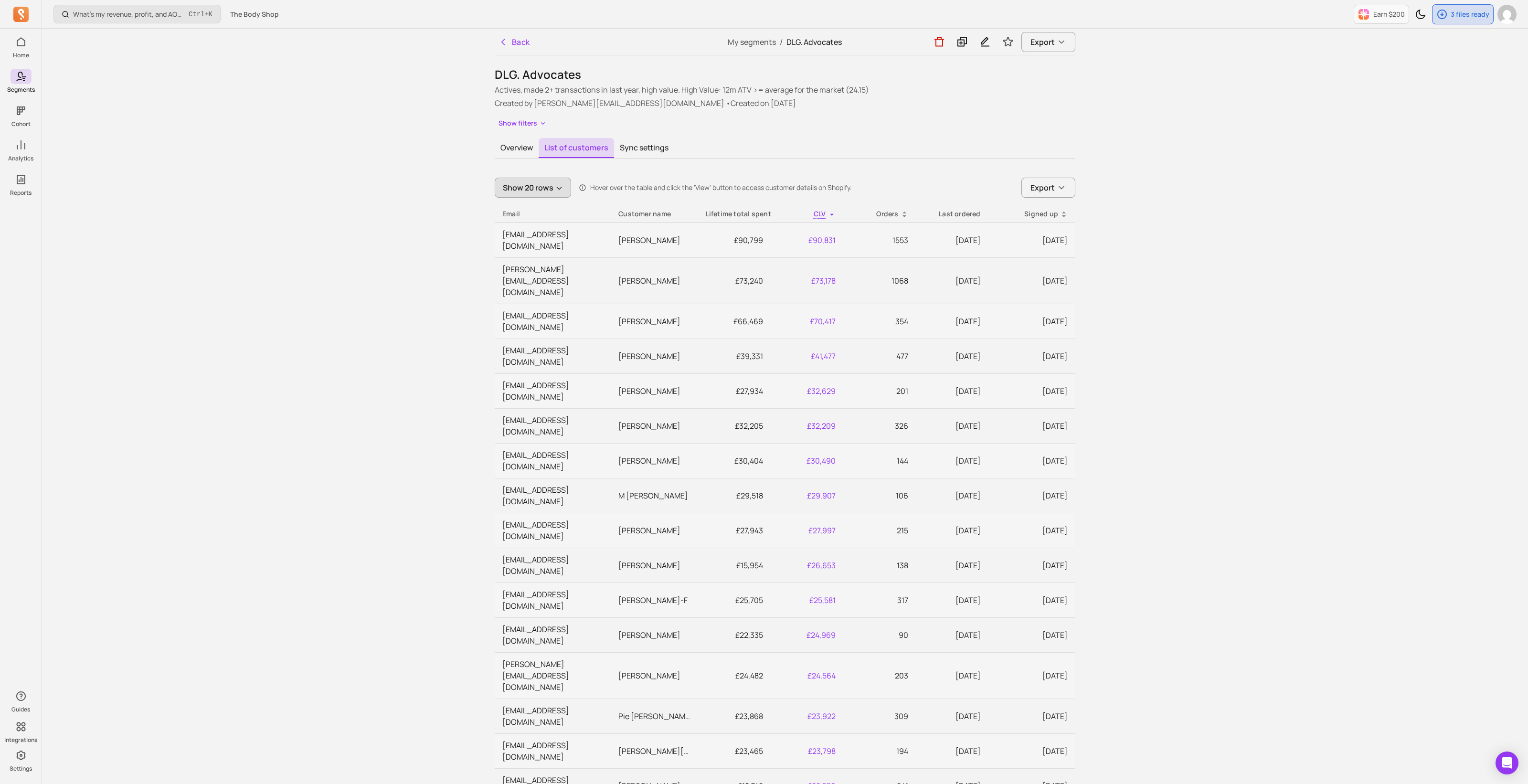
click at [521, 195] on button "Show 20 rows" at bounding box center [533, 187] width 77 height 20
click at [520, 190] on button "Show 20 rows" at bounding box center [533, 187] width 77 height 20
click at [530, 123] on button "Show filters" at bounding box center [523, 124] width 56 height 14
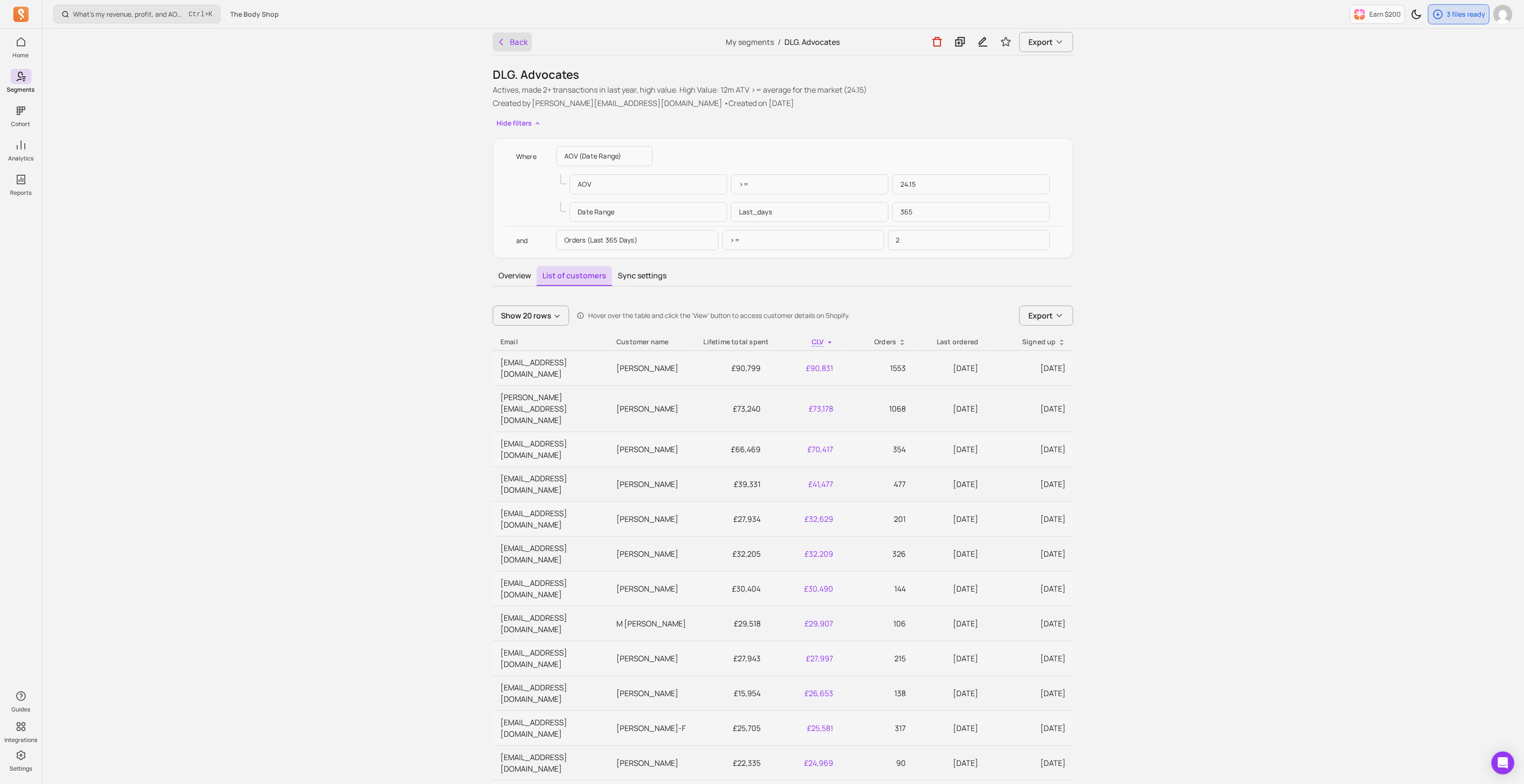
click at [515, 51] on button "Back" at bounding box center [512, 42] width 39 height 19
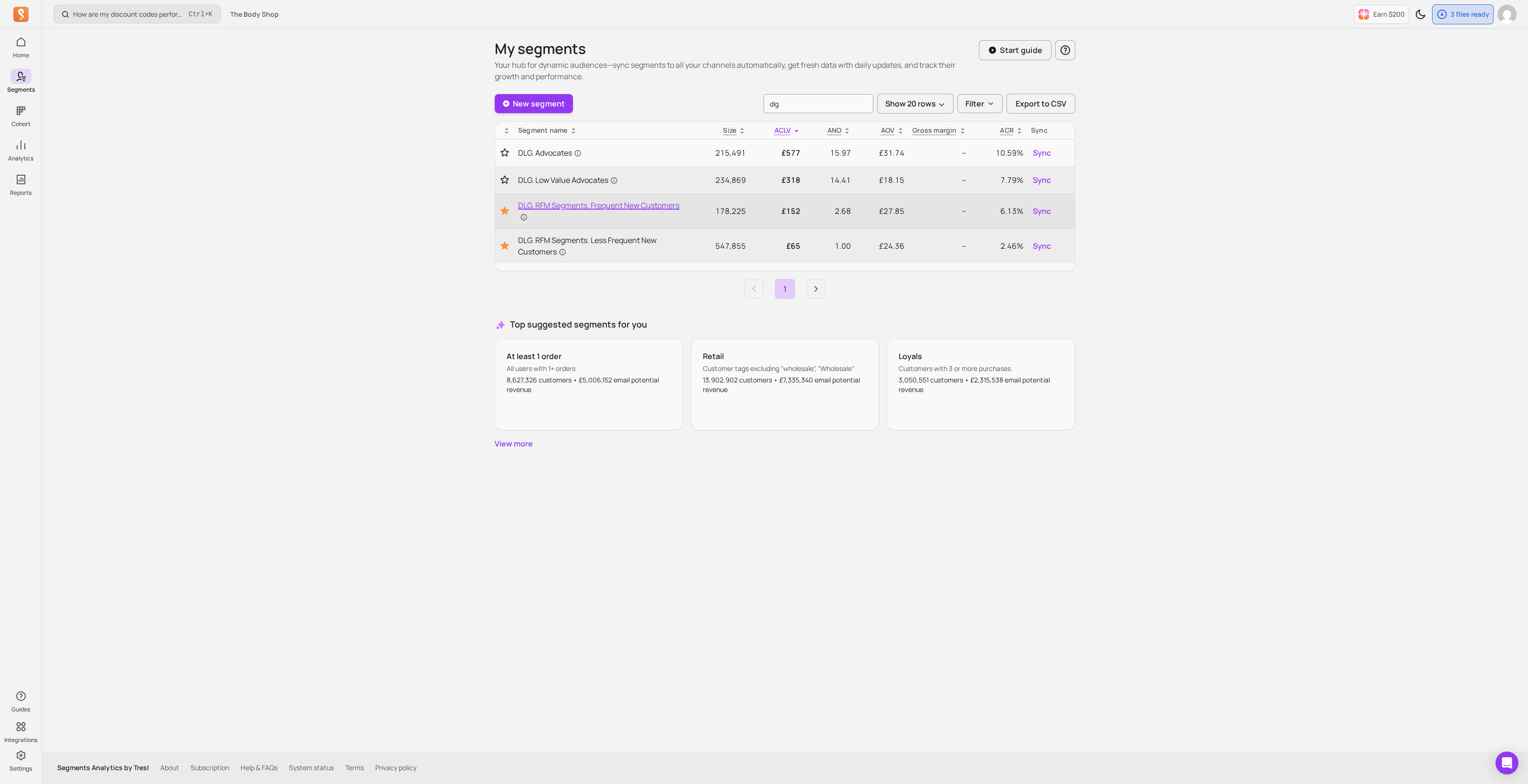
click at [566, 202] on span "DLG. RFM Segments. Frequent New Customers" at bounding box center [601, 211] width 166 height 23
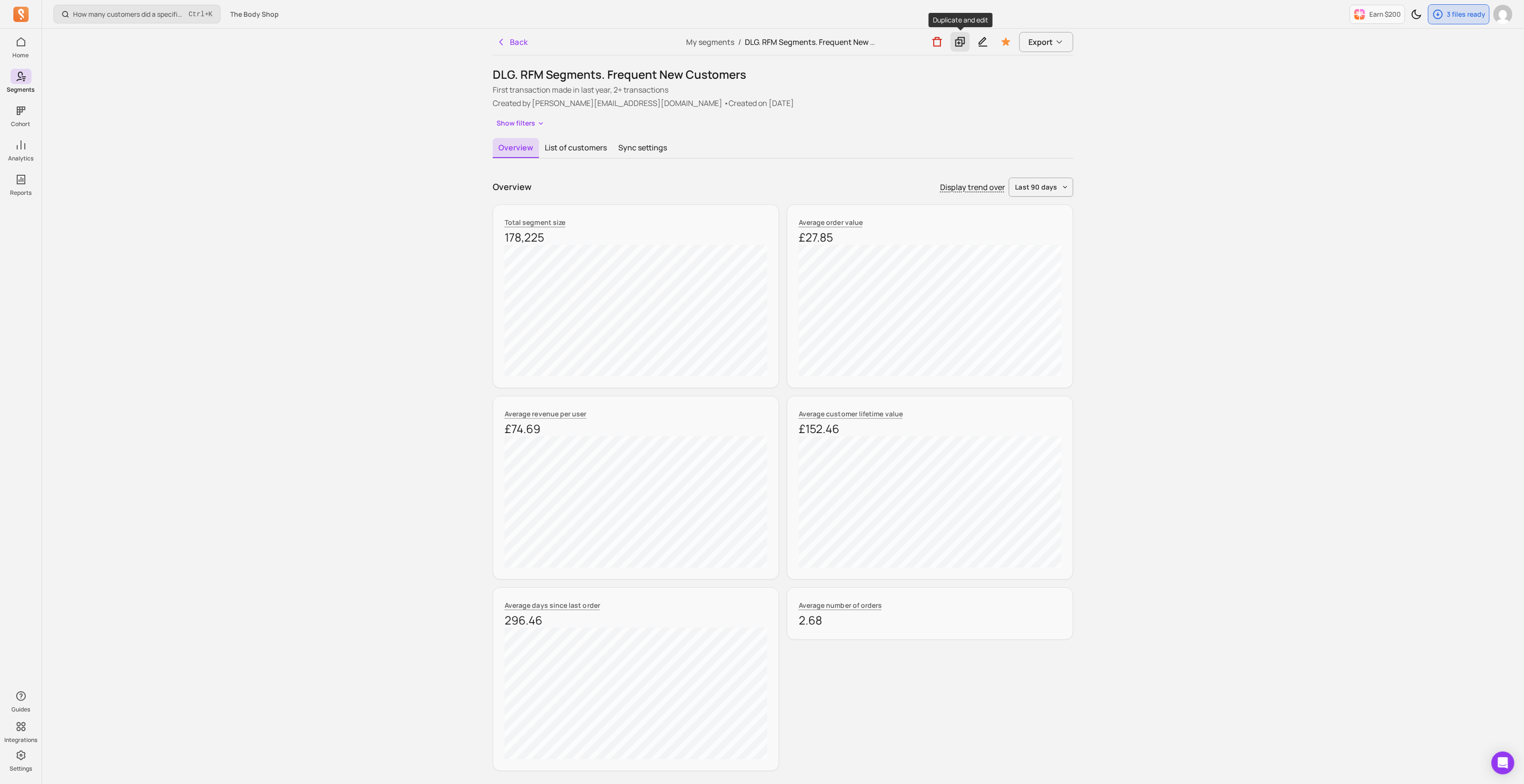
click at [960, 38] on icon at bounding box center [960, 42] width 11 height 12
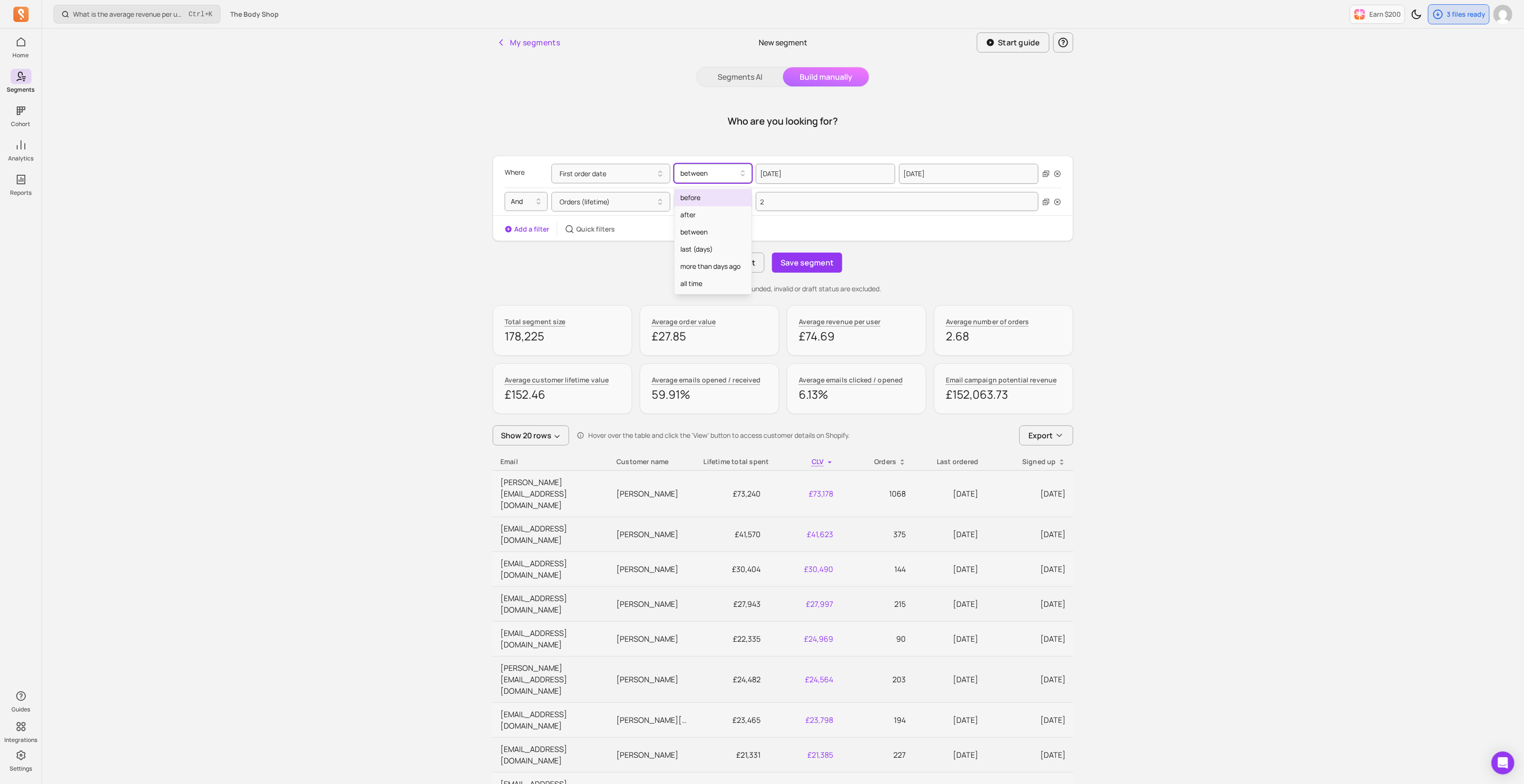
click at [722, 171] on div at bounding box center [710, 173] width 58 height 11
click at [1056, 172] on icon "button" at bounding box center [1058, 174] width 8 height 8
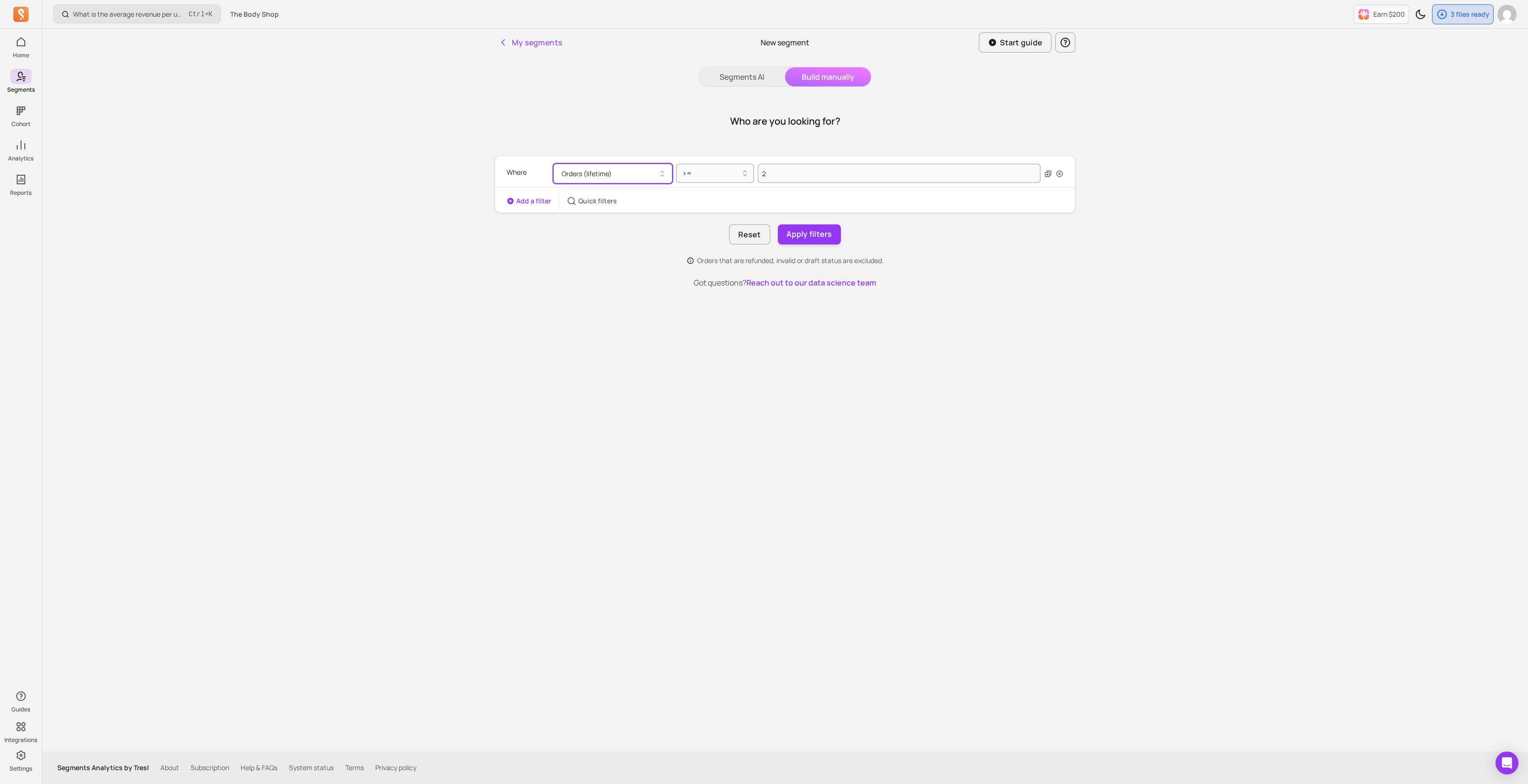
click at [612, 172] on button "Orders (lifetime)" at bounding box center [613, 174] width 119 height 20
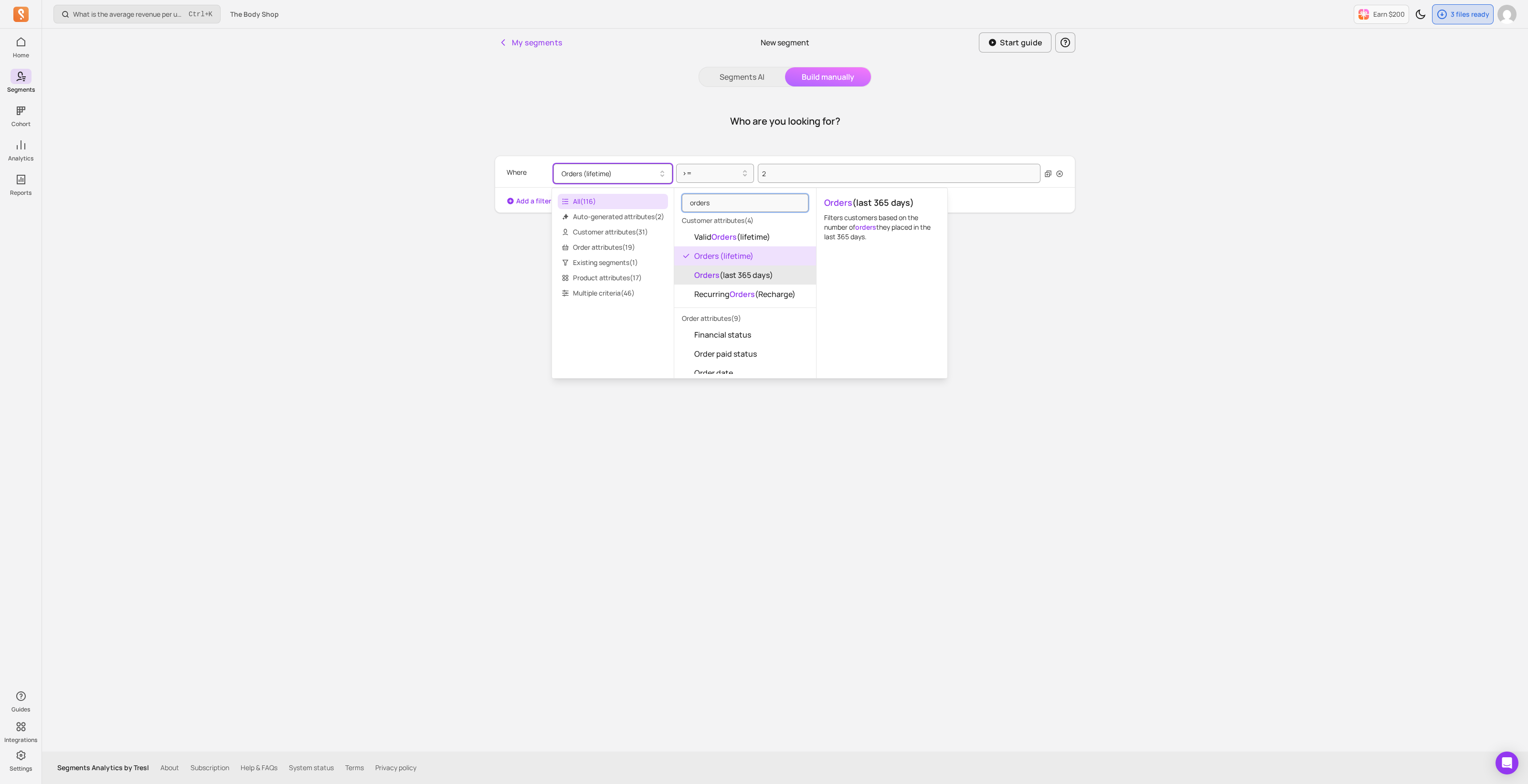
type input "orders"
click at [753, 274] on span "Orders (last 365 days)" at bounding box center [734, 275] width 79 height 11
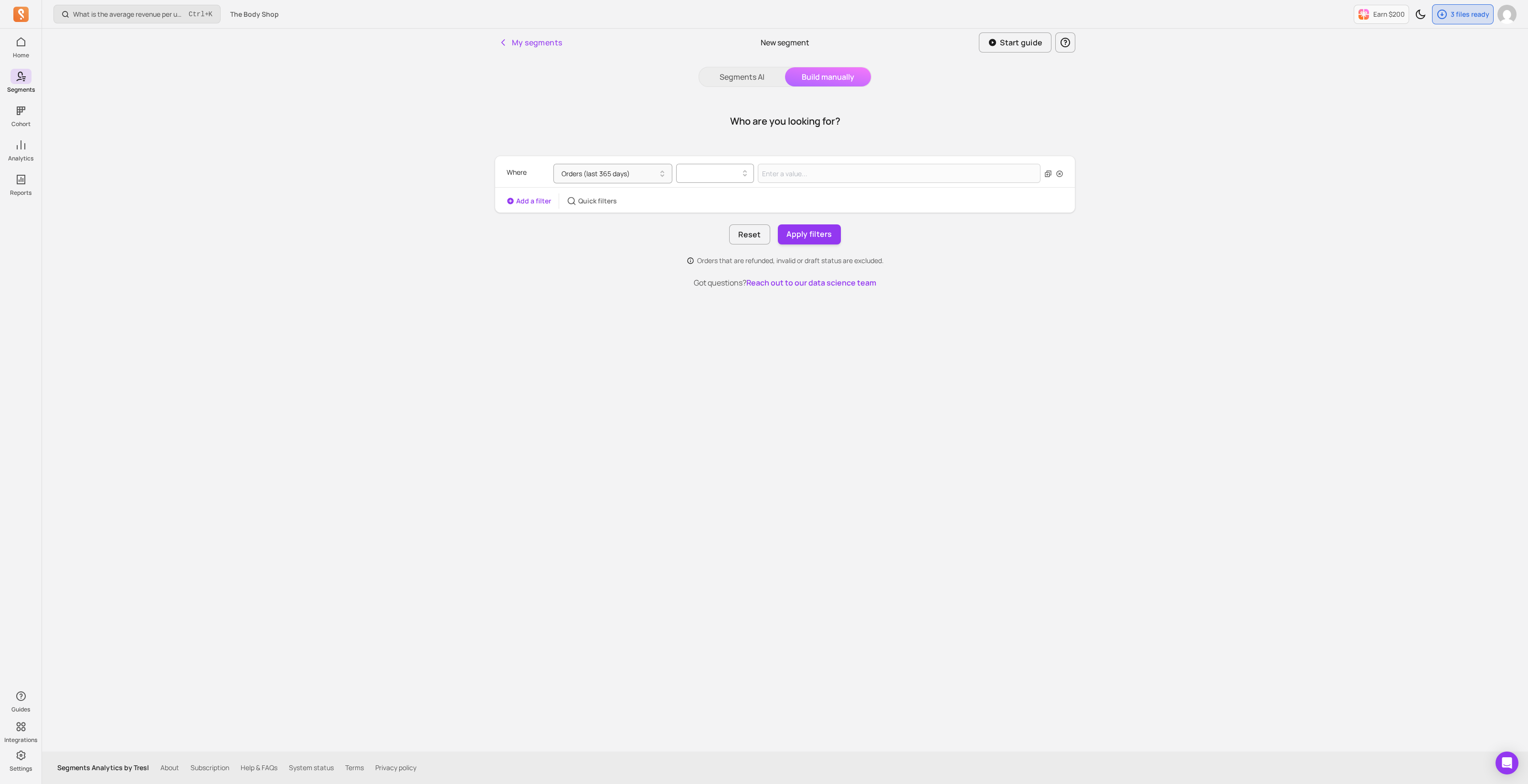
click at [723, 176] on div at bounding box center [711, 173] width 58 height 11
click at [721, 195] on div "=" at bounding box center [715, 197] width 77 height 17
click at [792, 175] on input "Value for filter clause" at bounding box center [899, 173] width 282 height 19
type input "1"
click at [803, 236] on button "Apply filters" at bounding box center [809, 235] width 63 height 20
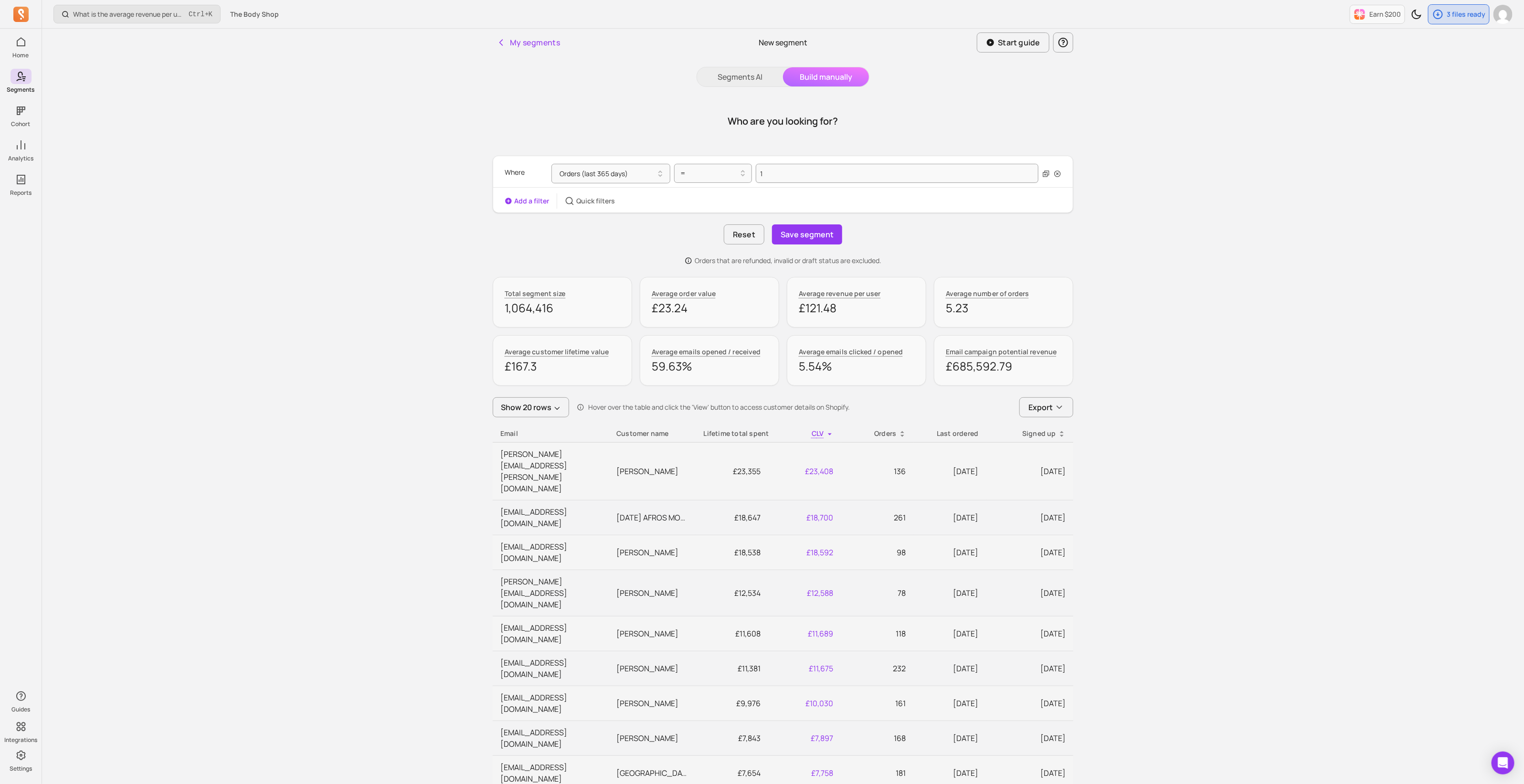
click at [527, 200] on button "Add a filter" at bounding box center [527, 201] width 45 height 10
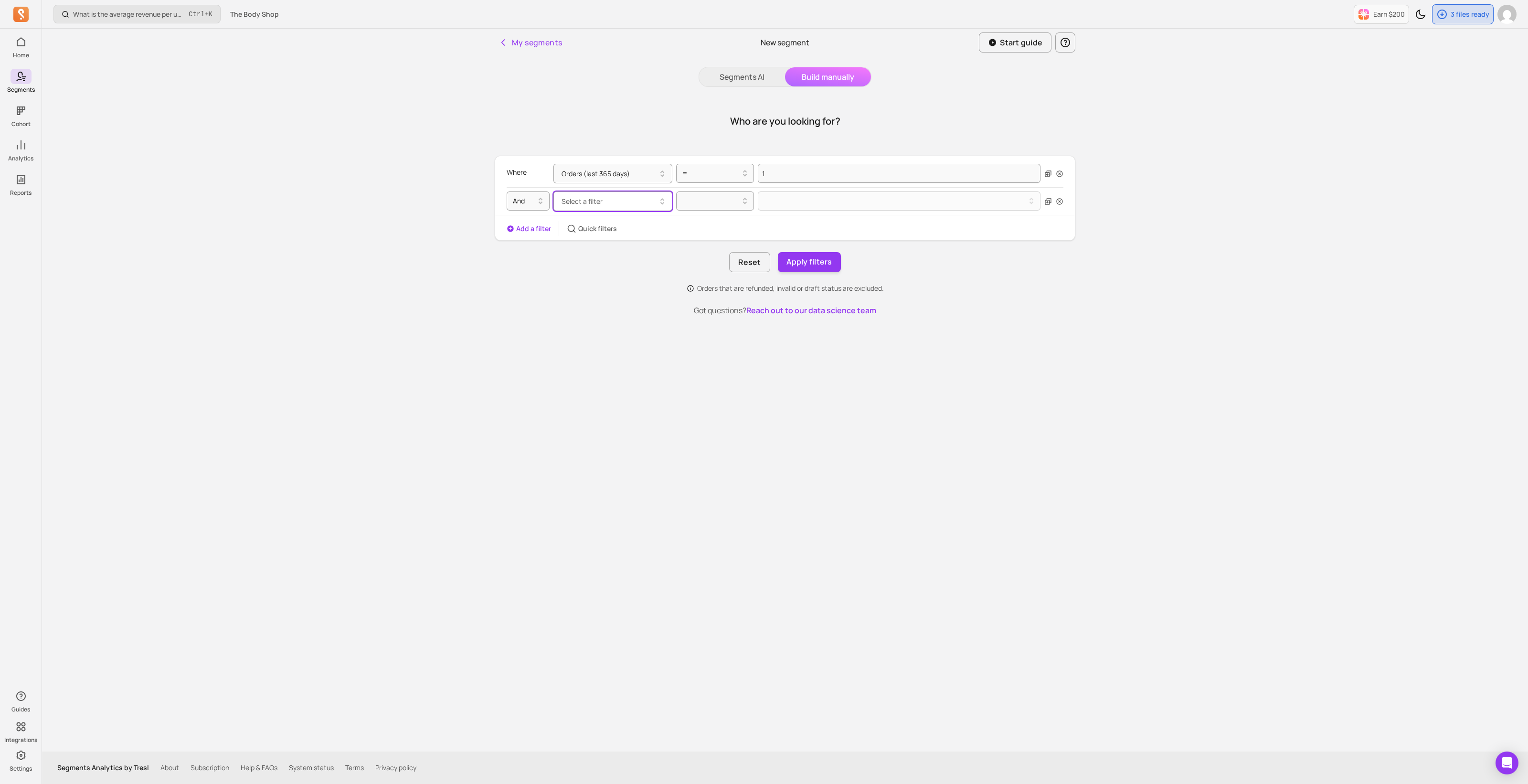
click at [603, 204] on button "Select a filter" at bounding box center [613, 201] width 119 height 20
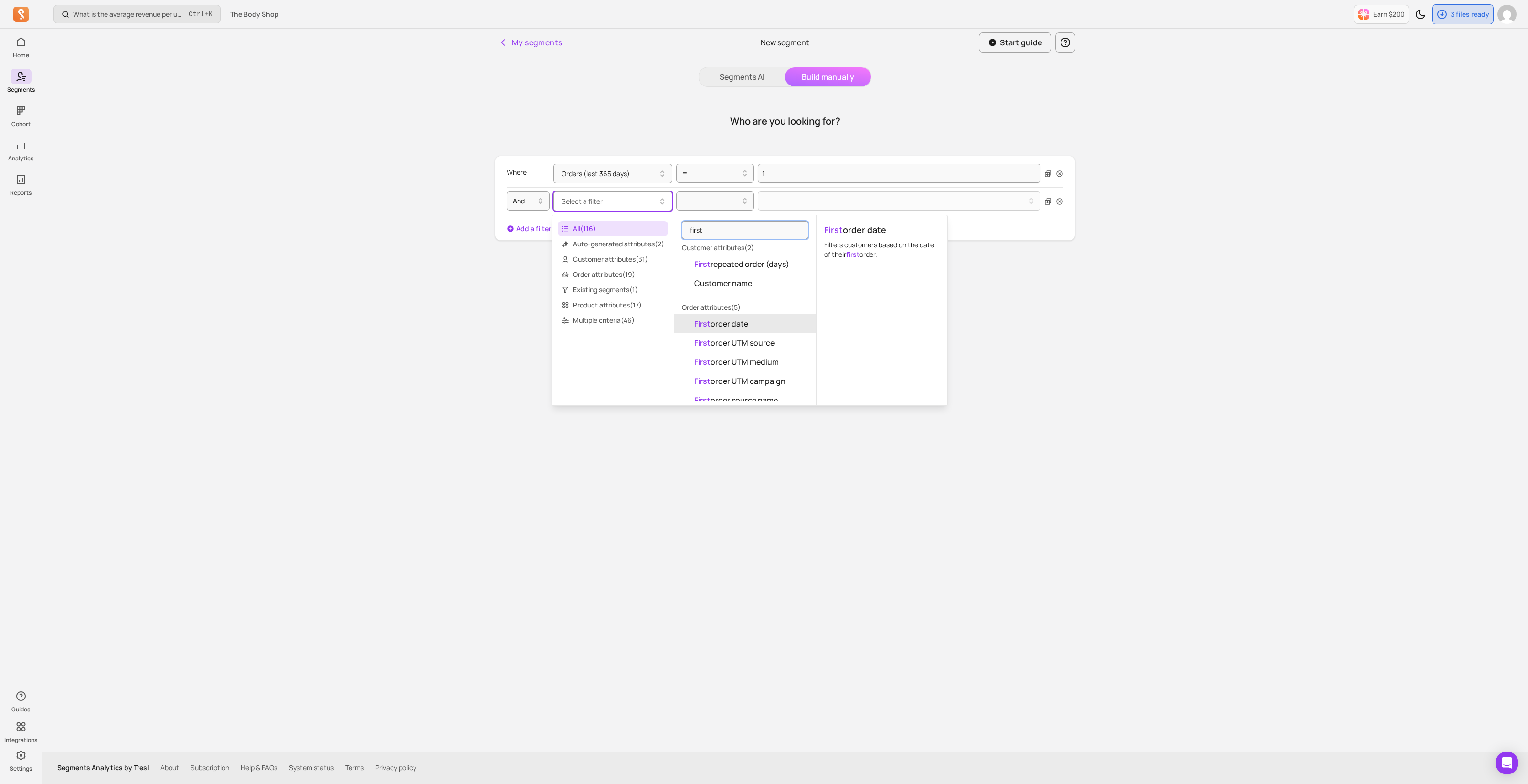
type input "first"
click at [762, 317] on button "First order date" at bounding box center [745, 323] width 142 height 19
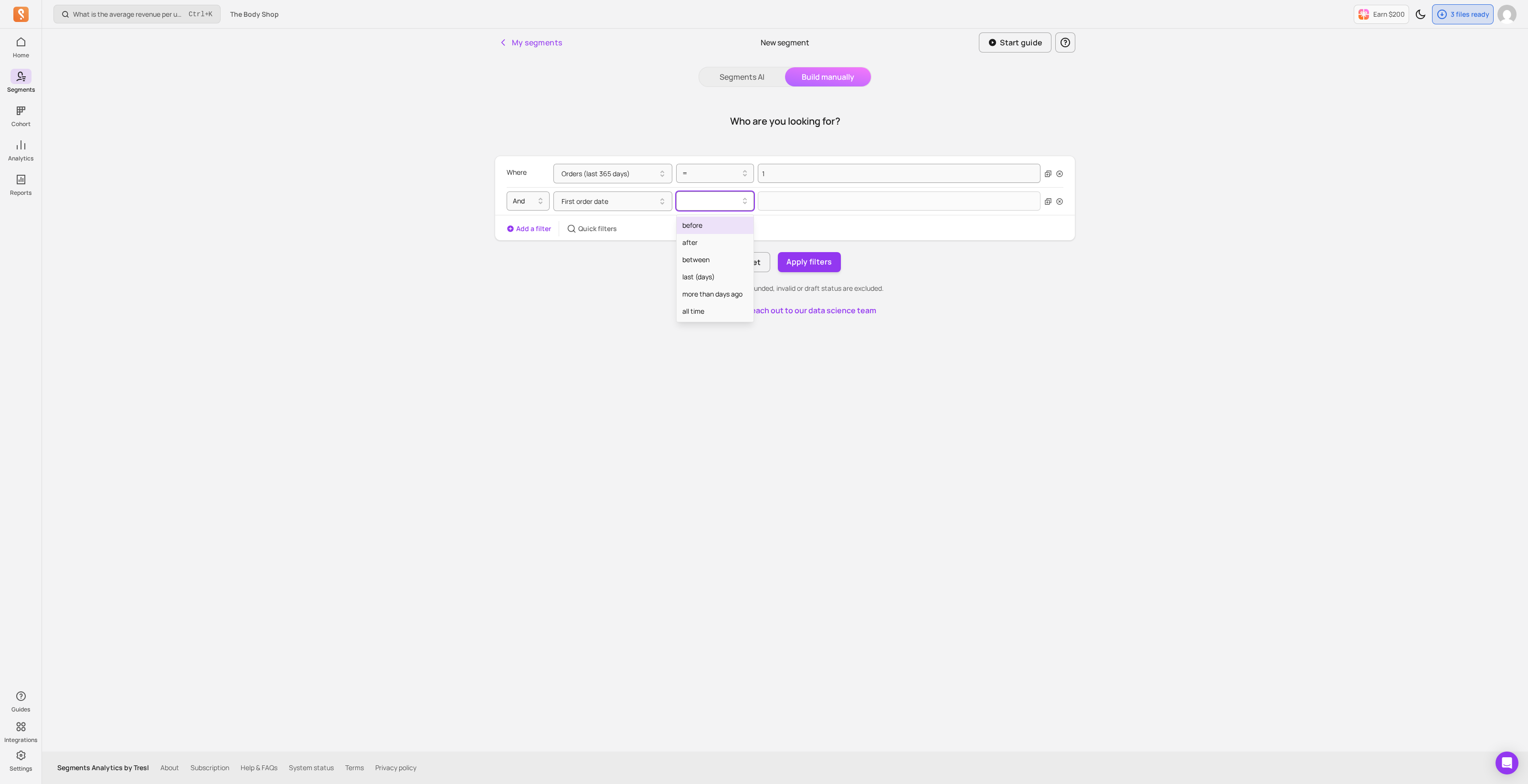
click at [727, 206] on div at bounding box center [711, 200] width 58 height 11
click at [718, 222] on div "before" at bounding box center [715, 225] width 77 height 17
click at [762, 199] on input "text" at bounding box center [899, 201] width 282 height 20
select select "2025"
select select "September"
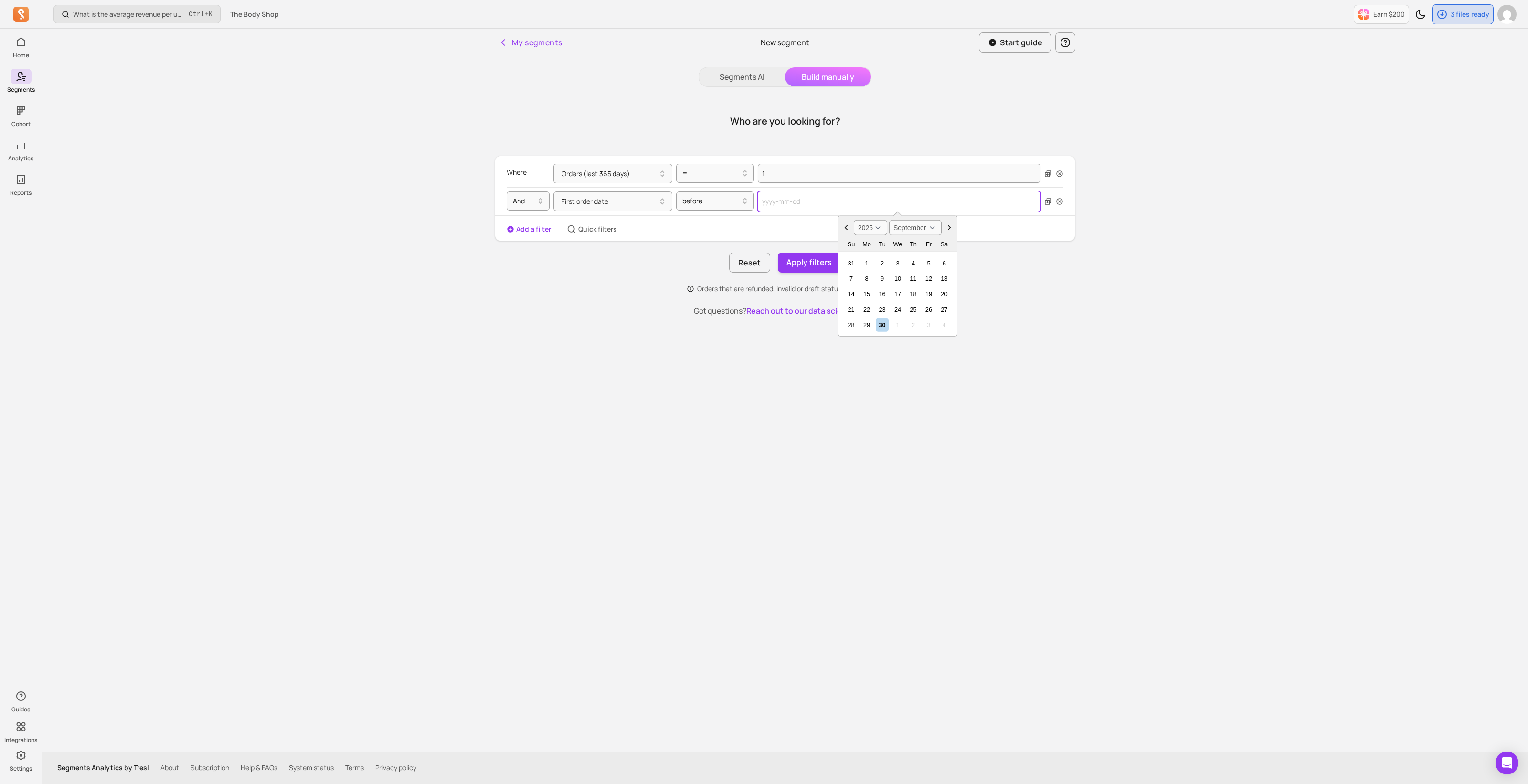
type input "2"
select select "2001"
select select "February"
type input "[DATE]"
click at [726, 231] on div "Add a filter Quick filters" at bounding box center [785, 229] width 580 height 15
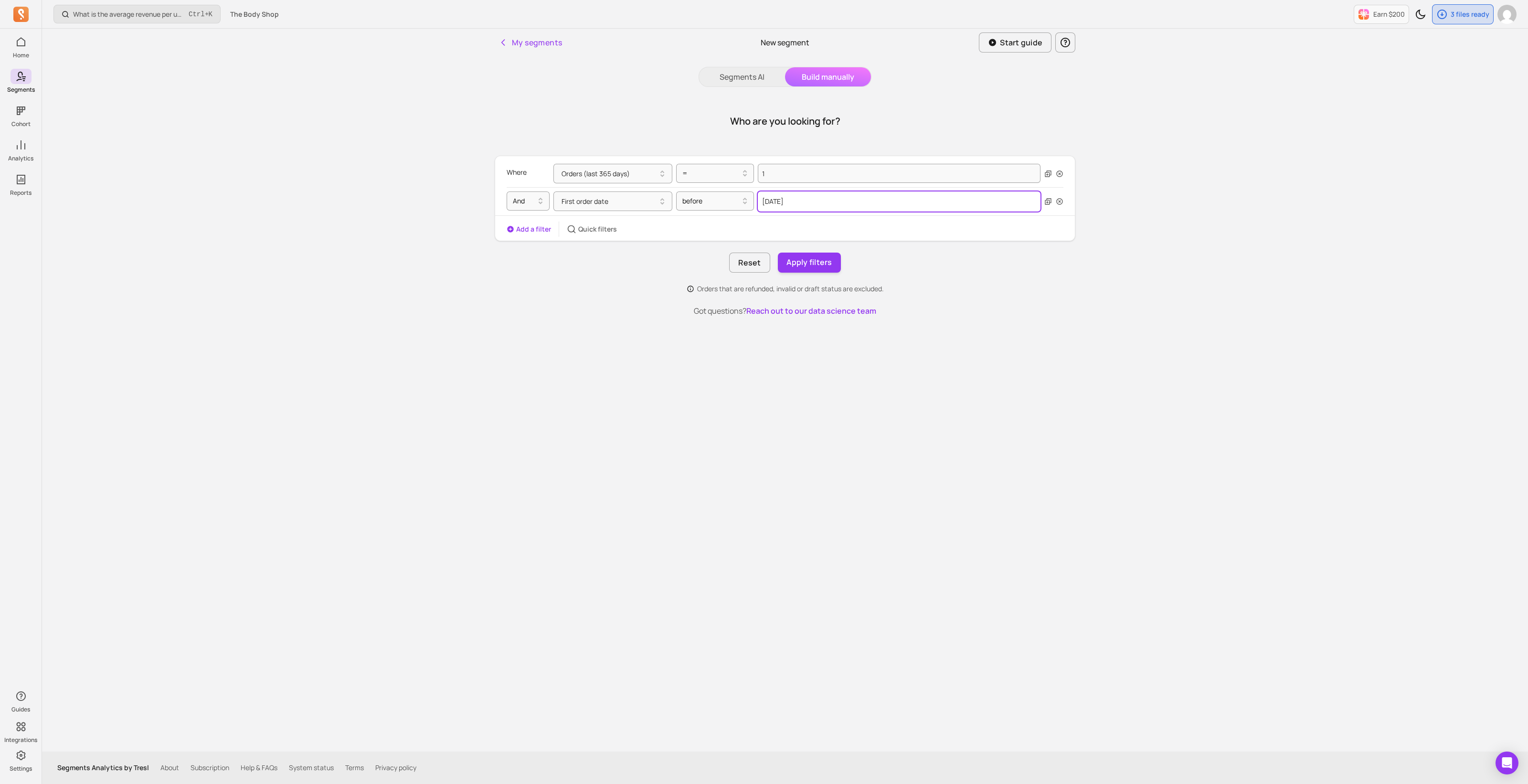
click at [800, 205] on input "[DATE]" at bounding box center [899, 201] width 282 height 20
select select "2001"
select select "February"
drag, startPoint x: 802, startPoint y: 200, endPoint x: 746, endPoint y: 197, distance: 56.1
click at [746, 197] on div "First order date before [DATE] 2000 2001 2002 2003 2004 2005 2006 2007 2008 200…" at bounding box center [797, 201] width 487 height 20
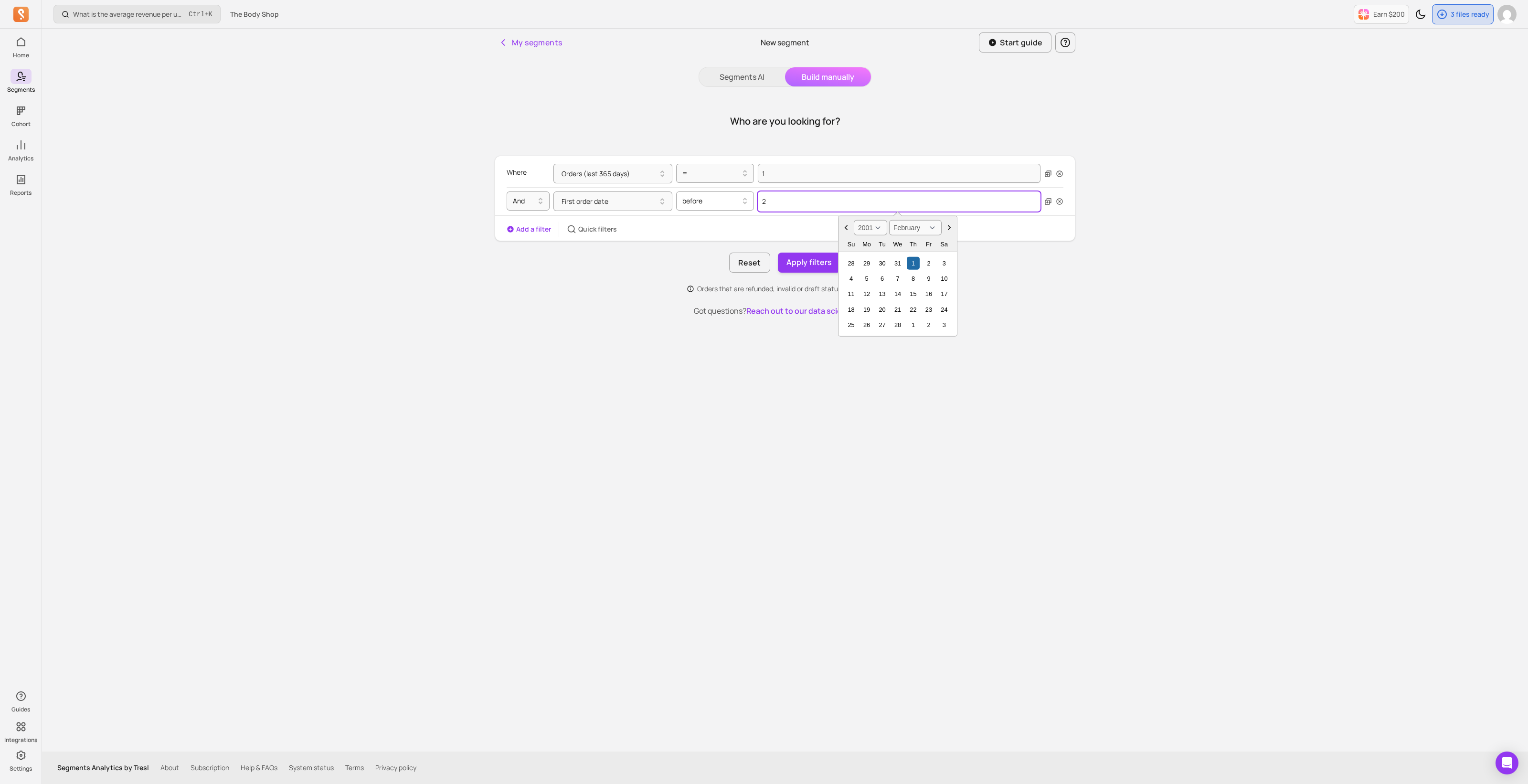
type input "20"
select select "2020"
select select "January"
type input "2024"
select select "2024"
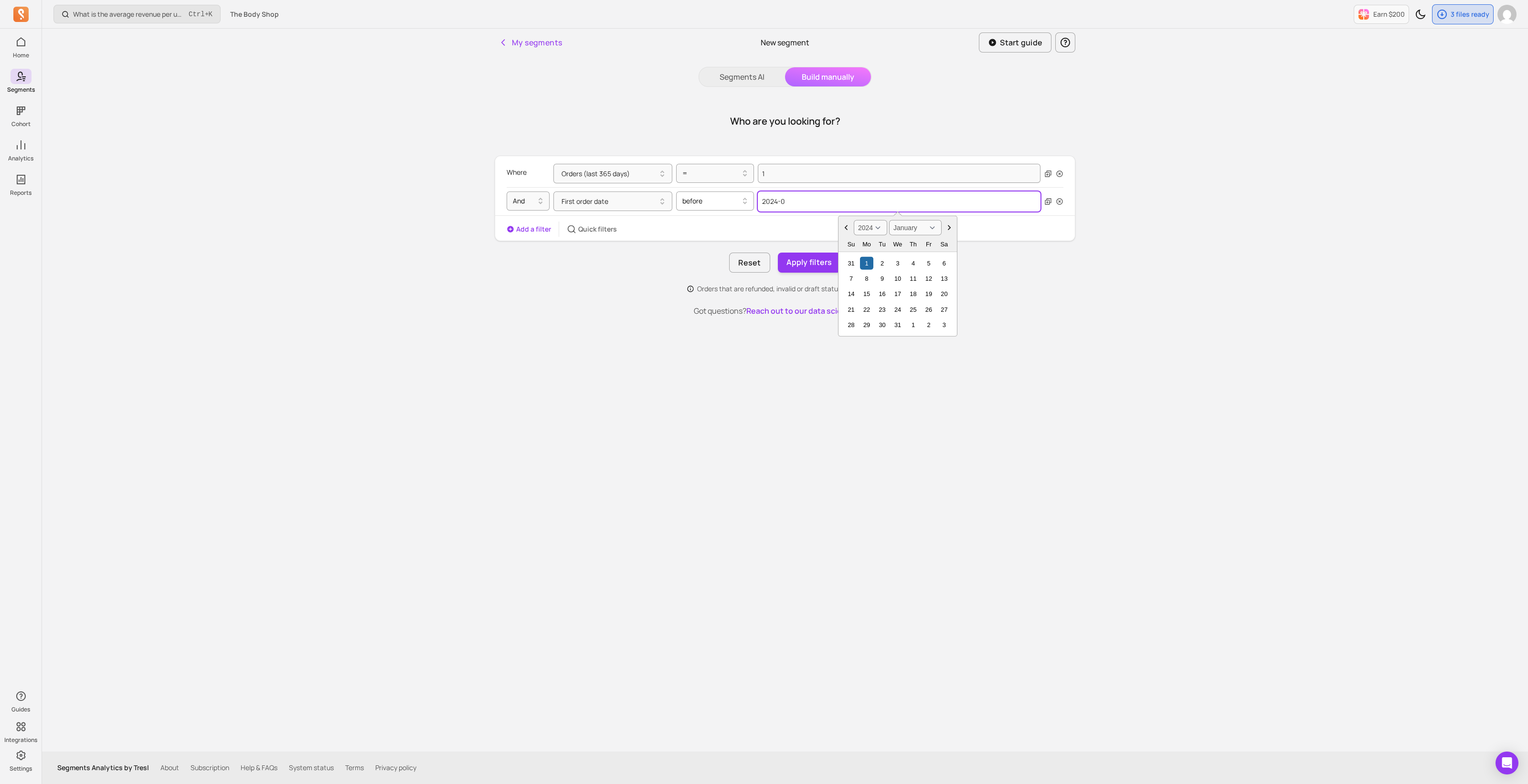
type input "2024-09"
select select "September"
type input "[DATE]"
click at [796, 222] on div "Add a filter Quick filters" at bounding box center [785, 229] width 580 height 15
click at [803, 260] on button "Apply filters" at bounding box center [809, 263] width 63 height 20
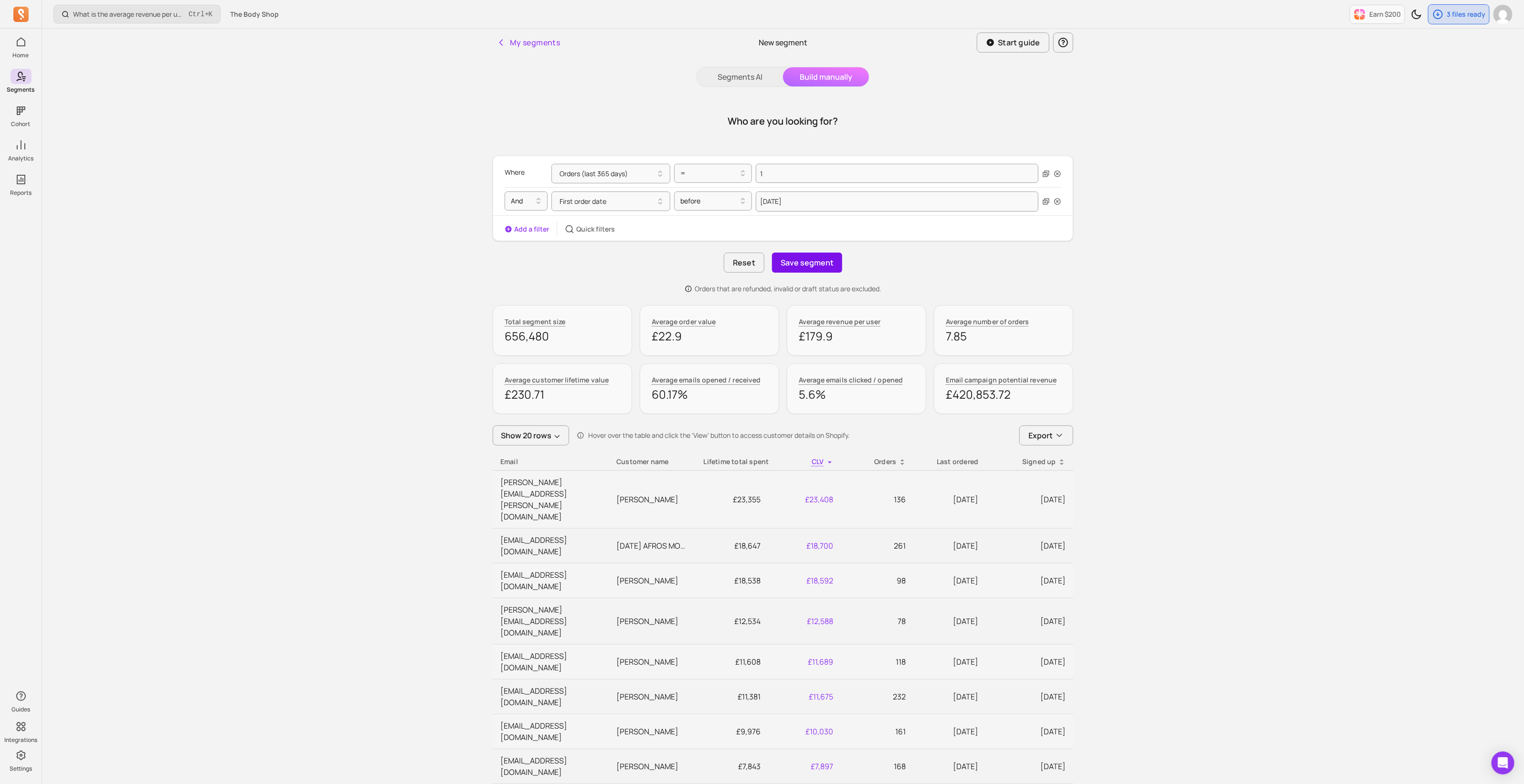
click at [833, 269] on button "Save segment" at bounding box center [807, 263] width 70 height 20
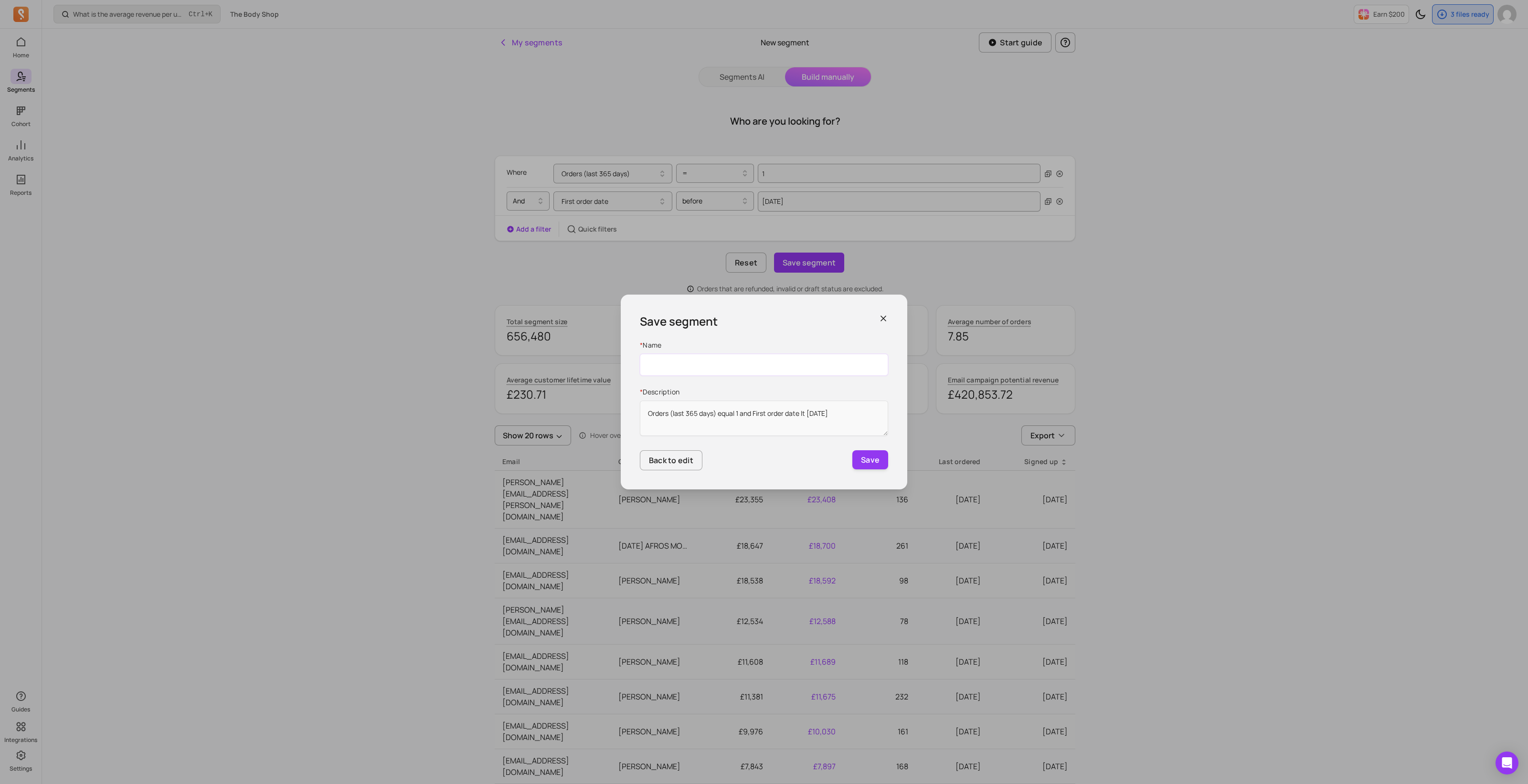
click at [733, 359] on input "Name" at bounding box center [764, 364] width 248 height 22
drag, startPoint x: 711, startPoint y: 367, endPoint x: 808, endPoint y: 367, distance: 97.0
click at [808, 367] on input "DLG." at bounding box center [764, 364] width 248 height 22
drag, startPoint x: 796, startPoint y: 367, endPoint x: 711, endPoint y: 367, distance: 85.0
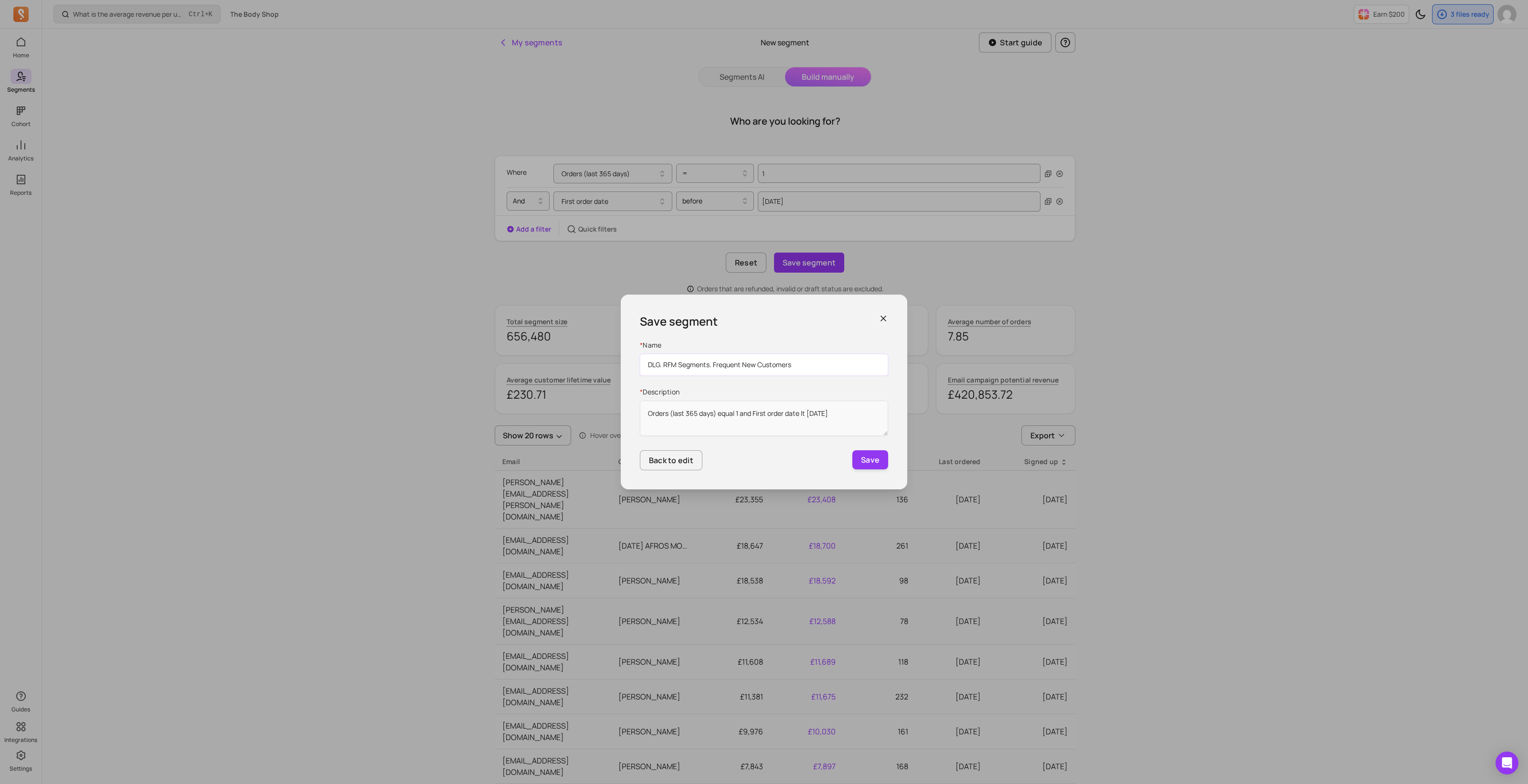
click at [711, 367] on input "DLG. RFM Segments. Frequent New Customers" at bounding box center [764, 364] width 248 height 22
paste input "Less Frequent Actives"
click at [710, 364] on input "DLG. RFM Segments.Existing. Less Frequent Actives" at bounding box center [764, 364] width 248 height 22
type input "DLG. RFM Segments. Existing. Less Frequent Actives"
drag, startPoint x: 661, startPoint y: 411, endPoint x: 682, endPoint y: 418, distance: 22.1
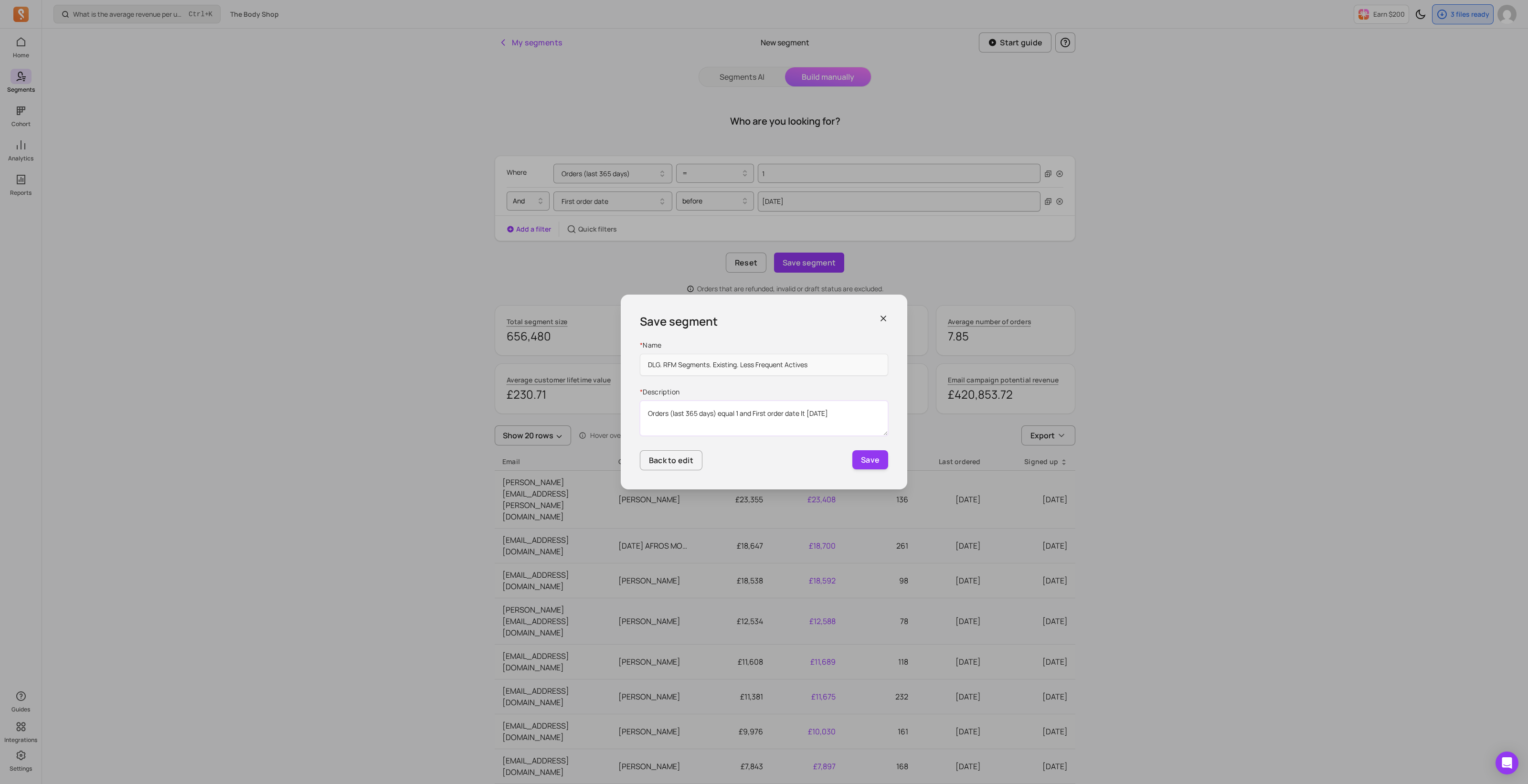
click at [661, 411] on textarea "Orders (last 365 days) equal 1 and First order date lt [DATE]" at bounding box center [764, 418] width 248 height 36
paste textarea "Actives, made 1 transaction in last year"
type textarea "Actives, made 1 transaction in last year"
click at [871, 464] on button "Save" at bounding box center [870, 459] width 36 height 19
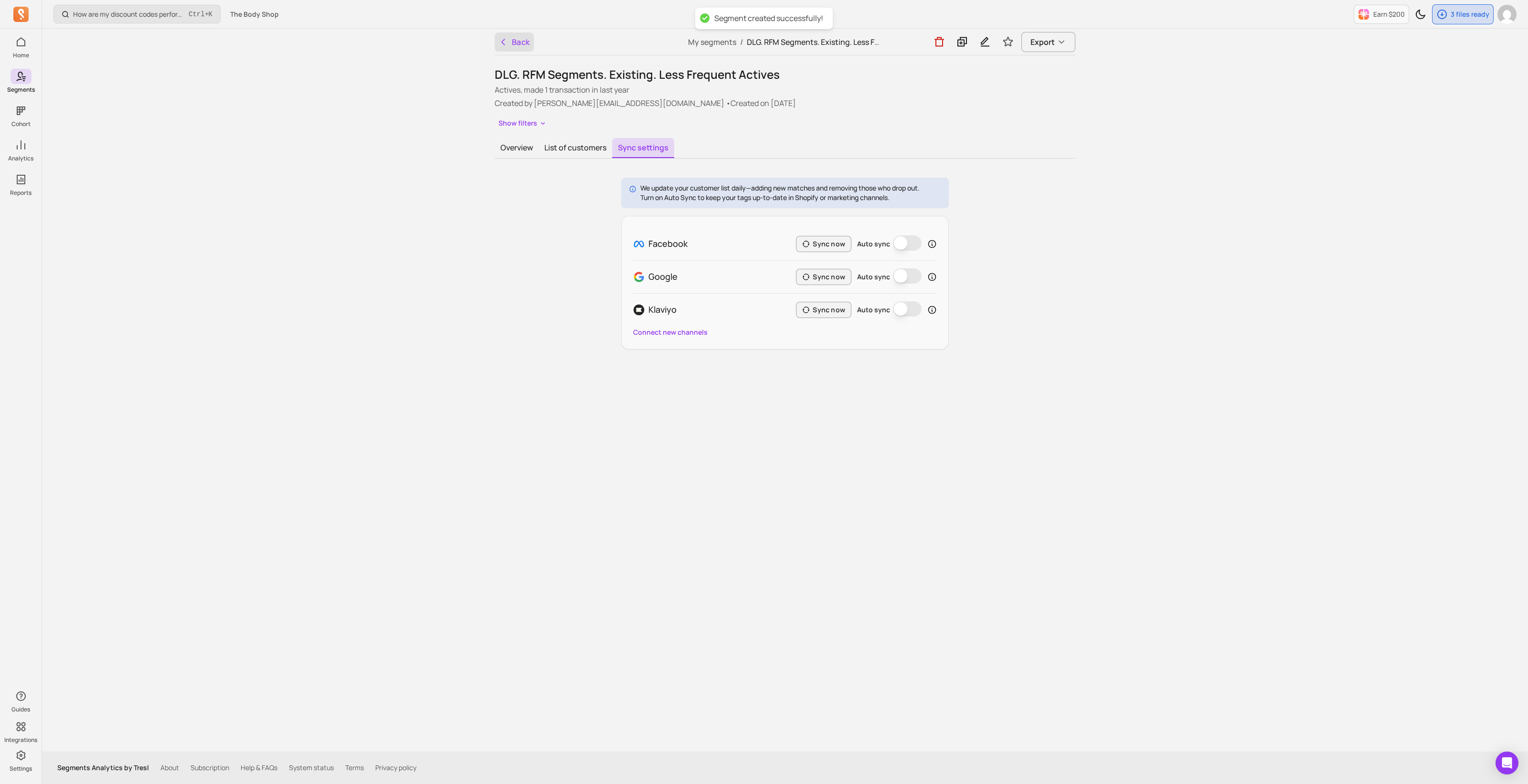
click at [521, 40] on button "Back" at bounding box center [515, 42] width 39 height 19
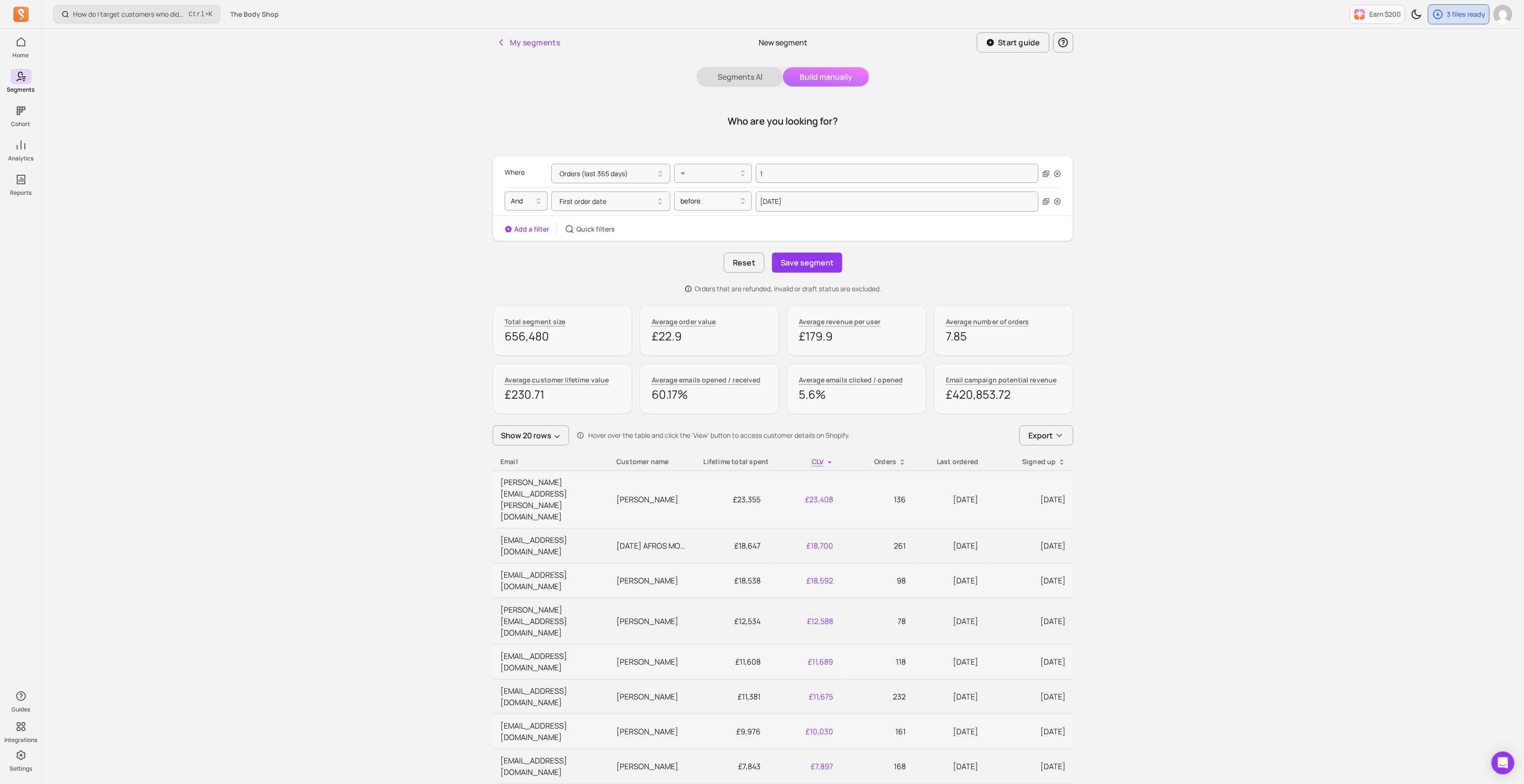
click at [729, 74] on button "Segments AI" at bounding box center [740, 77] width 86 height 19
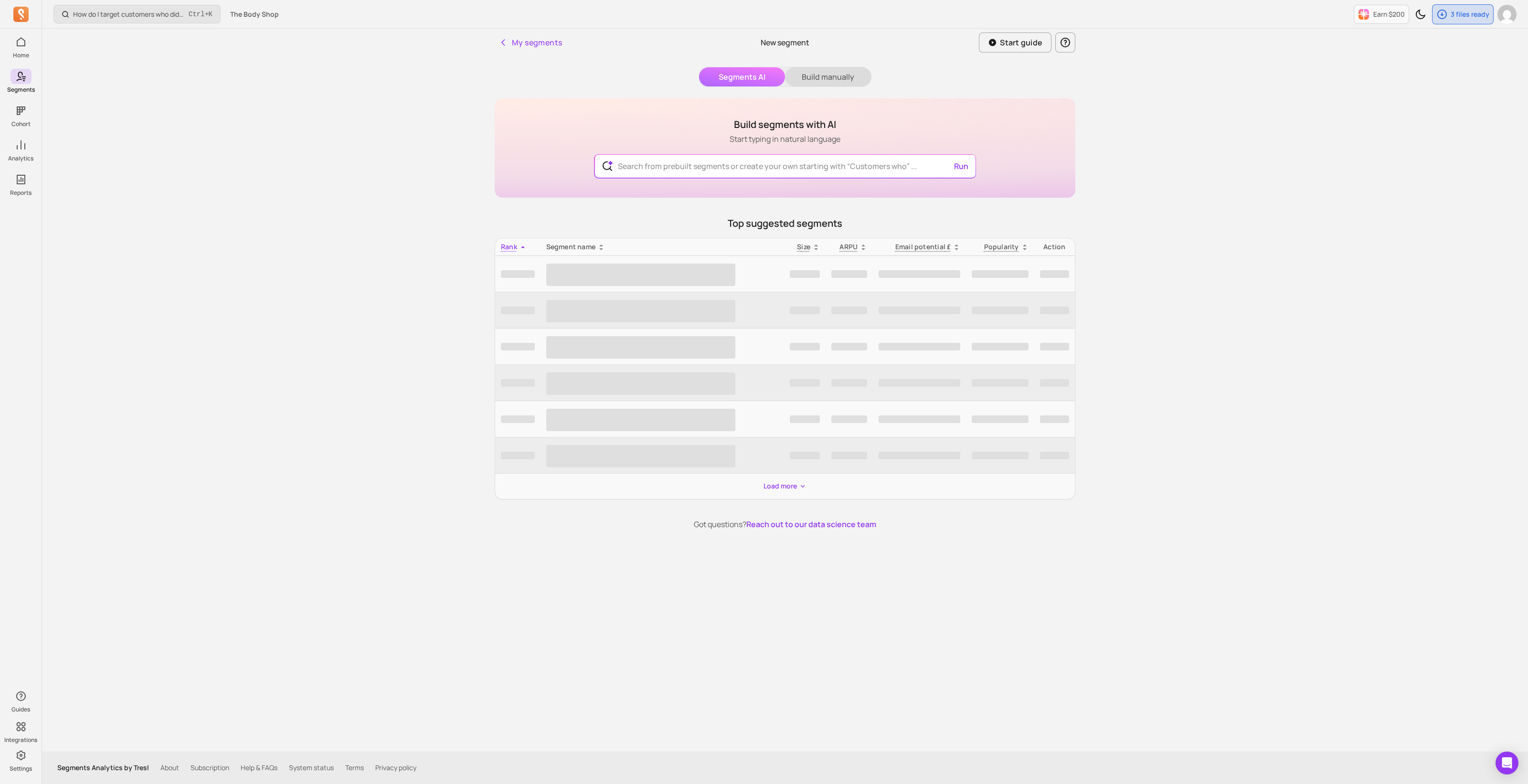
click at [801, 74] on button "Build manually" at bounding box center [827, 77] width 86 height 19
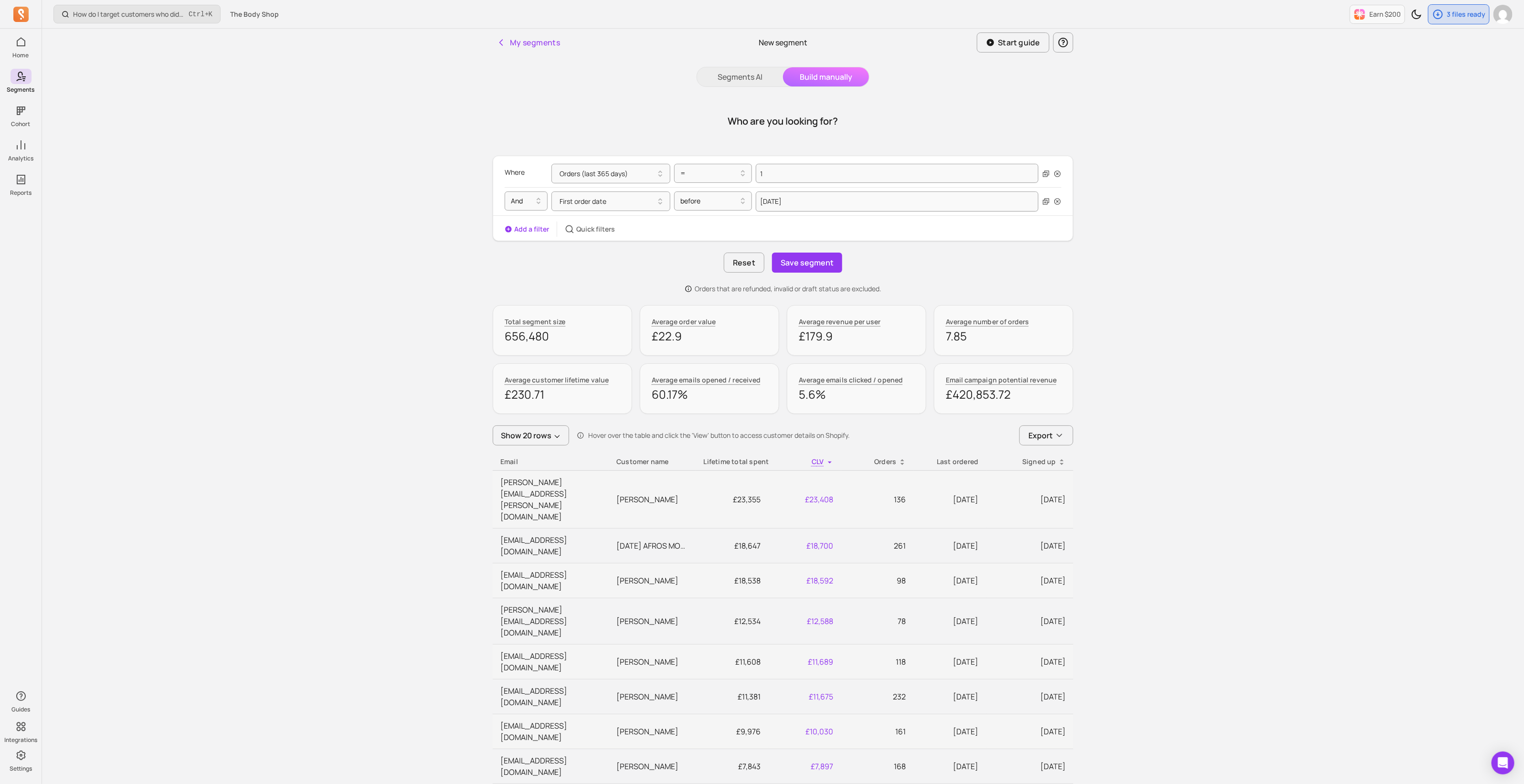
click at [798, 46] on p "New segment" at bounding box center [783, 42] width 49 height 11
click at [541, 39] on button "My segments" at bounding box center [528, 42] width 71 height 19
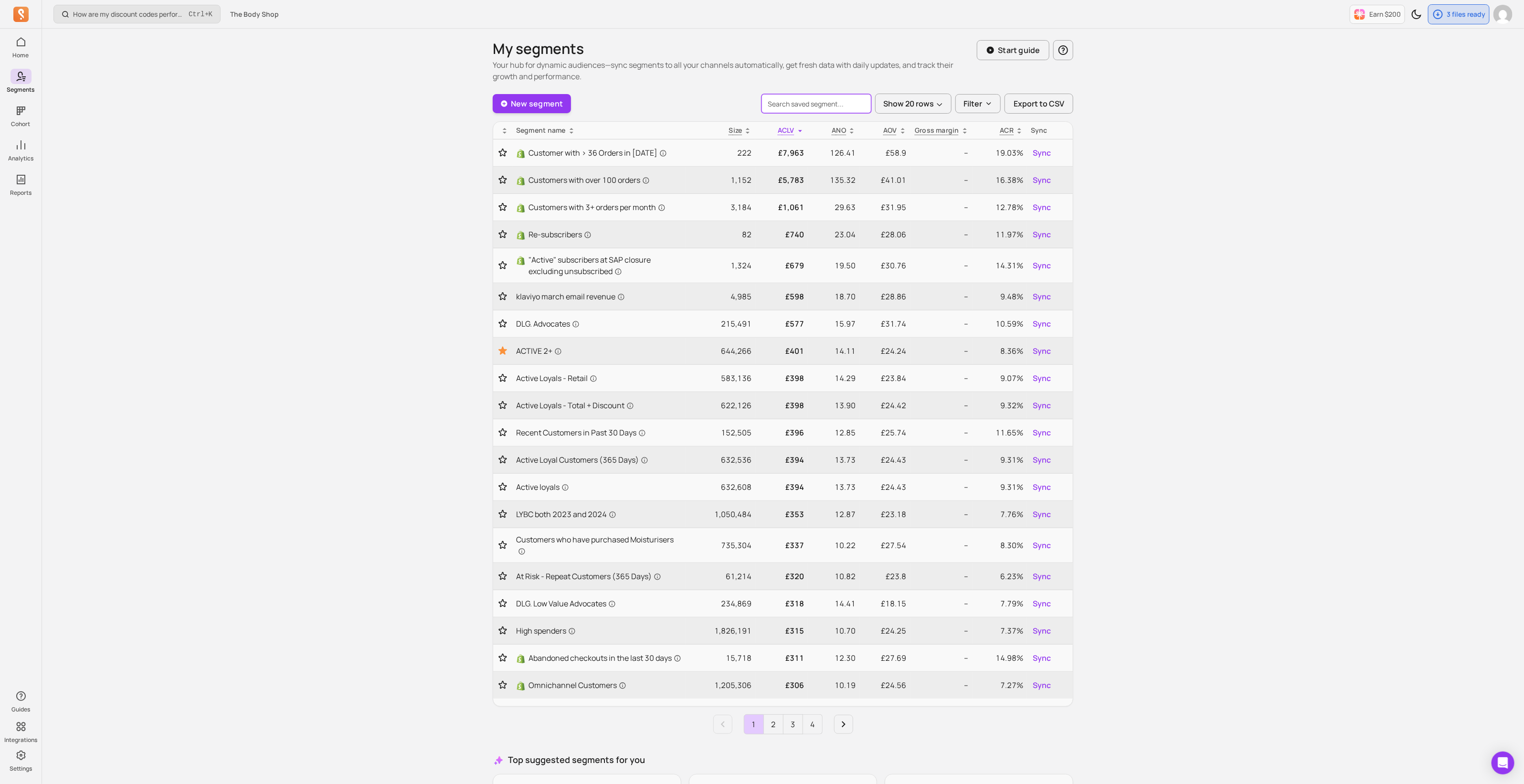
click at [825, 107] on input "search" at bounding box center [817, 103] width 110 height 19
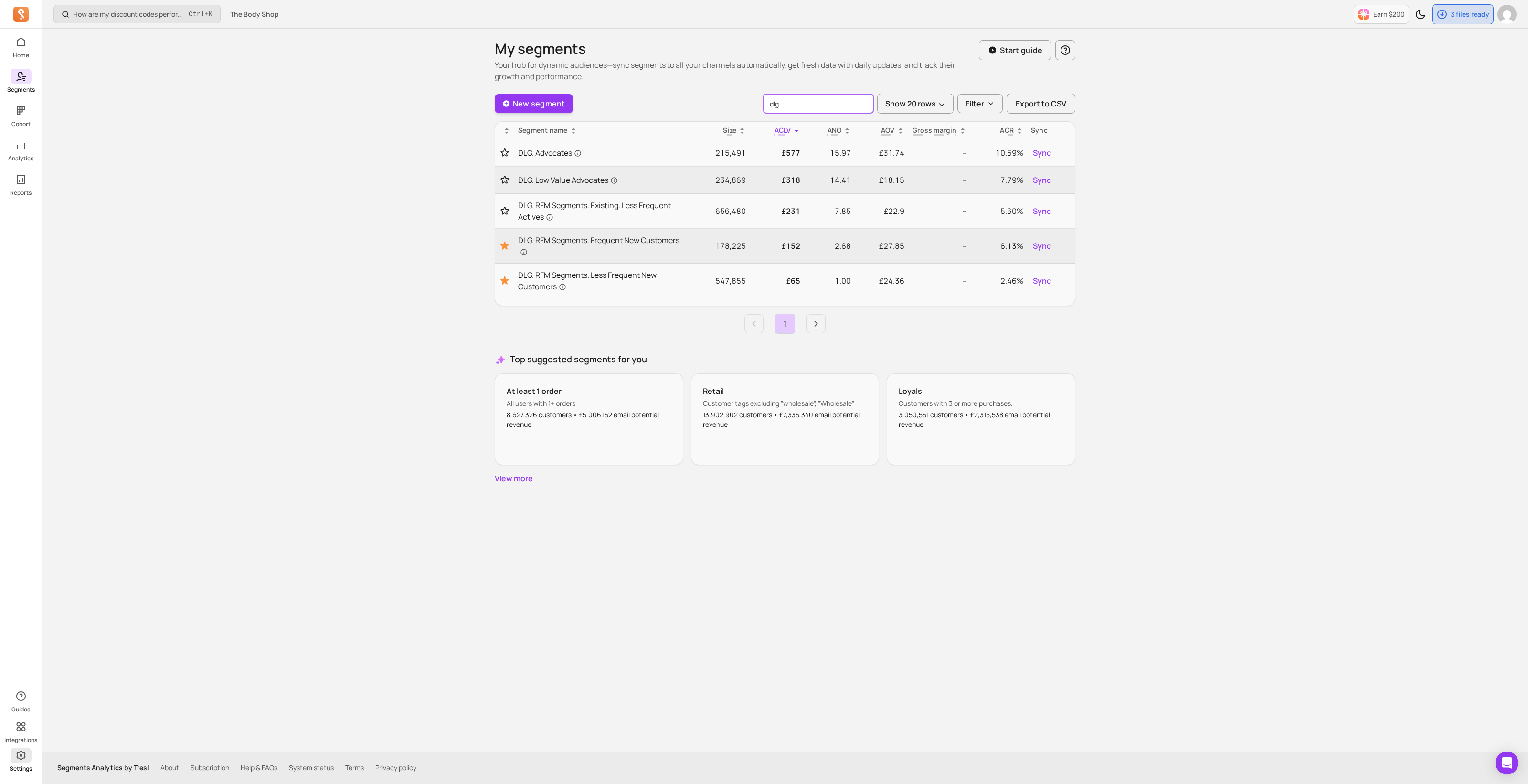
type input "dlg"
click at [23, 758] on icon at bounding box center [20, 755] width 9 height 10
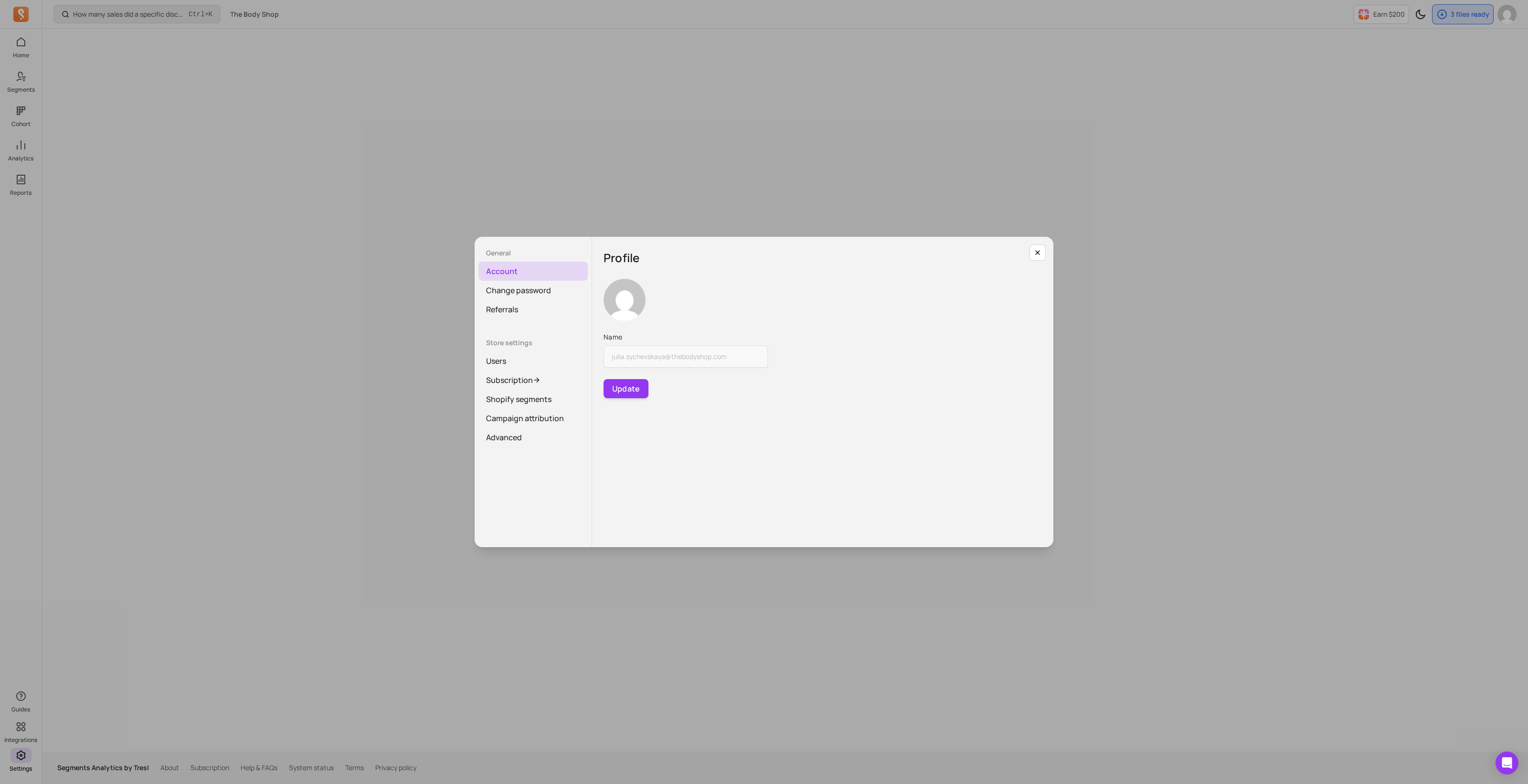
click at [461, 540] on div "General Account Change password Referrals Store settings Users Subscription Sho…" at bounding box center [764, 392] width 1513 height 769
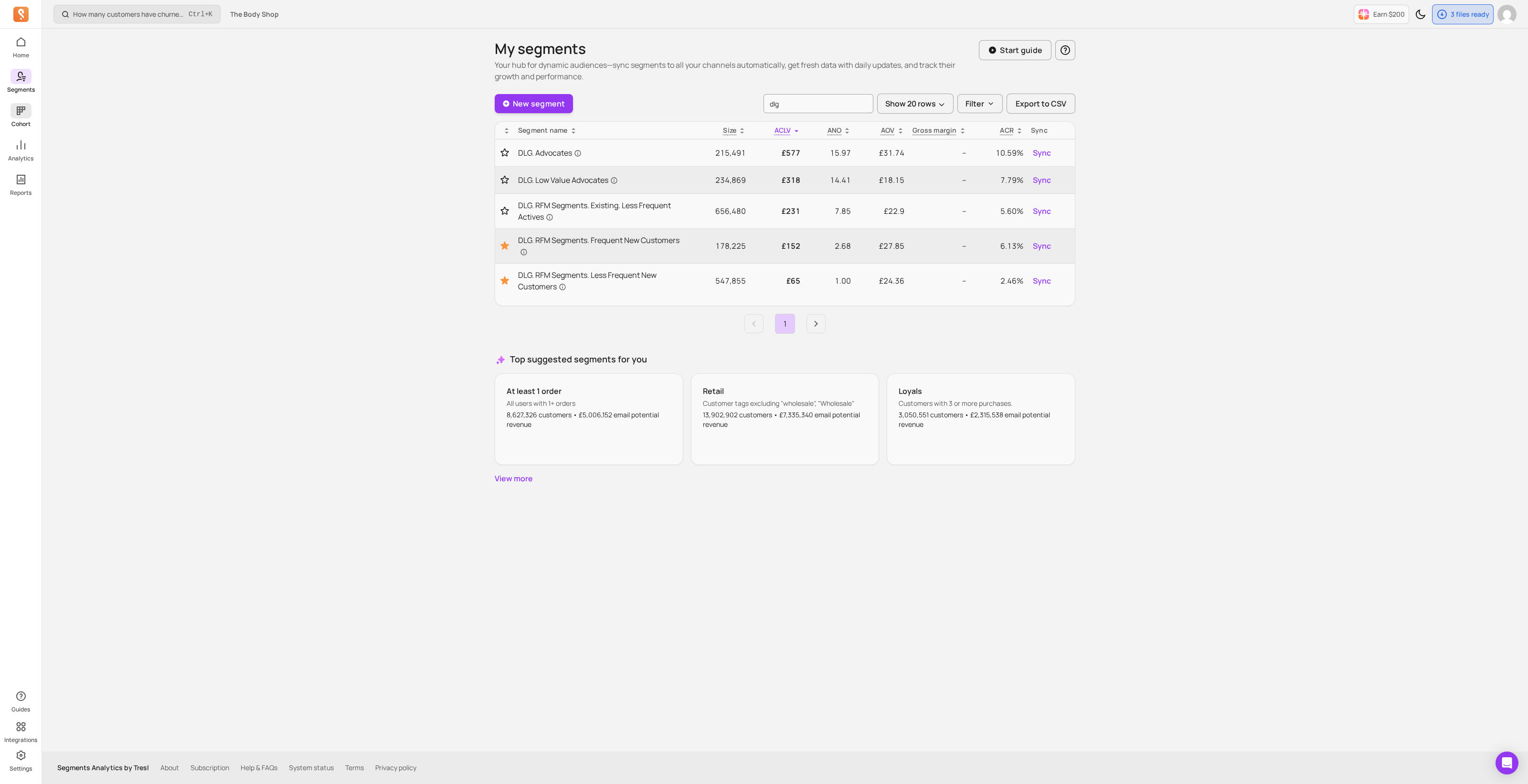
click at [20, 115] on icon at bounding box center [20, 110] width 11 height 11
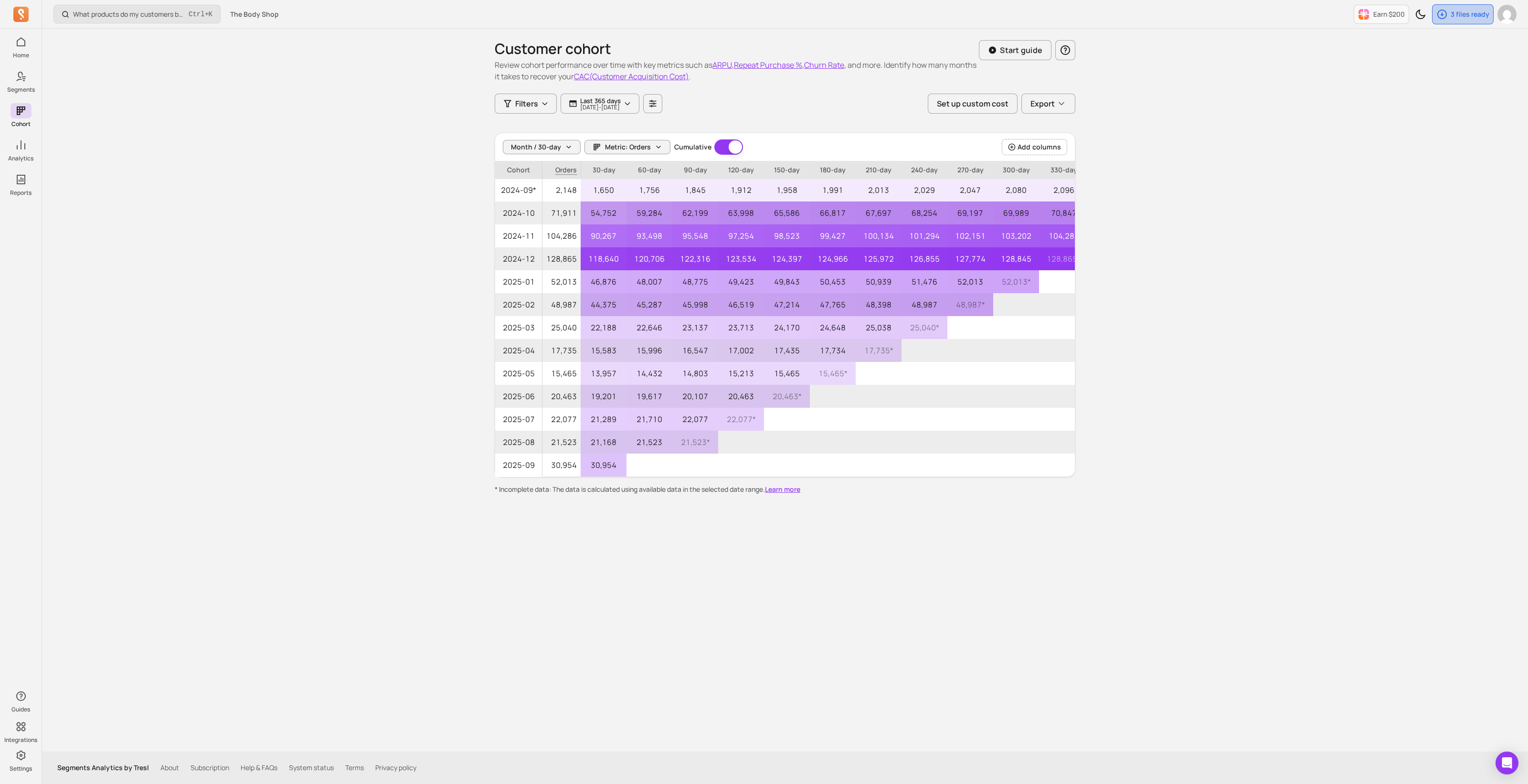
click at [1457, 15] on p "3 files ready" at bounding box center [1470, 14] width 39 height 10
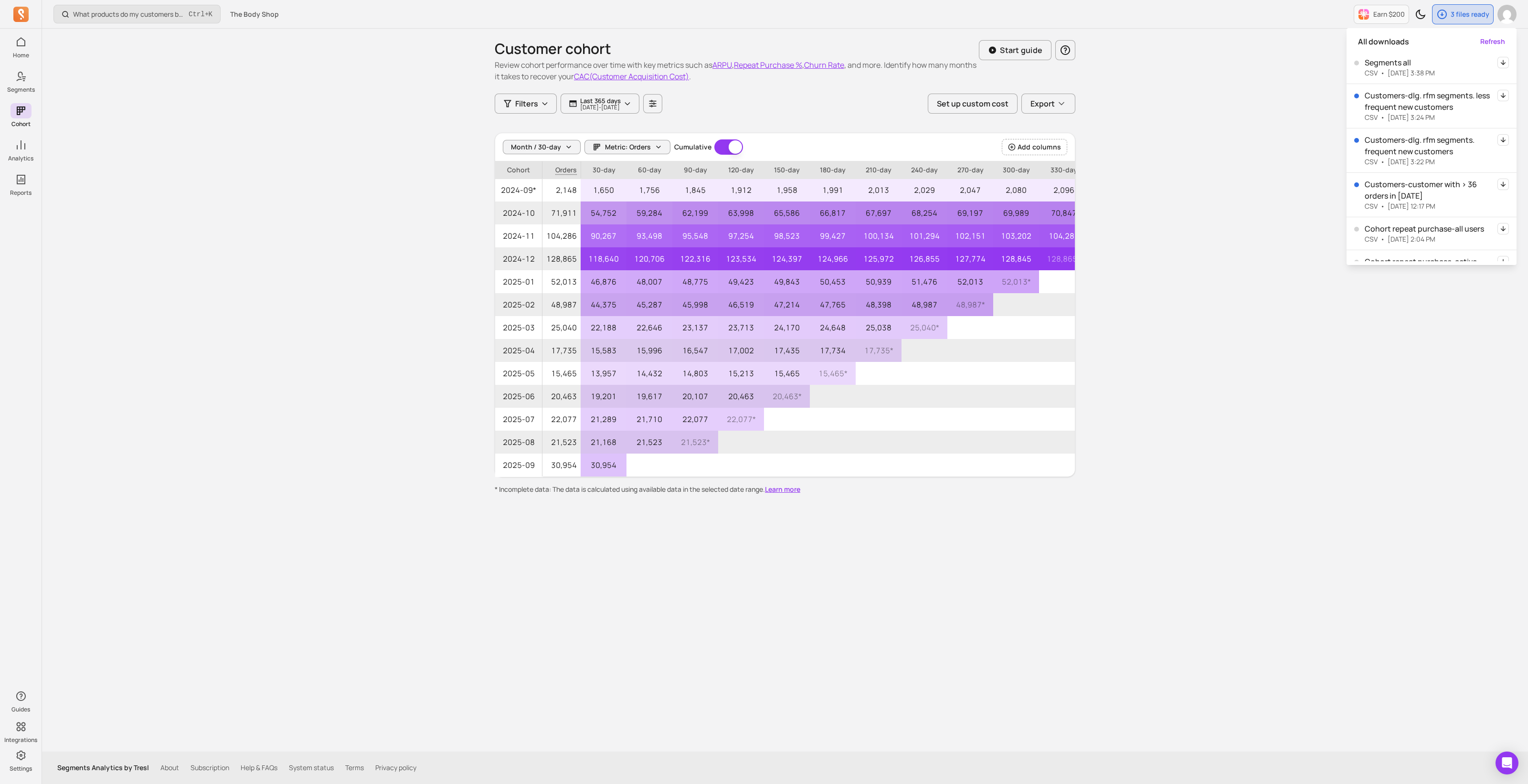
click at [1501, 96] on icon "button" at bounding box center [1504, 95] width 5 height 5
click at [1498, 137] on icon "button" at bounding box center [1503, 140] width 11 height 11
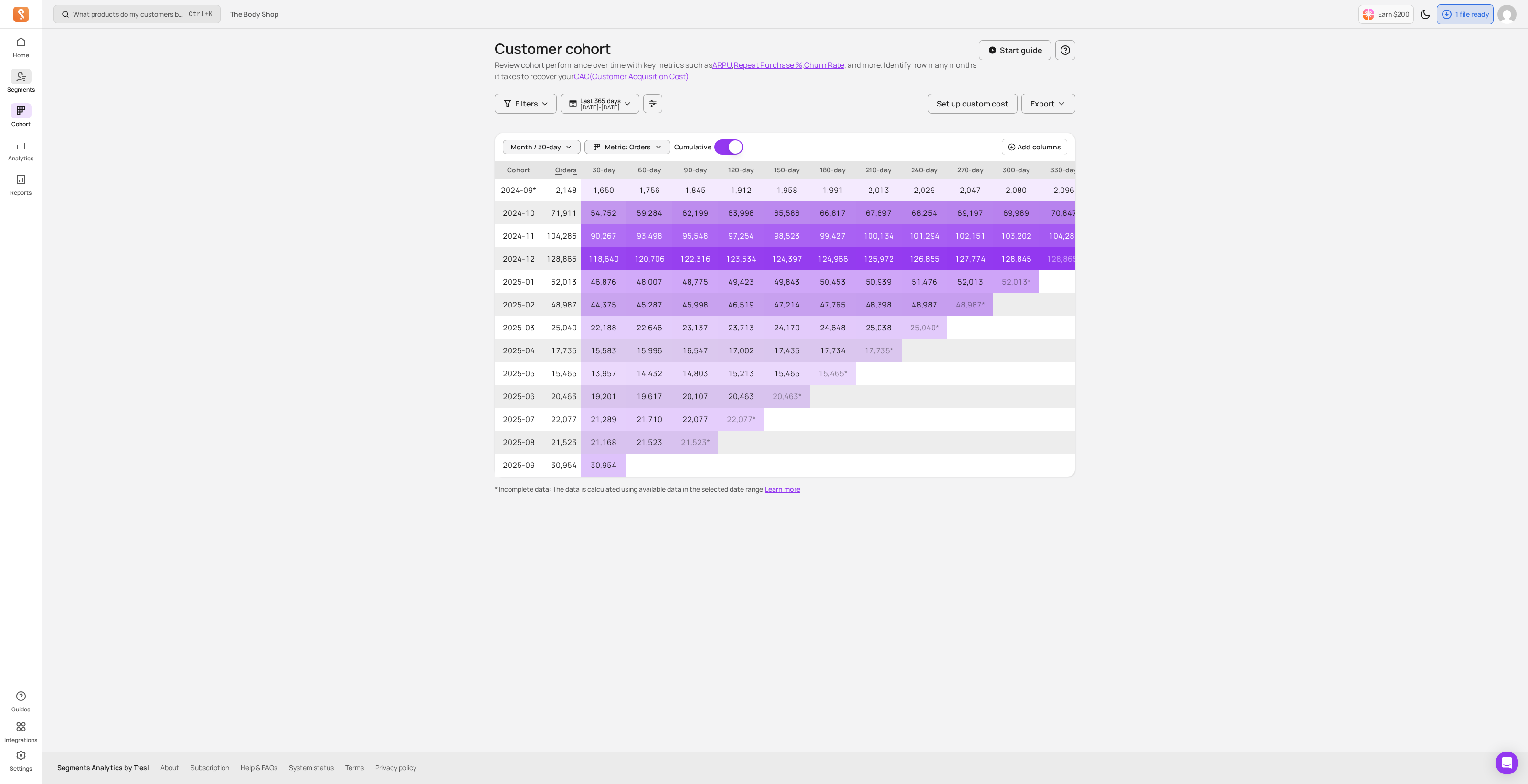
click at [19, 77] on icon at bounding box center [20, 76] width 11 height 11
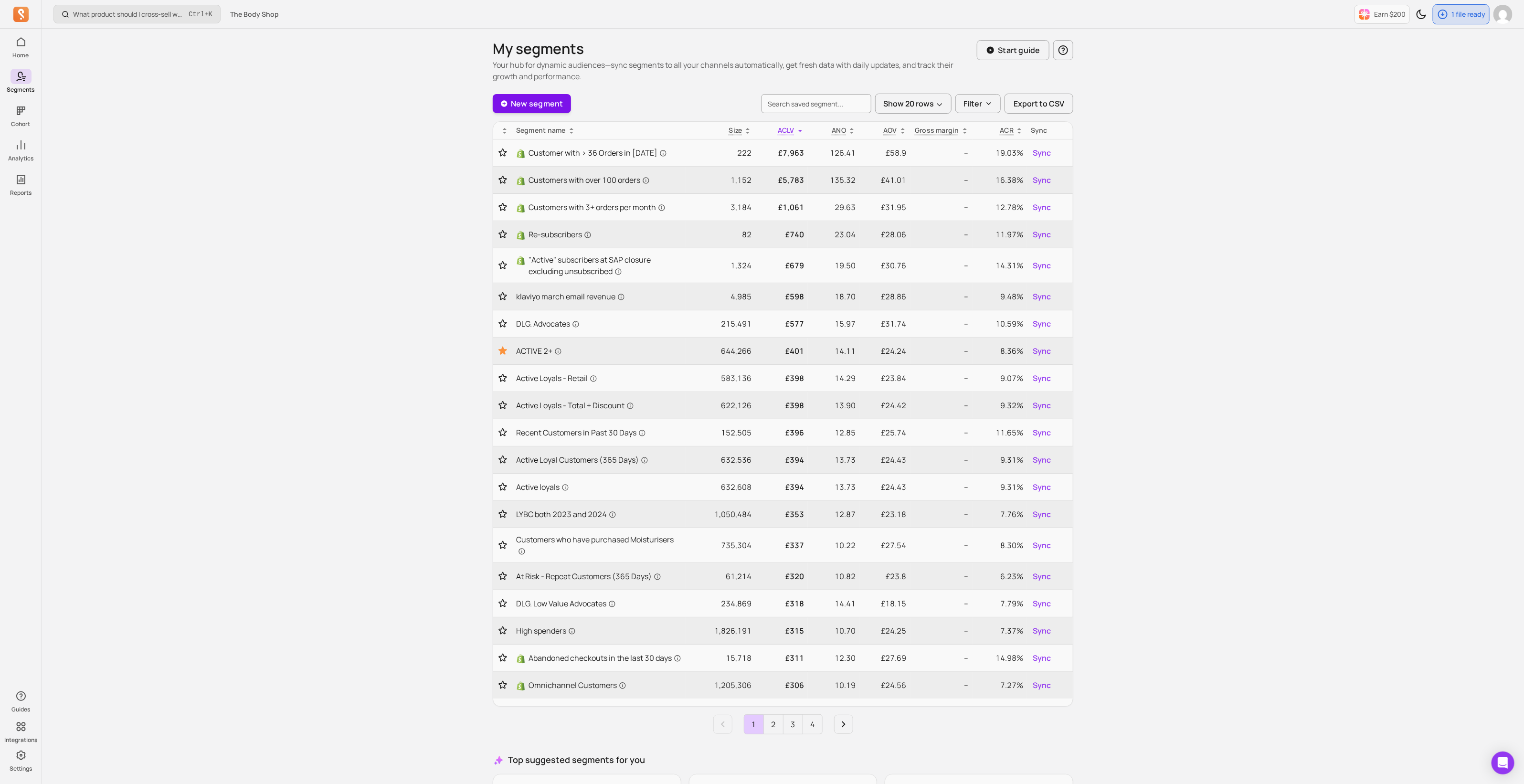
click at [540, 102] on link "New segment" at bounding box center [531, 103] width 78 height 19
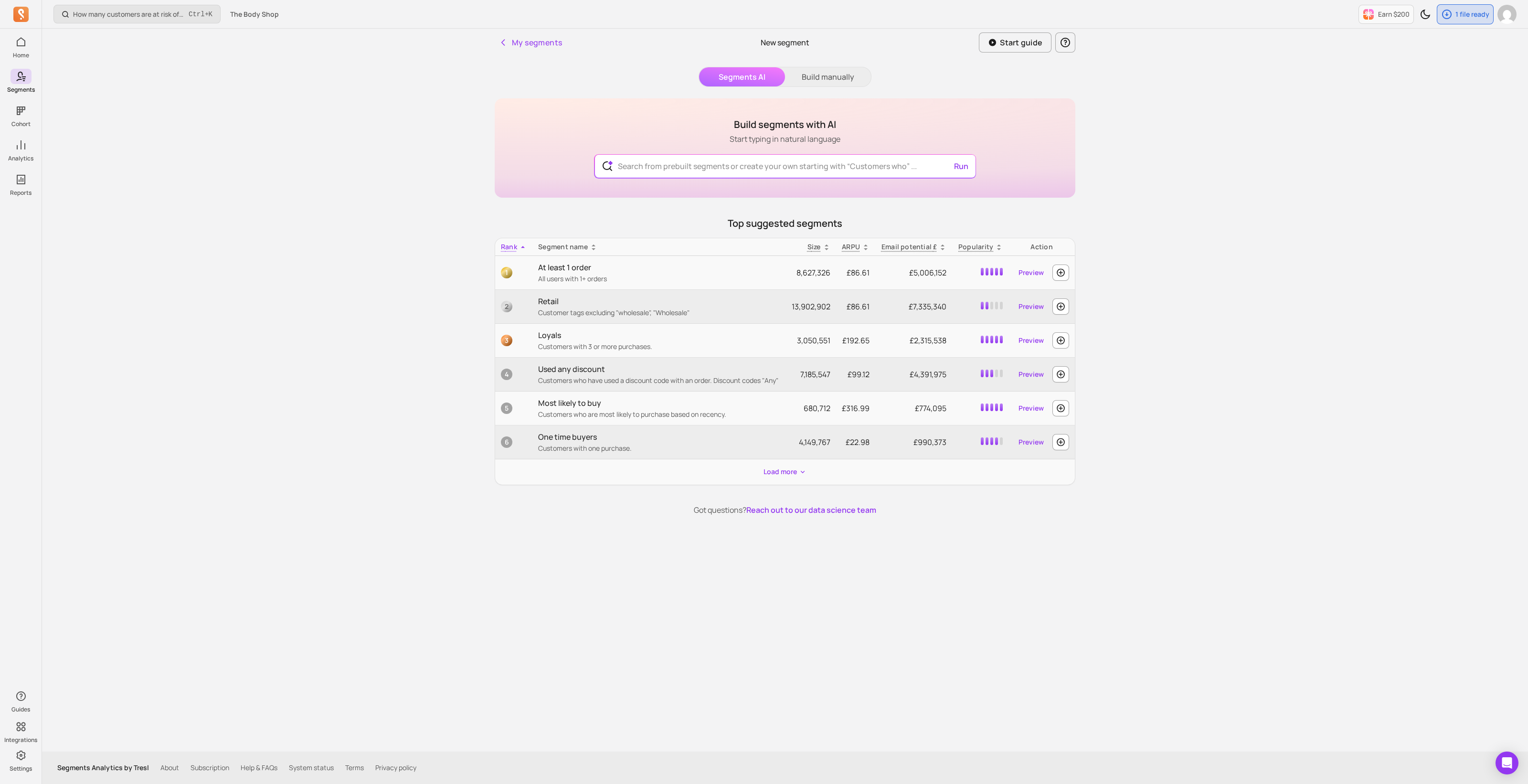
click at [822, 65] on div "My segments New segment Start guide Segments AI Build manually Build segments w…" at bounding box center [785, 390] width 611 height 723
click at [853, 75] on button "Build manually" at bounding box center [827, 77] width 86 height 19
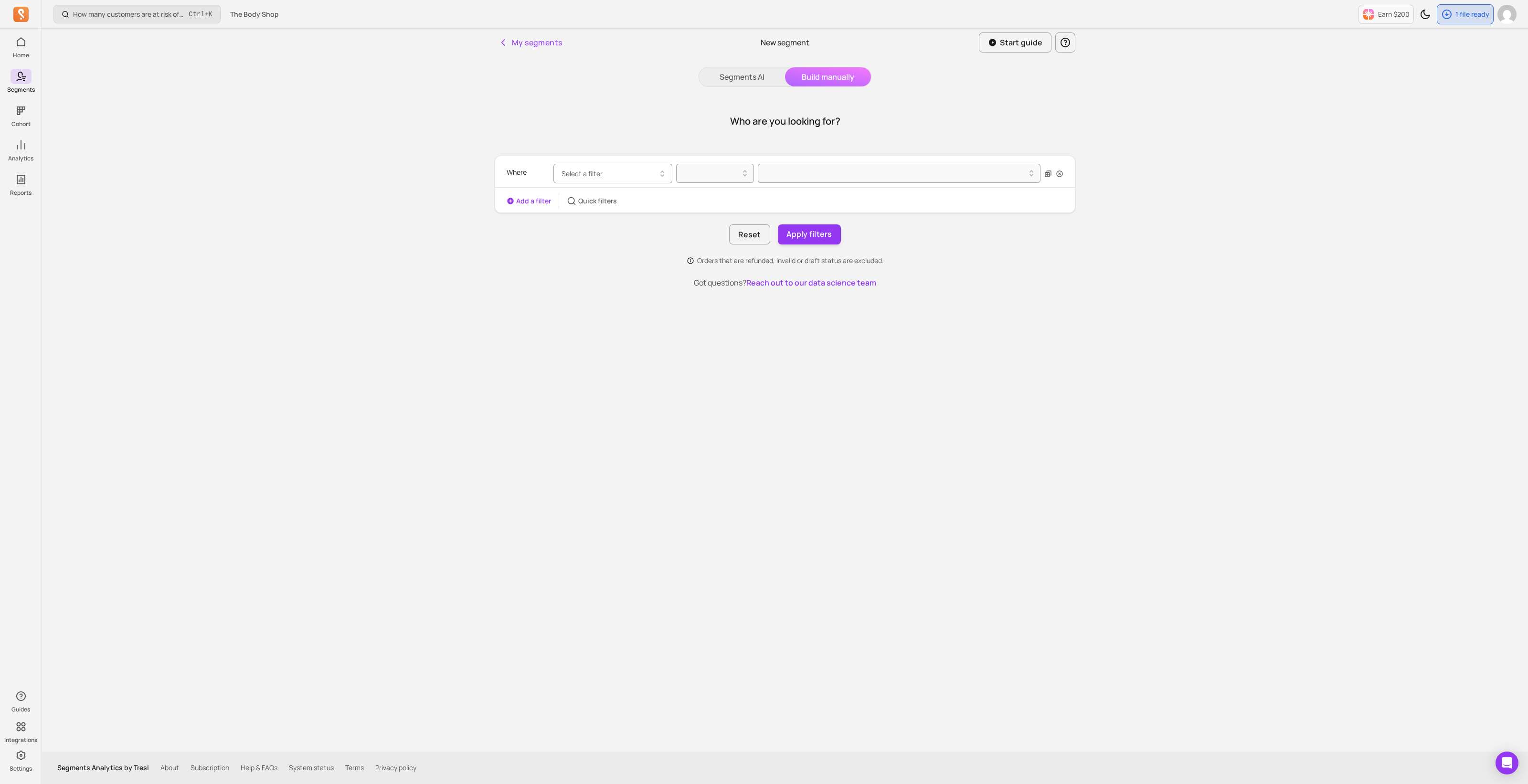
click at [621, 173] on button "Select a filter" at bounding box center [613, 174] width 119 height 20
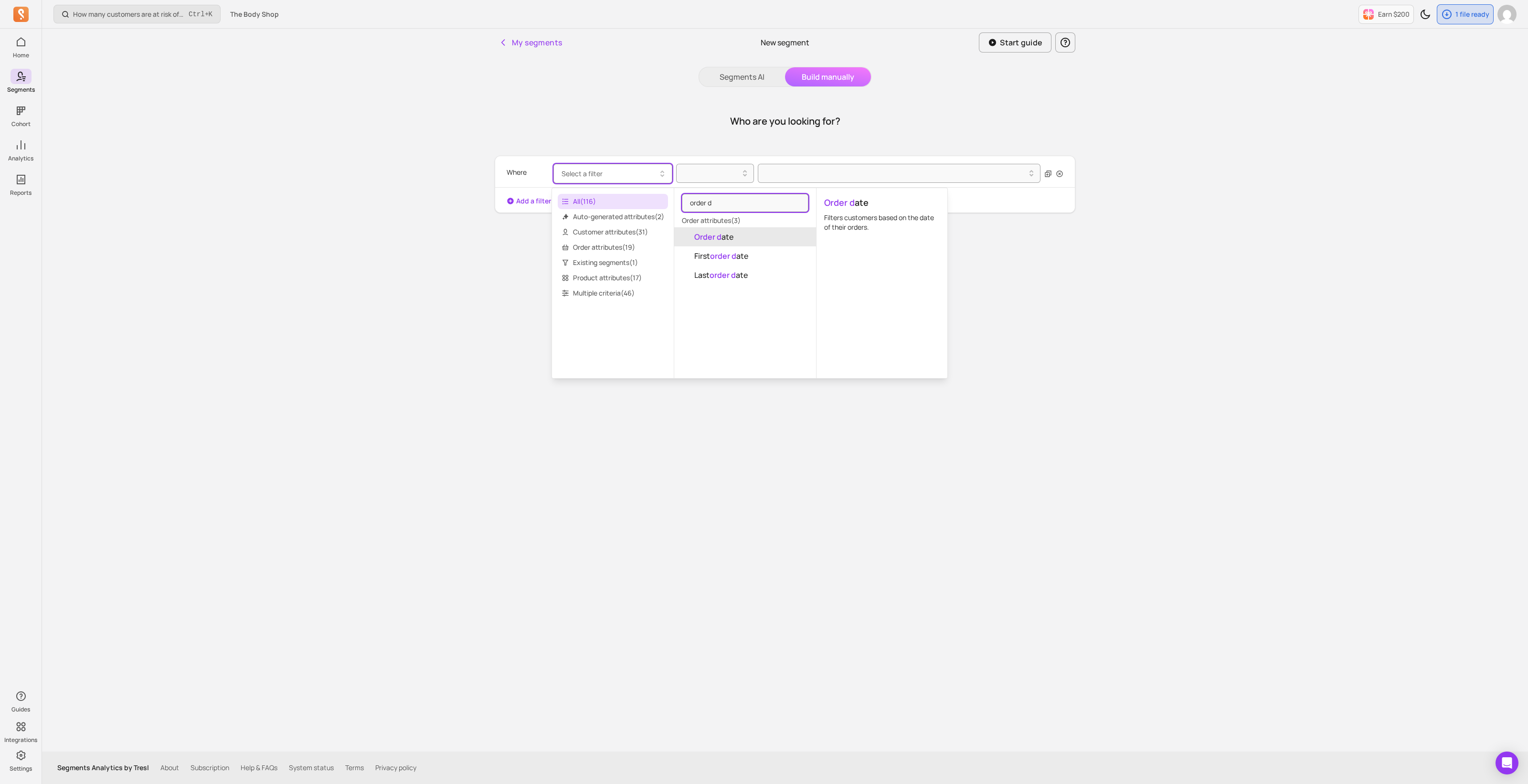
type input "order d"
click at [731, 239] on span "Order d ate" at bounding box center [714, 237] width 39 height 11
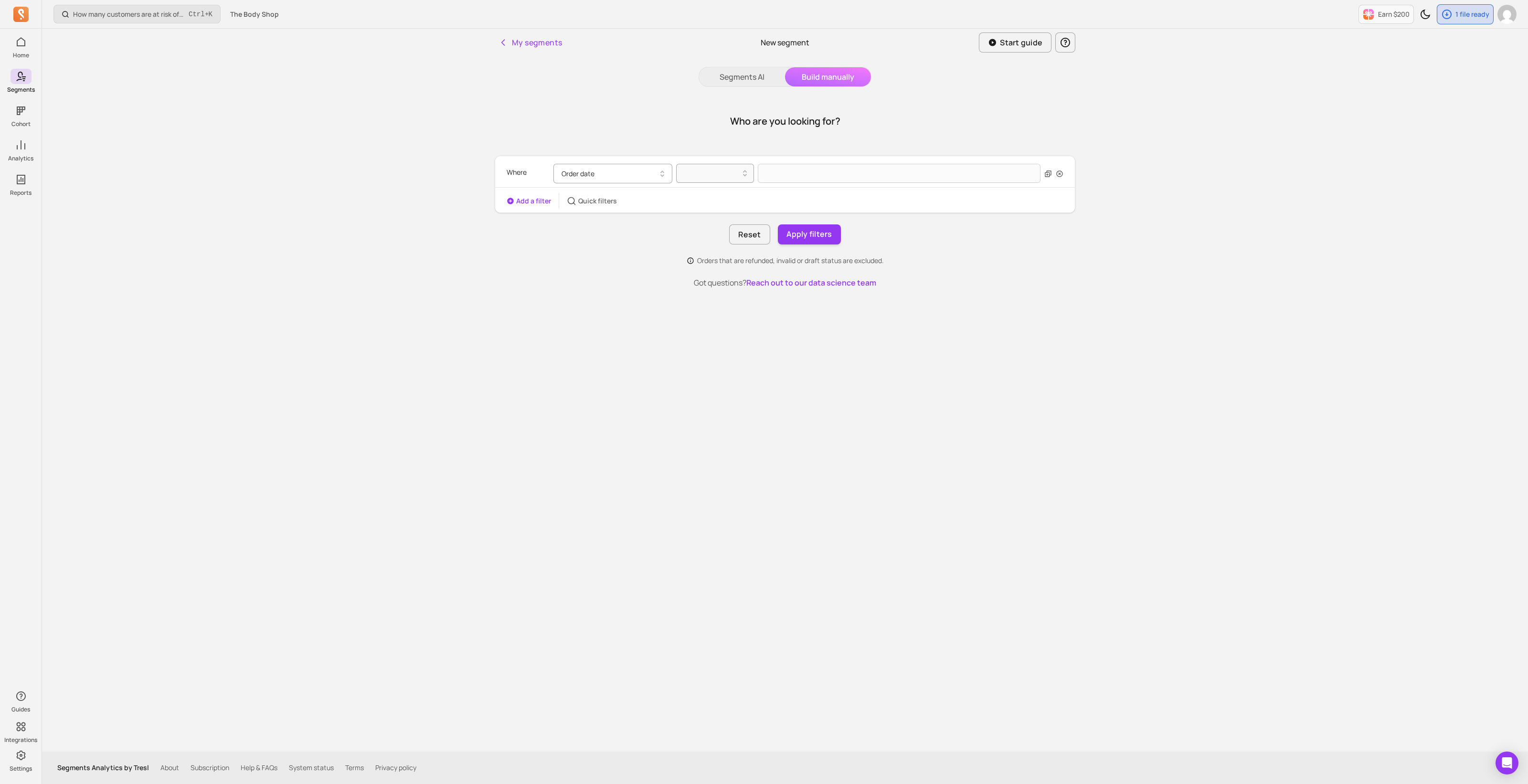
click at [616, 176] on button "Order date" at bounding box center [613, 174] width 119 height 20
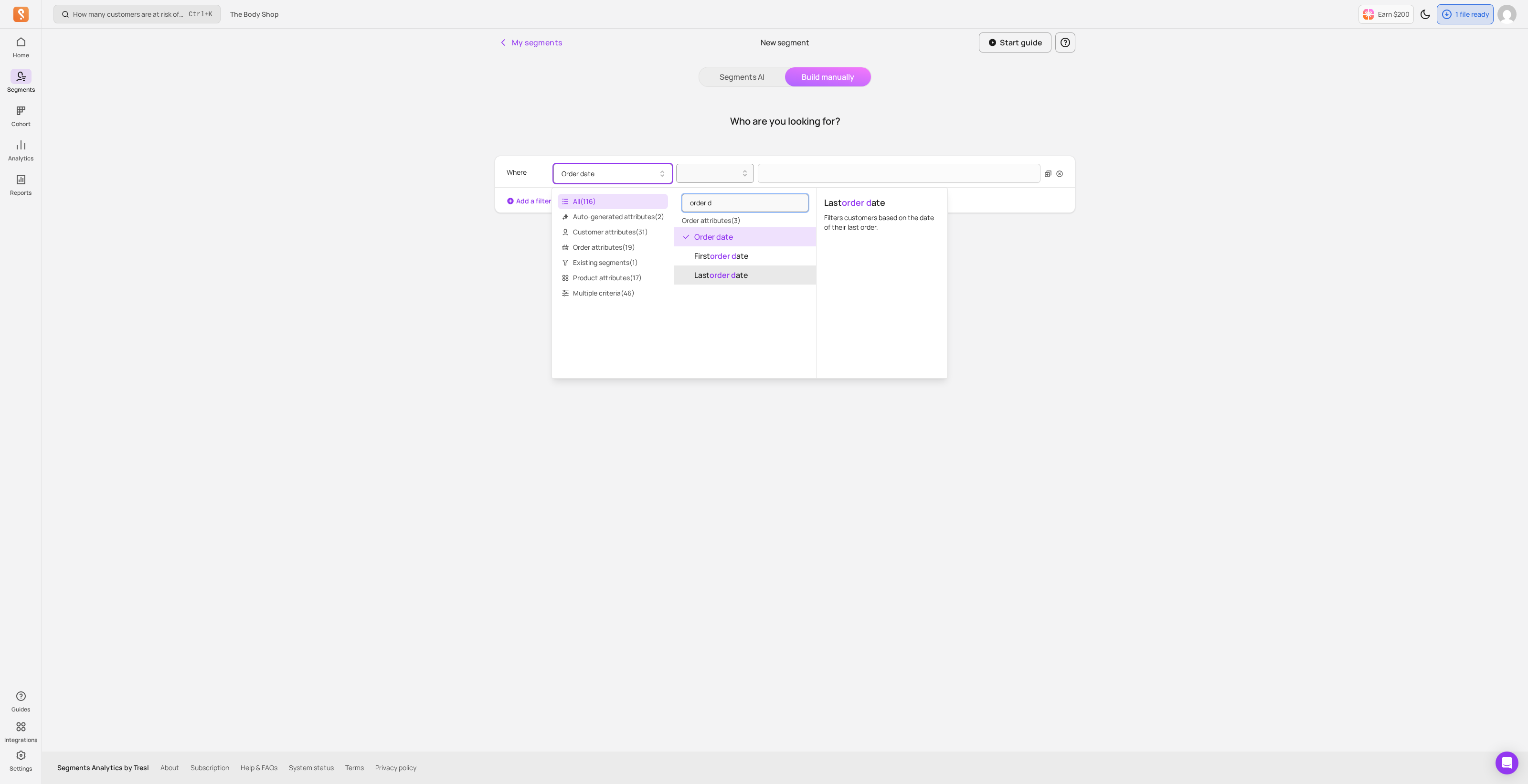
click at [727, 272] on mark "order d" at bounding box center [723, 275] width 27 height 11
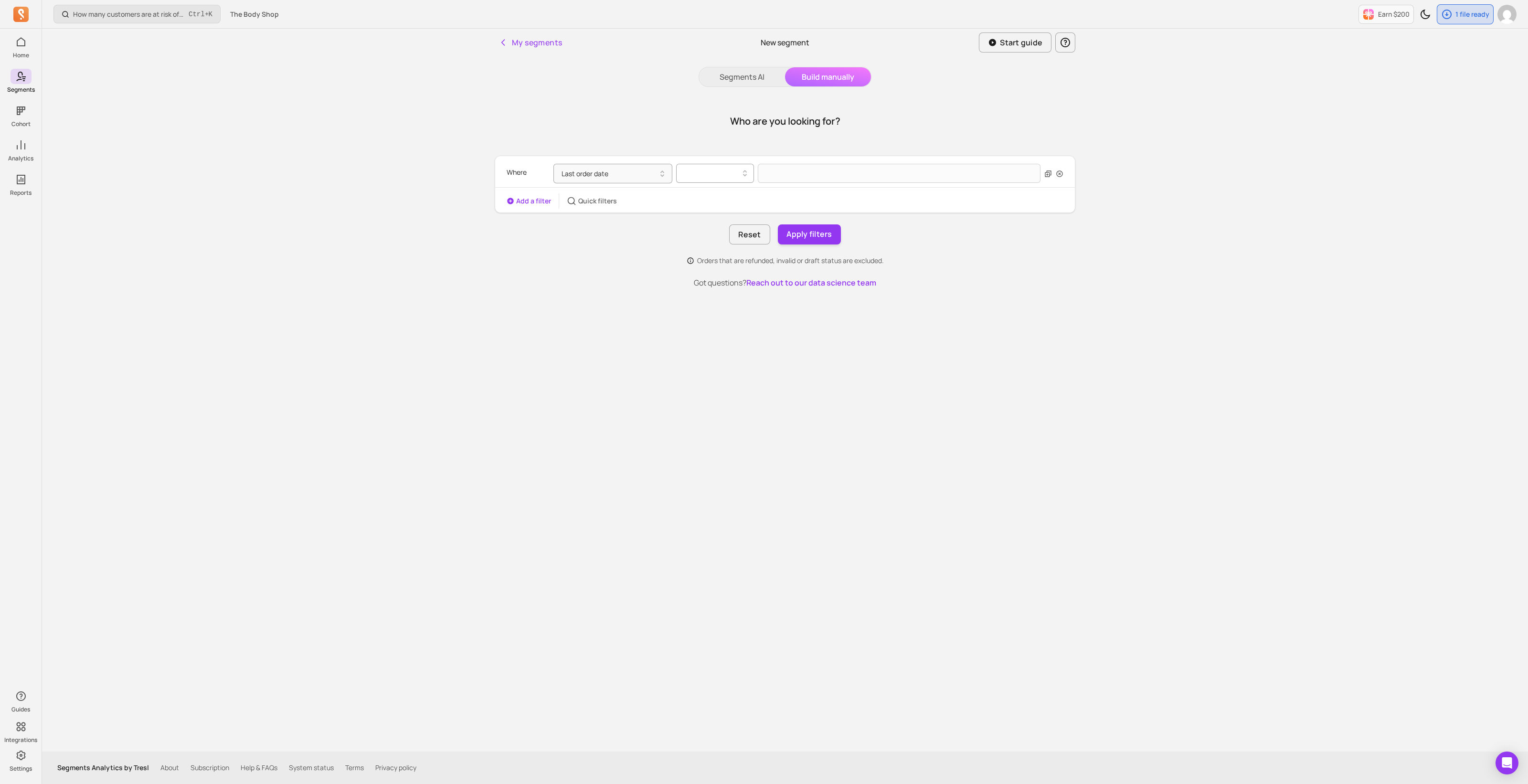
click at [708, 175] on div at bounding box center [711, 173] width 58 height 11
click at [713, 197] on div "before" at bounding box center [715, 197] width 77 height 17
click at [781, 176] on input "text" at bounding box center [899, 174] width 282 height 20
select select "2025"
select select "September"
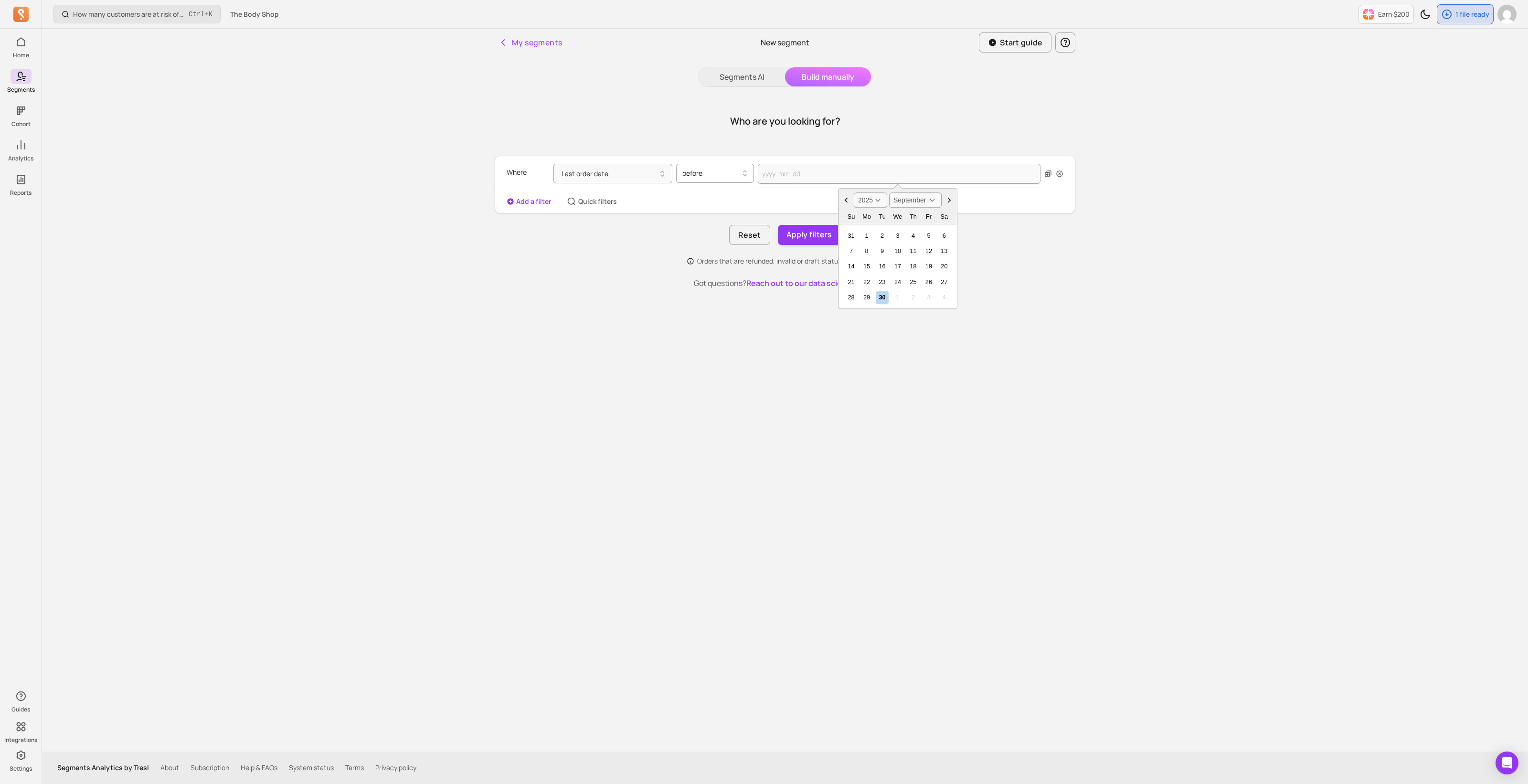
click at [733, 176] on div at bounding box center [711, 173] width 58 height 11
click at [762, 171] on input "text" at bounding box center [899, 174] width 282 height 20
select select "2025"
select select "September"
click at [870, 204] on select "2000 2001 2002 2003 2004 2005 2006 2007 2008 2009 2010 2011 2012 2013 2014 2015…" at bounding box center [871, 200] width 33 height 15
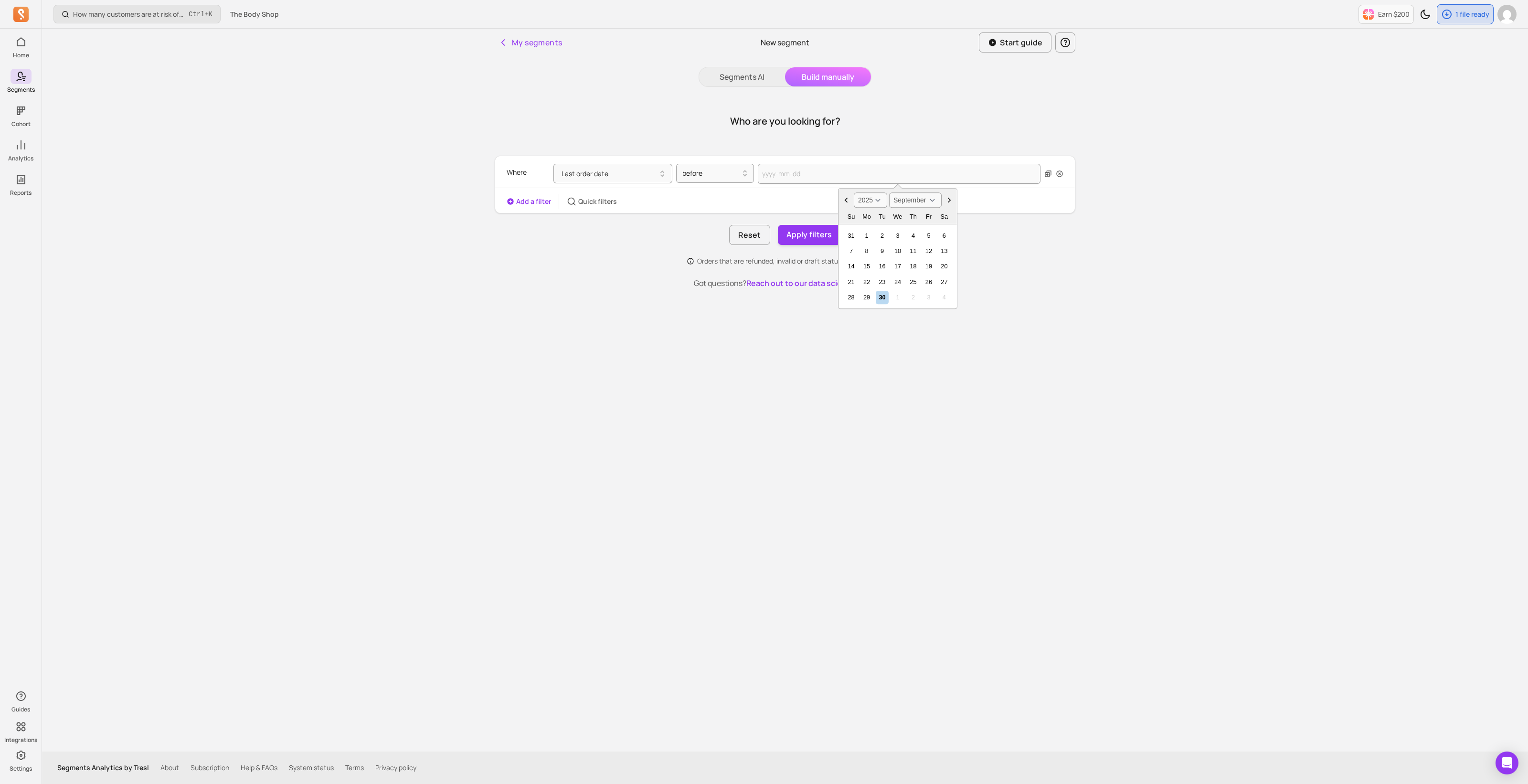
select select "2024"
click at [854, 193] on select "2000 2001 2002 2003 2004 2005 2006 2007 2008 2009 2010 2011 2012 2013 2014 2015…" at bounding box center [871, 200] width 33 height 15
click at [850, 296] on div "29" at bounding box center [851, 298] width 13 height 13
type input "[DATE]"
click at [522, 198] on button "Add a filter" at bounding box center [529, 201] width 45 height 10
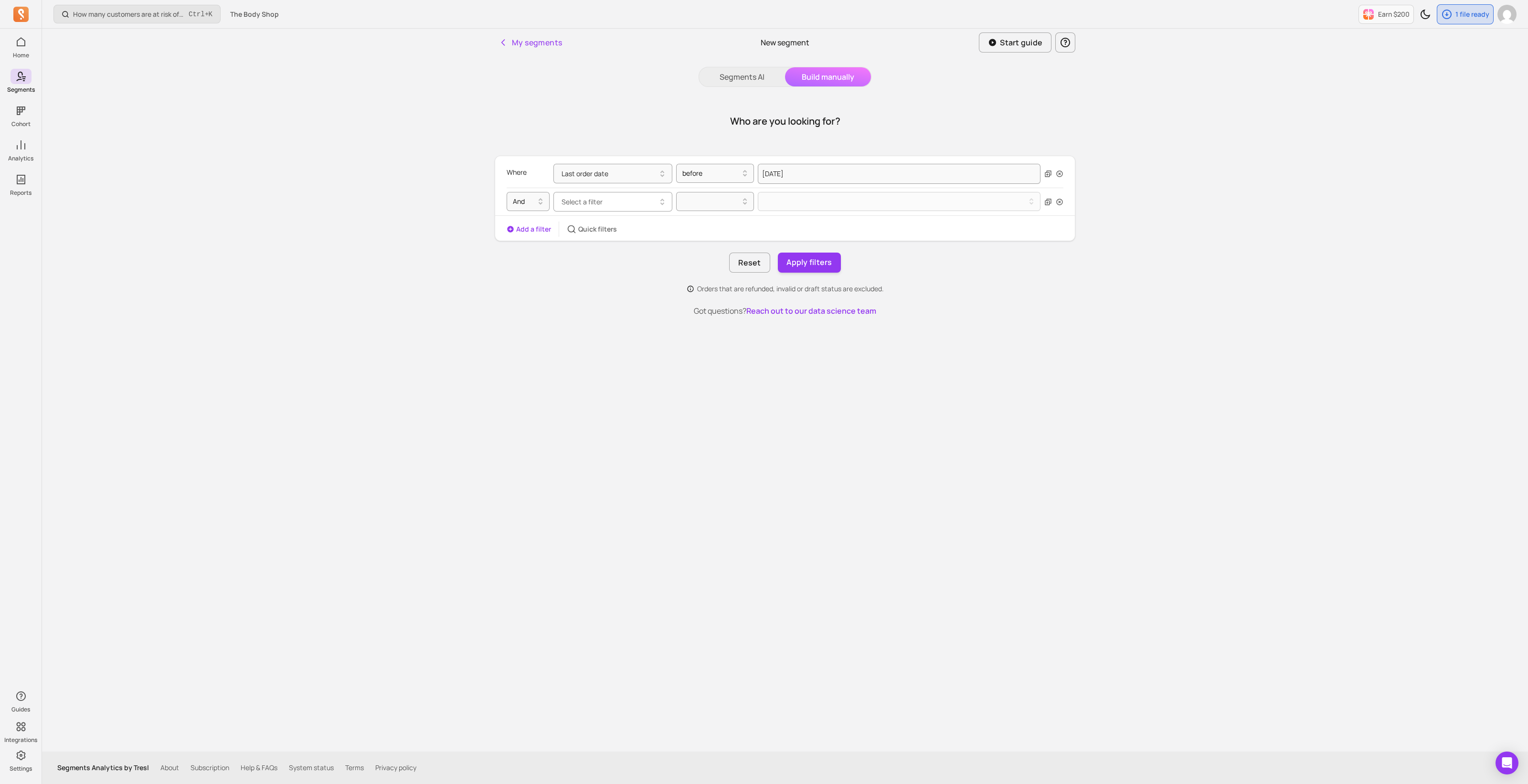
click at [612, 202] on button "Select a filter" at bounding box center [613, 202] width 119 height 20
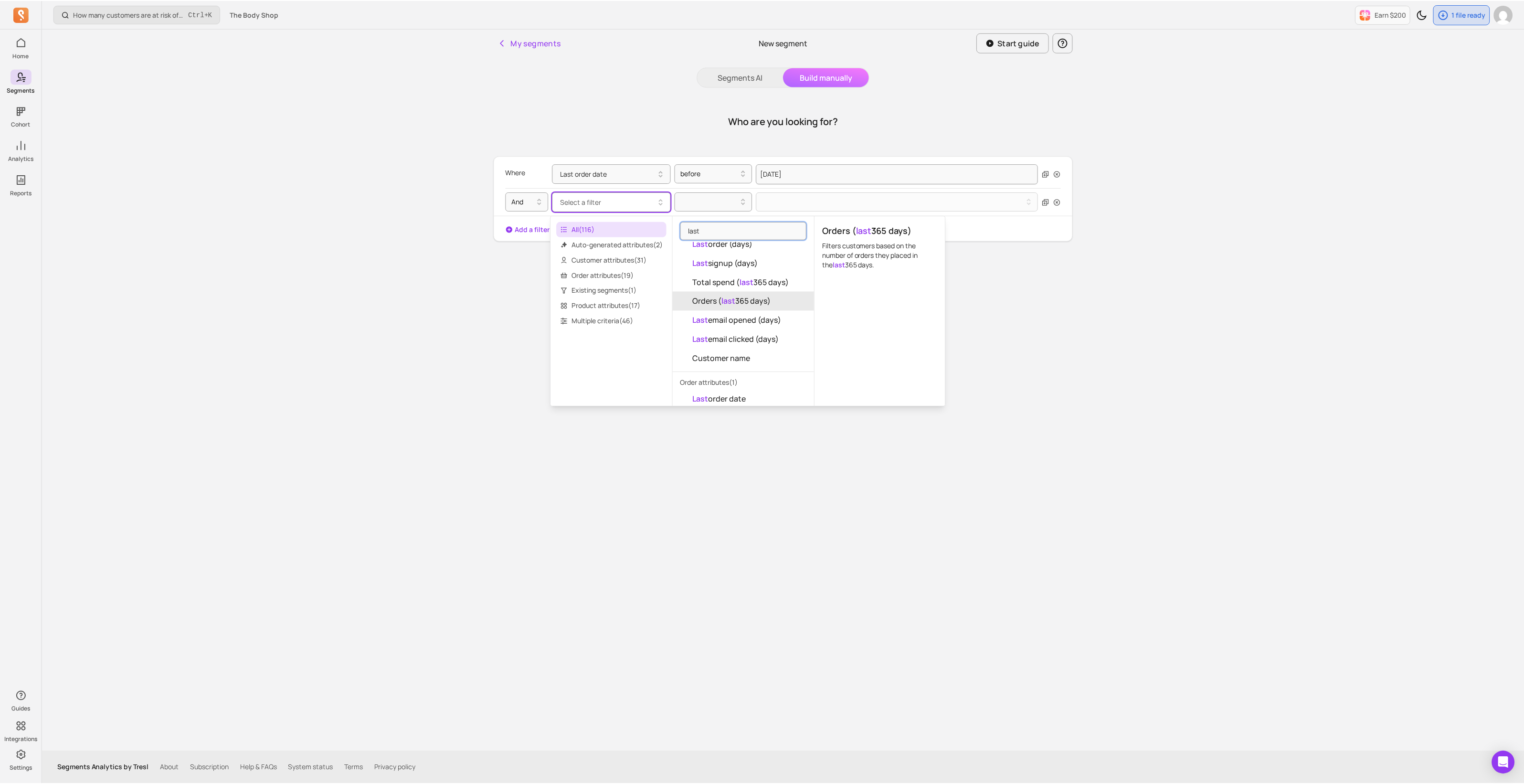
scroll to position [31, 0]
type input "last"
click at [764, 383] on button "Last order date" at bounding box center [745, 389] width 142 height 19
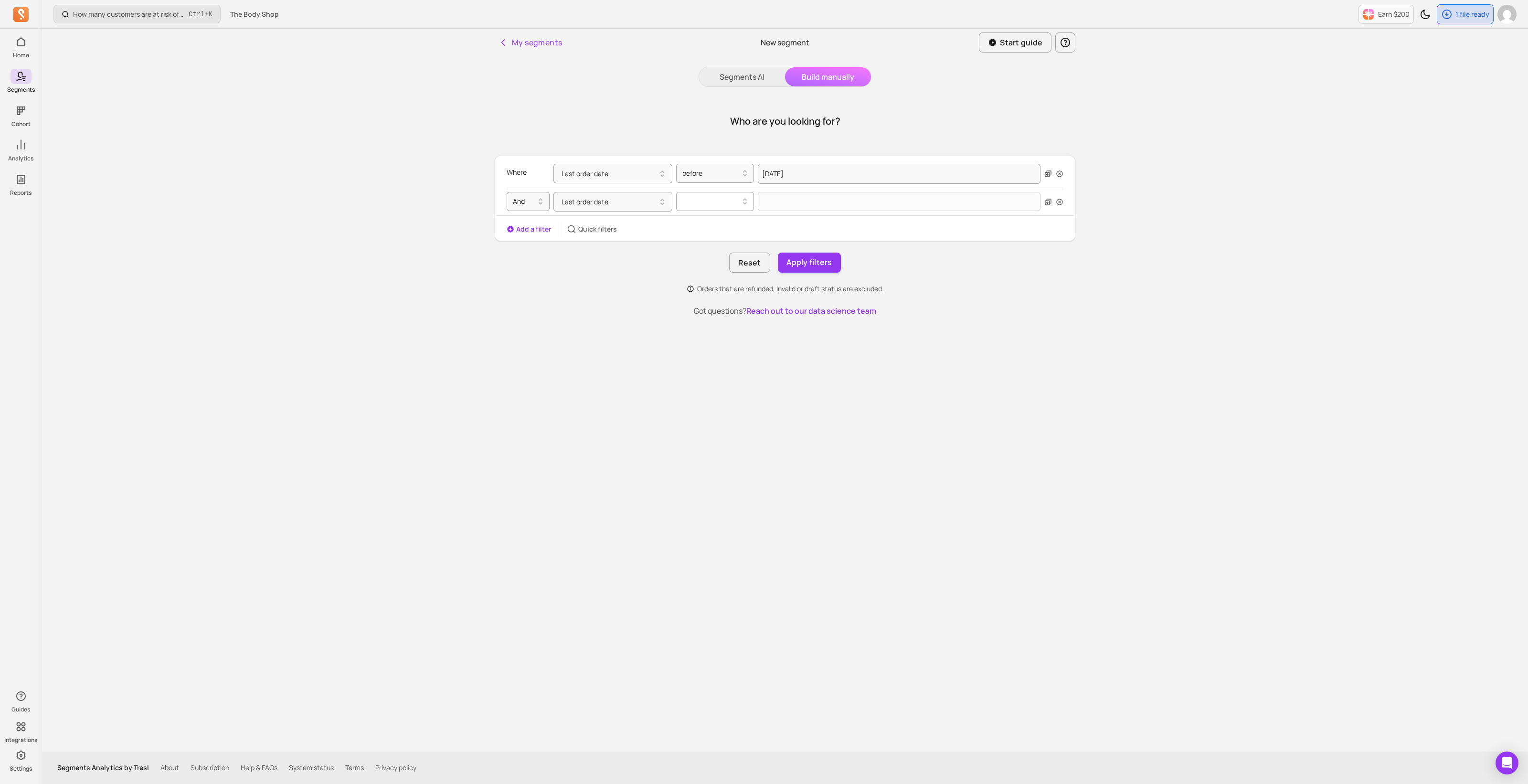
click at [711, 199] on div at bounding box center [711, 201] width 58 height 11
click at [704, 245] on div "after" at bounding box center [715, 243] width 77 height 17
select select "2025"
select select "September"
click at [773, 204] on input "text" at bounding box center [899, 202] width 282 height 20
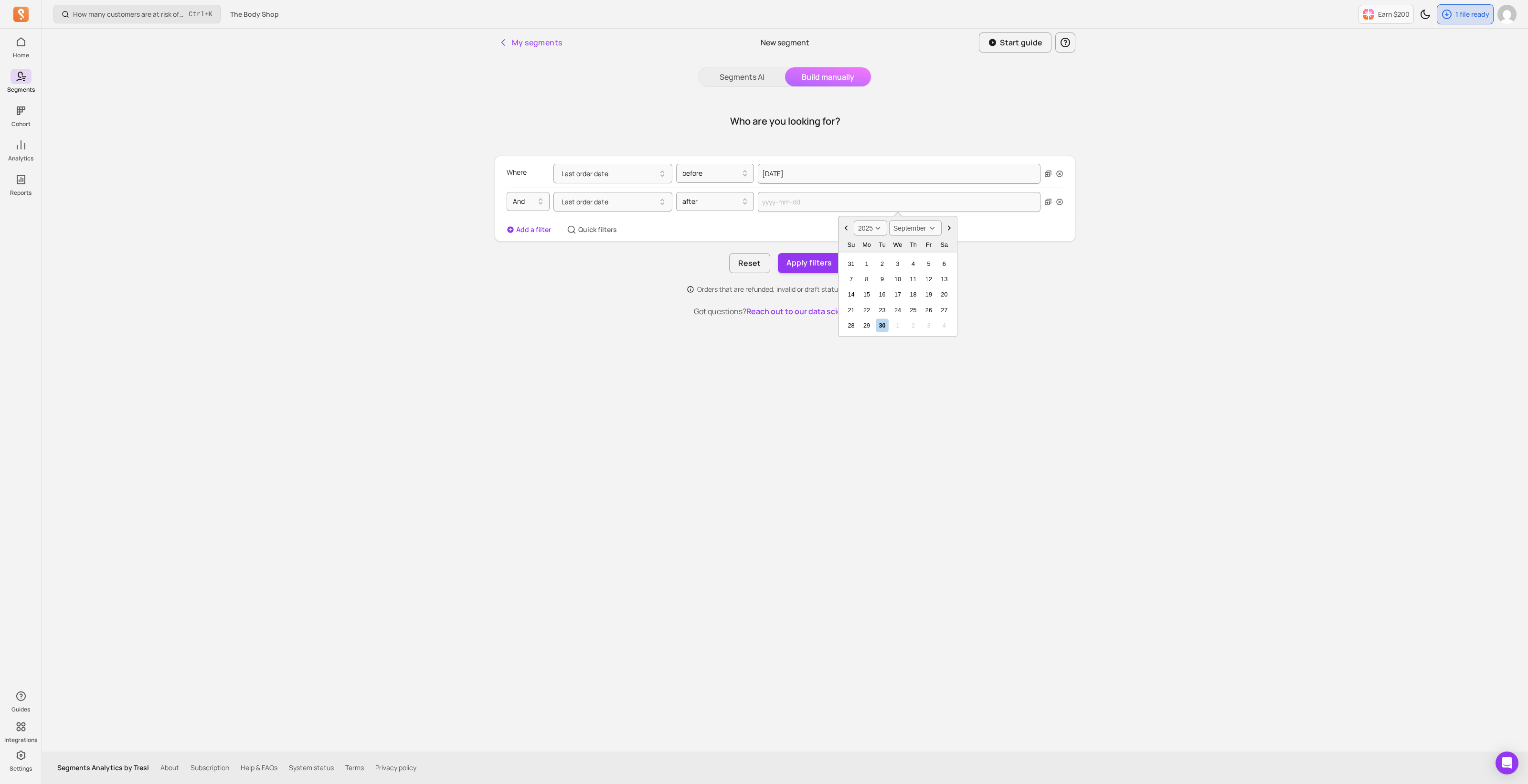
click at [881, 230] on select "2000 2001 2002 2003 2004 2005 2006 2007 2008 2009 2010 2011 2012 2013 2014 2015…" at bounding box center [871, 228] width 33 height 15
select select "2023"
click at [854, 221] on select "2000 2001 2002 2003 2004 2005 2006 2007 2008 2009 2010 2011 2012 2013 2014 2015…" at bounding box center [871, 228] width 33 height 15
click at [942, 323] on div "30" at bounding box center [944, 325] width 13 height 13
type input "[DATE]"
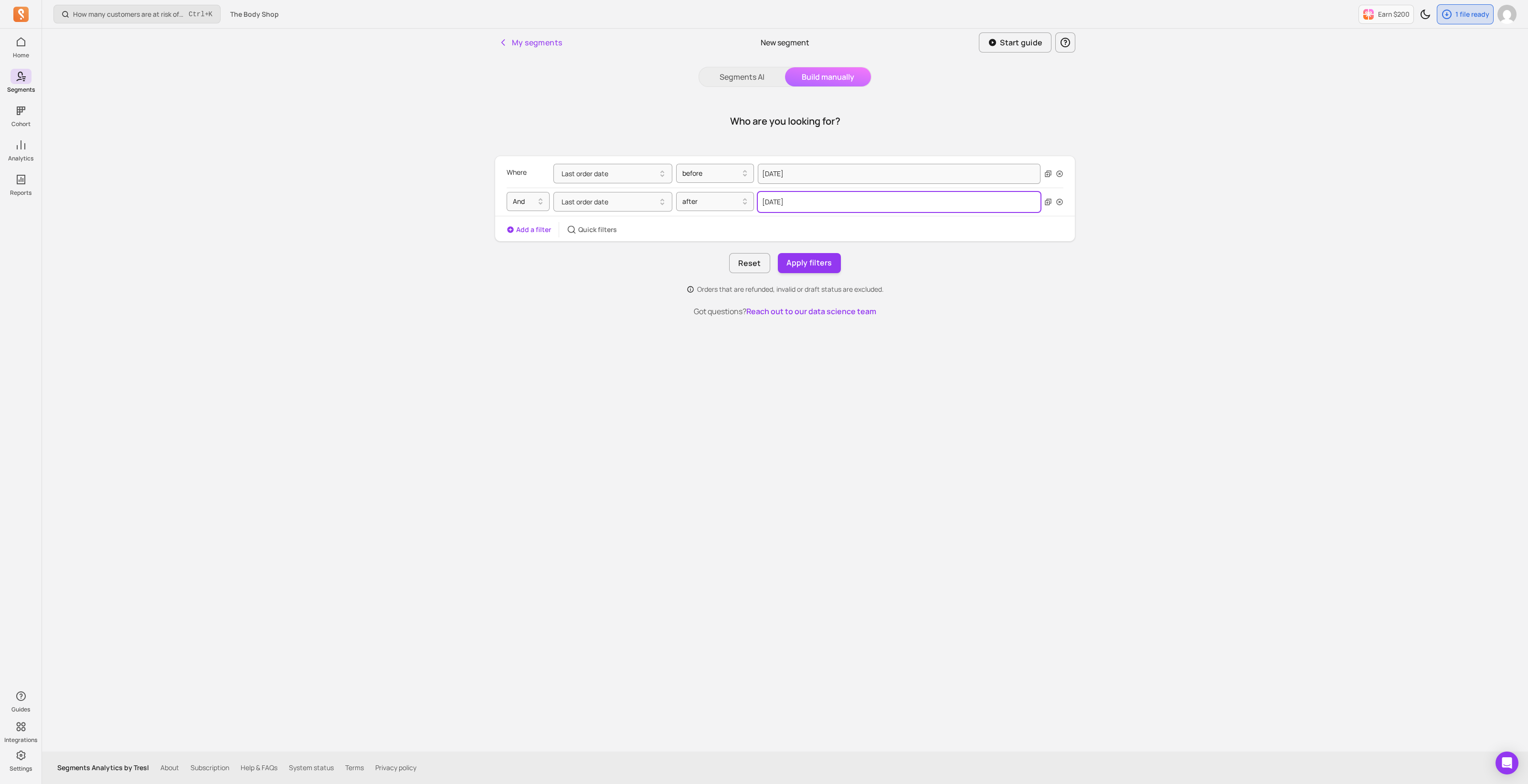
select select "2023"
select select "September"
drag, startPoint x: 799, startPoint y: 200, endPoint x: 807, endPoint y: 209, distance: 12.0
click at [799, 200] on input "[DATE]" at bounding box center [899, 202] width 282 height 20
type input "[DATE]"
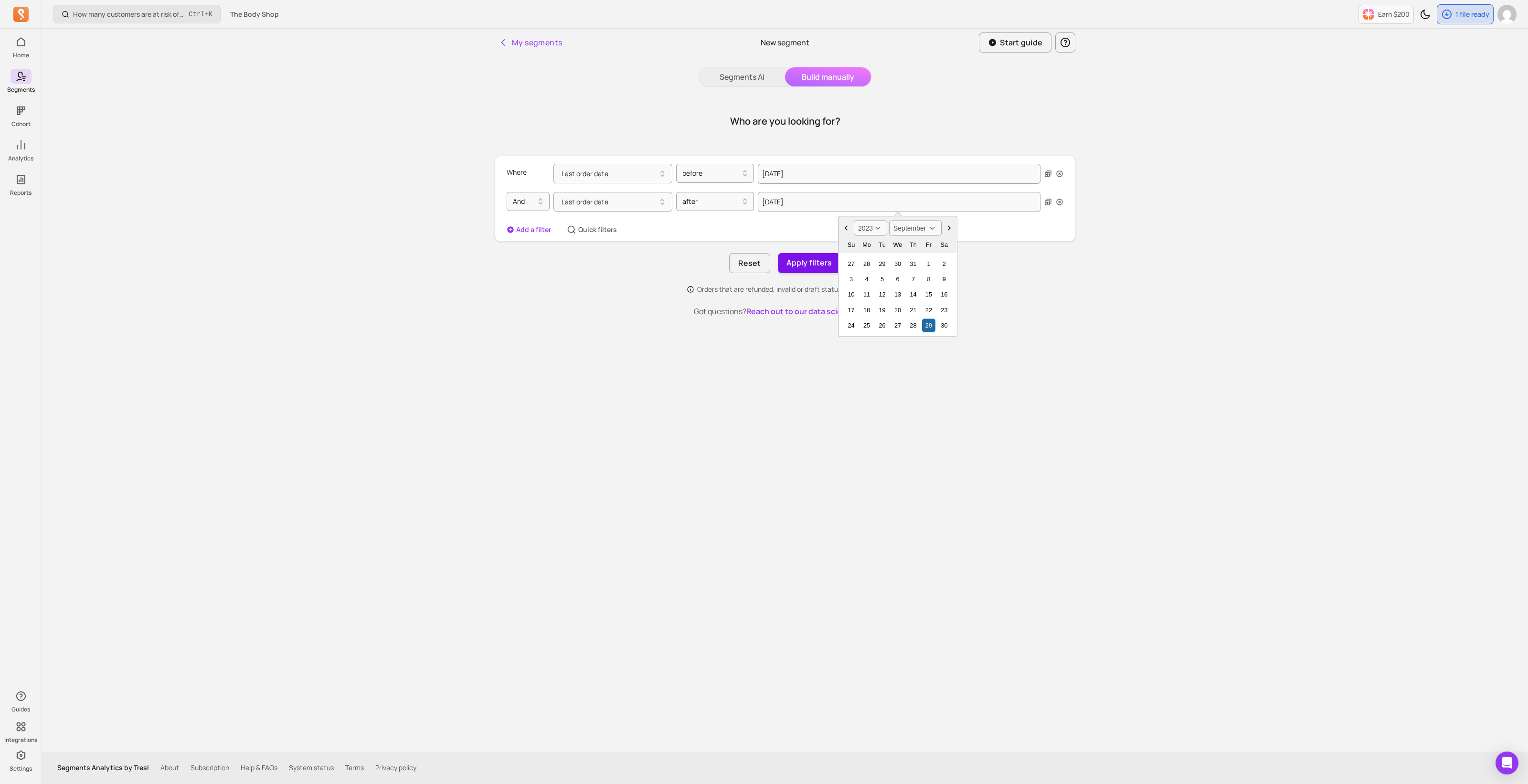
click at [816, 267] on button "Apply filters" at bounding box center [809, 263] width 63 height 20
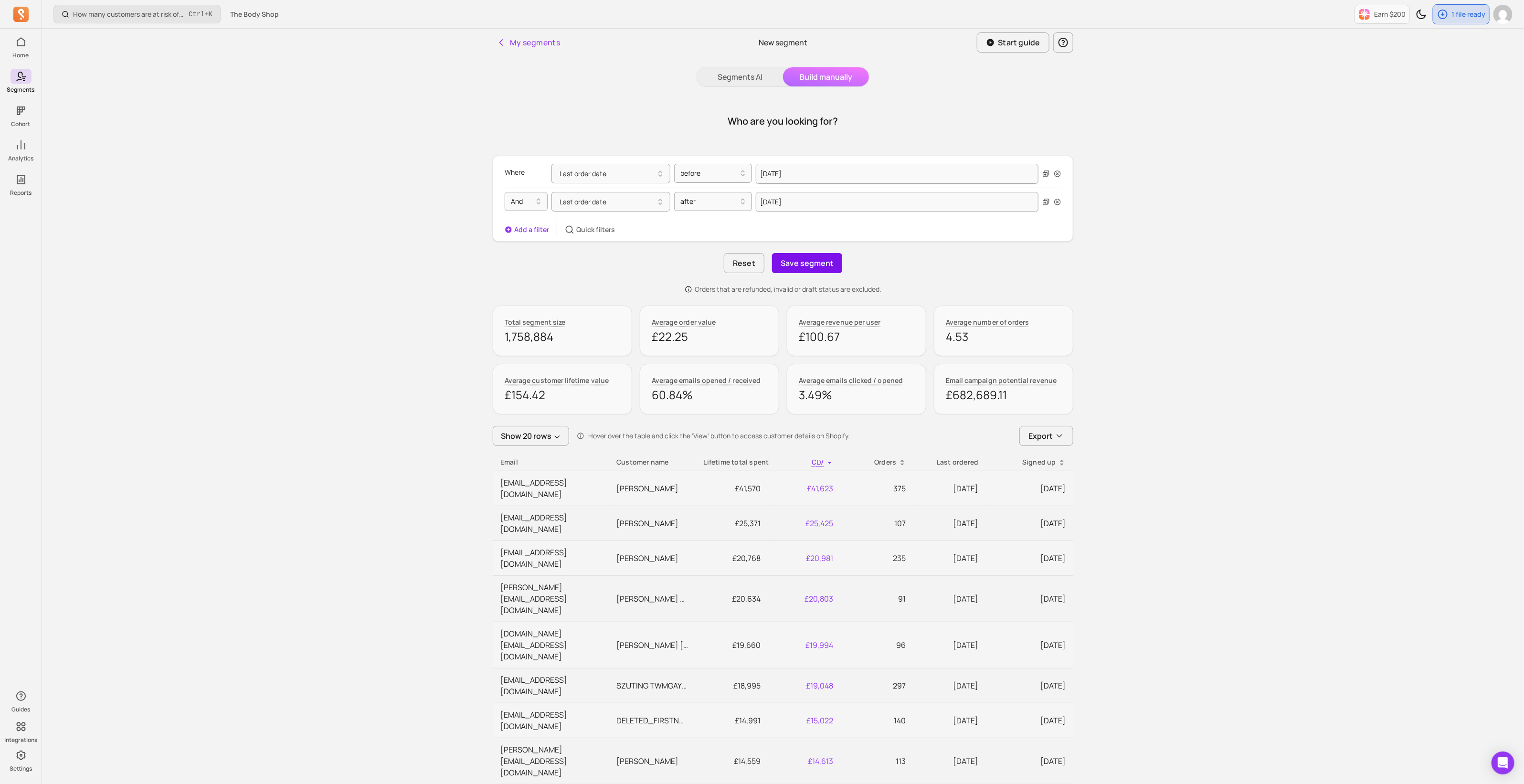
click at [816, 262] on button "Save segment" at bounding box center [807, 263] width 70 height 20
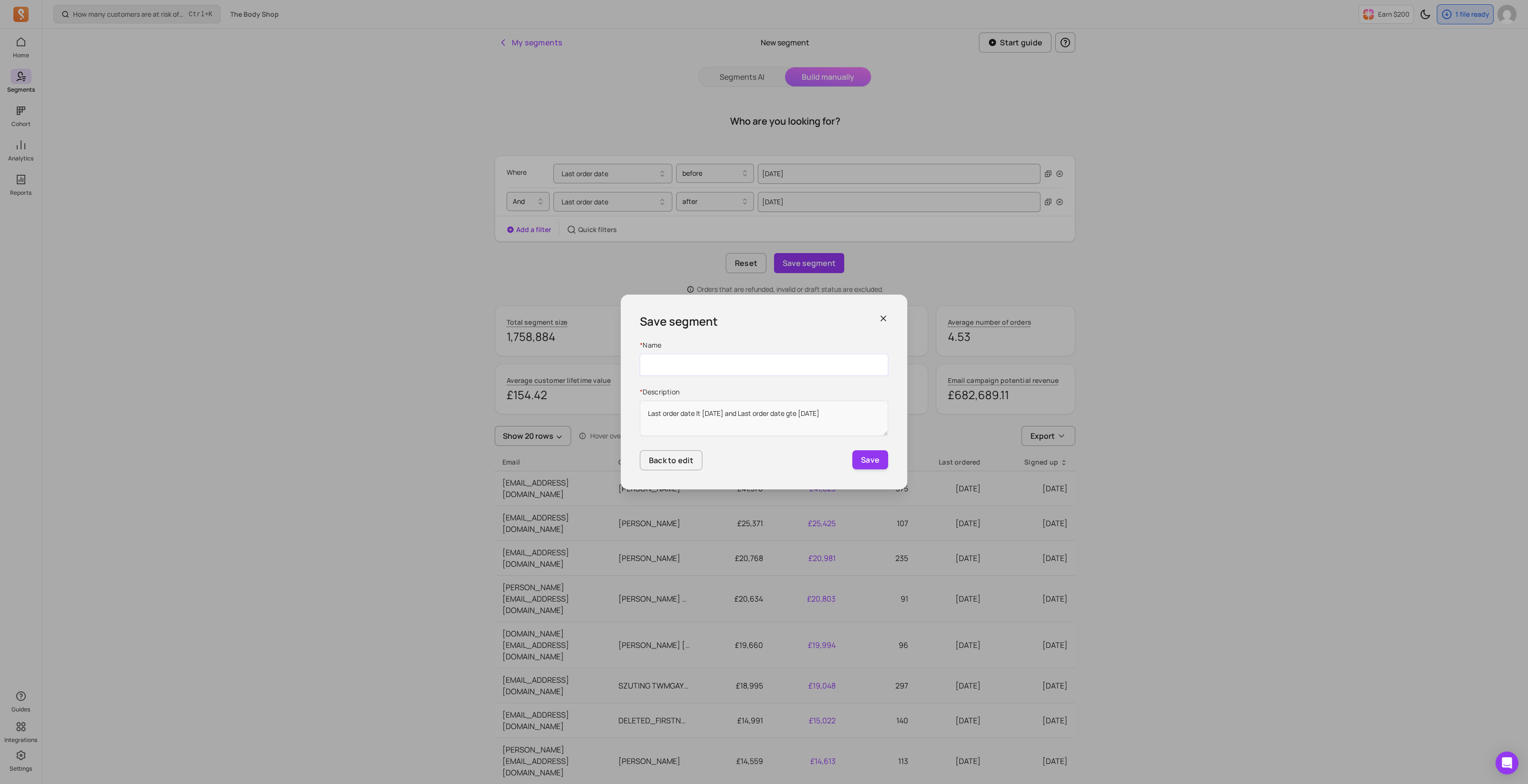
drag, startPoint x: 668, startPoint y: 367, endPoint x: 659, endPoint y: 367, distance: 9.0
click at [668, 367] on input "Name" at bounding box center [764, 364] width 248 height 22
drag, startPoint x: 742, startPoint y: 364, endPoint x: 811, endPoint y: 369, distance: 69.2
click at [811, 369] on input "DLG. RFM Segments. Frequent New Customers" at bounding box center [764, 364] width 248 height 22
click at [764, 369] on input "DLG. RFM Segments. Existing." at bounding box center [764, 364] width 248 height 22
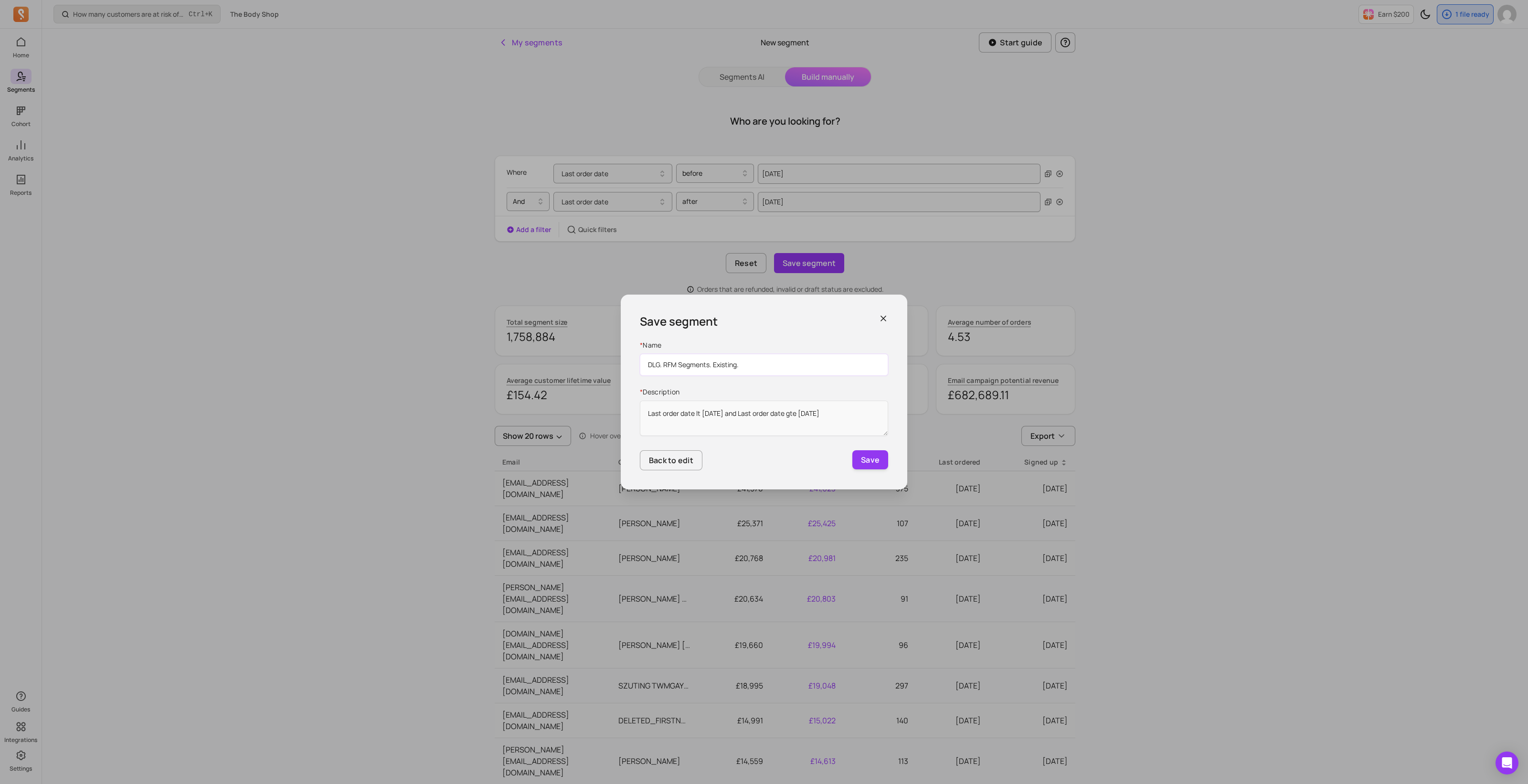
paste input "[PERSON_NAME] <[EMAIL_ADDRESS][DOMAIN_NAME]>"
drag, startPoint x: 811, startPoint y: 365, endPoint x: 801, endPoint y: 369, distance: 10.8
click at [811, 365] on input "DLG. RFM Segments. Existing. [PERSON_NAME] <[EMAIL_ADDRESS][DOMAIN_NAME]>" at bounding box center [764, 364] width 248 height 22
drag, startPoint x: 785, startPoint y: 367, endPoint x: 890, endPoint y: 383, distance: 106.2
click at [890, 367] on div "Save segment * Name DLG. RFM Segments. Existing. [PERSON_NAME] <[EMAIL_ADDRESS]…" at bounding box center [764, 392] width 287 height 195
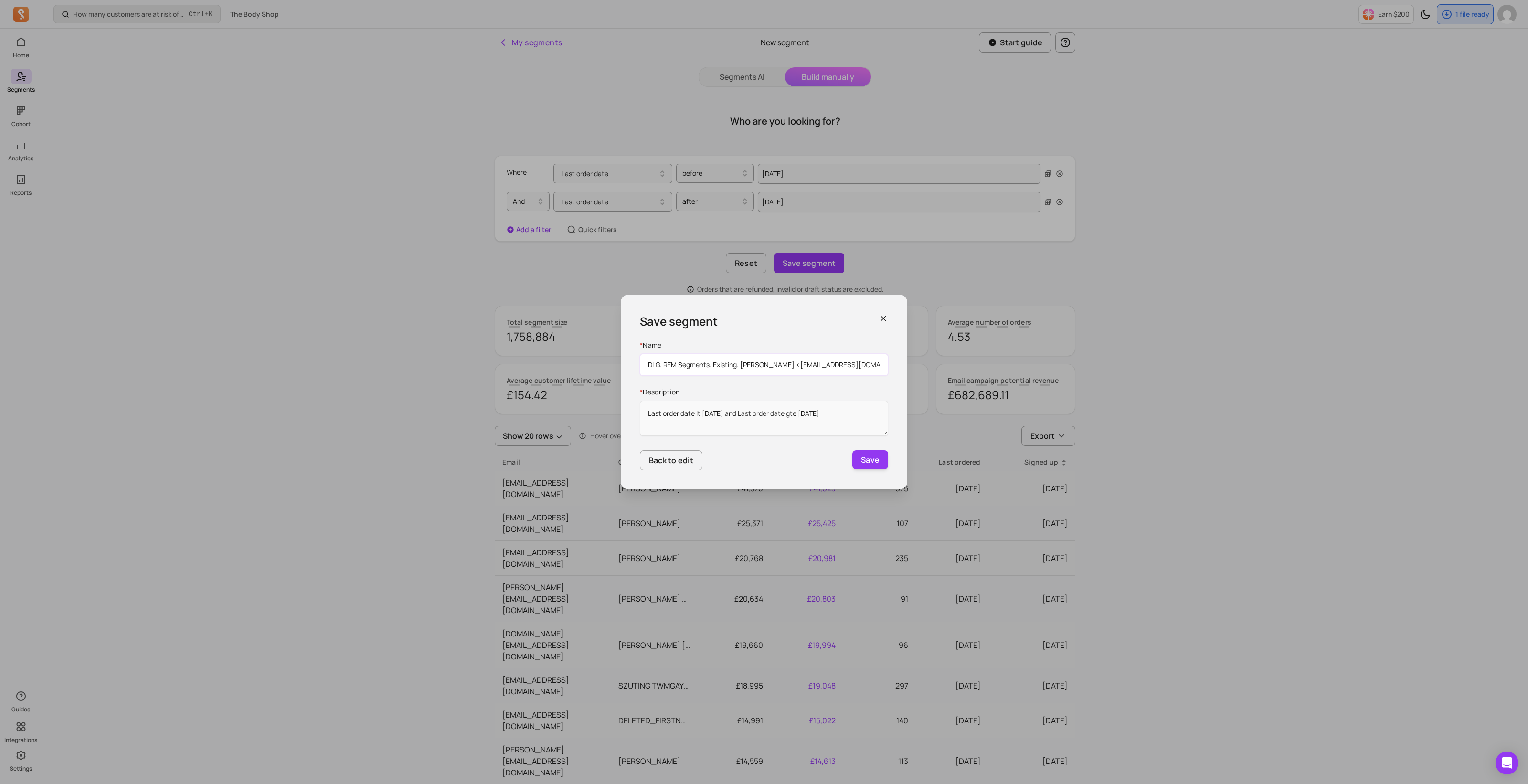
paste input "Transacted 13-[DATE]"
type input "DLG. RFM Segments. Existing. [PERSON_NAME] Transacted 13-[DATE]"
click at [688, 415] on textarea "Last order date lt [DATE] and Last order date gte [DATE]" at bounding box center [764, 418] width 248 height 36
paste textarea "Transacted 13-[DATE]"
type textarea "Transacted 13-[DATE]"
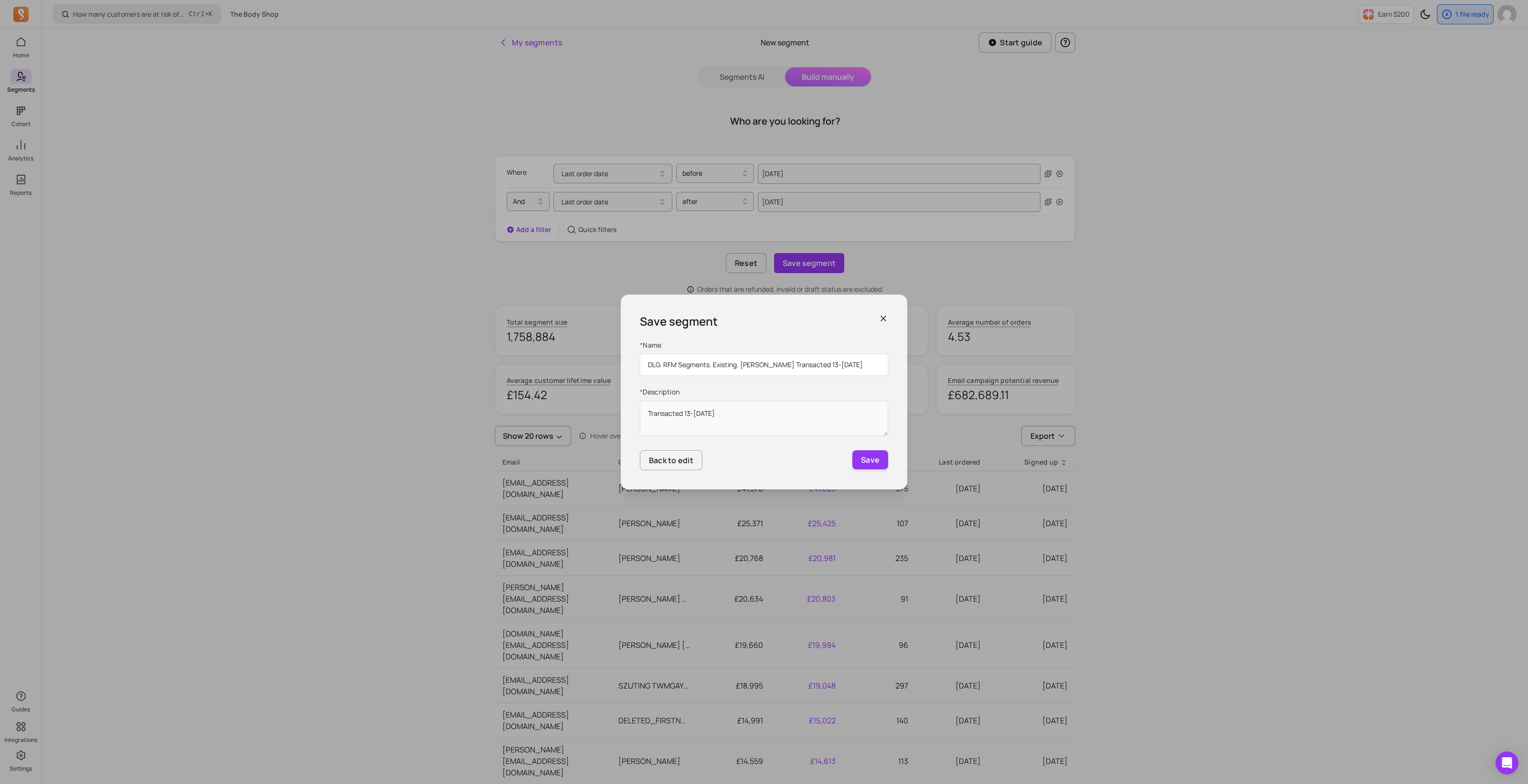
drag, startPoint x: 786, startPoint y: 364, endPoint x: 911, endPoint y: 370, distance: 125.1
click at [911, 370] on div "Save segment * Name DLG. RFM Segments. Existing. [PERSON_NAME] Transacted 13-[D…" at bounding box center [764, 392] width 1528 height 784
type input "DLG. RFM Segments. Existing. [GEOGRAPHIC_DATA]"
click at [871, 458] on button "Save" at bounding box center [870, 459] width 36 height 19
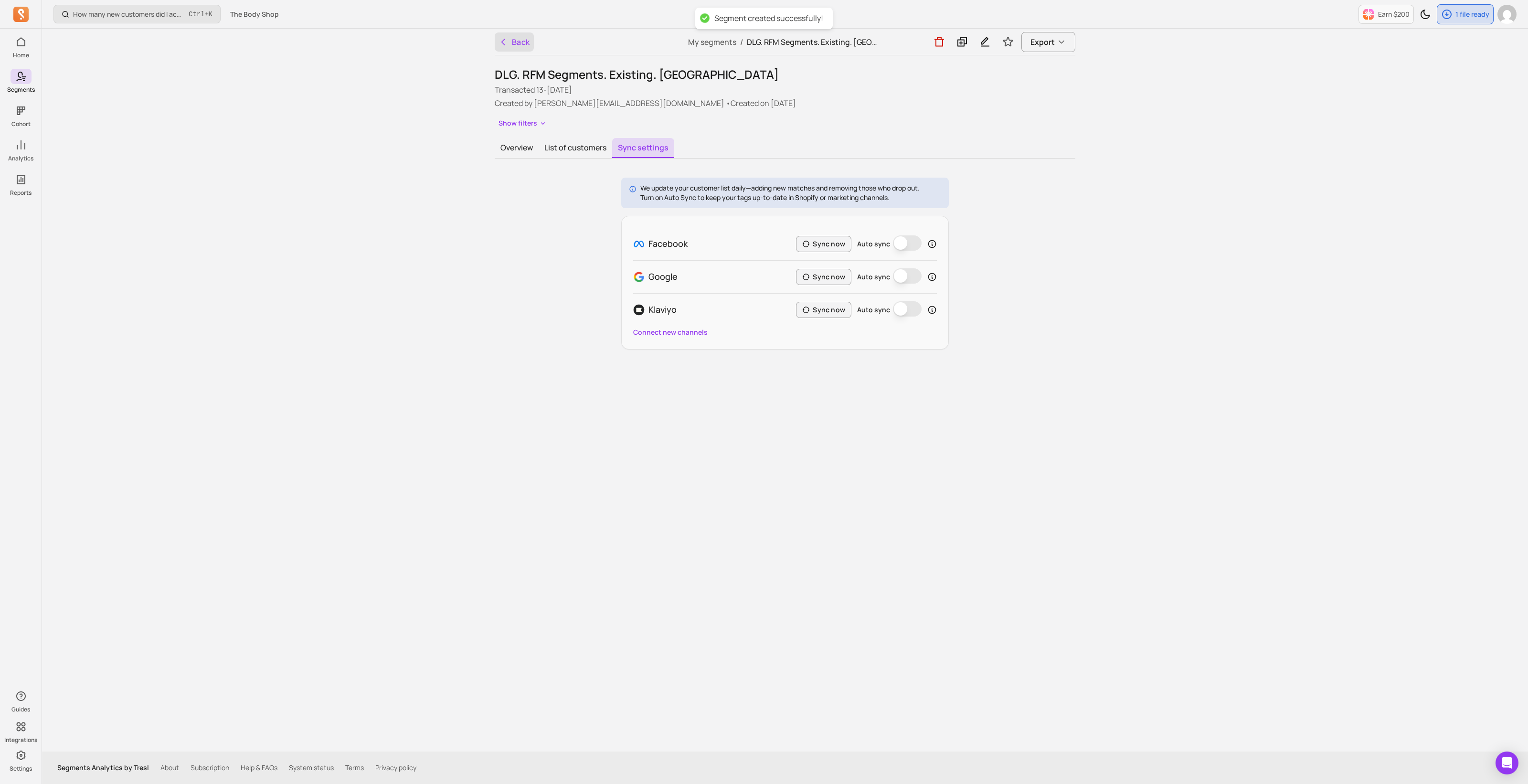
click at [522, 42] on button "Back" at bounding box center [515, 42] width 39 height 19
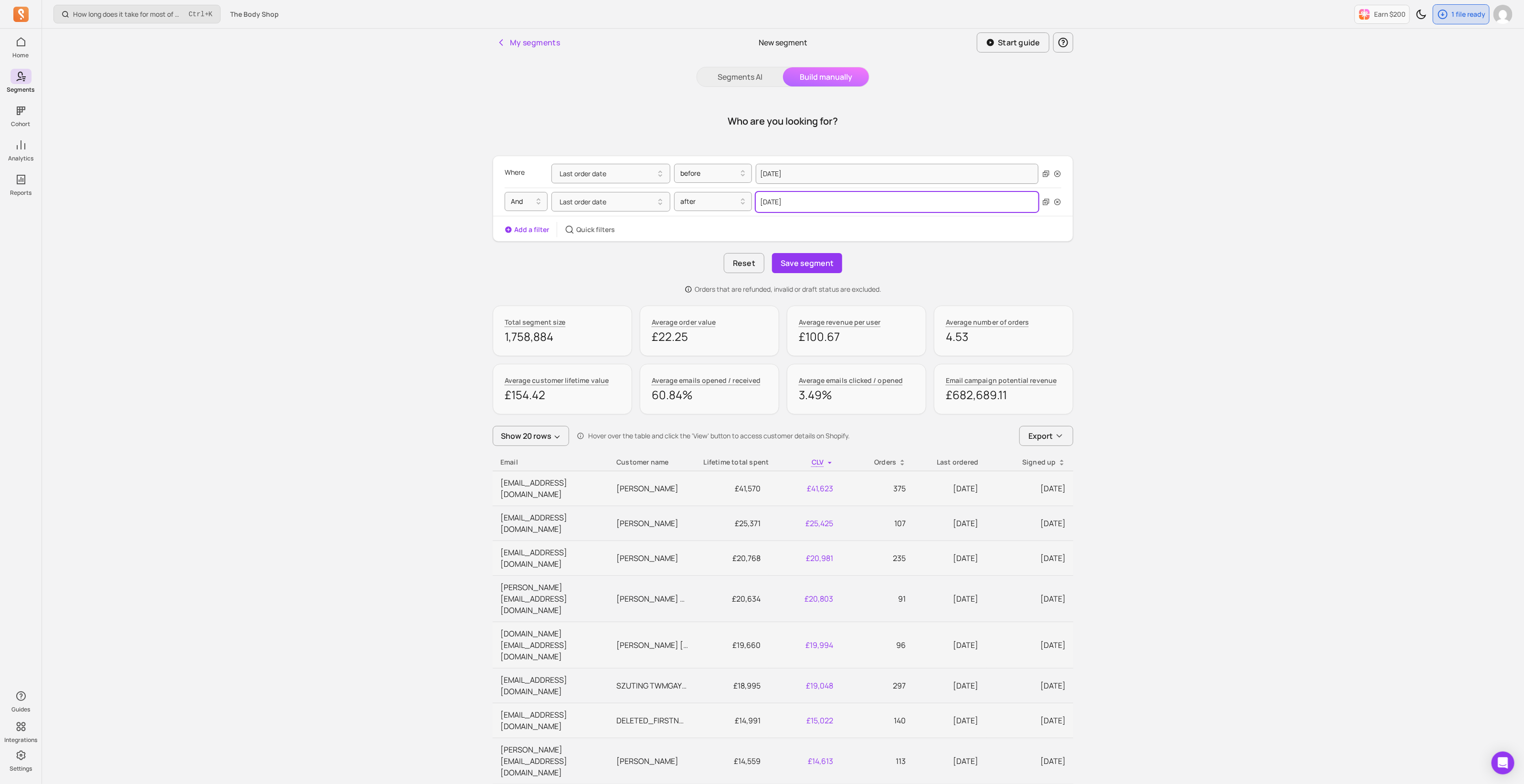
select select "2023"
select select "September"
drag, startPoint x: 804, startPoint y: 201, endPoint x: 745, endPoint y: 202, distance: 59.0
click at [745, 202] on div "Last order date after [DATE] 2000 2001 2002 2003 2004 2005 2006 2007 2008 2009 …" at bounding box center [795, 202] width 487 height 20
click at [708, 177] on div at bounding box center [710, 173] width 58 height 11
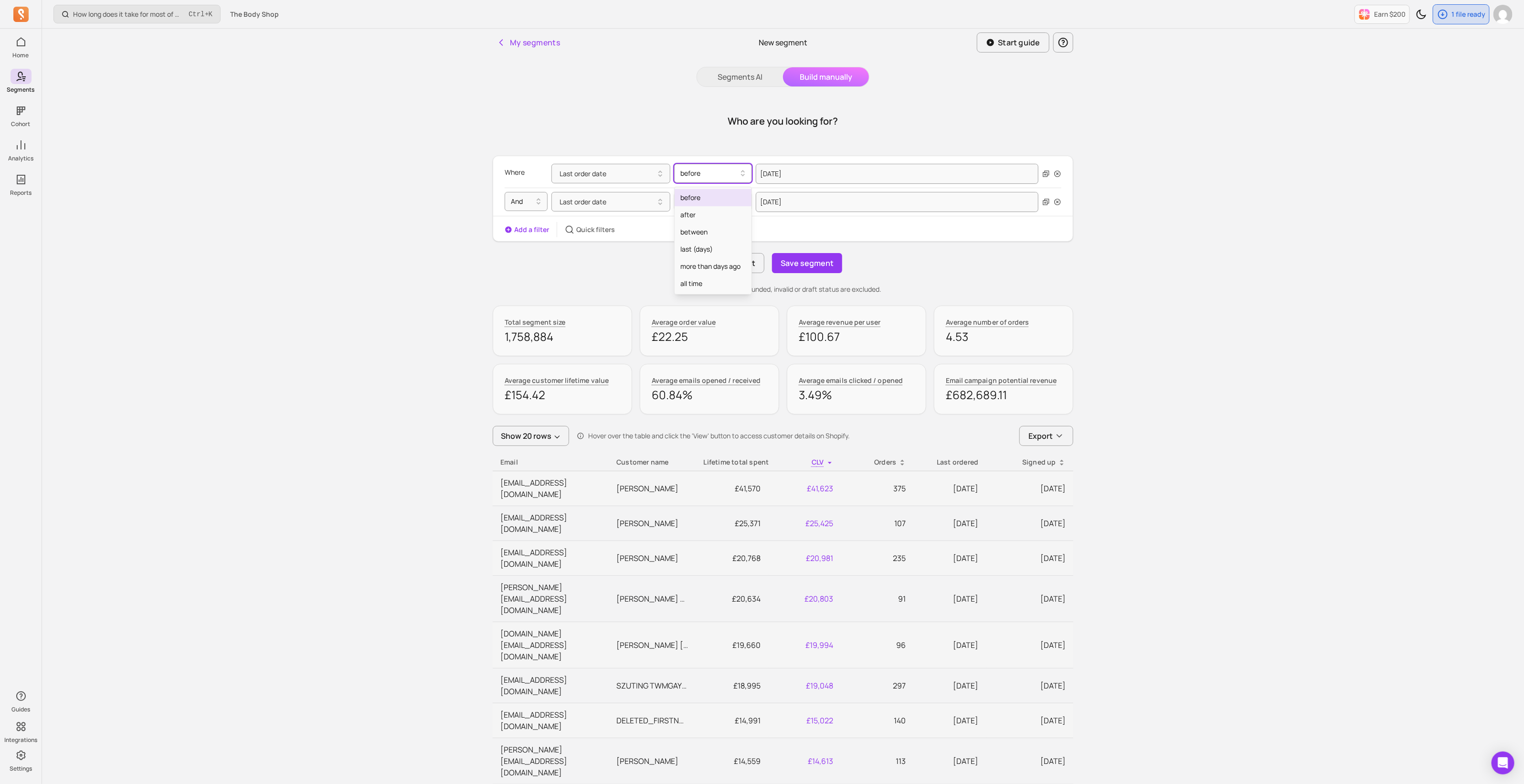
click at [708, 177] on div at bounding box center [710, 173] width 58 height 11
click at [708, 178] on div at bounding box center [710, 173] width 58 height 11
click at [801, 173] on input "[DATE]" at bounding box center [897, 174] width 282 height 20
select select "2024"
select select "September"
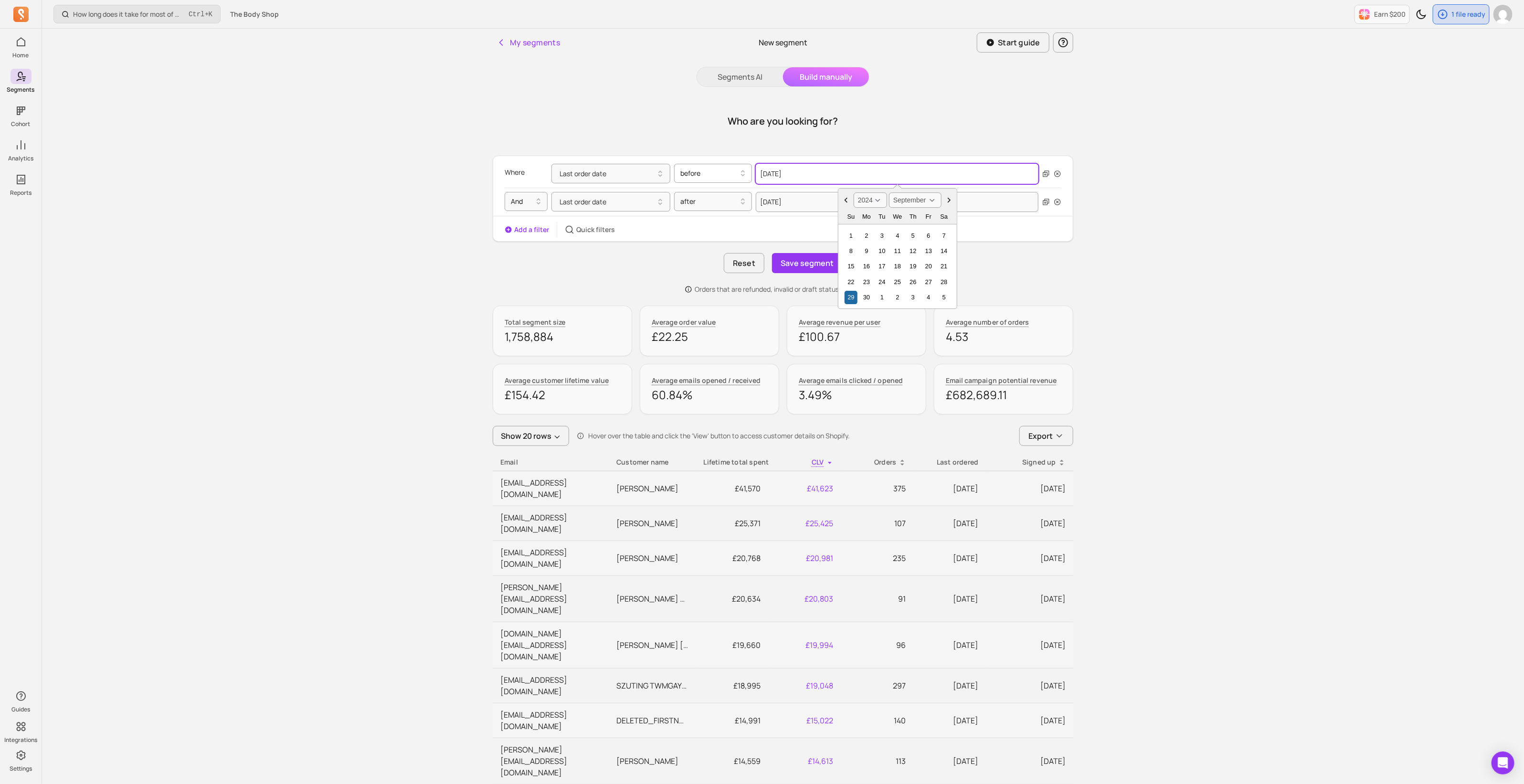
drag, startPoint x: 817, startPoint y: 175, endPoint x: 726, endPoint y: 169, distance: 91.2
click at [726, 169] on div "Last order date before [DATE] 2000 2001 2002 2003 2004 2005 2006 2007 2008 2009…" at bounding box center [795, 174] width 487 height 20
paste input "3"
type input "[DATE]"
select select "2023"
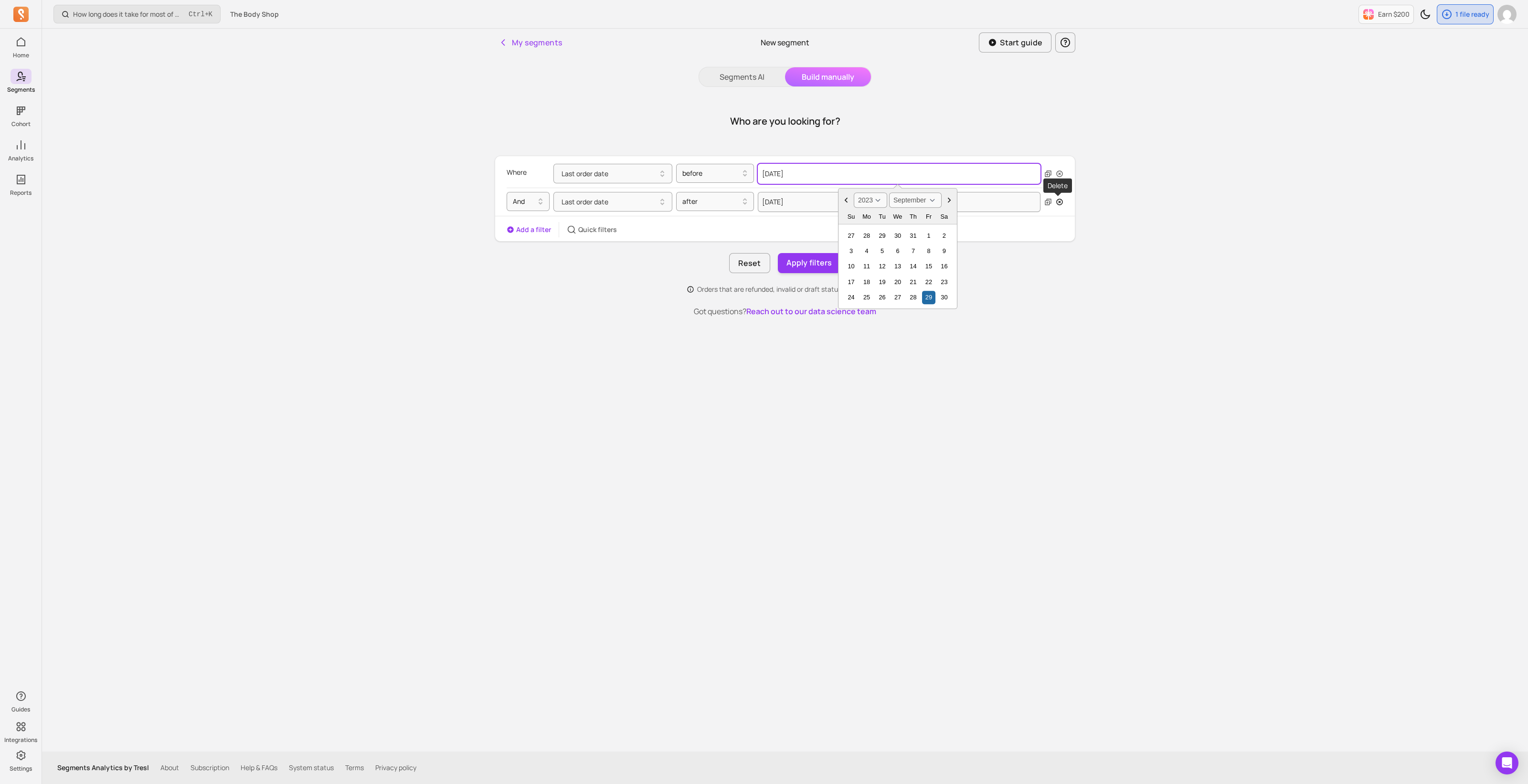
type input "[DATE]"
click at [1056, 200] on icon "button" at bounding box center [1060, 202] width 8 height 8
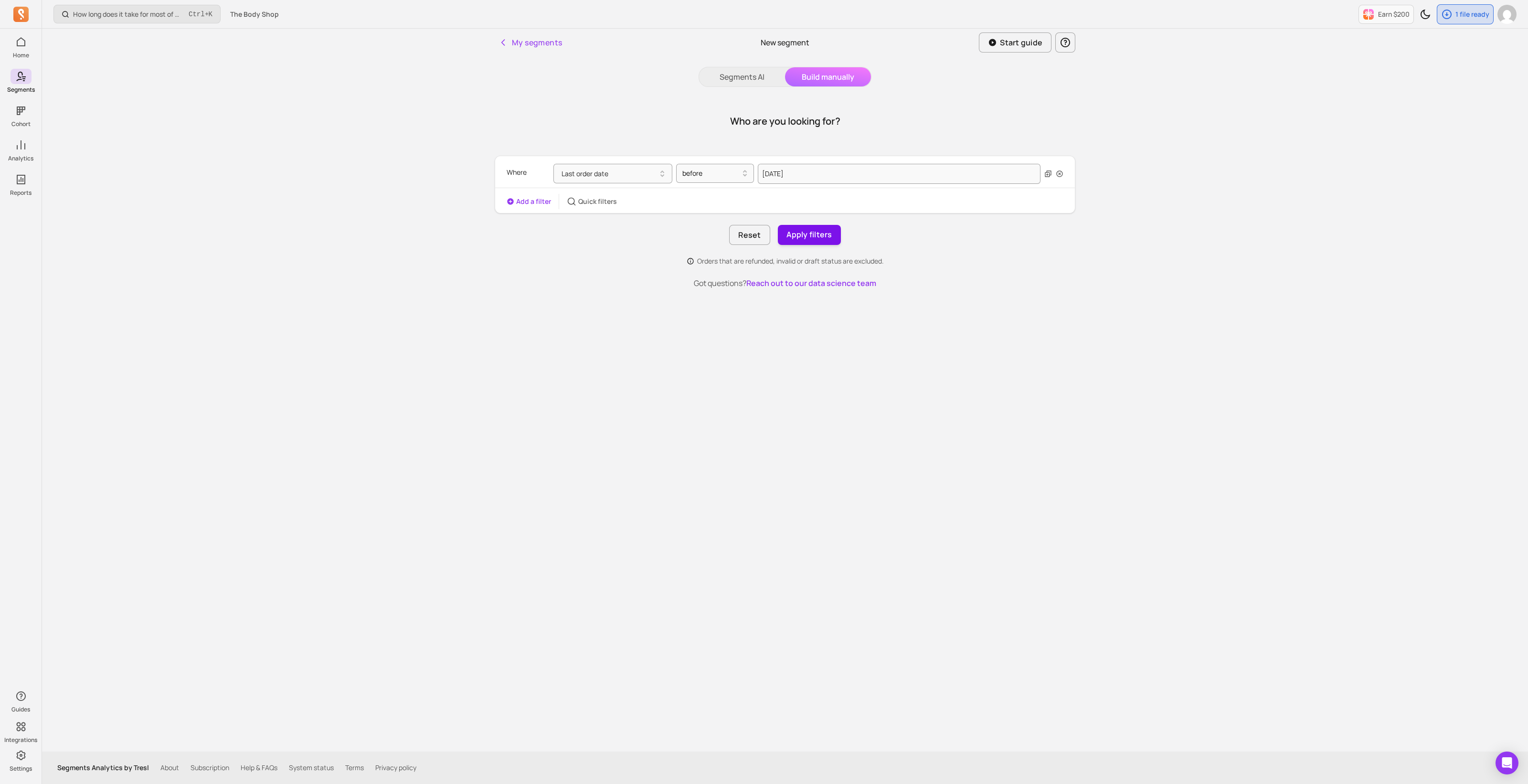
click at [818, 235] on button "Apply filters" at bounding box center [809, 235] width 63 height 20
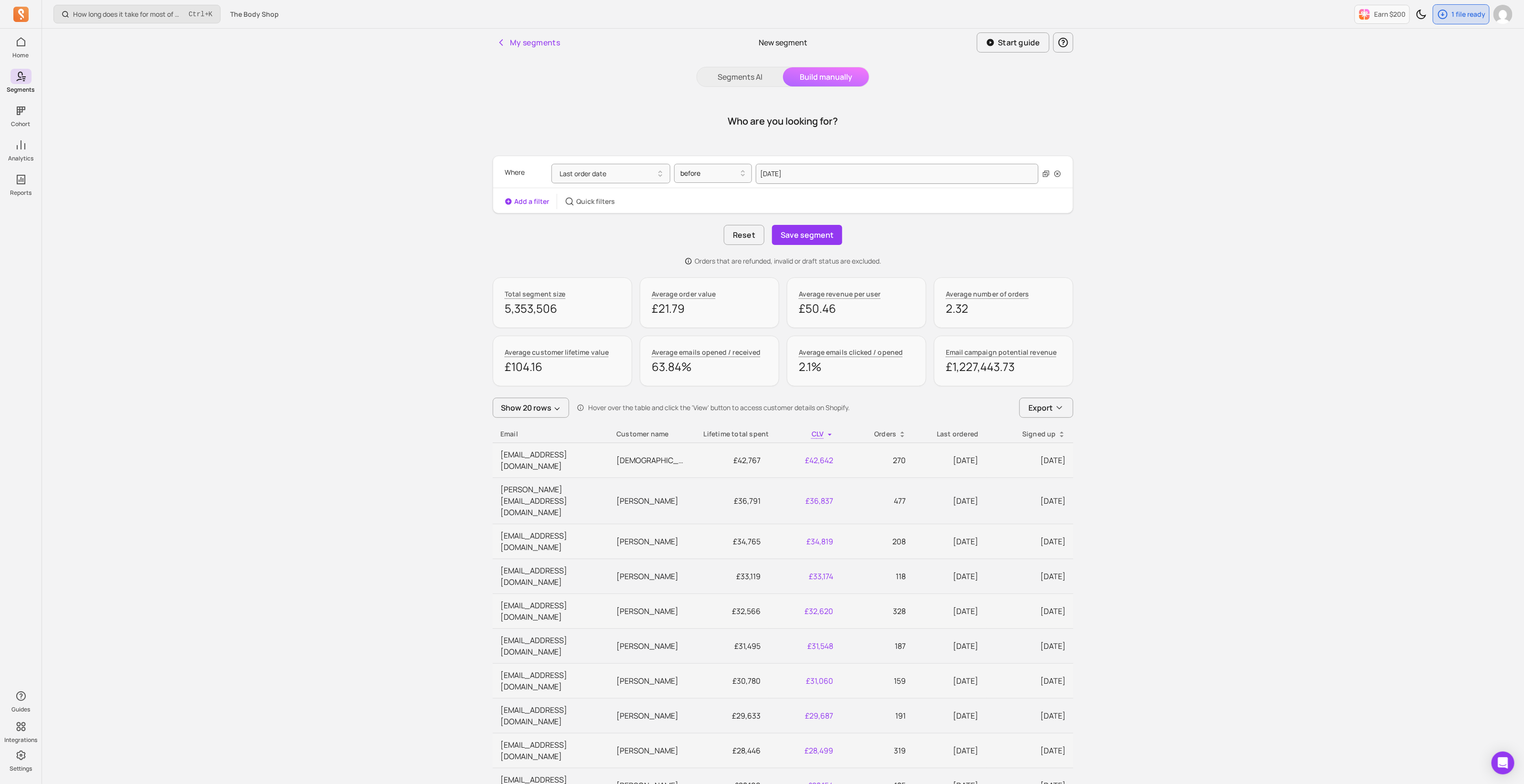
click at [903, 436] on icon at bounding box center [902, 435] width 8 height 8
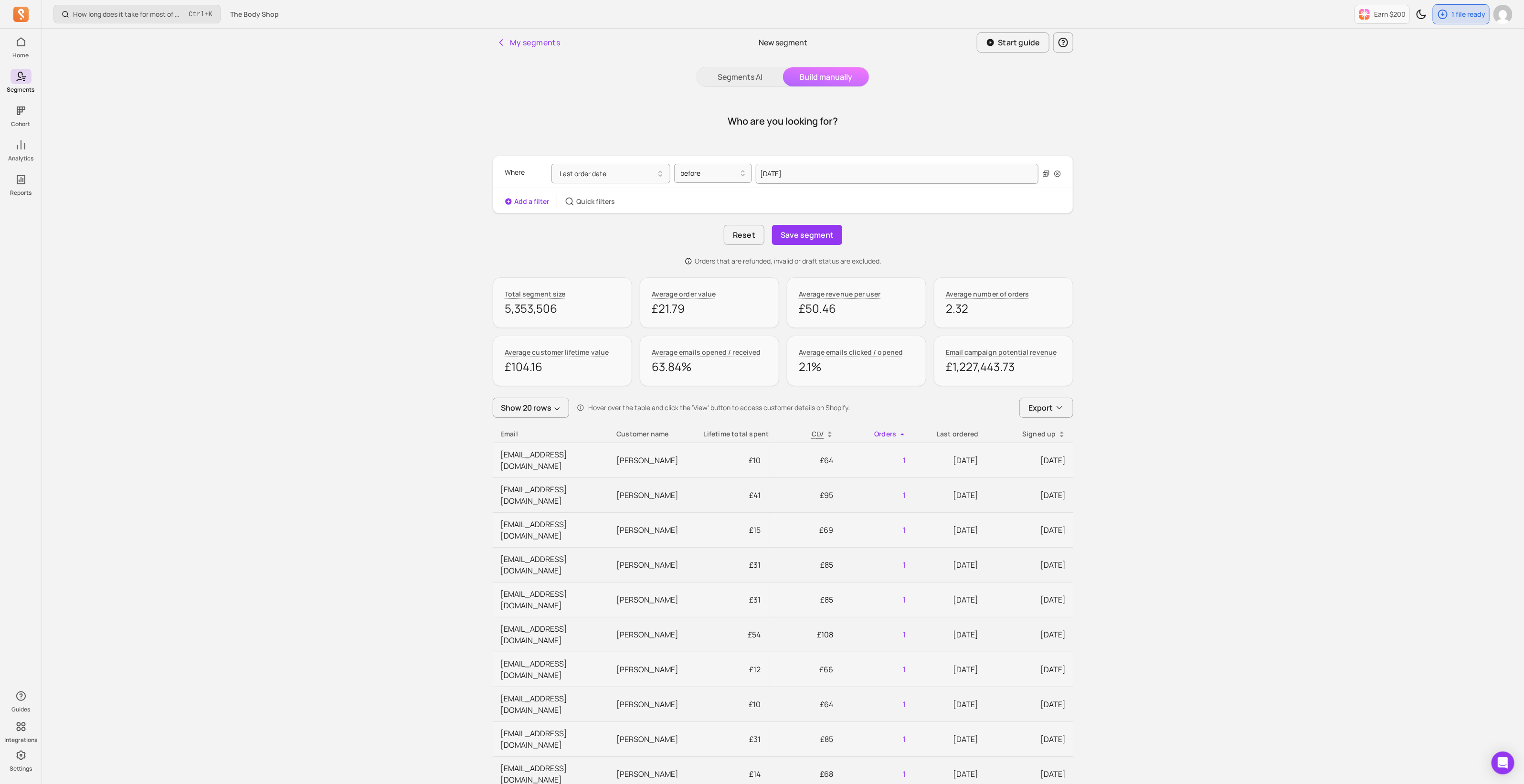
click at [901, 431] on icon at bounding box center [902, 435] width 8 height 8
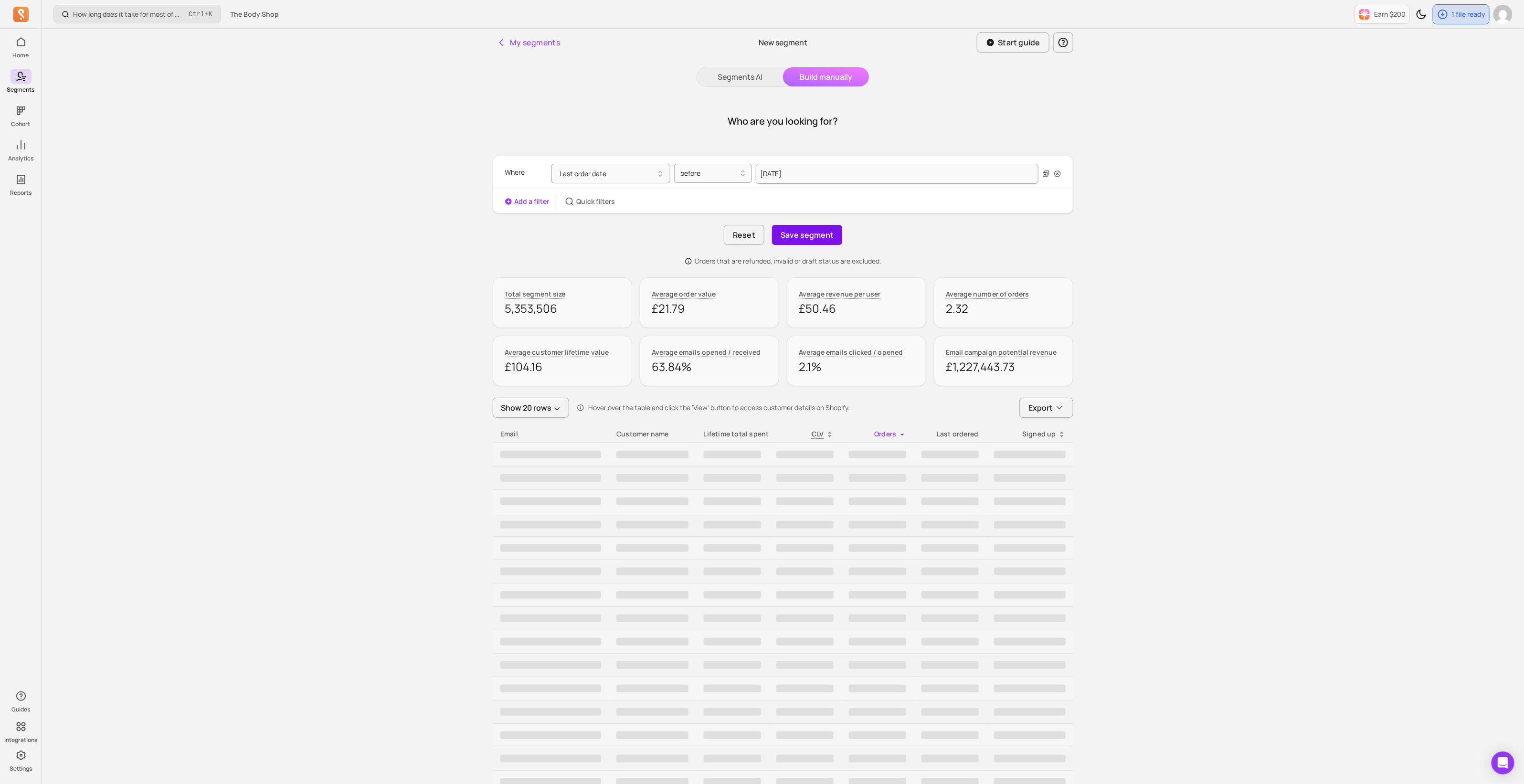
click at [808, 237] on button "Save segment" at bounding box center [807, 235] width 70 height 20
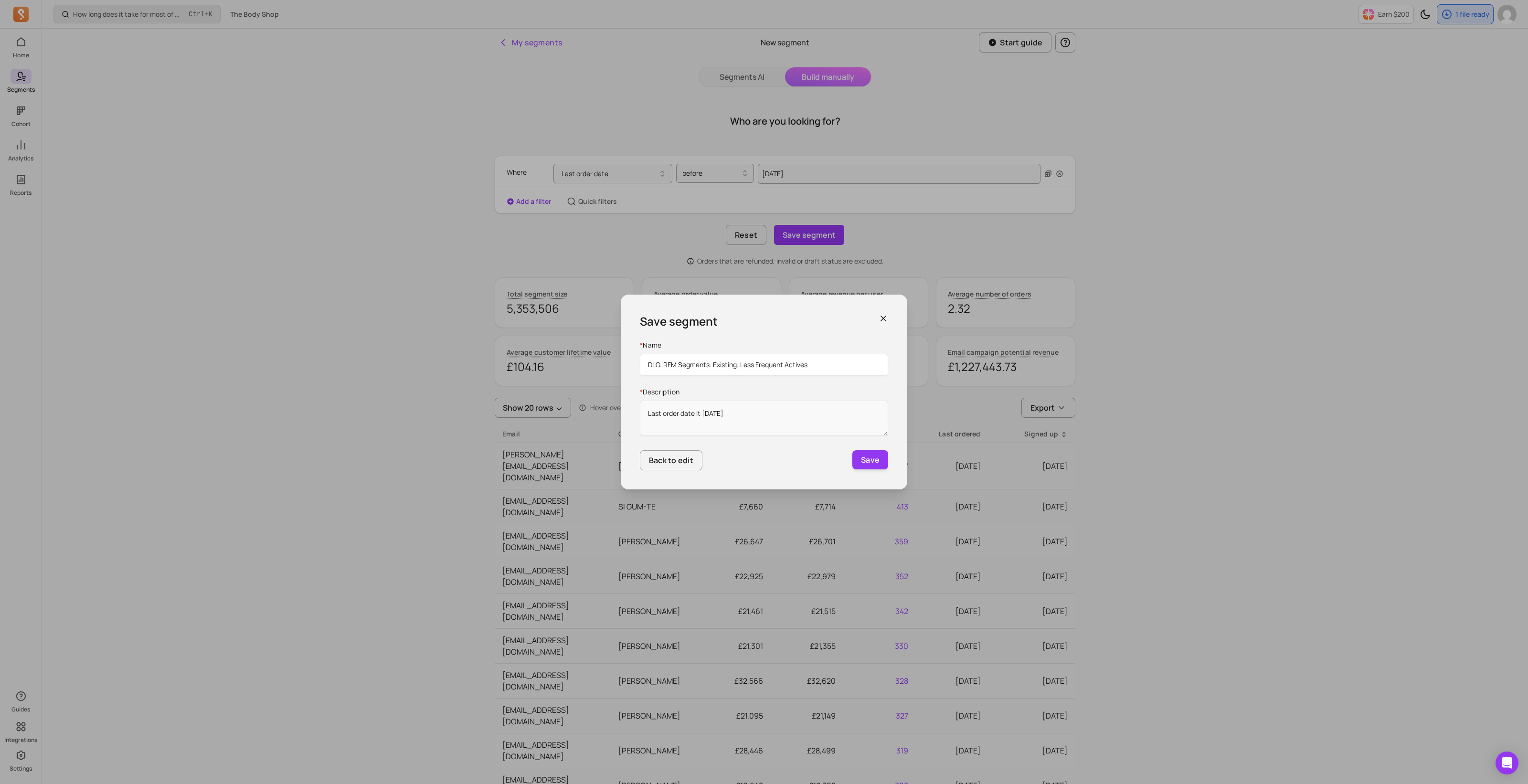
click at [769, 372] on input "DLG. RFM Segments. Existing. Less Frequent Actives" at bounding box center [764, 364] width 248 height 22
drag, startPoint x: 740, startPoint y: 365, endPoint x: 844, endPoint y: 369, distance: 104.1
click at [844, 369] on input "DLG. RFM Segments. Existing. Less Frequent Actives" at bounding box center [764, 364] width 248 height 22
type input "DLG. RFM Segments. Existing. Lapsed"
drag, startPoint x: 671, startPoint y: 415, endPoint x: 718, endPoint y: 436, distance: 51.5
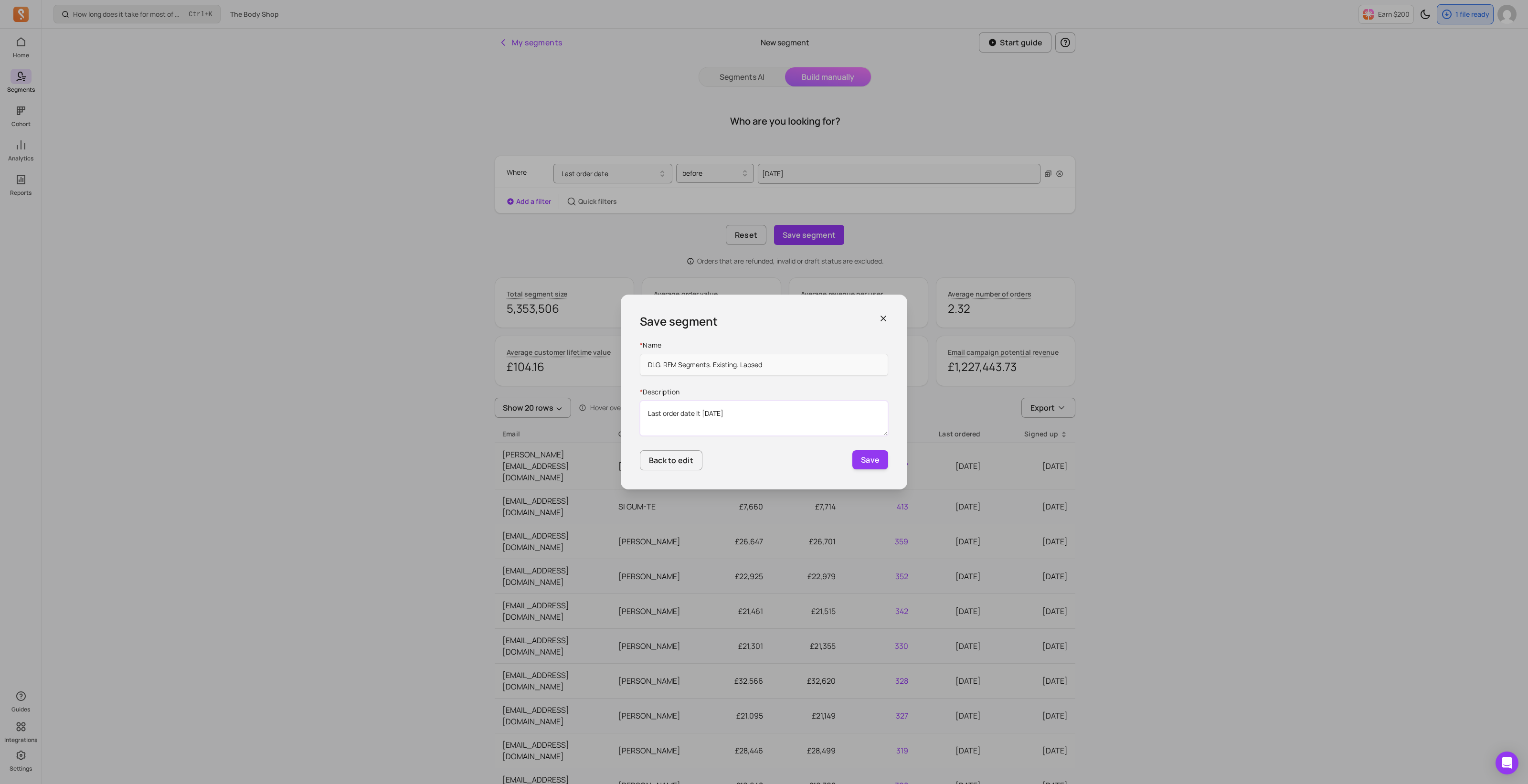
click at [671, 416] on textarea "Last order date lt [DATE]" at bounding box center [764, 418] width 248 height 36
paste textarea "Transacted over [DATE]"
type textarea "Transacted over [DATE]"
click at [874, 458] on button "Save" at bounding box center [870, 459] width 36 height 19
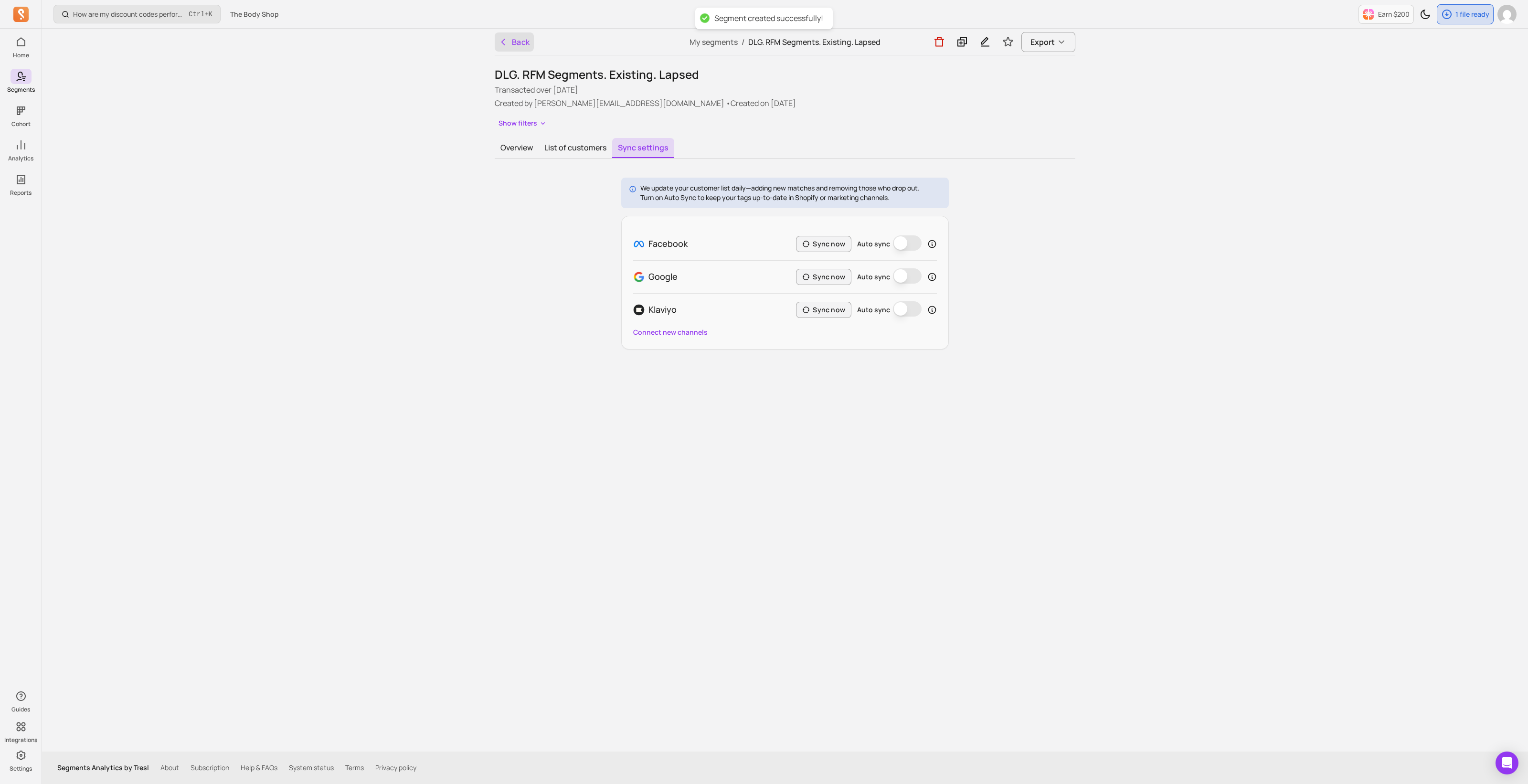
click at [508, 41] on button "Back" at bounding box center [515, 42] width 39 height 19
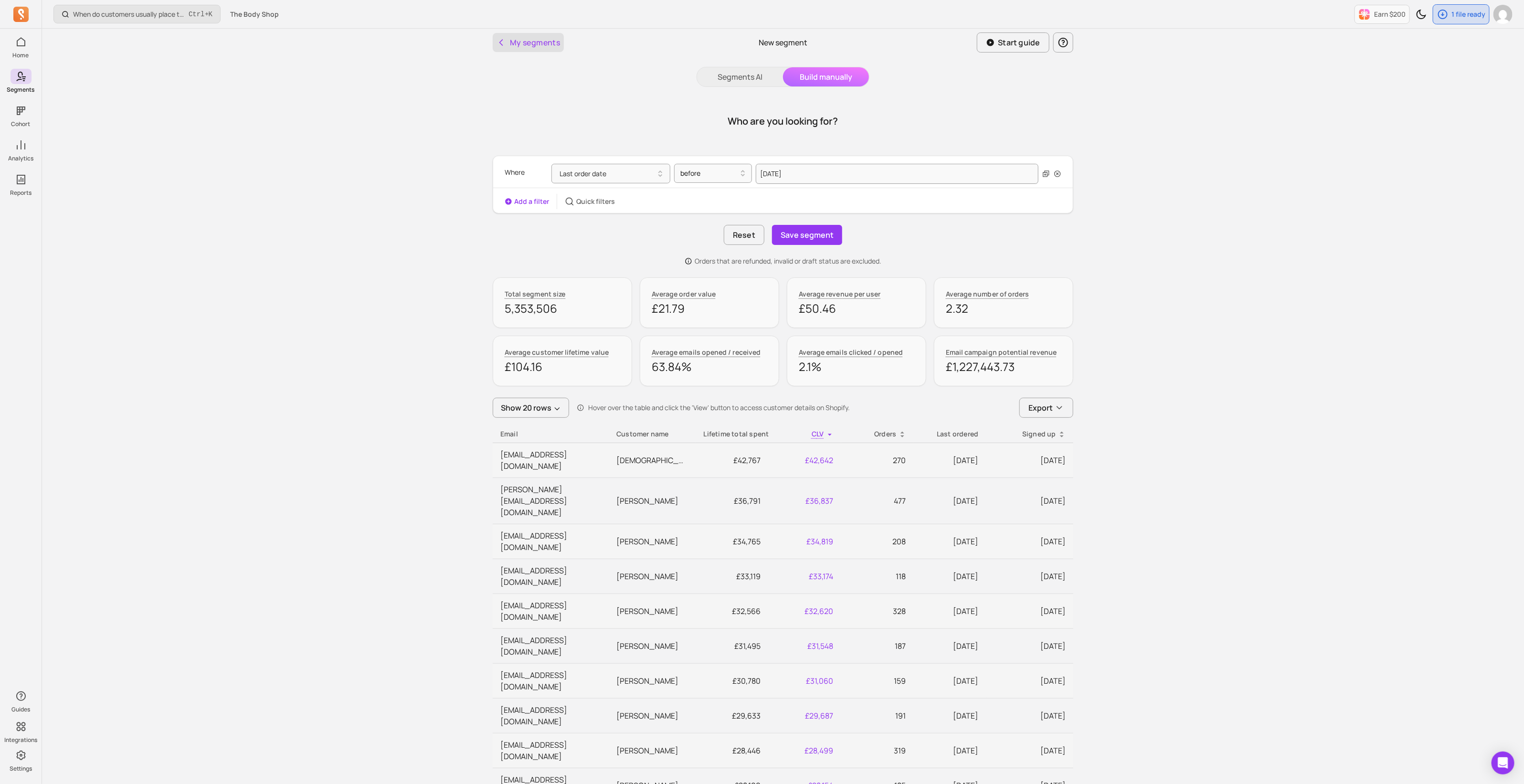
click at [543, 43] on button "My segments" at bounding box center [528, 42] width 71 height 19
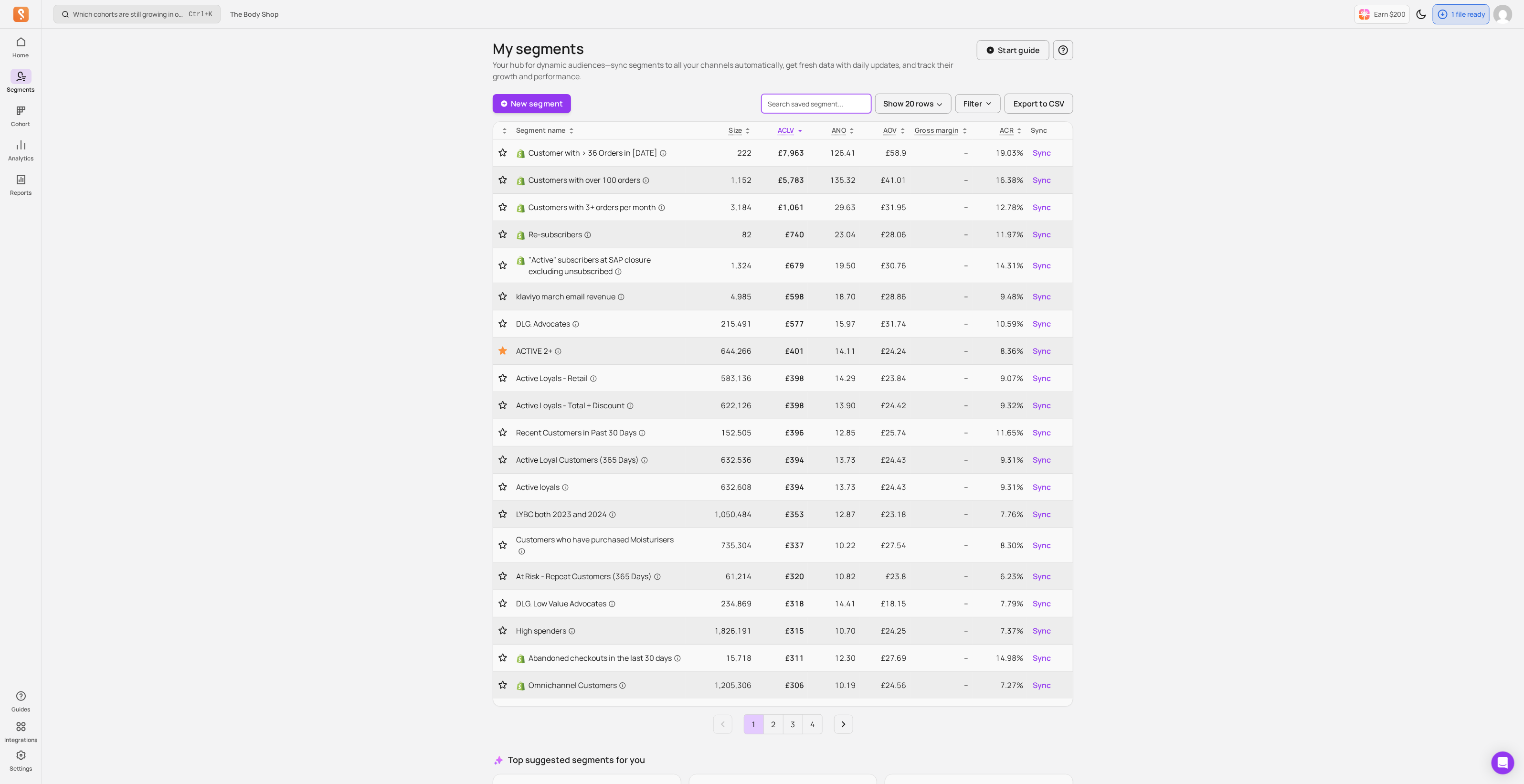
click at [795, 103] on input "search" at bounding box center [817, 103] width 110 height 19
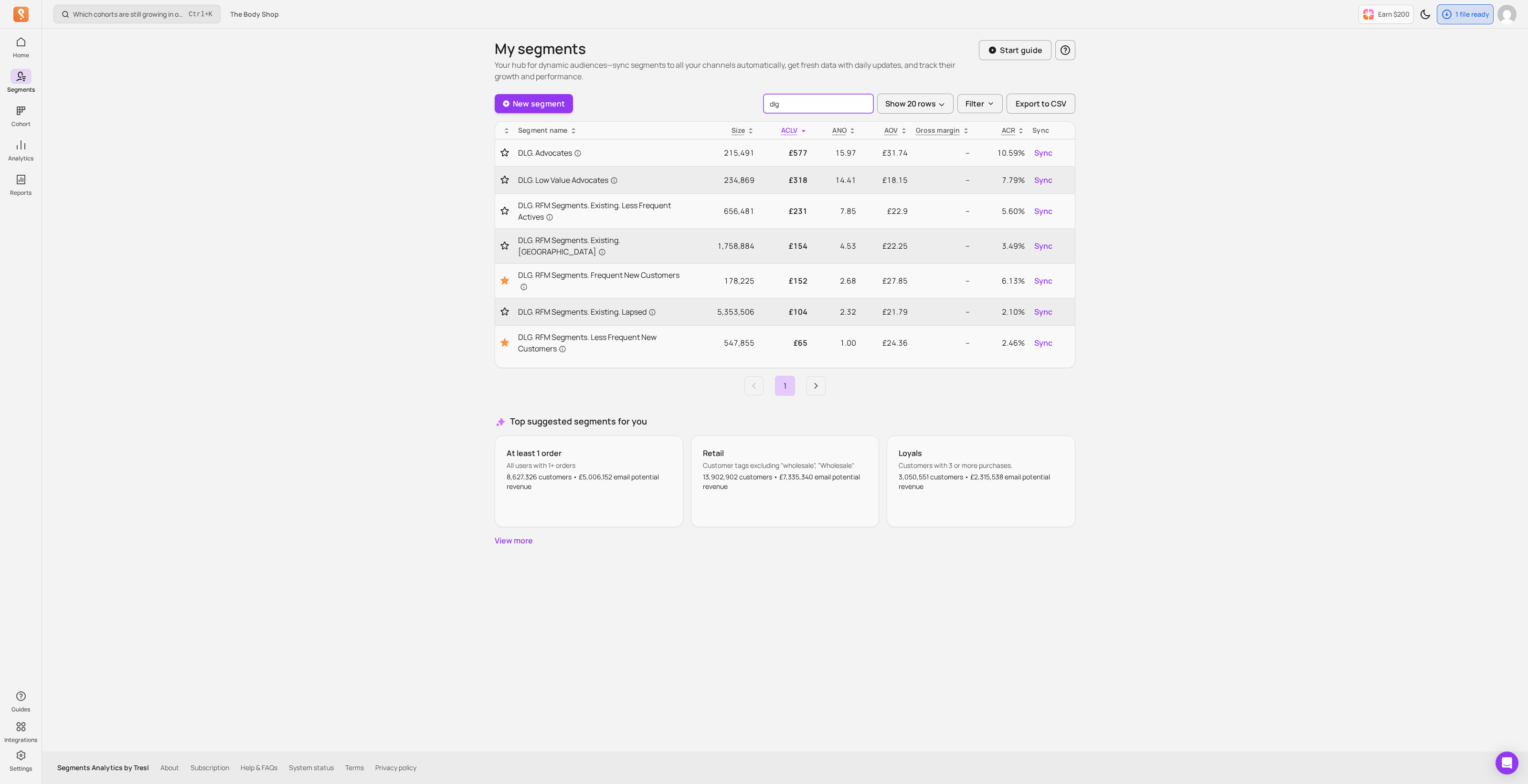
type input "dlg"
drag, startPoint x: 842, startPoint y: 579, endPoint x: 826, endPoint y: 590, distance: 19.4
click at [841, 580] on div "My segments Your hub for dynamic audiences—sync segments to all your channels a…" at bounding box center [785, 390] width 611 height 723
click at [575, 306] on span "DLG. RFM Segments. Existing. Lapsed" at bounding box center [588, 311] width 138 height 11
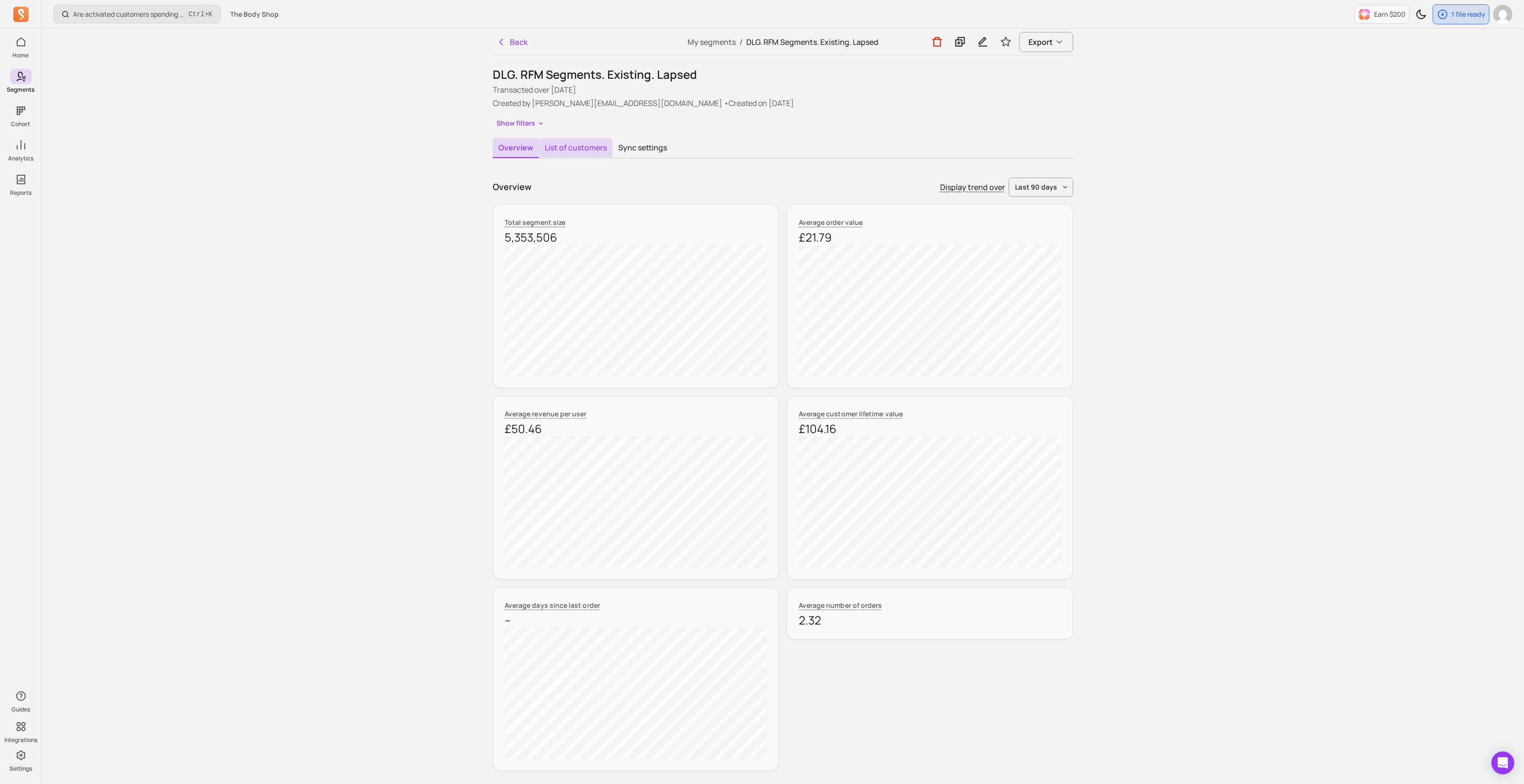
click at [586, 148] on button "List of customers" at bounding box center [575, 148] width 74 height 20
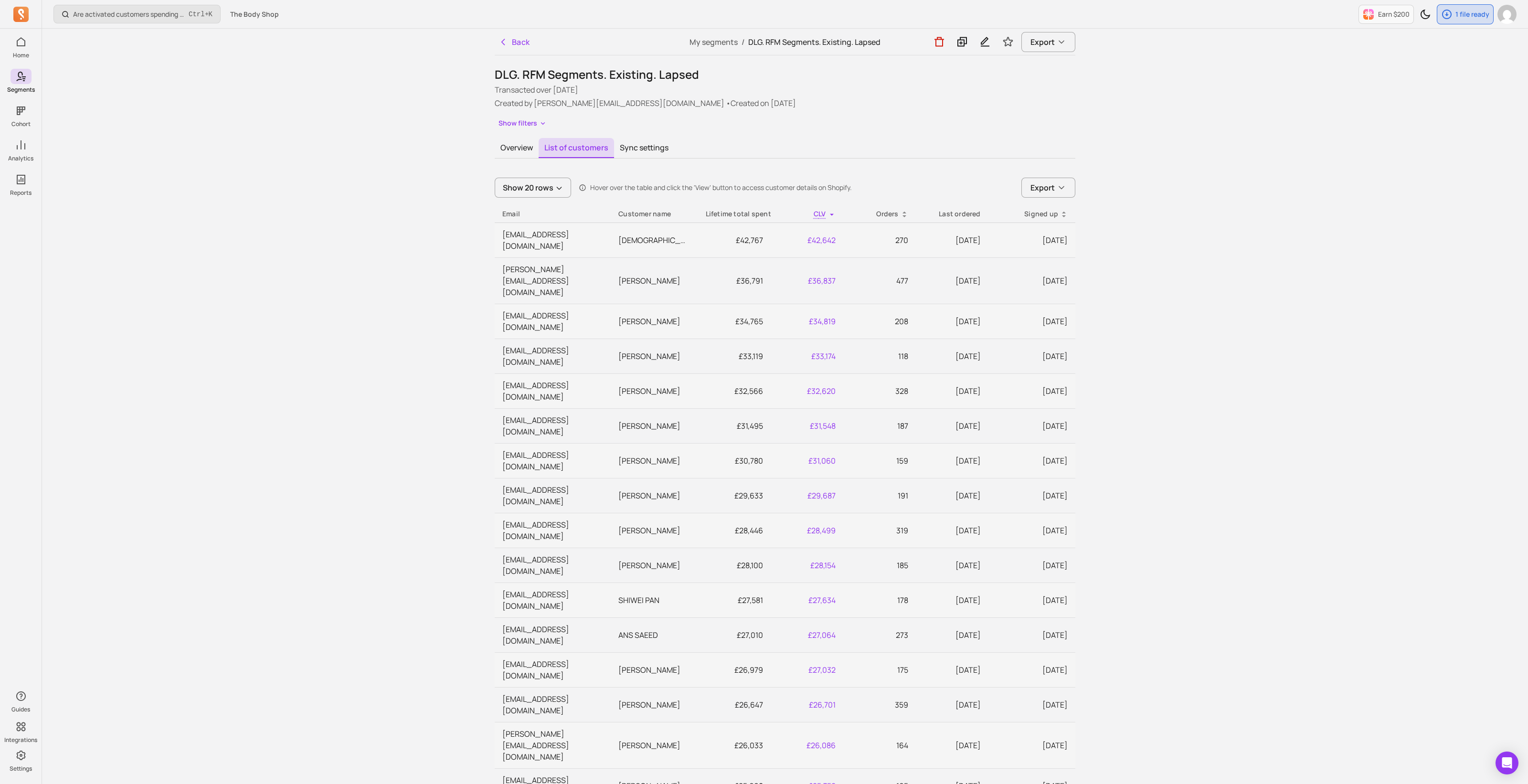
click at [901, 216] on icon at bounding box center [905, 214] width 8 height 8
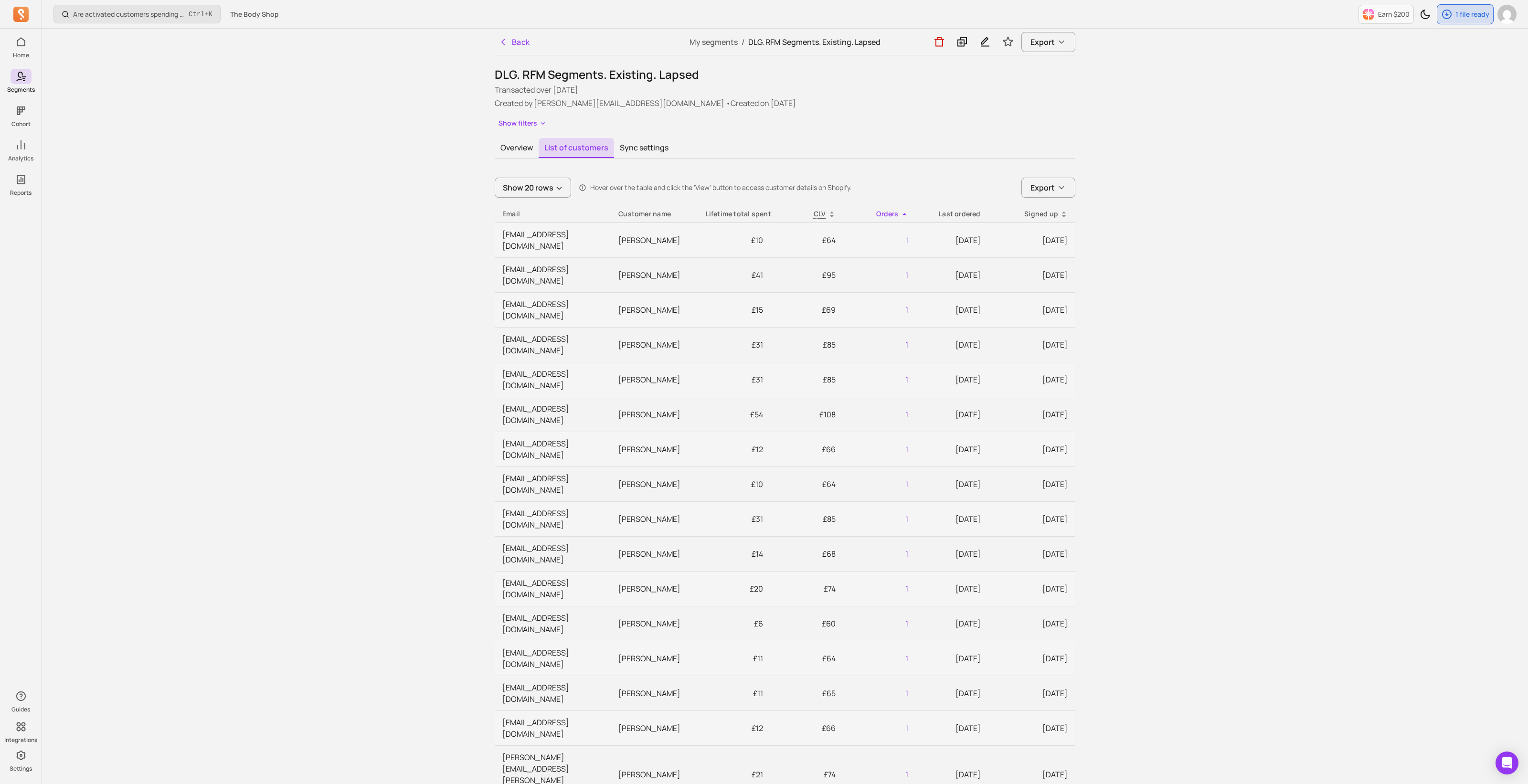
click at [904, 213] on icon at bounding box center [905, 214] width 8 height 8
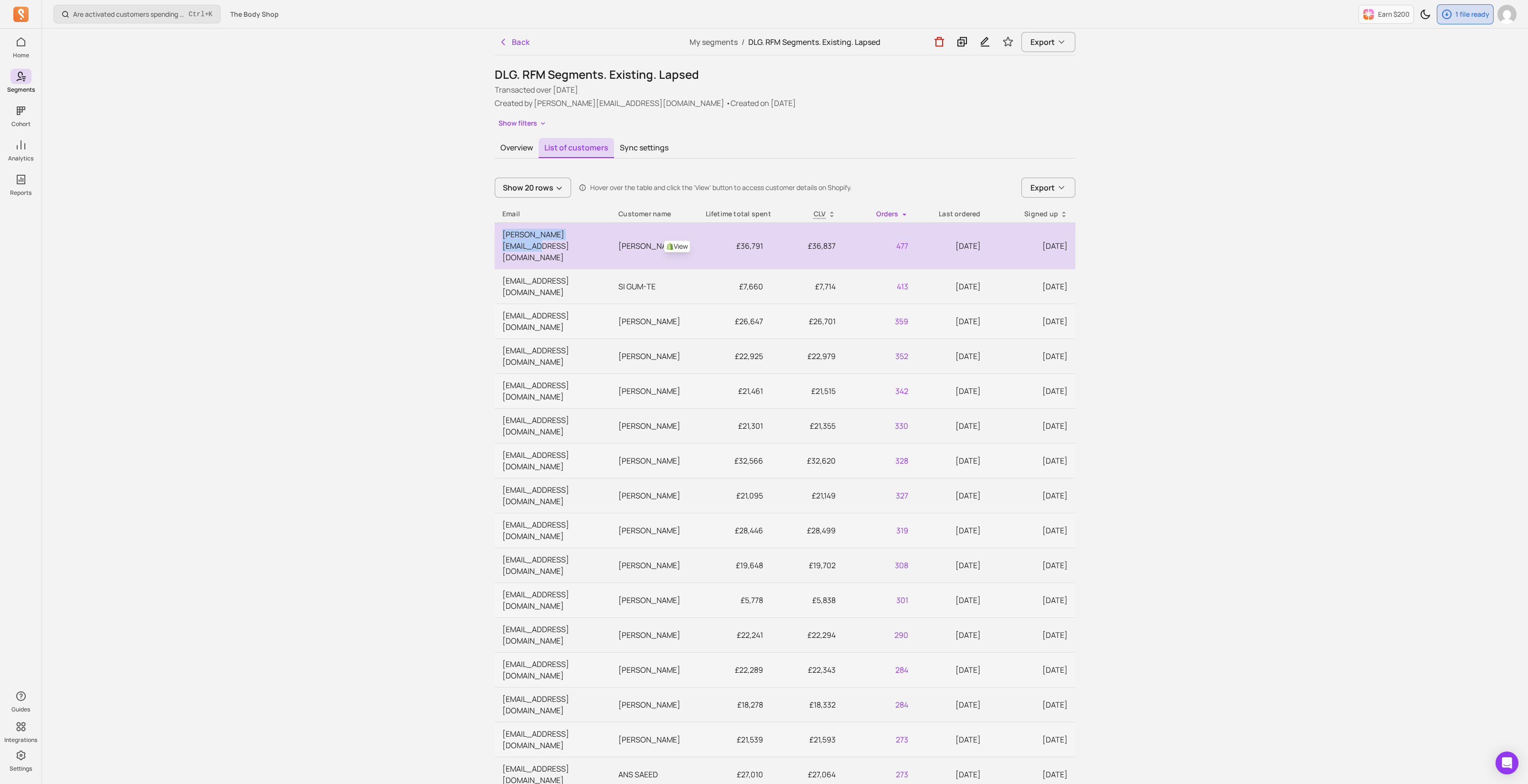
drag, startPoint x: 591, startPoint y: 235, endPoint x: 502, endPoint y: 236, distance: 89.0
click at [502, 236] on td "[PERSON_NAME][EMAIL_ADDRESS][DOMAIN_NAME]" at bounding box center [553, 245] width 116 height 46
copy td "[PERSON_NAME][EMAIL_ADDRESS][DOMAIN_NAME]"
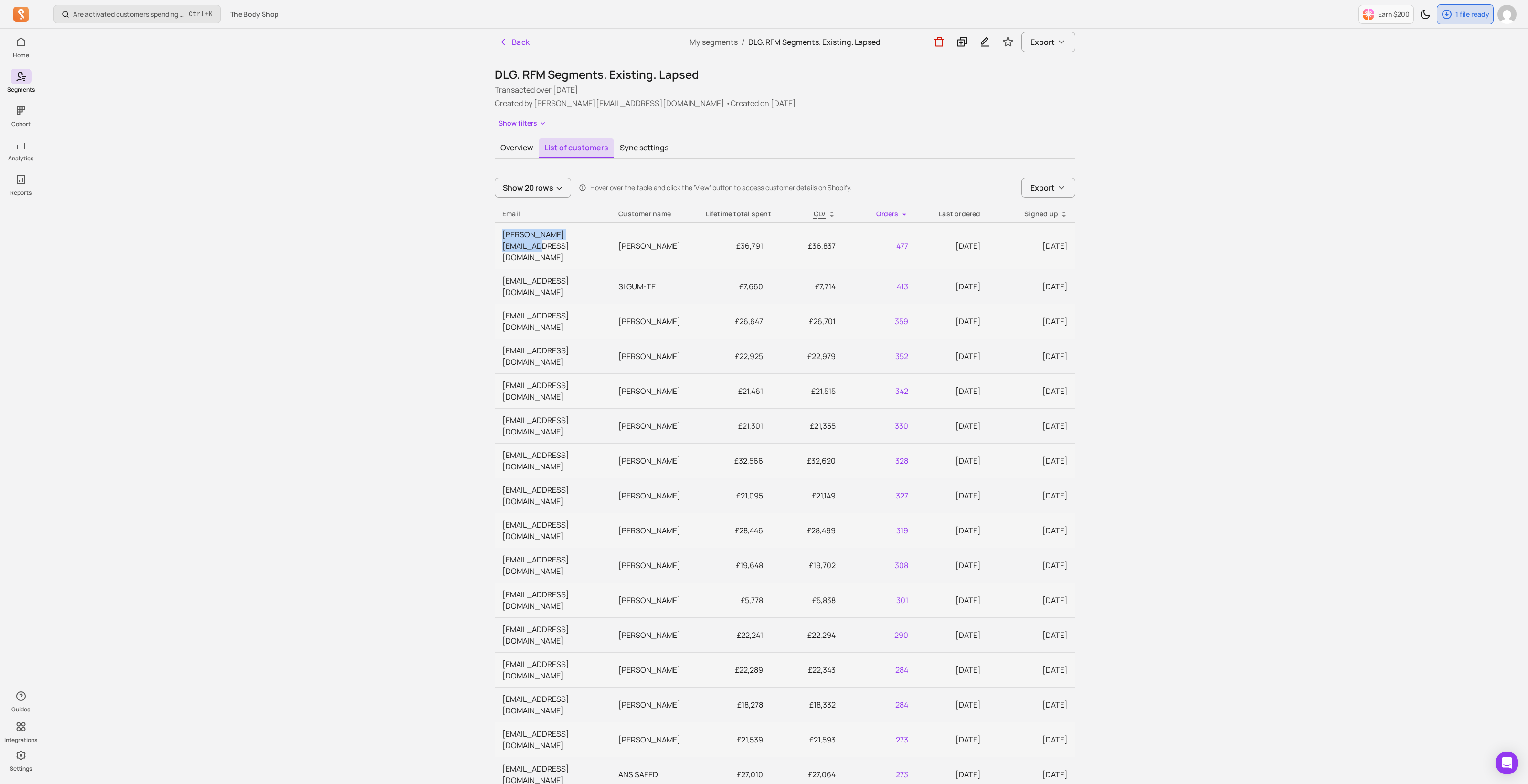
copy td "[PERSON_NAME][EMAIL_ADDRESS][DOMAIN_NAME]"
click at [718, 213] on div "Lifetime total spent" at bounding box center [735, 214] width 58 height 10
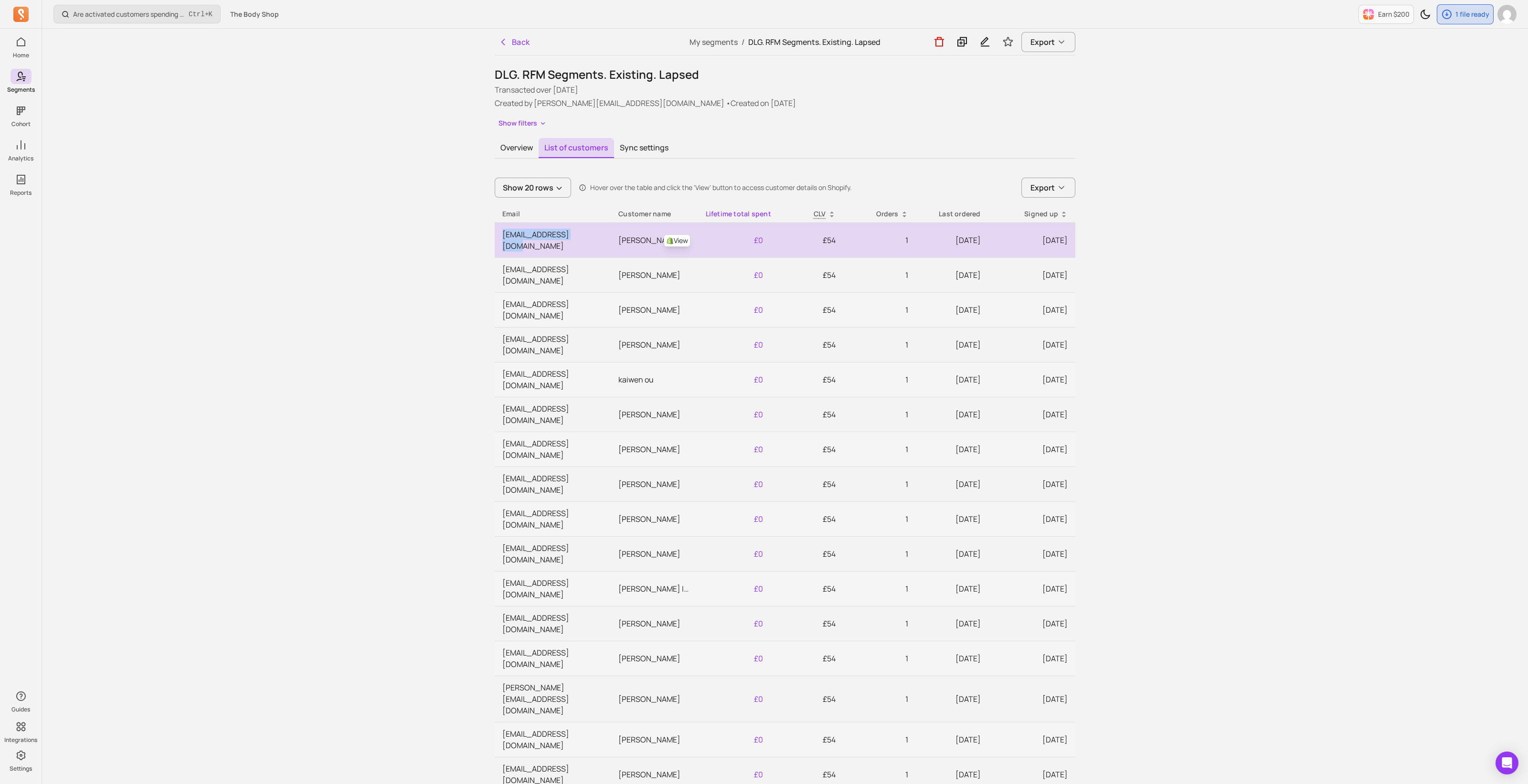
drag, startPoint x: 587, startPoint y: 235, endPoint x: 500, endPoint y: 235, distance: 87.0
click at [500, 235] on td "[EMAIL_ADDRESS][DOMAIN_NAME]" at bounding box center [553, 240] width 116 height 35
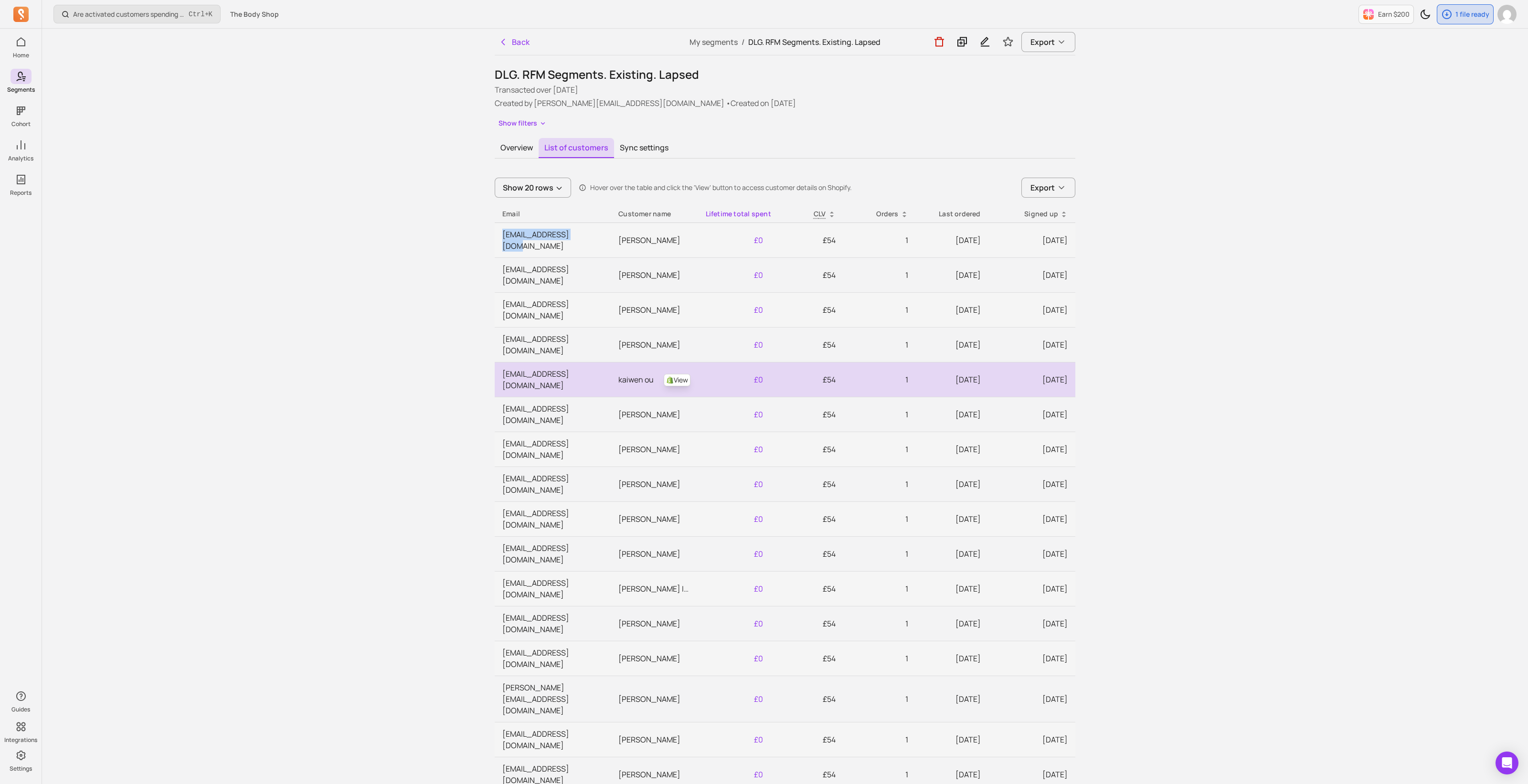
copy td "[EMAIL_ADDRESS][DOMAIN_NAME]"
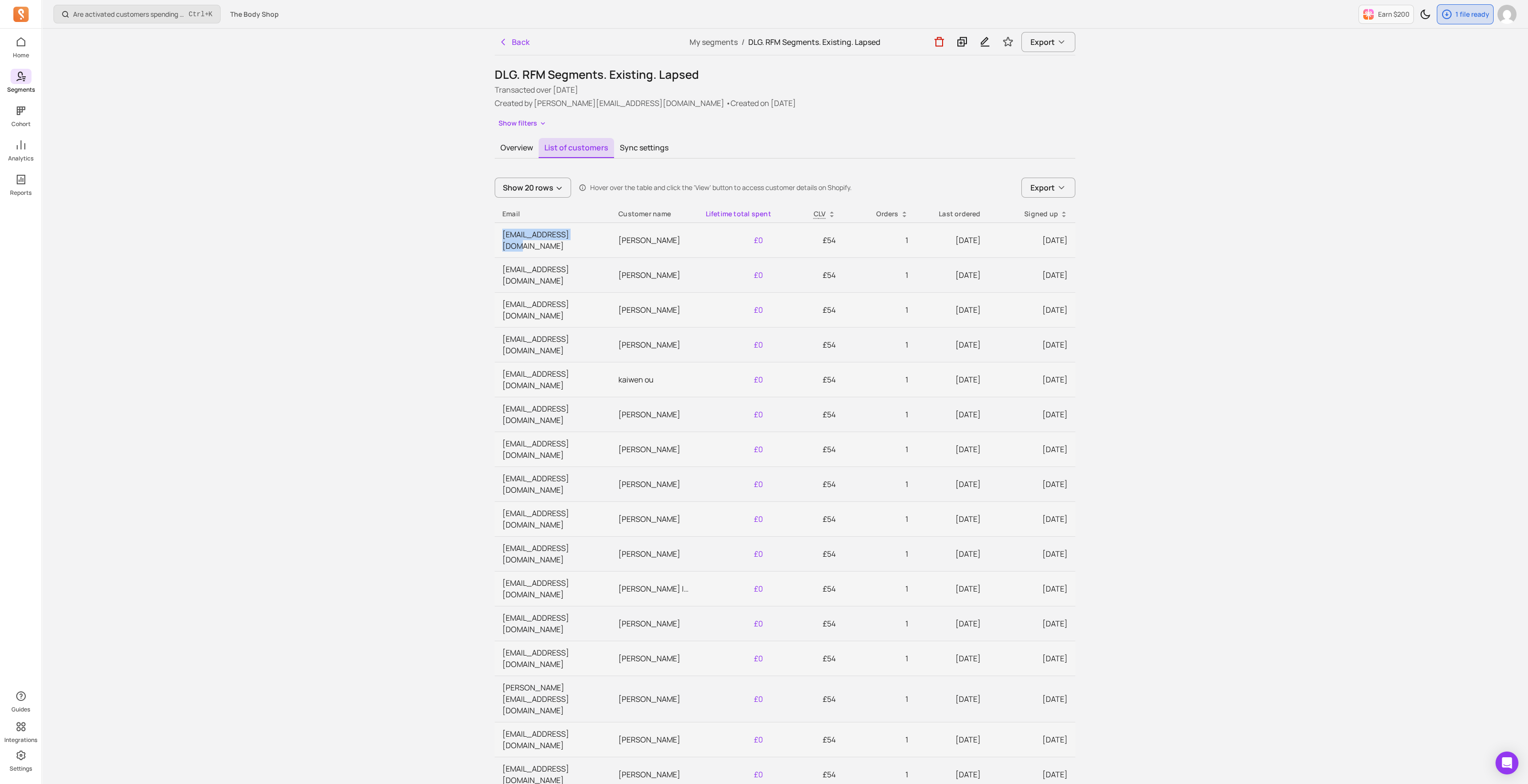
copy td "[EMAIL_ADDRESS][DOMAIN_NAME]"
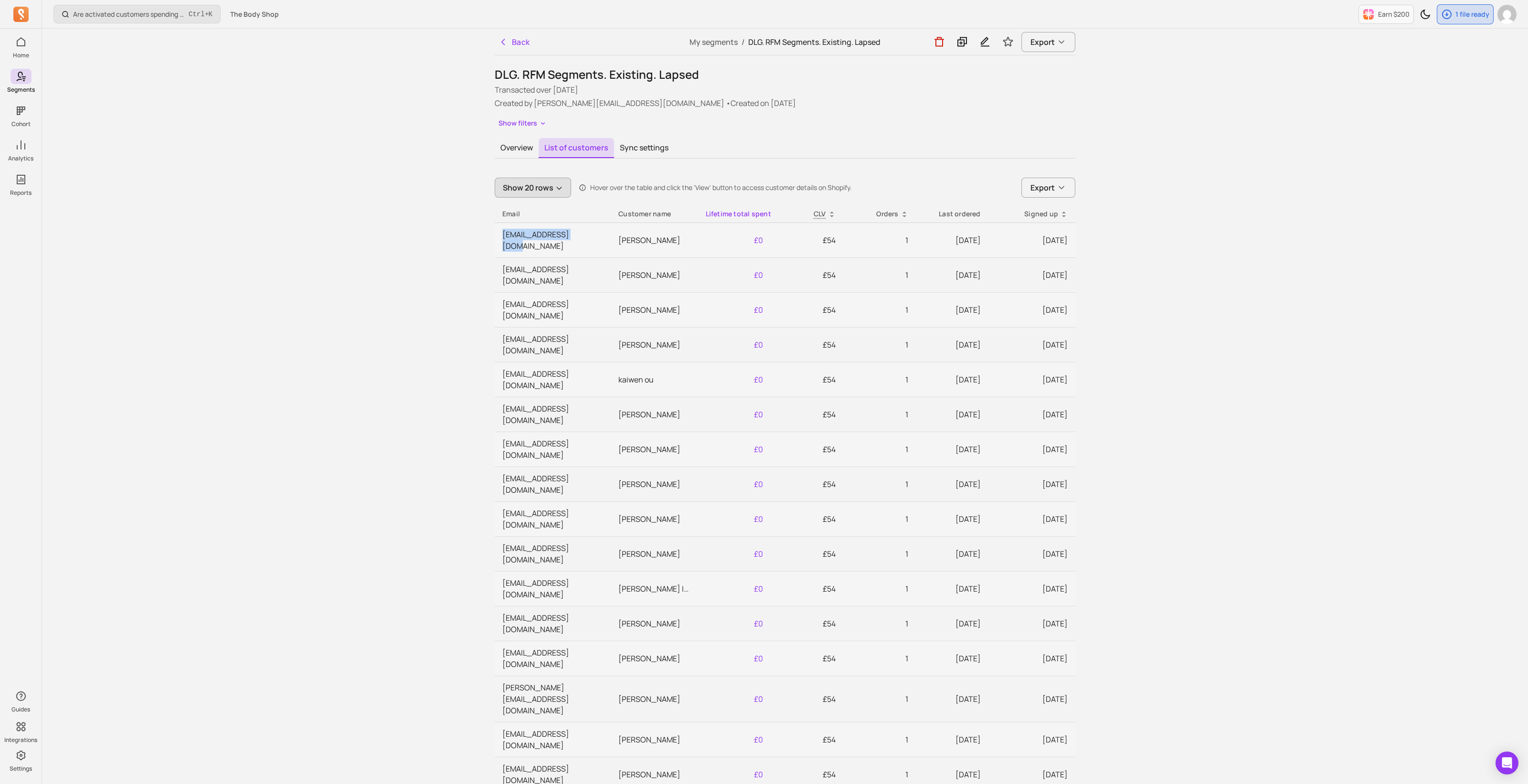
click at [550, 188] on button "Show 20 rows" at bounding box center [533, 187] width 77 height 20
click at [550, 187] on button "Show 20 rows" at bounding box center [533, 187] width 77 height 20
click at [500, 43] on icon "button" at bounding box center [503, 42] width 10 height 10
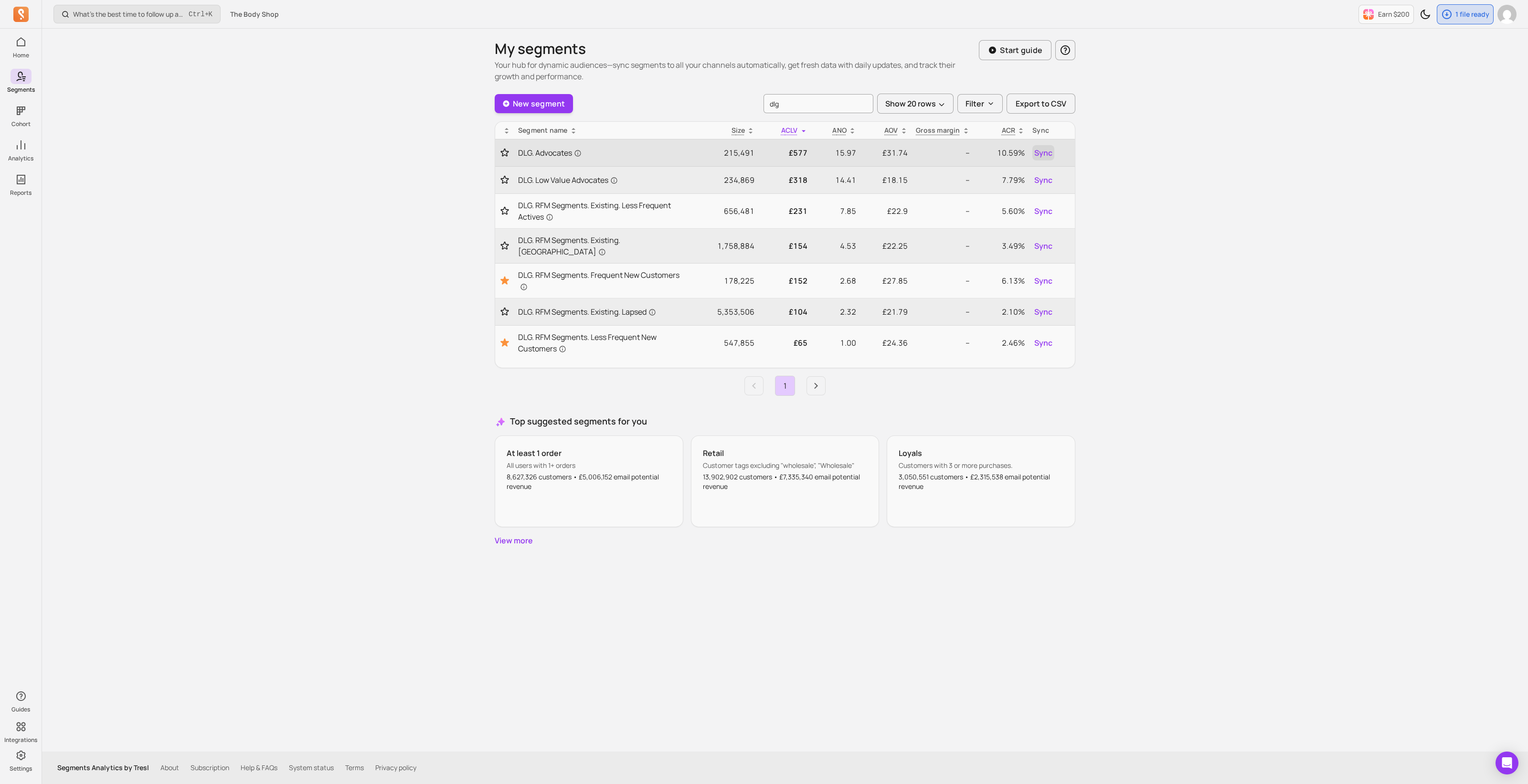
click at [1038, 156] on span "Sync" at bounding box center [1044, 153] width 18 height 11
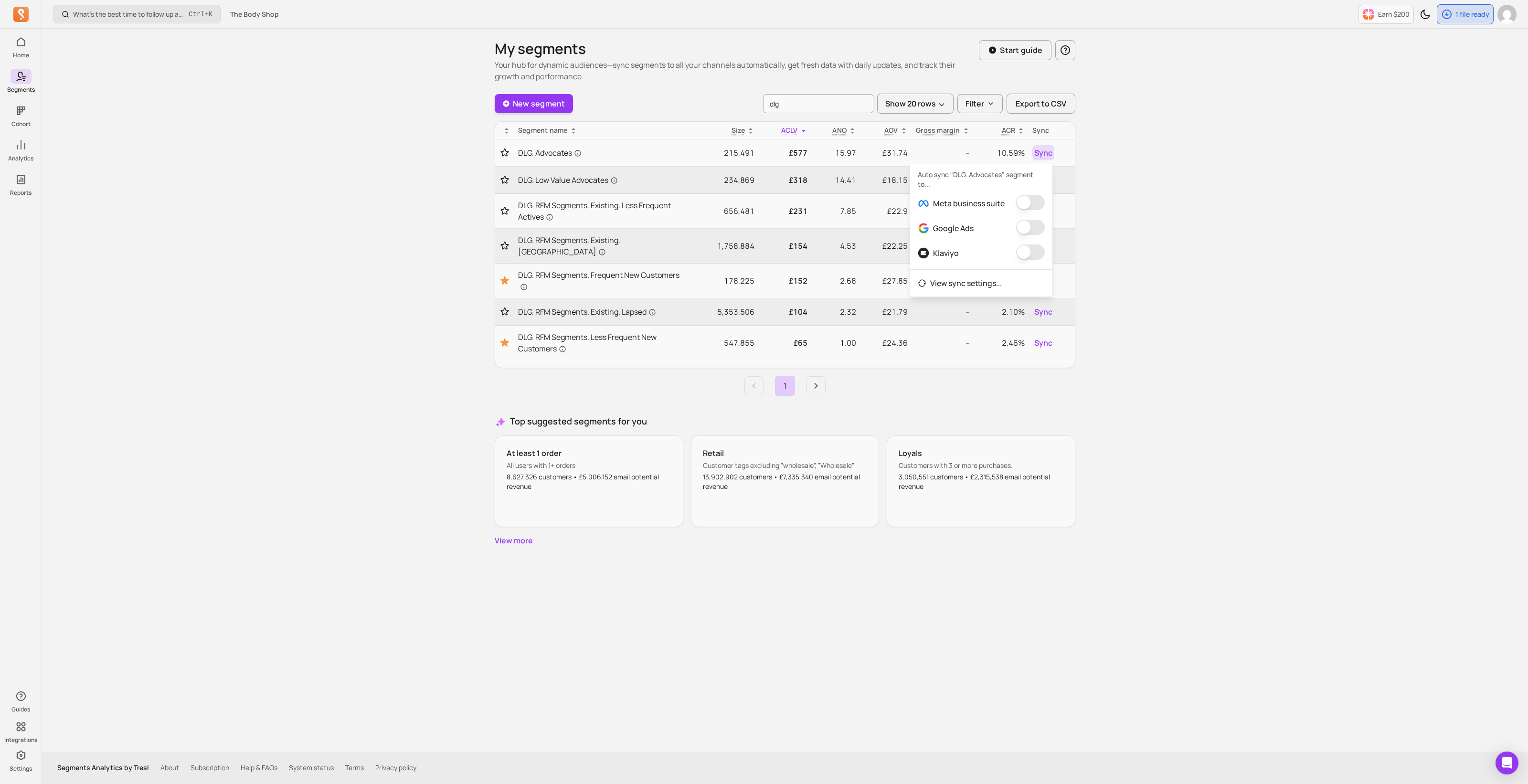
click at [1319, 249] on div "What’s the best time to follow up after a first order? Ctrl + K The Body Shop E…" at bounding box center [785, 392] width 1486 height 784
click at [515, 502] on link "Preview" at bounding box center [519, 507] width 25 height 10
